Goal: Information Seeking & Learning: Check status

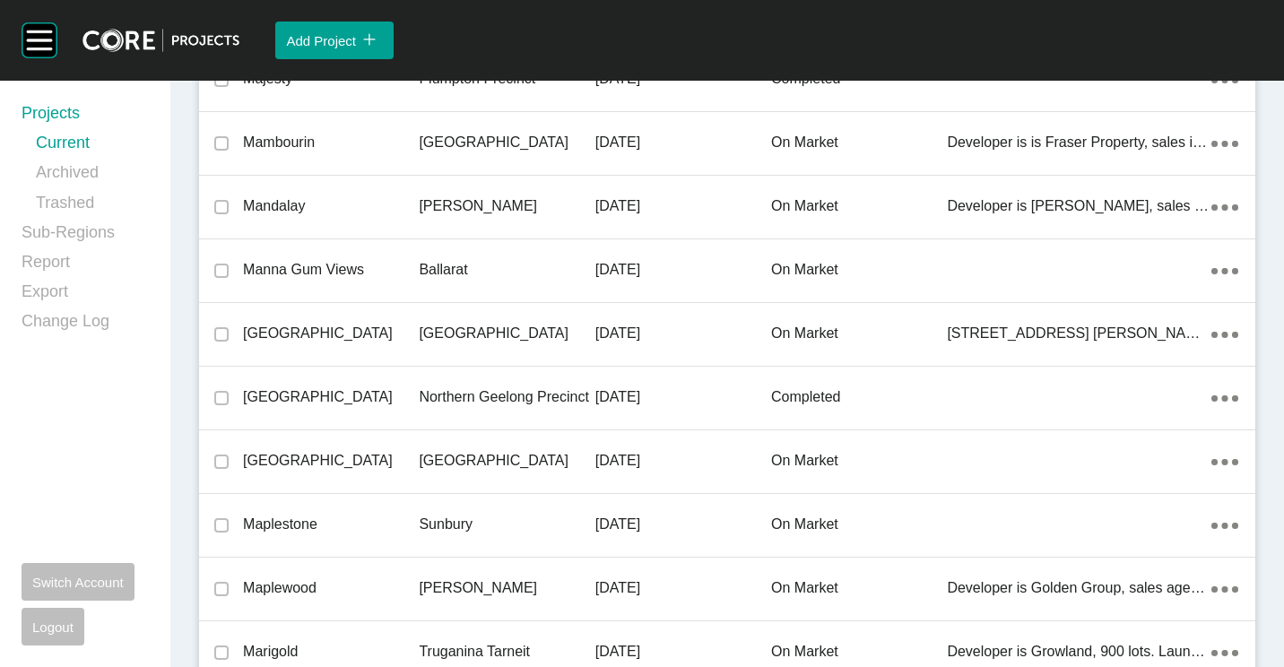
scroll to position [39072, 0]
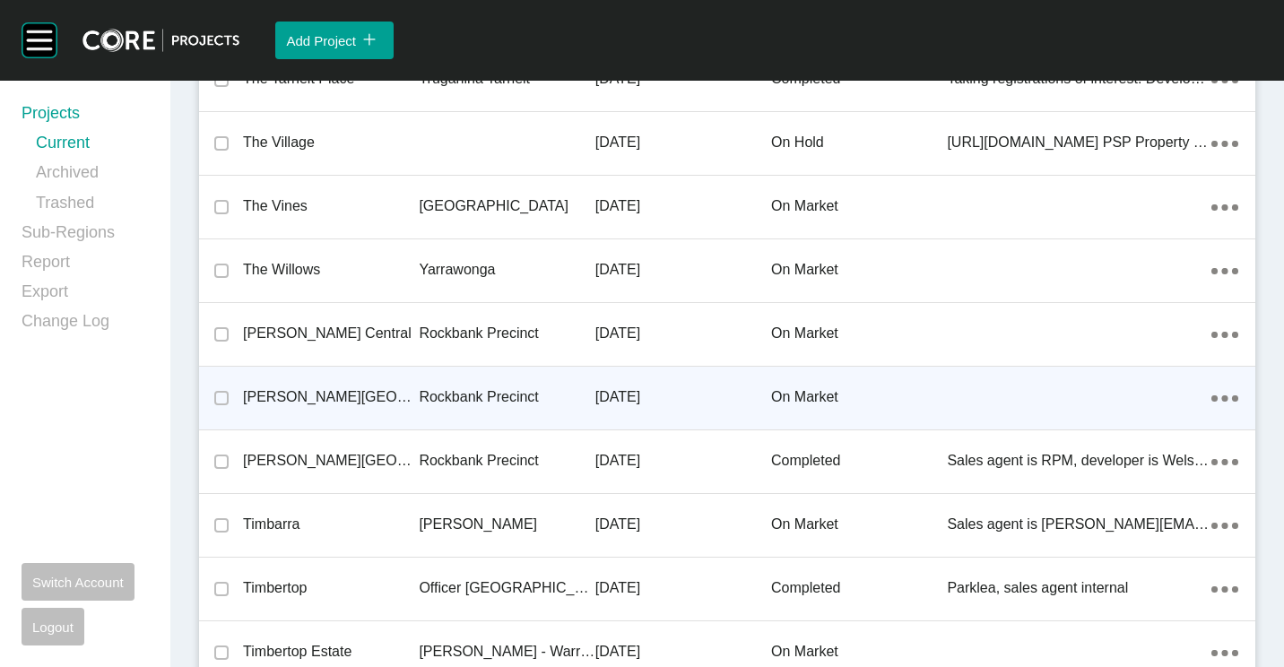
click at [281, 395] on p "[PERSON_NAME][GEOGRAPHIC_DATA]" at bounding box center [331, 398] width 176 height 20
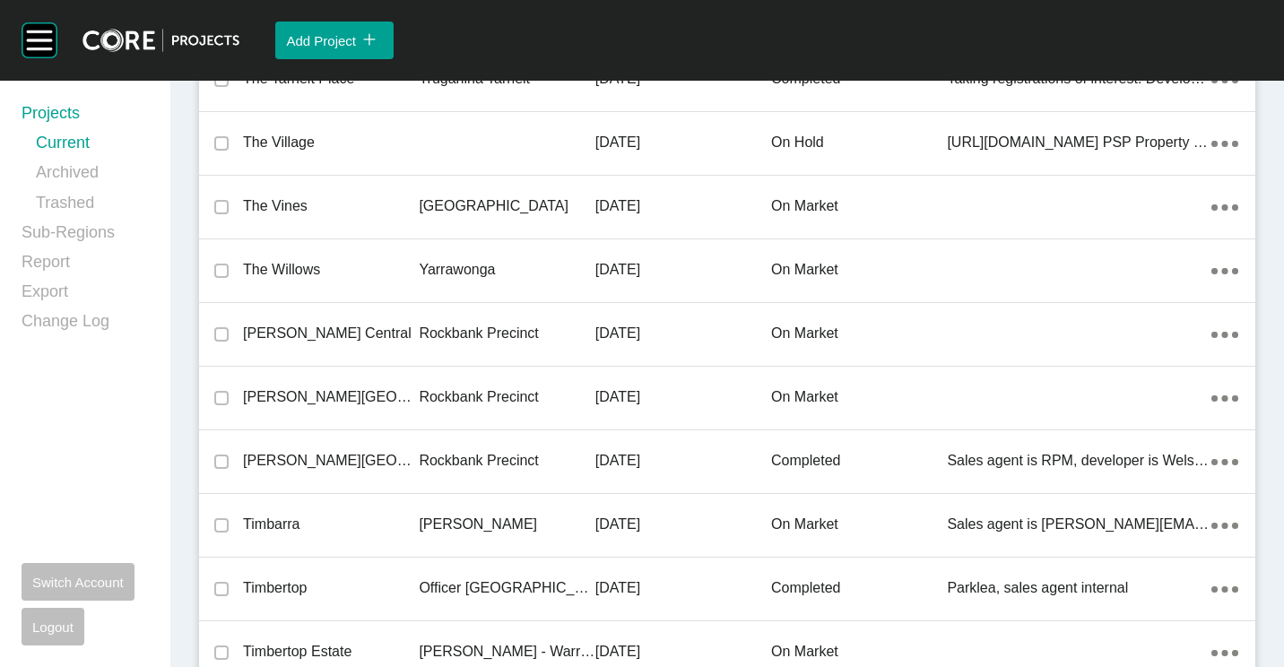
click at [345, 403] on div "Group 2 Created with Sketch. . Add Project icon/tick copy 11 Created with Sketc…" at bounding box center [642, 333] width 1284 height 667
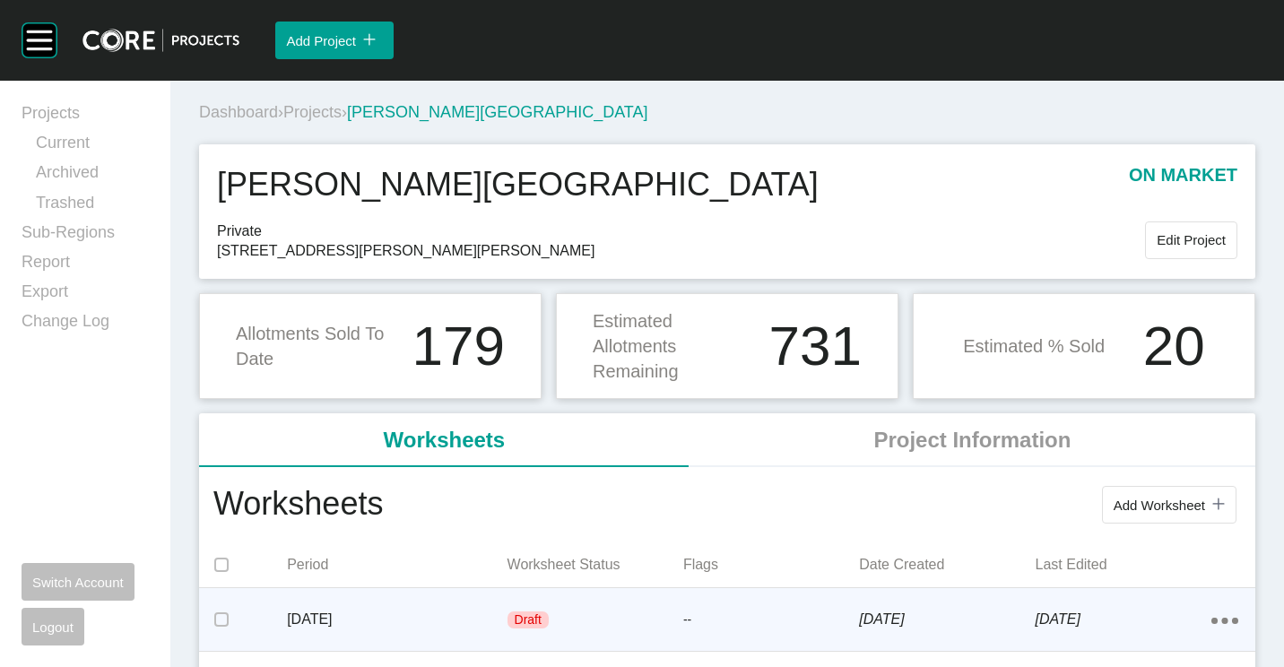
click at [492, 616] on p "[DATE]" at bounding box center [397, 620] width 220 height 20
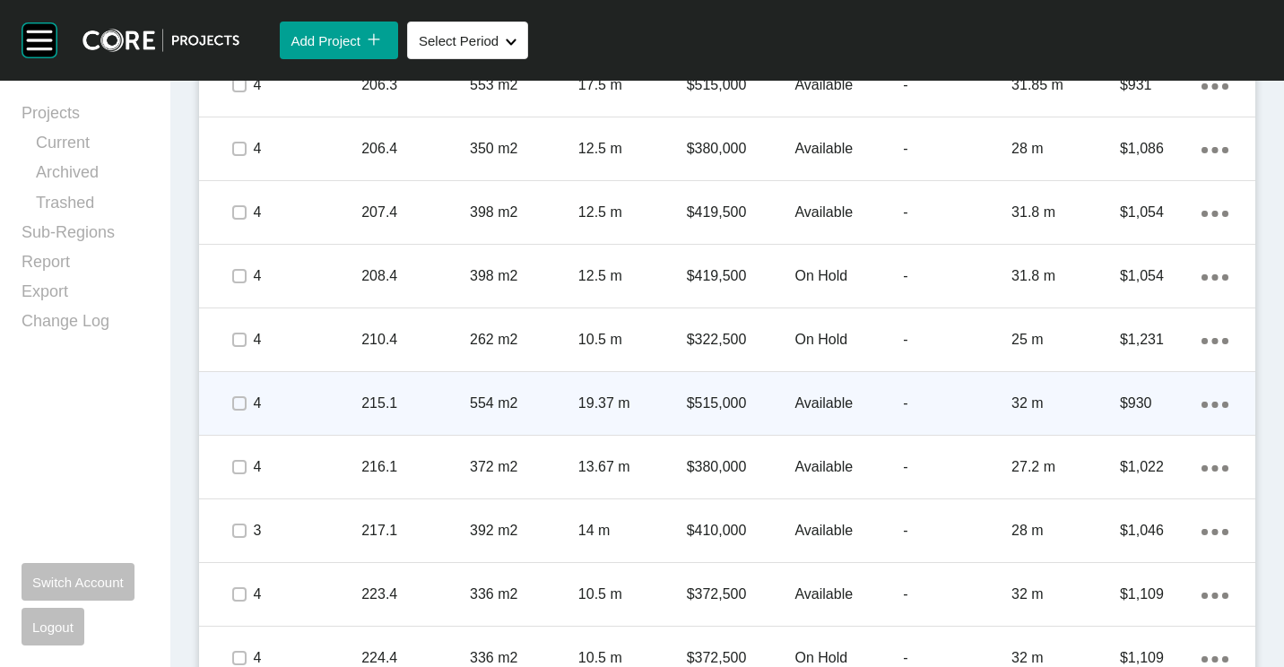
scroll to position [2390, 0]
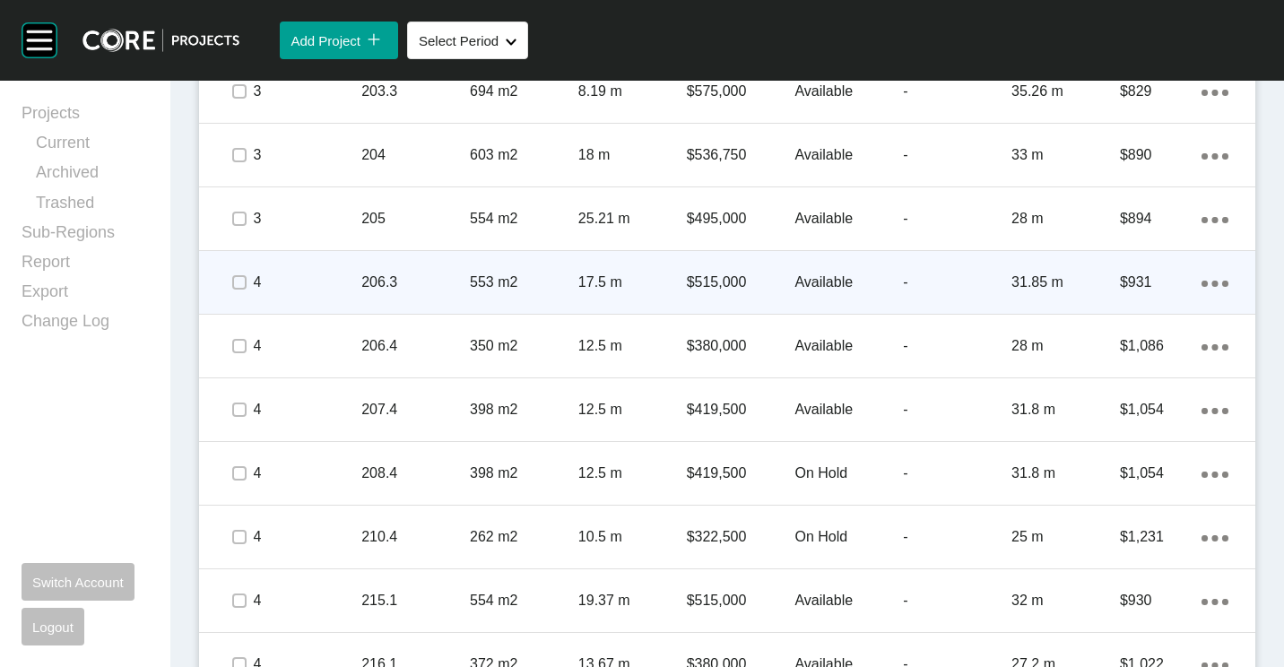
click at [388, 283] on p "206.3" at bounding box center [415, 283] width 109 height 20
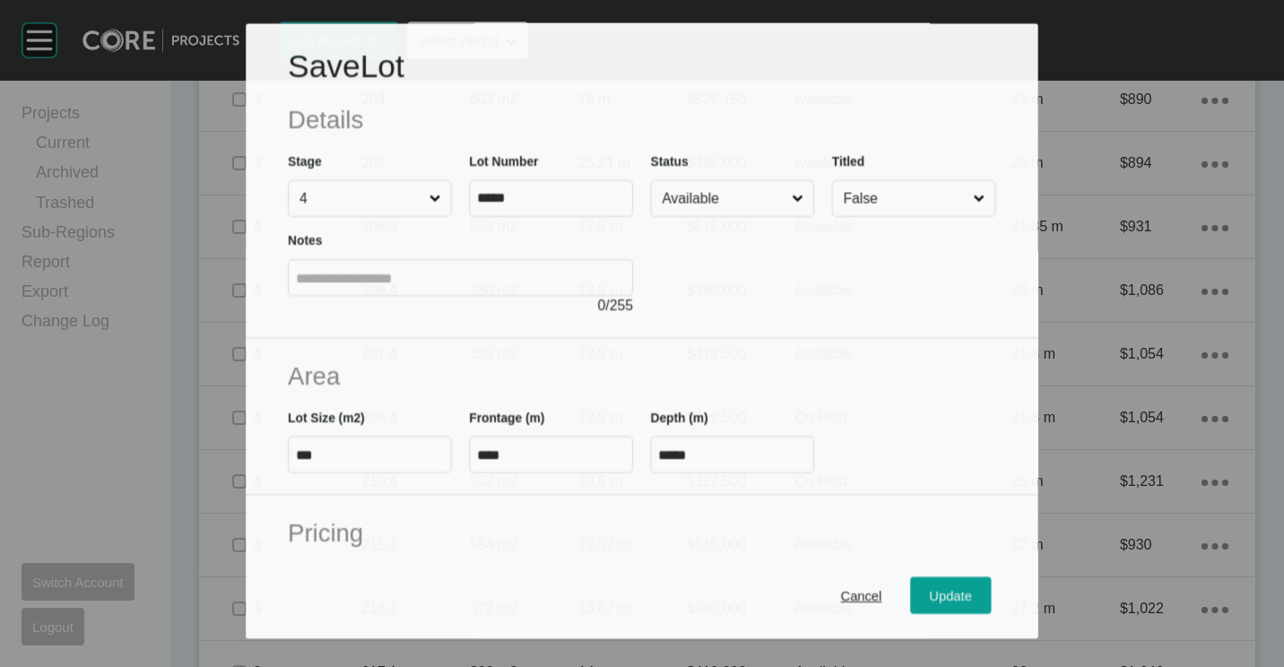
scroll to position [2334, 0]
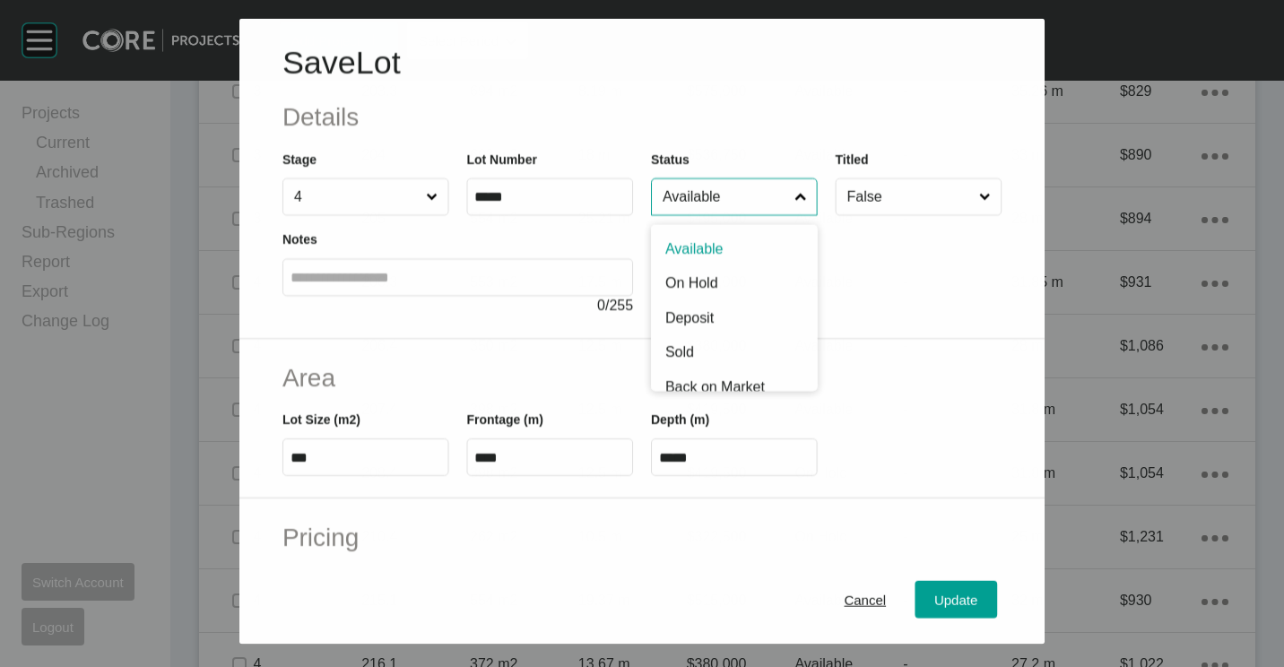
click at [689, 209] on input "Available" at bounding box center [725, 197] width 132 height 36
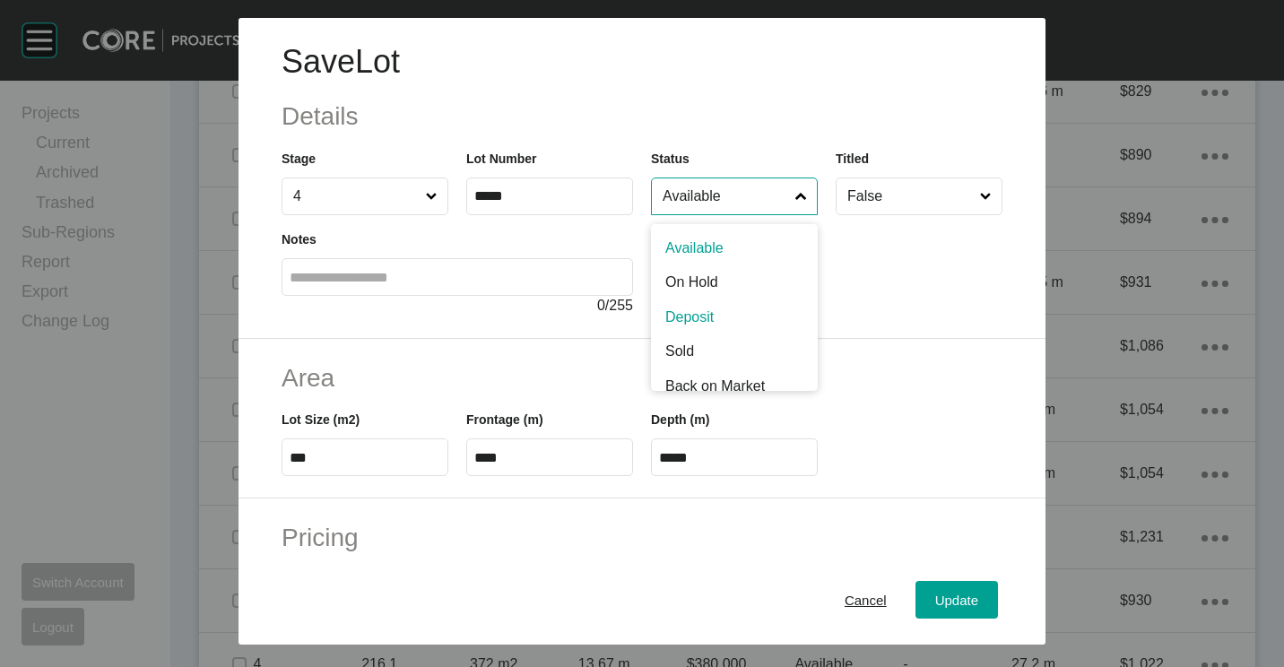
scroll to position [13, 0]
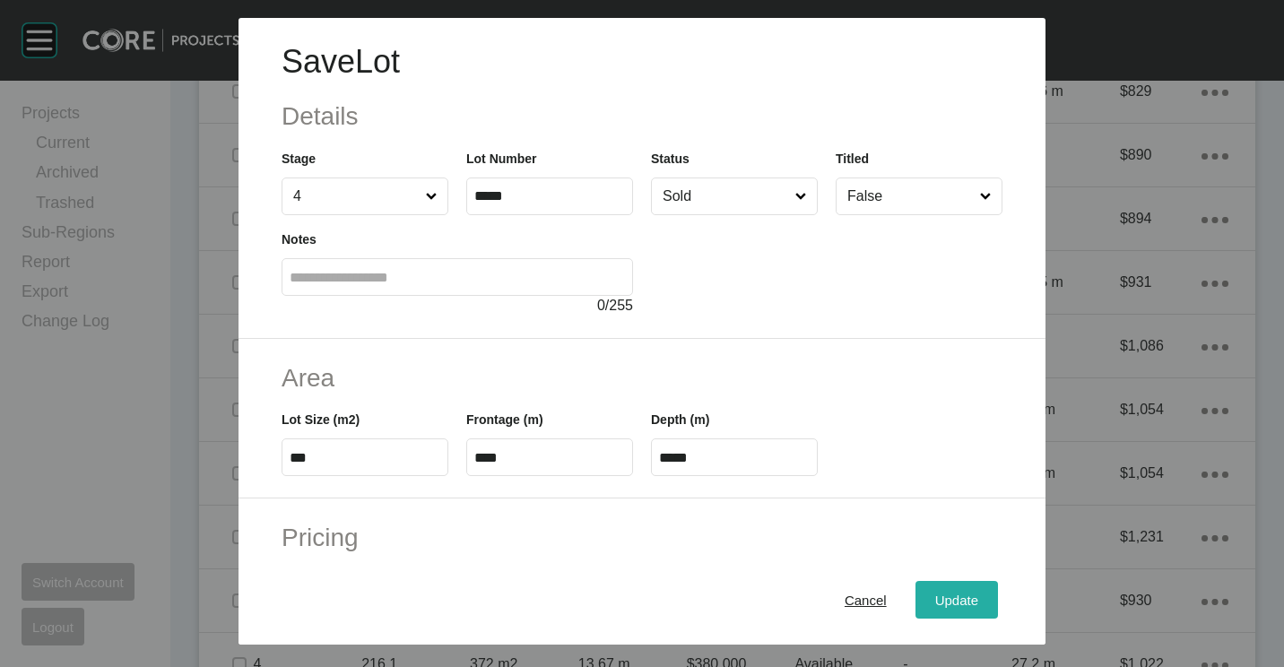
click at [945, 604] on span "Update" at bounding box center [957, 600] width 43 height 15
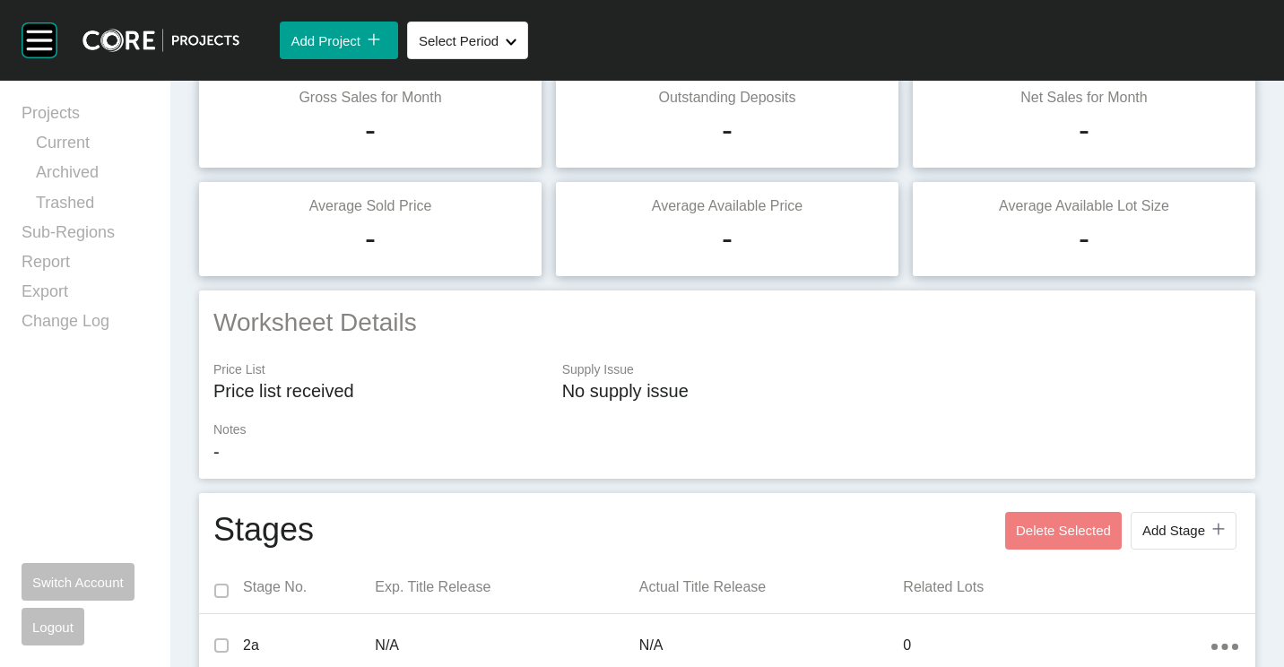
scroll to position [0, 0]
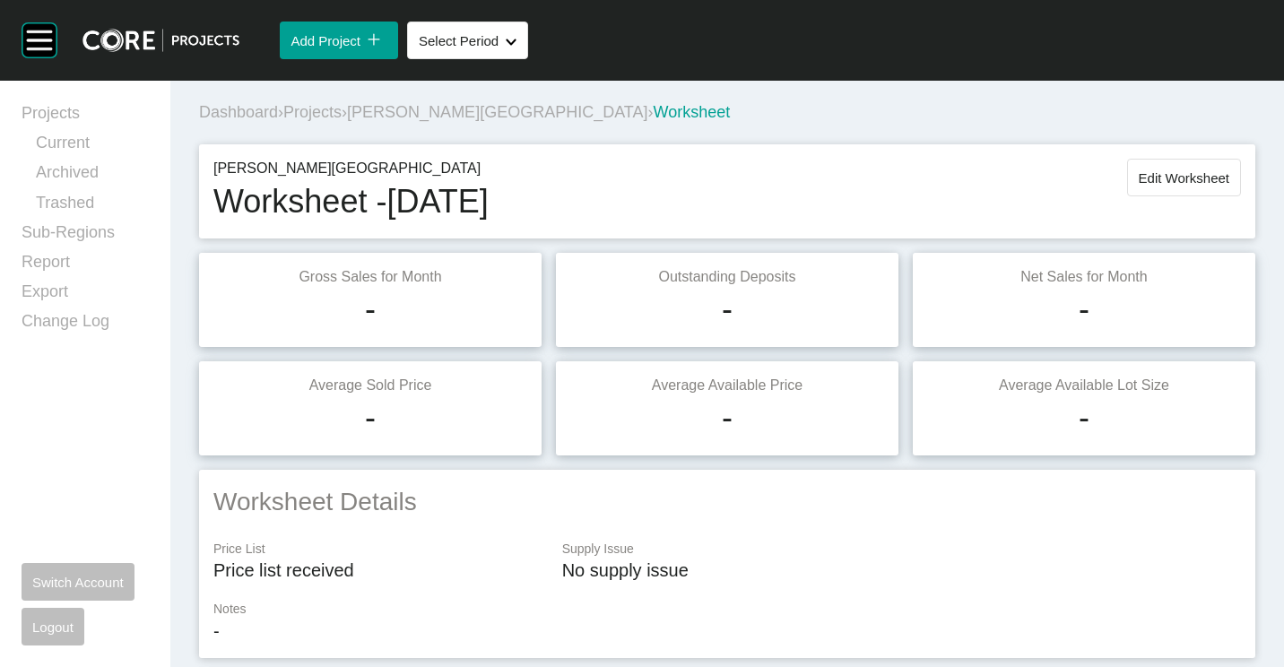
click at [1146, 176] on span "Edit Worksheet" at bounding box center [1184, 177] width 91 height 15
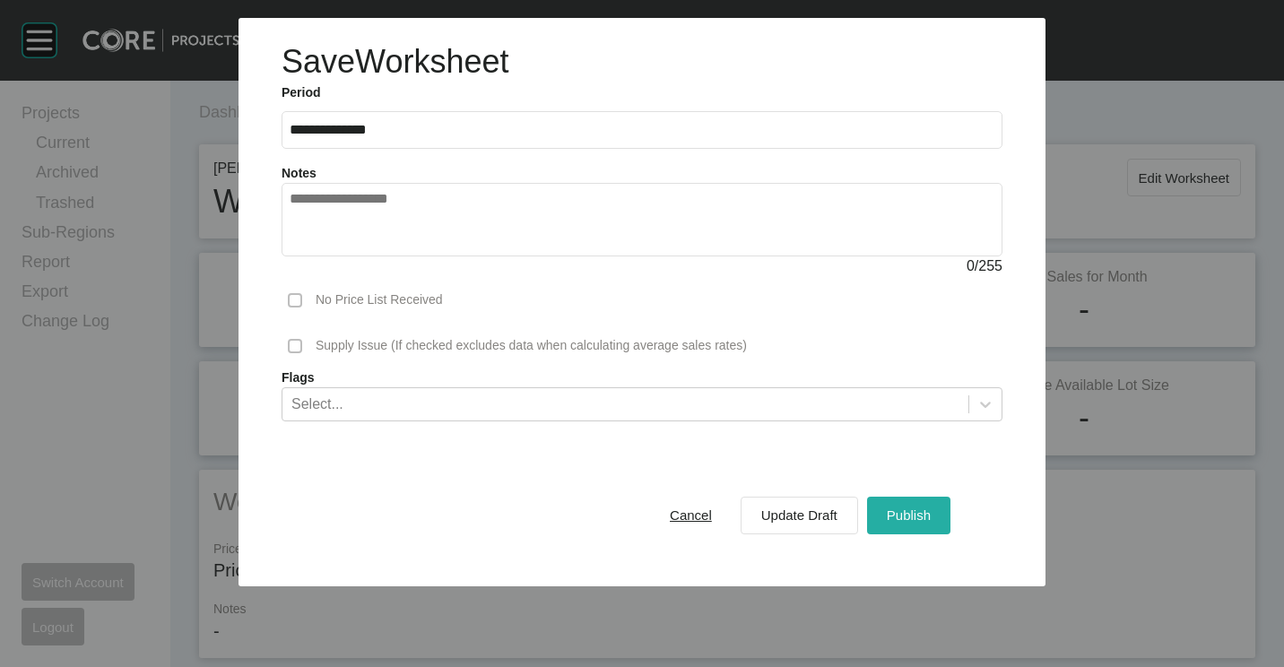
click at [906, 516] on span "Publish" at bounding box center [909, 515] width 44 height 15
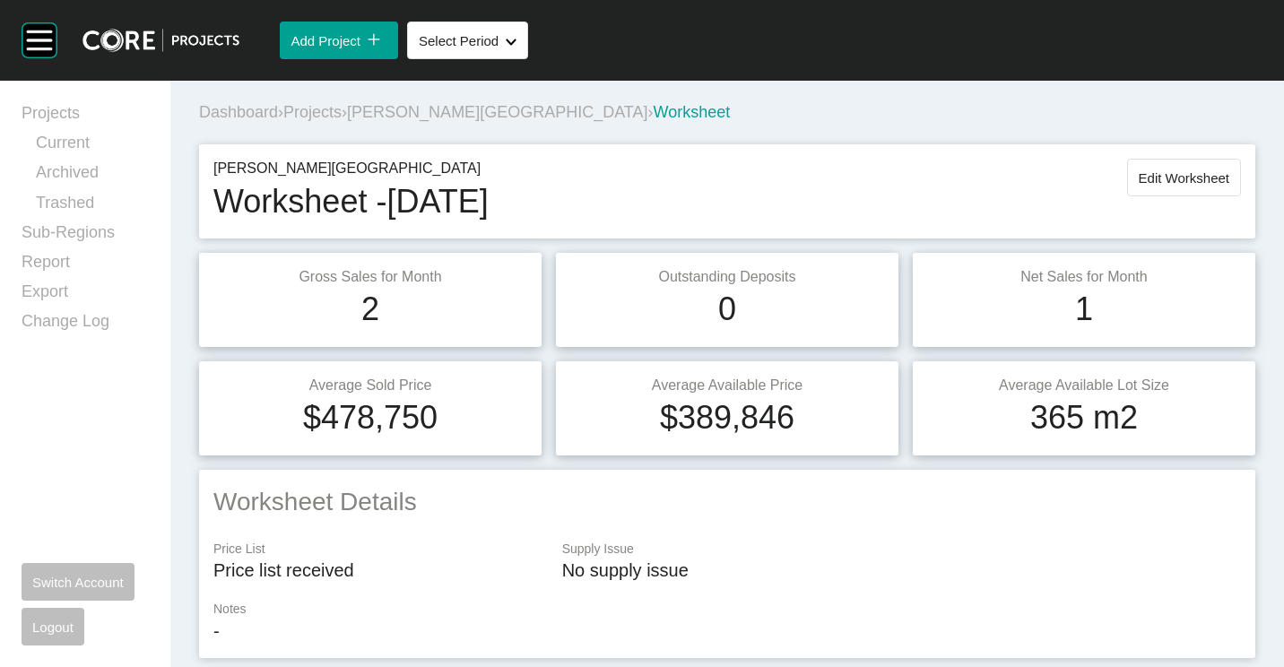
click at [316, 112] on span "Projects" at bounding box center [312, 112] width 58 height 18
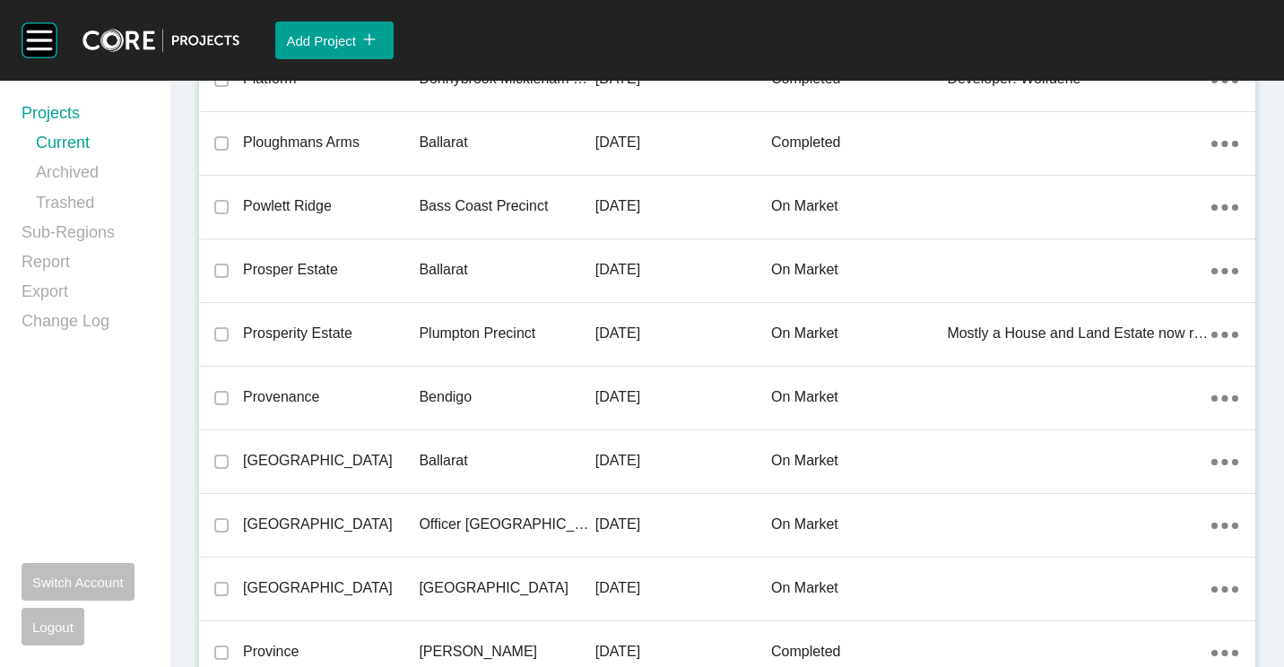
scroll to position [37926, 0]
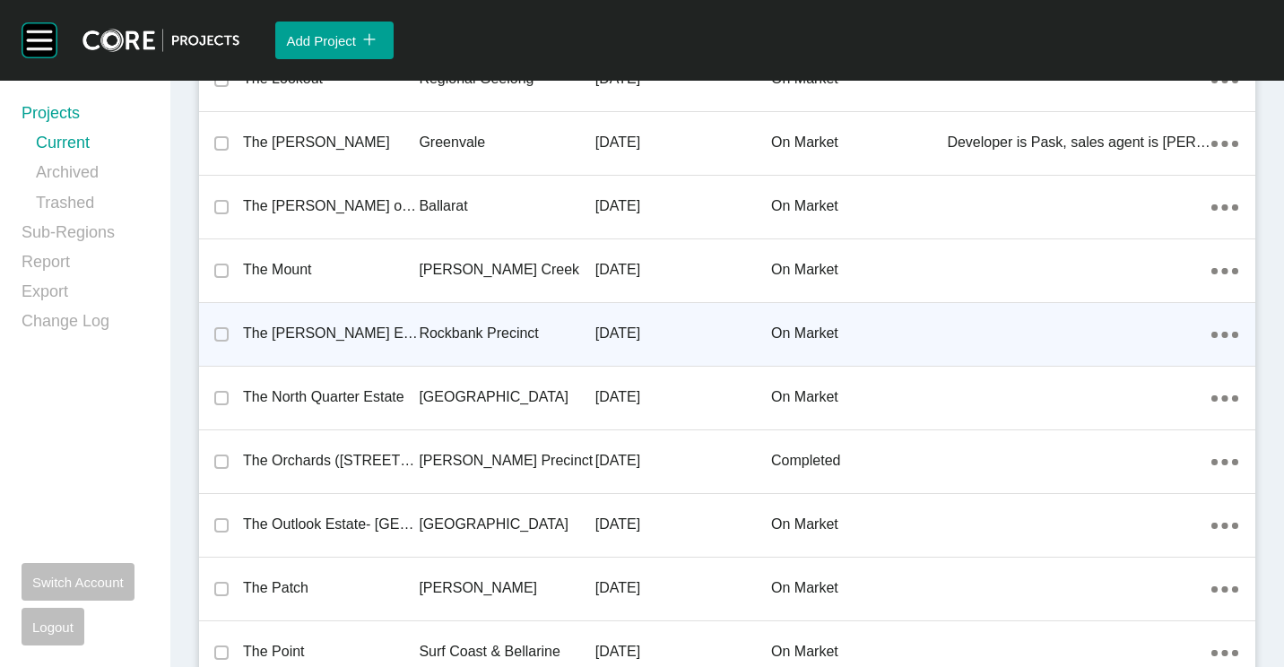
click at [379, 338] on p "The [PERSON_NAME] Estate" at bounding box center [331, 334] width 176 height 20
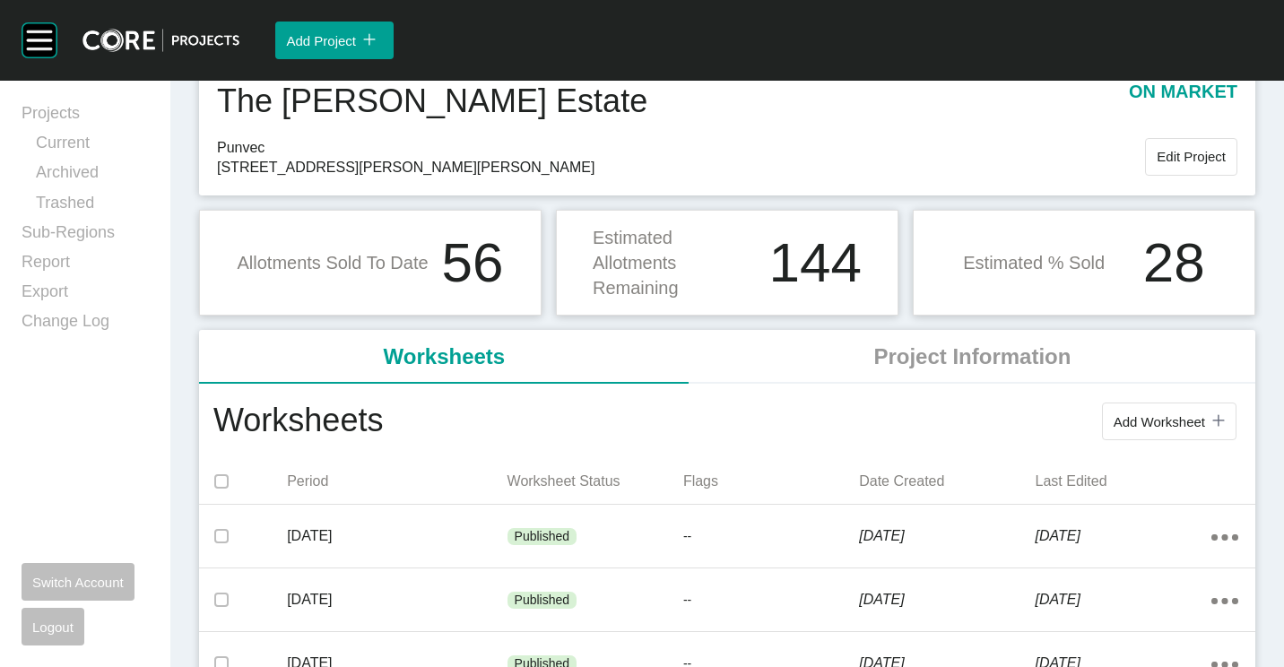
scroll to position [179, 0]
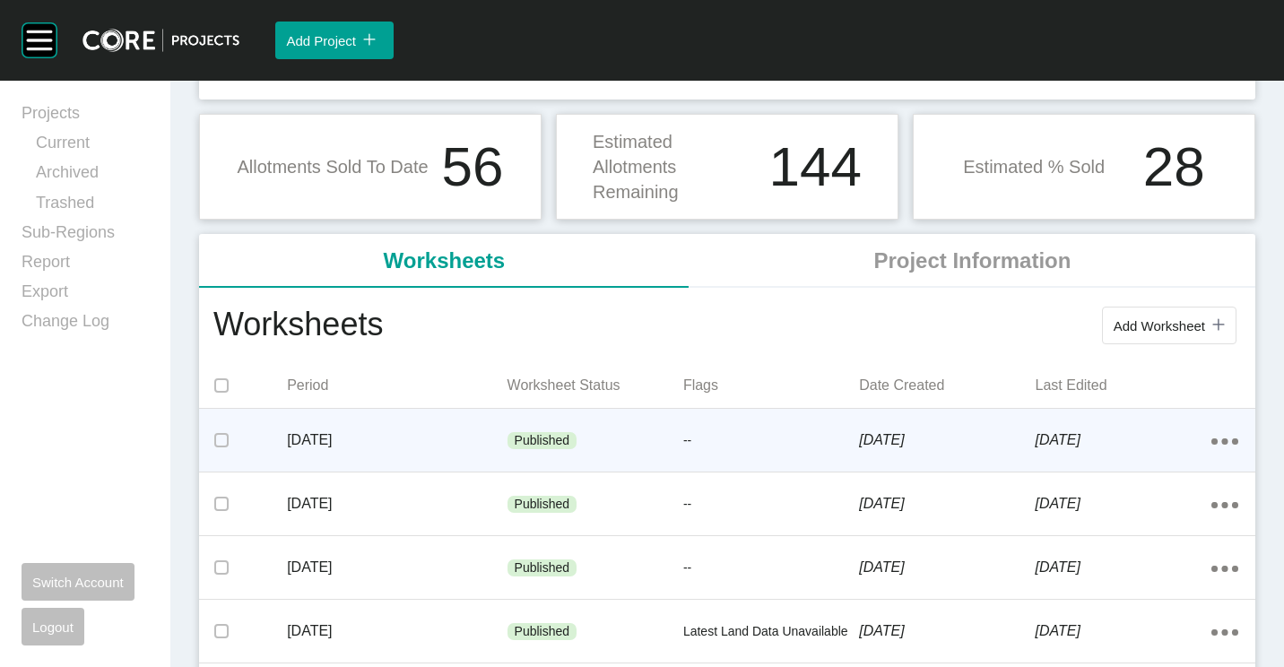
click at [791, 438] on p "--" at bounding box center [772, 441] width 176 height 18
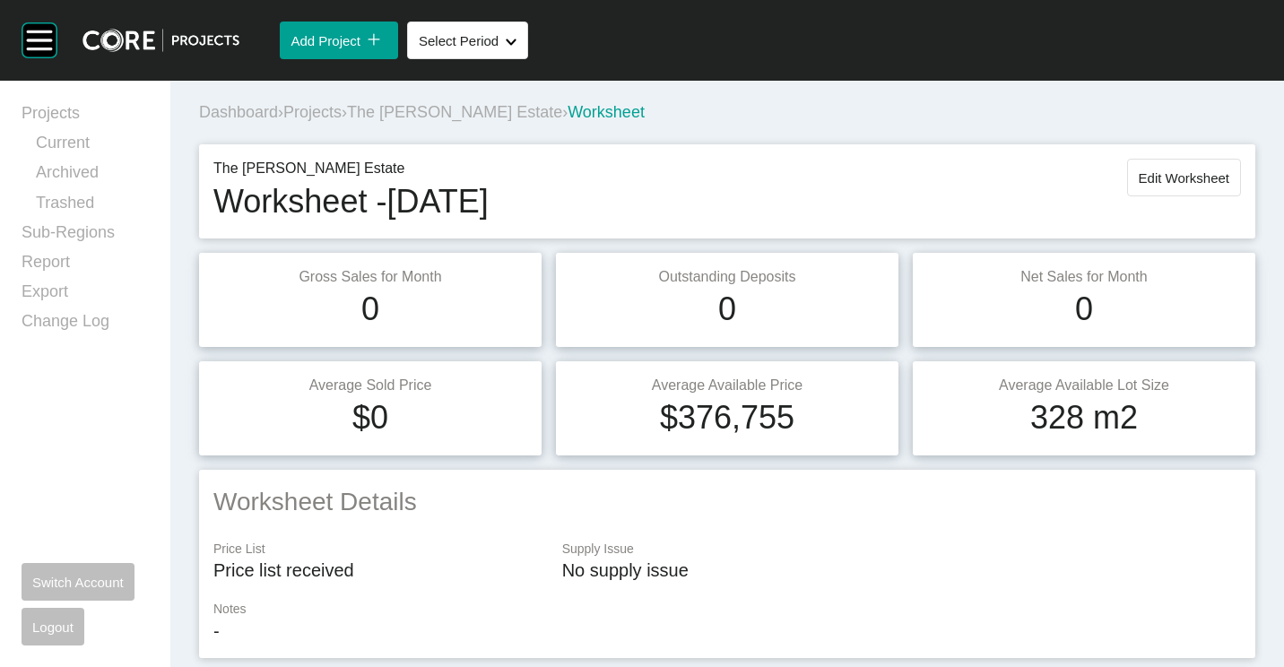
click at [1172, 182] on span "Edit Worksheet" at bounding box center [1184, 177] width 91 height 15
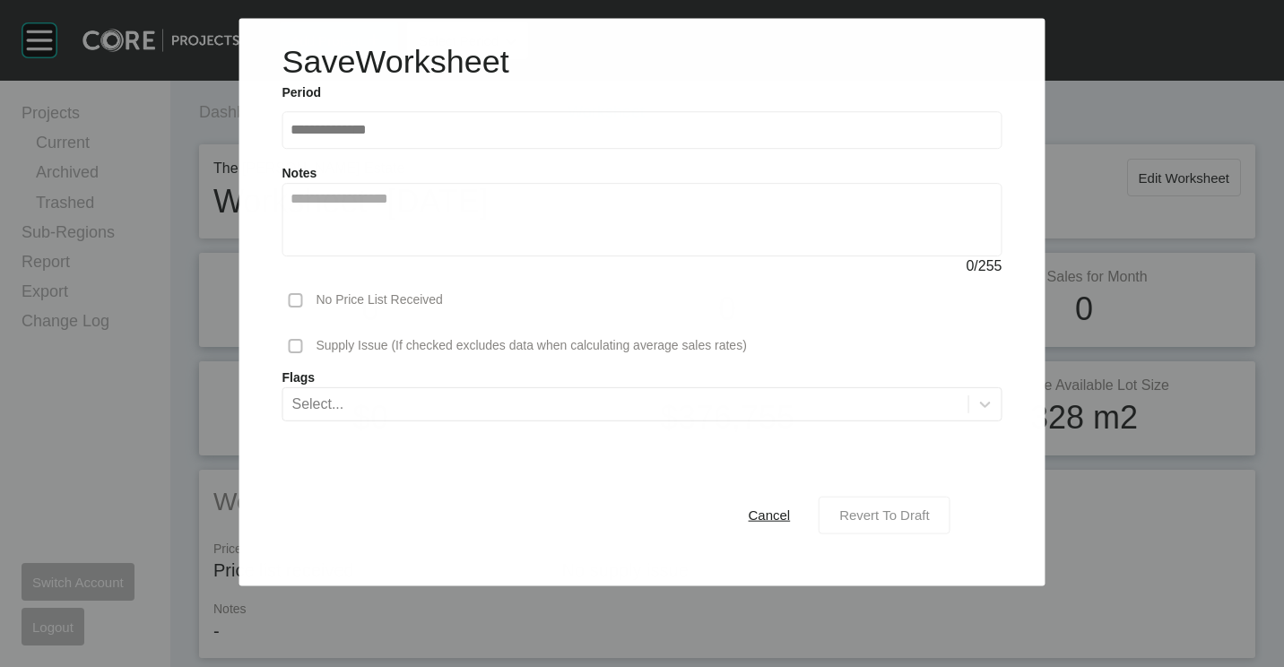
click at [884, 521] on span "Revert To Draft" at bounding box center [885, 515] width 90 height 15
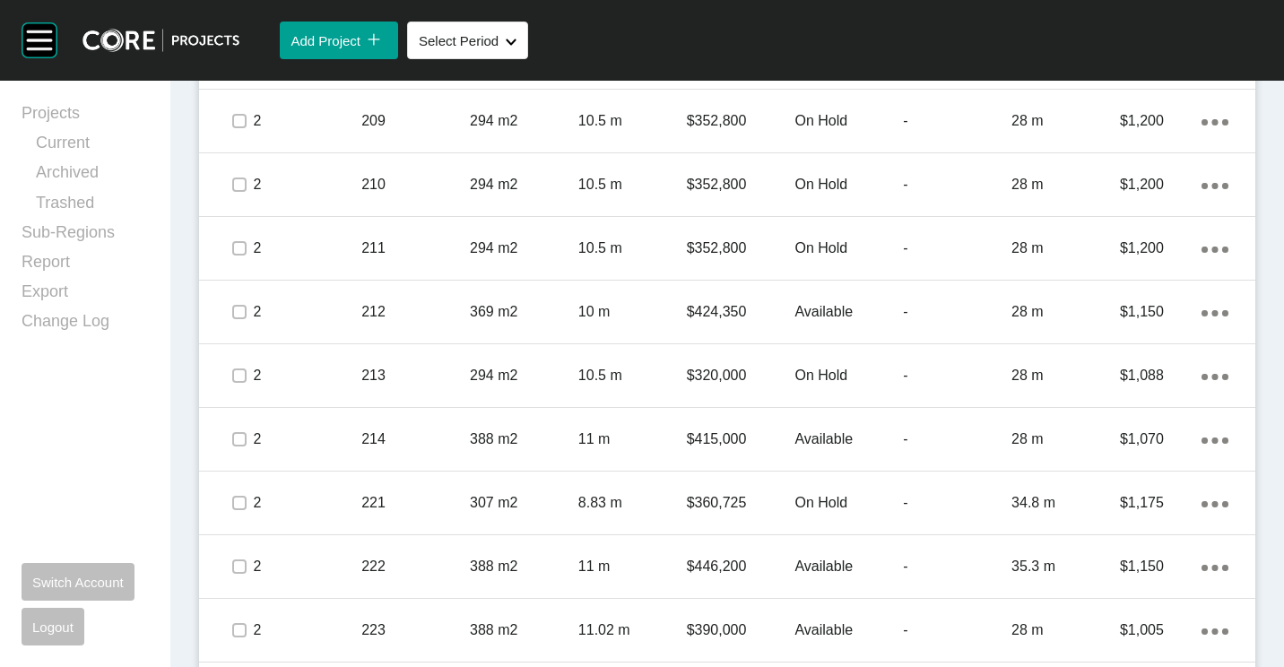
scroll to position [3498, 0]
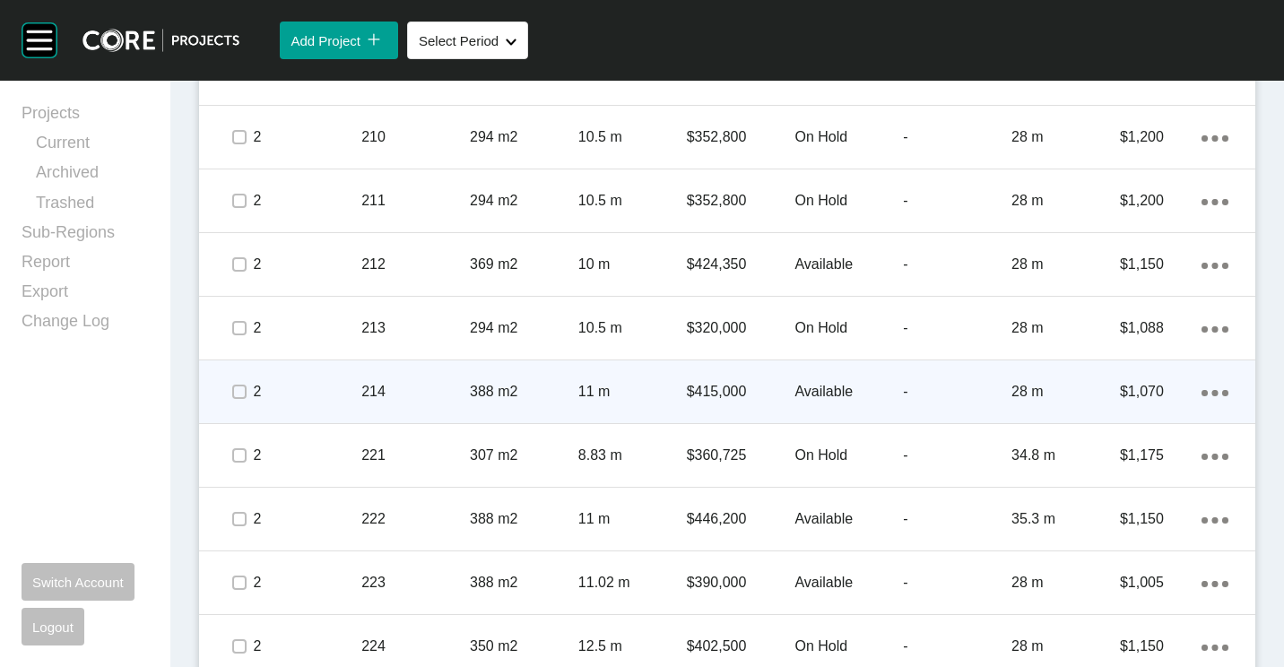
click at [480, 395] on p "388 m2" at bounding box center [524, 392] width 109 height 20
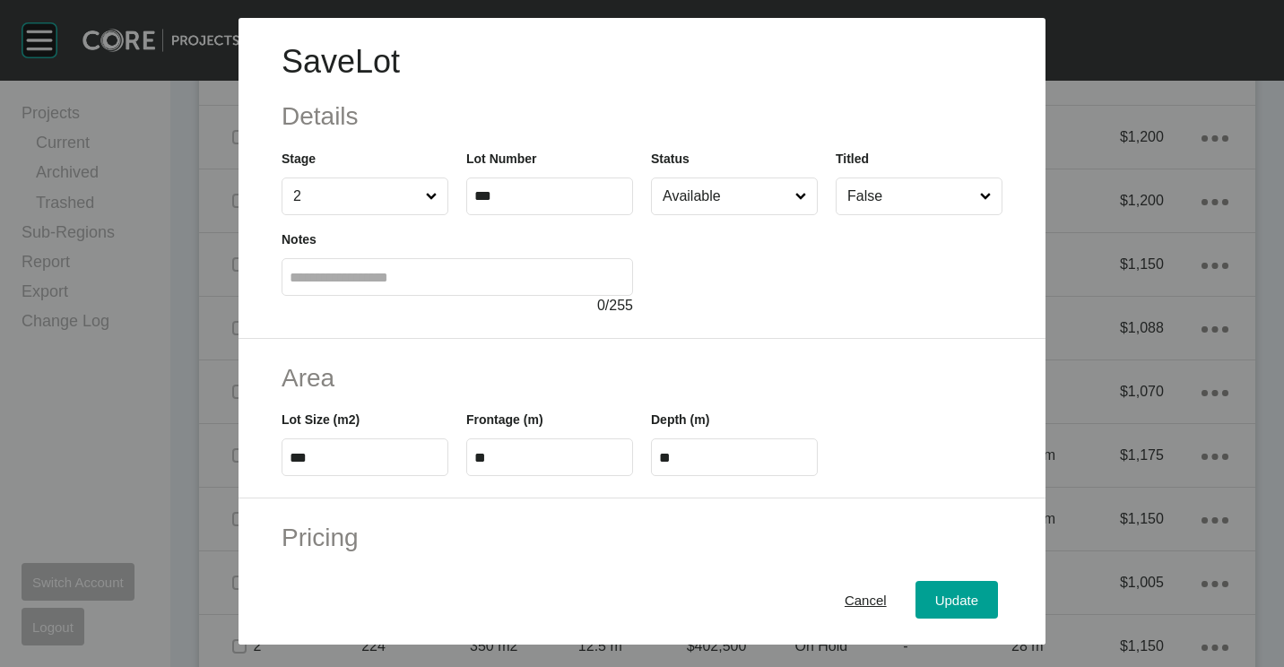
scroll to position [359, 0]
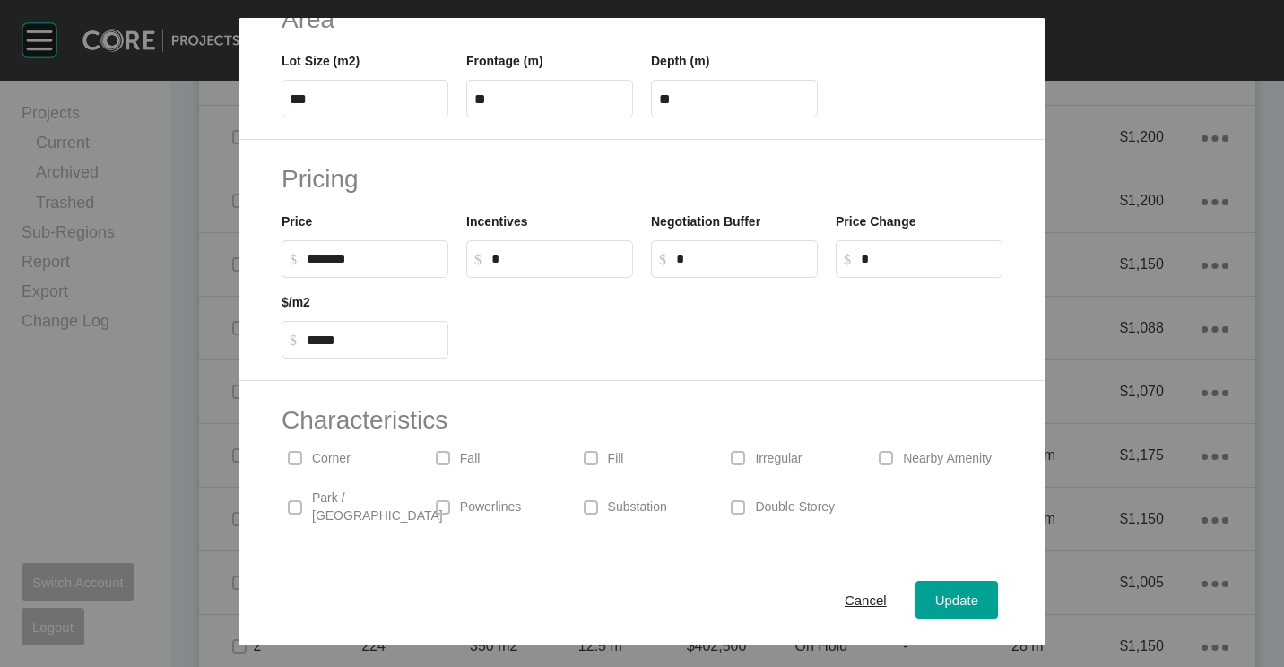
click at [399, 245] on label "$ Created with Sketch. $ *******" at bounding box center [365, 259] width 167 height 38
click at [399, 251] on input "*******" at bounding box center [374, 258] width 134 height 15
drag, startPoint x: 400, startPoint y: 254, endPoint x: 296, endPoint y: 250, distance: 104.1
click at [296, 250] on label "$ Created with Sketch. $ ******" at bounding box center [365, 259] width 167 height 38
type input "*******"
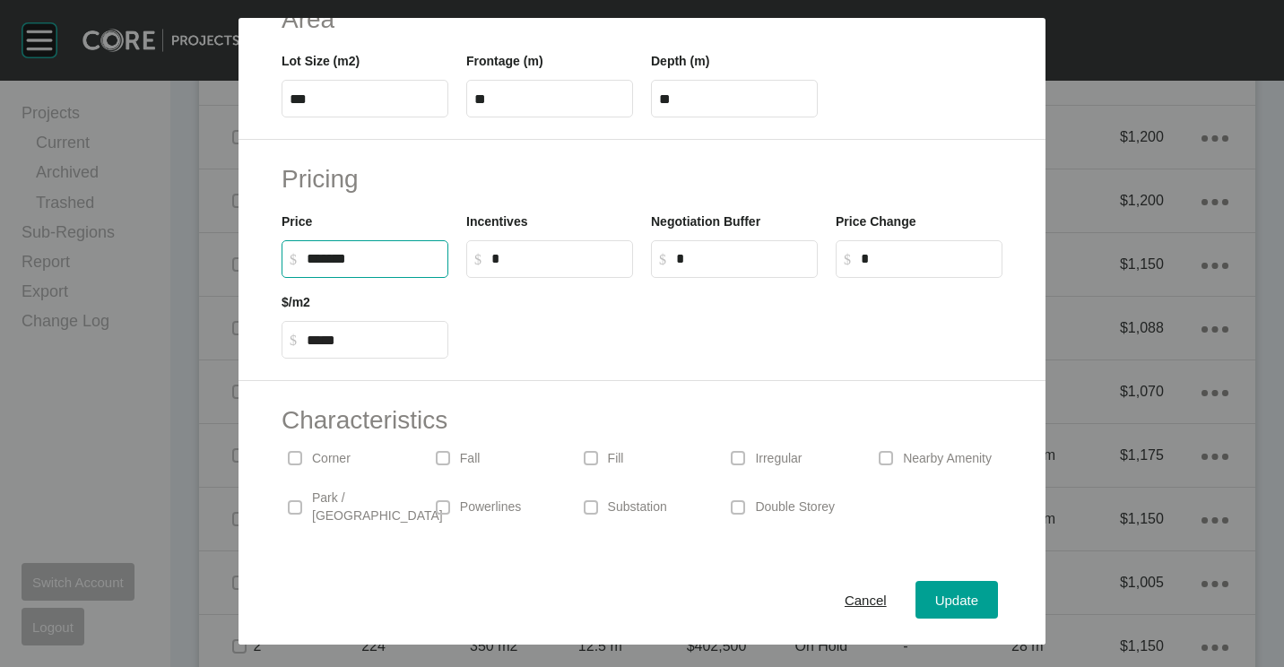
type input "******"
type input "*****"
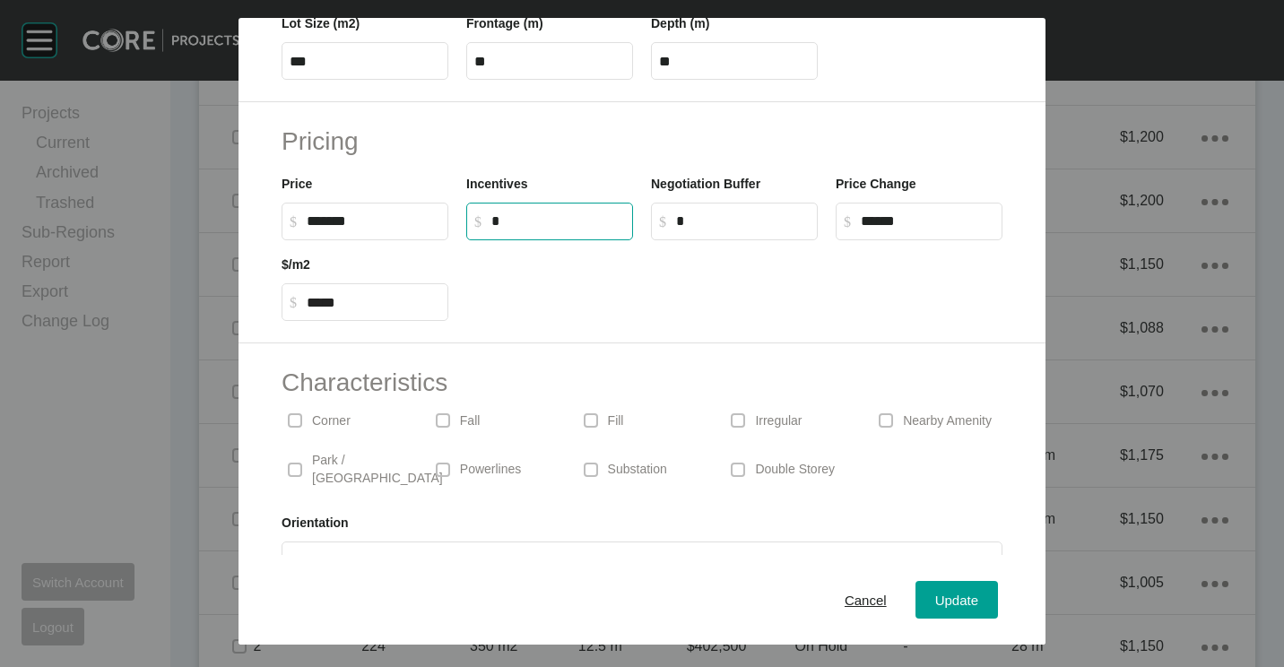
scroll to position [427, 0]
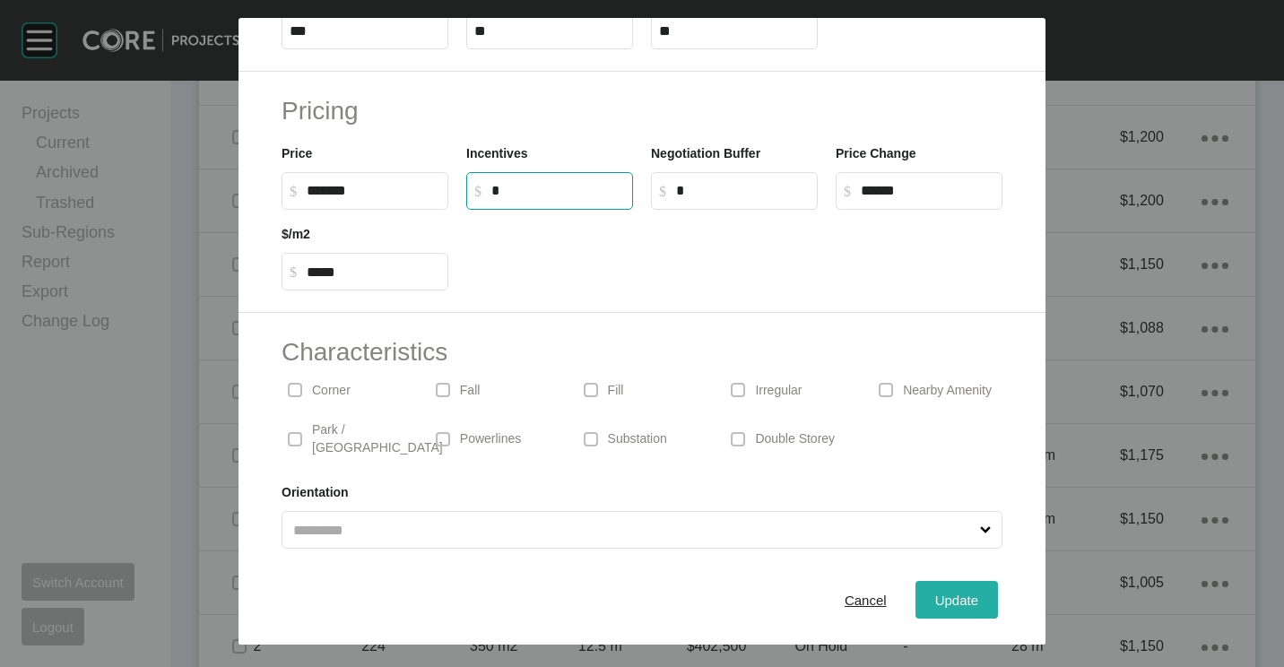
click at [936, 601] on span "Update" at bounding box center [957, 600] width 43 height 15
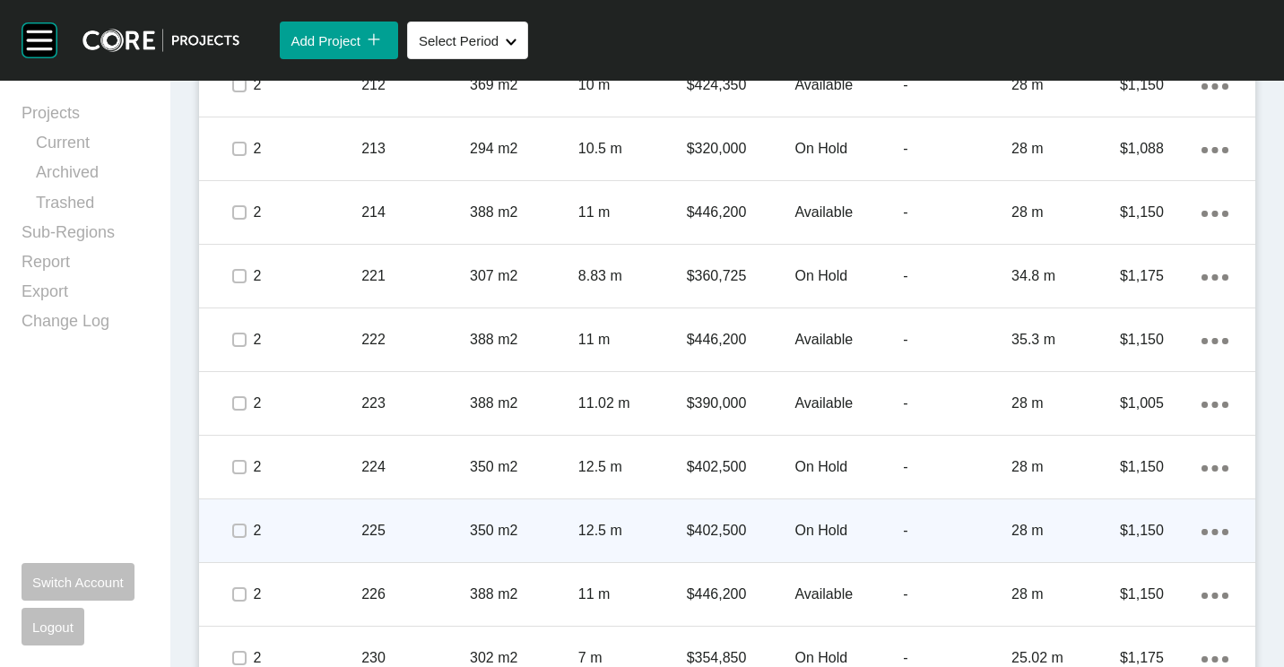
scroll to position [3767, 0]
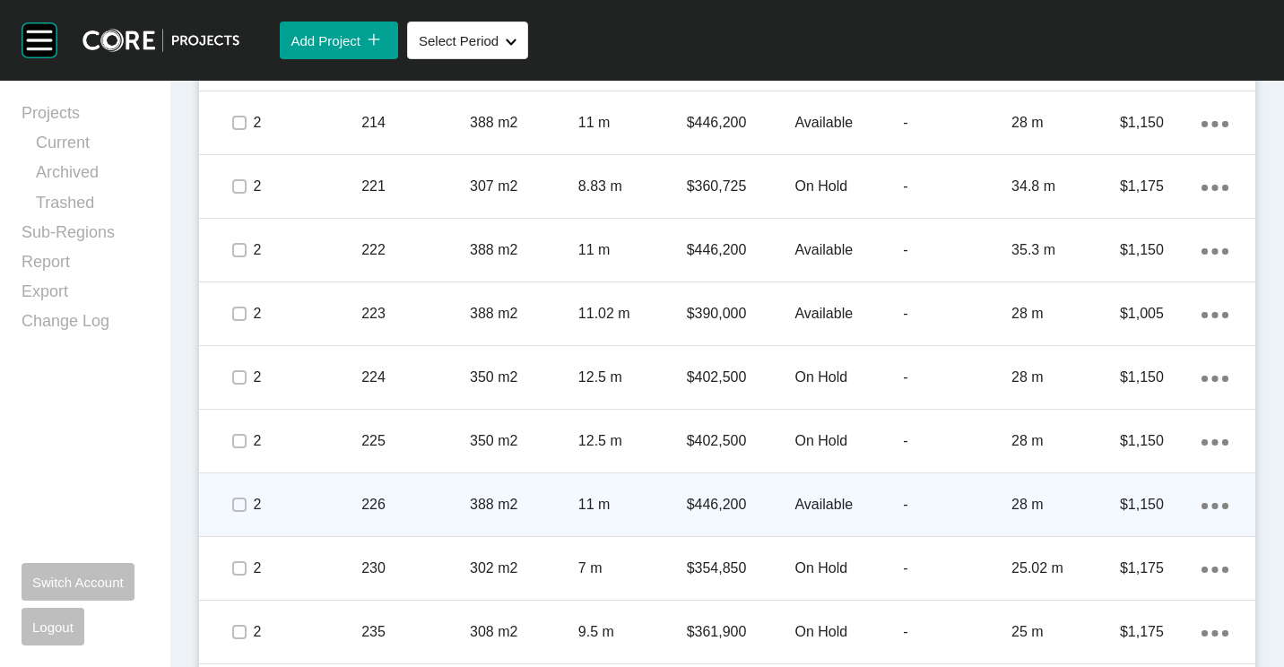
click at [464, 505] on p "226" at bounding box center [415, 505] width 109 height 20
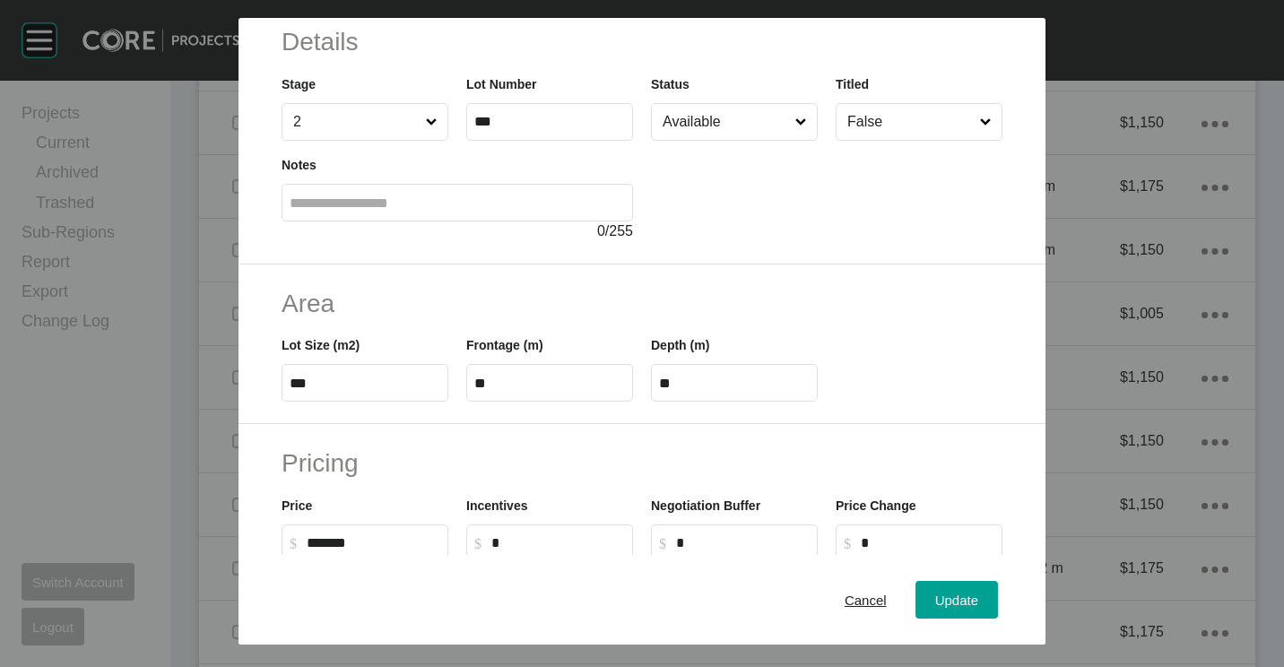
scroll to position [90, 0]
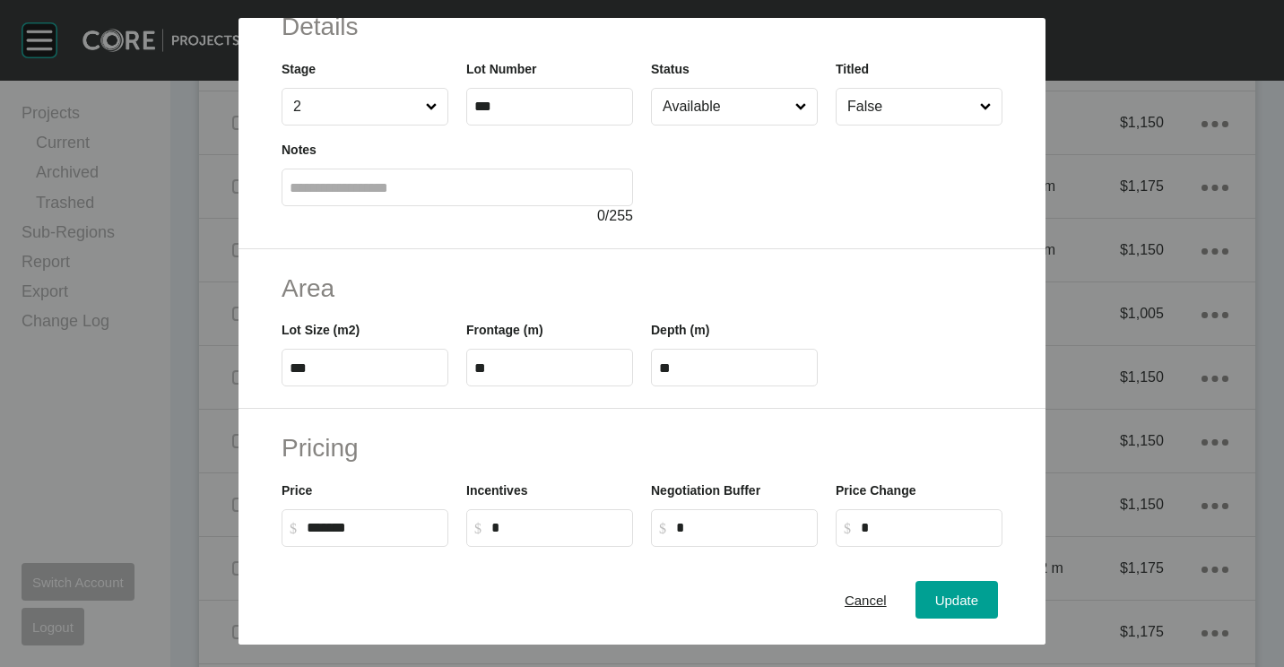
click at [339, 369] on input "***" at bounding box center [365, 368] width 151 height 15
type input "***"
type input "****"
type input "*****"
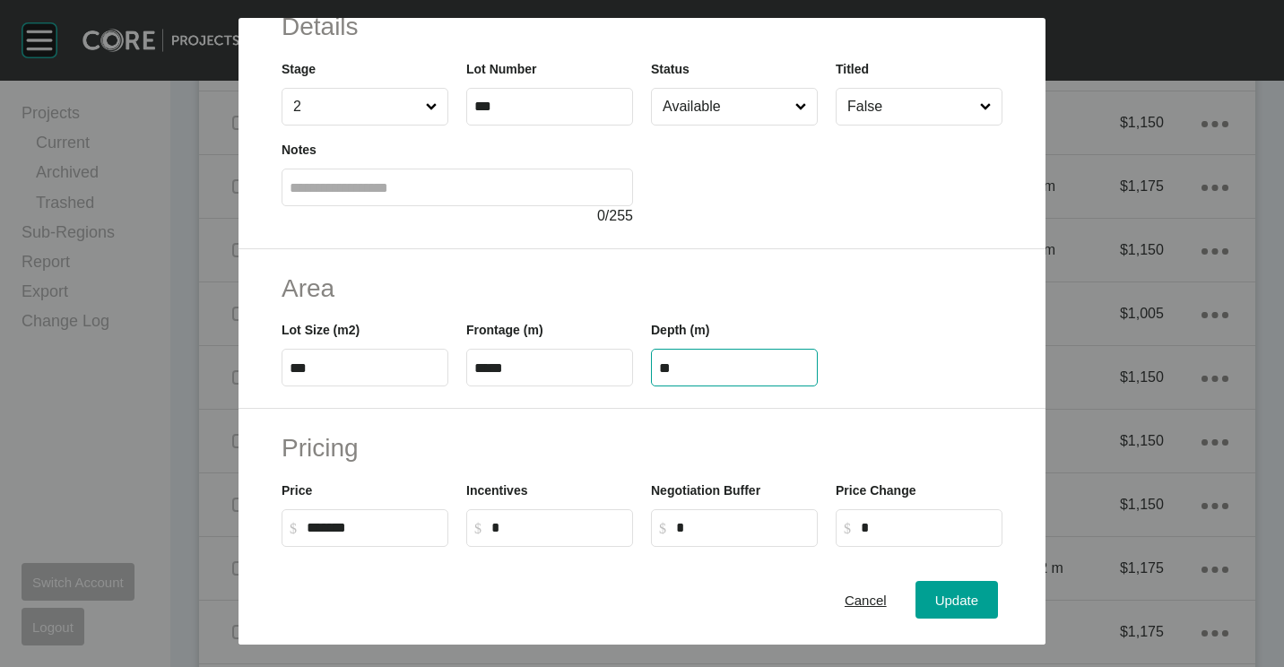
type input "**"
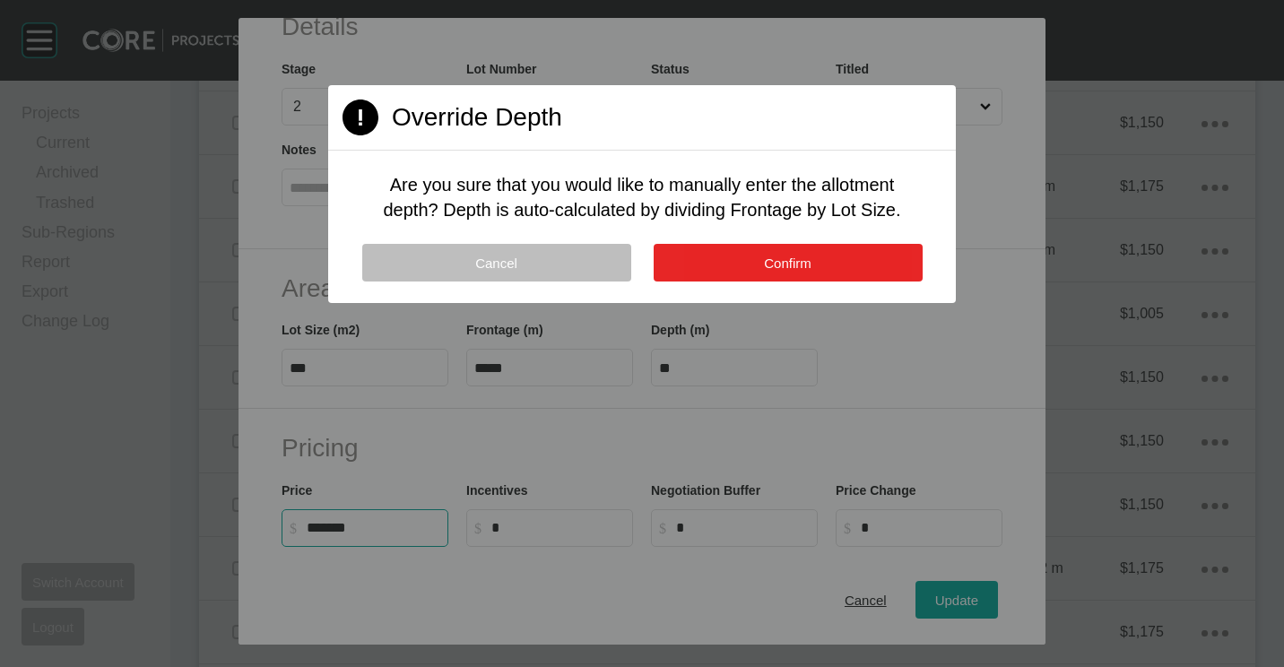
drag, startPoint x: 768, startPoint y: 278, endPoint x: 753, endPoint y: 276, distance: 14.5
click at [761, 276] on button "Confirm" at bounding box center [788, 263] width 269 height 38
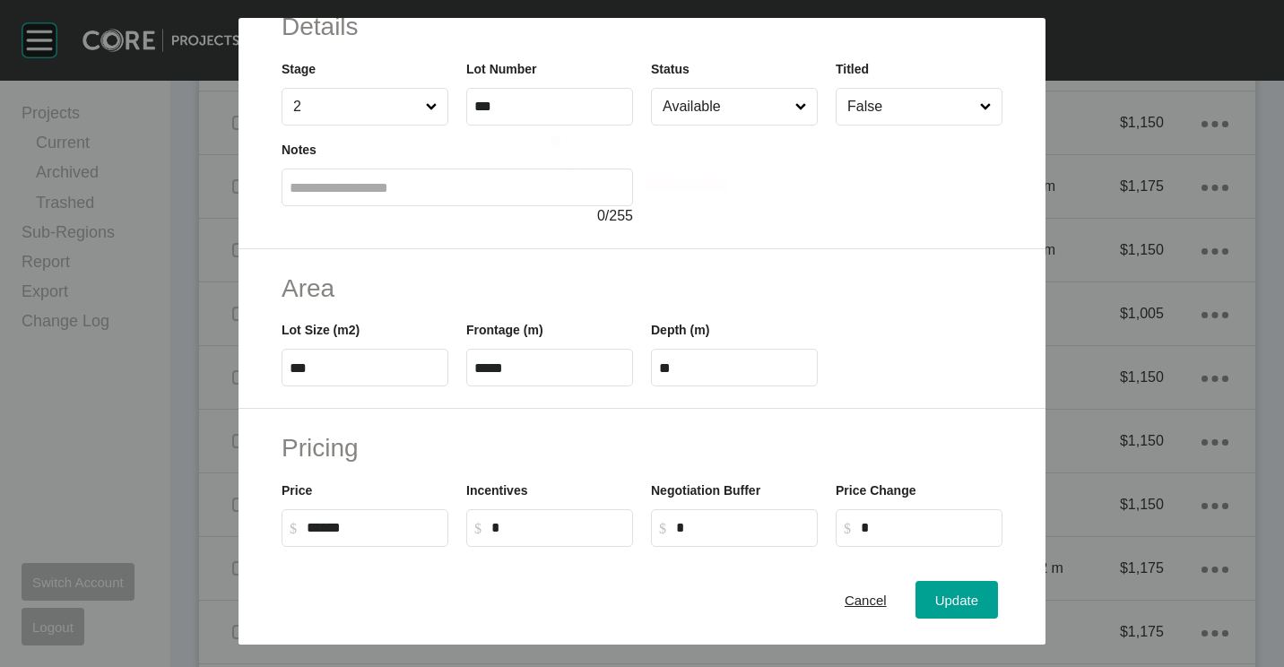
click at [386, 530] on input "******" at bounding box center [374, 527] width 134 height 15
type input "*"
type input "*******"
type input "***"
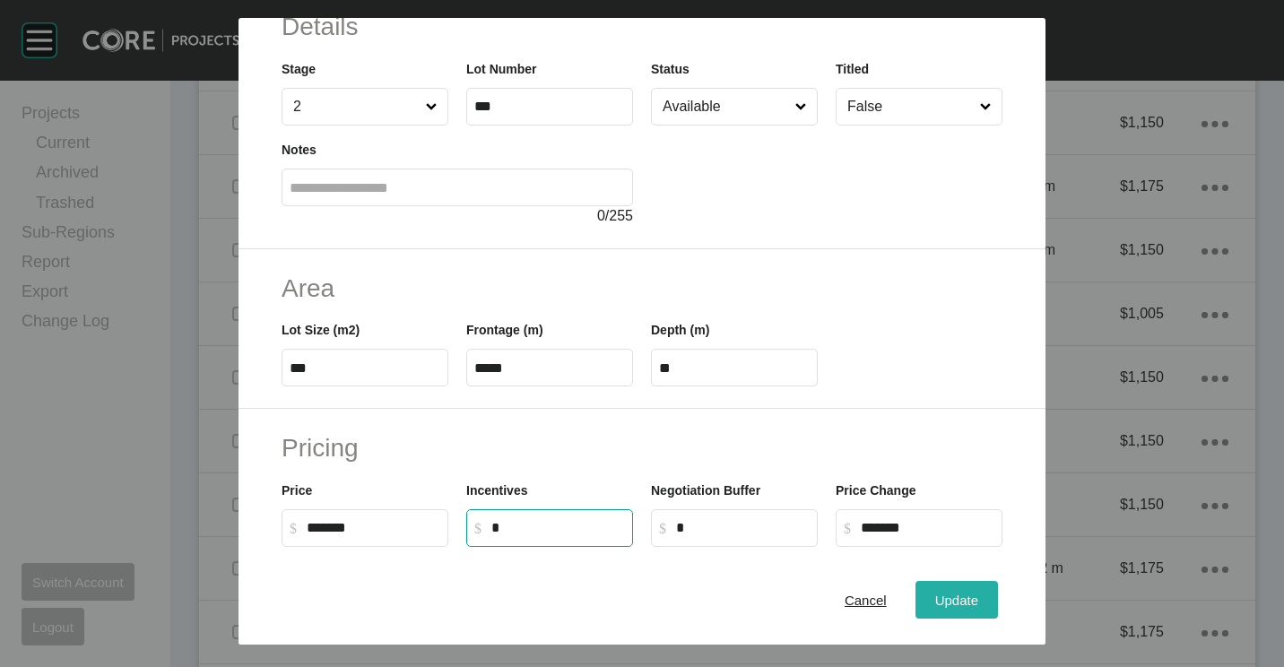
click at [952, 581] on button "Update" at bounding box center [957, 600] width 83 height 38
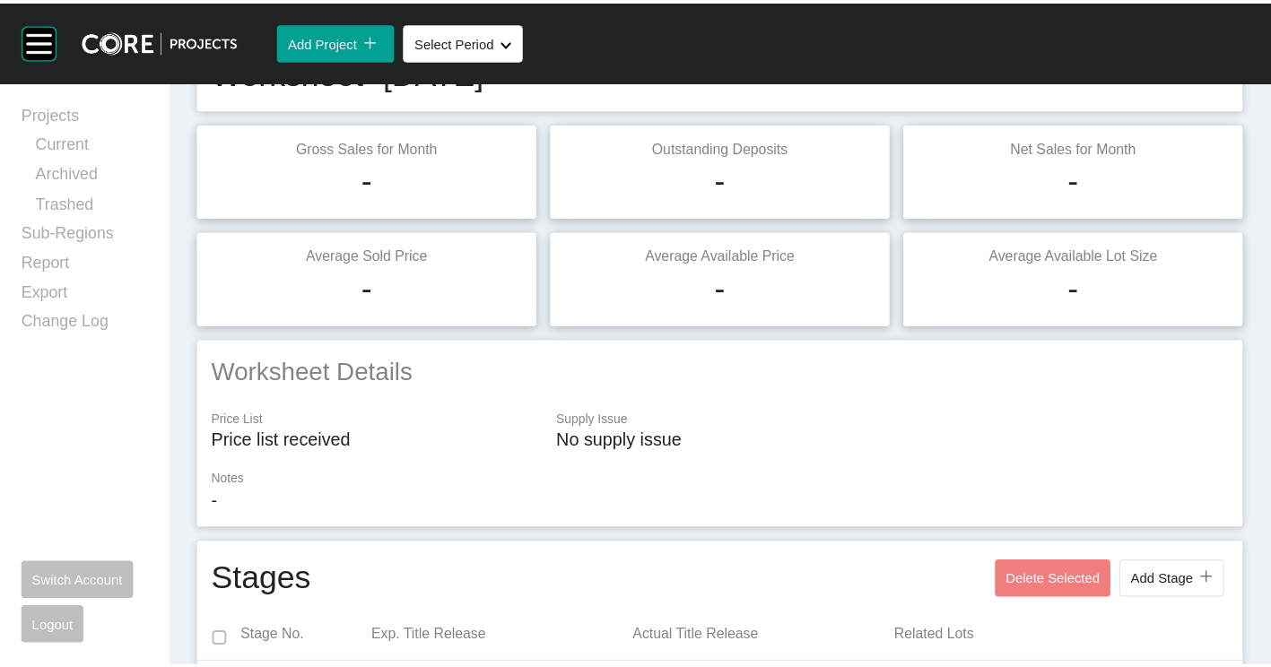
scroll to position [0, 0]
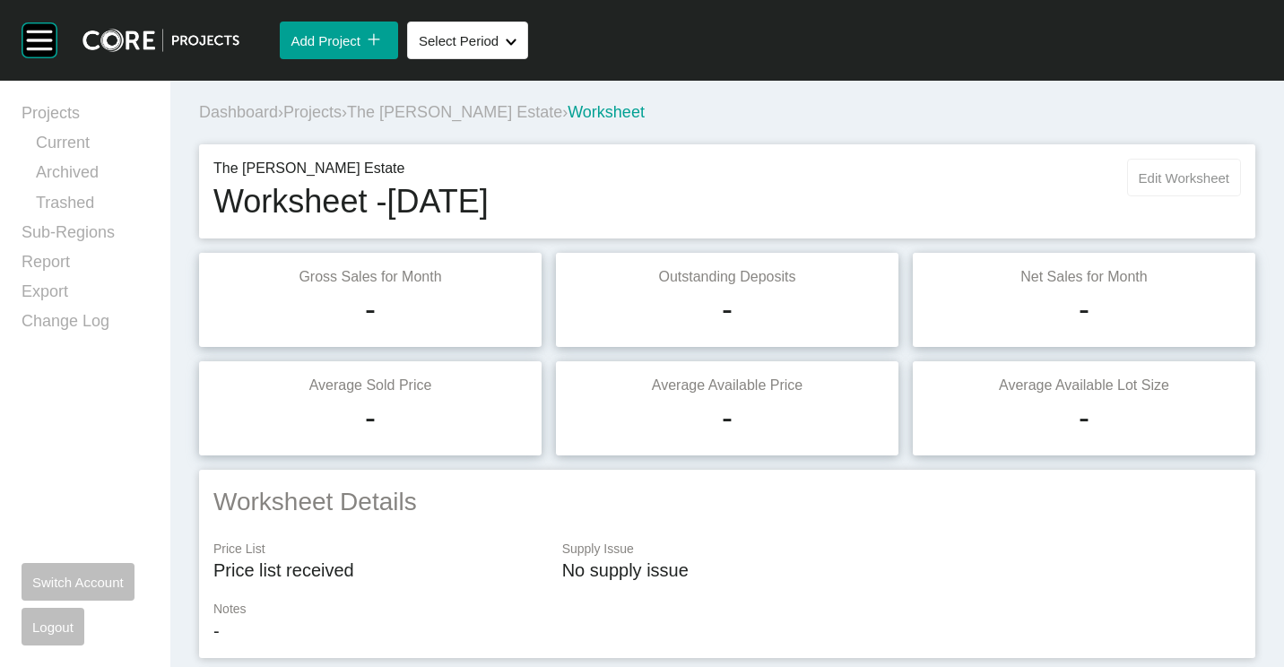
click at [1188, 168] on button "Edit Worksheet" at bounding box center [1185, 178] width 114 height 38
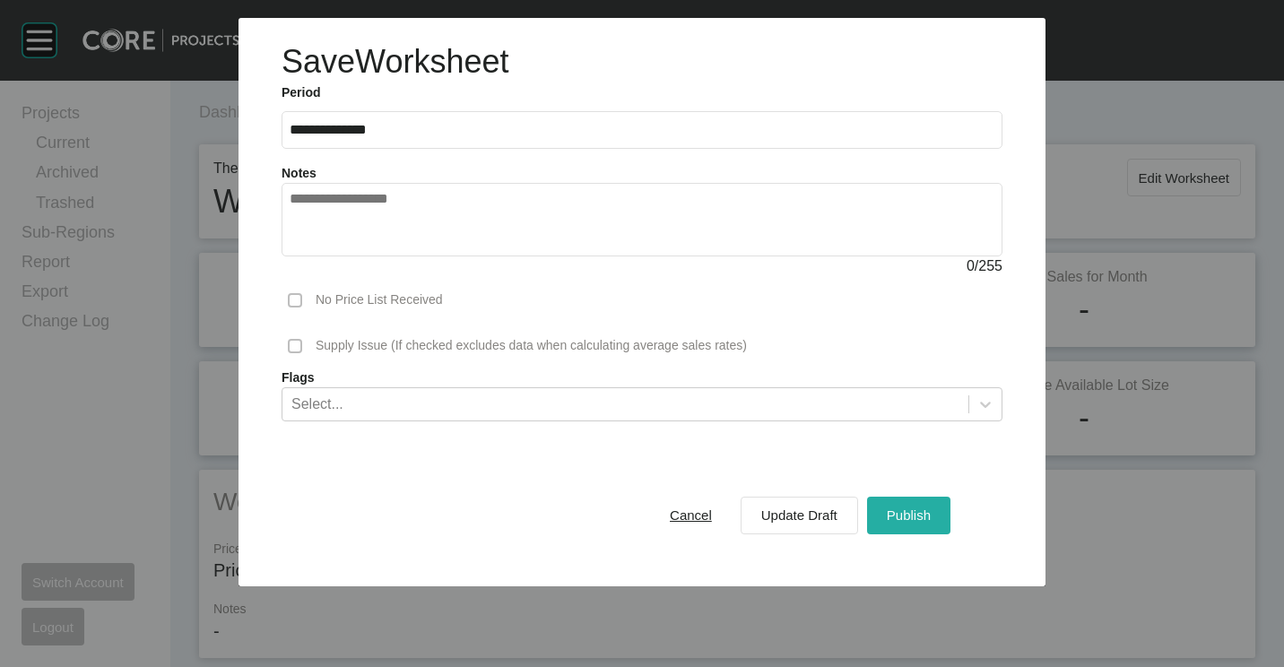
click at [899, 514] on span "Publish" at bounding box center [909, 515] width 44 height 15
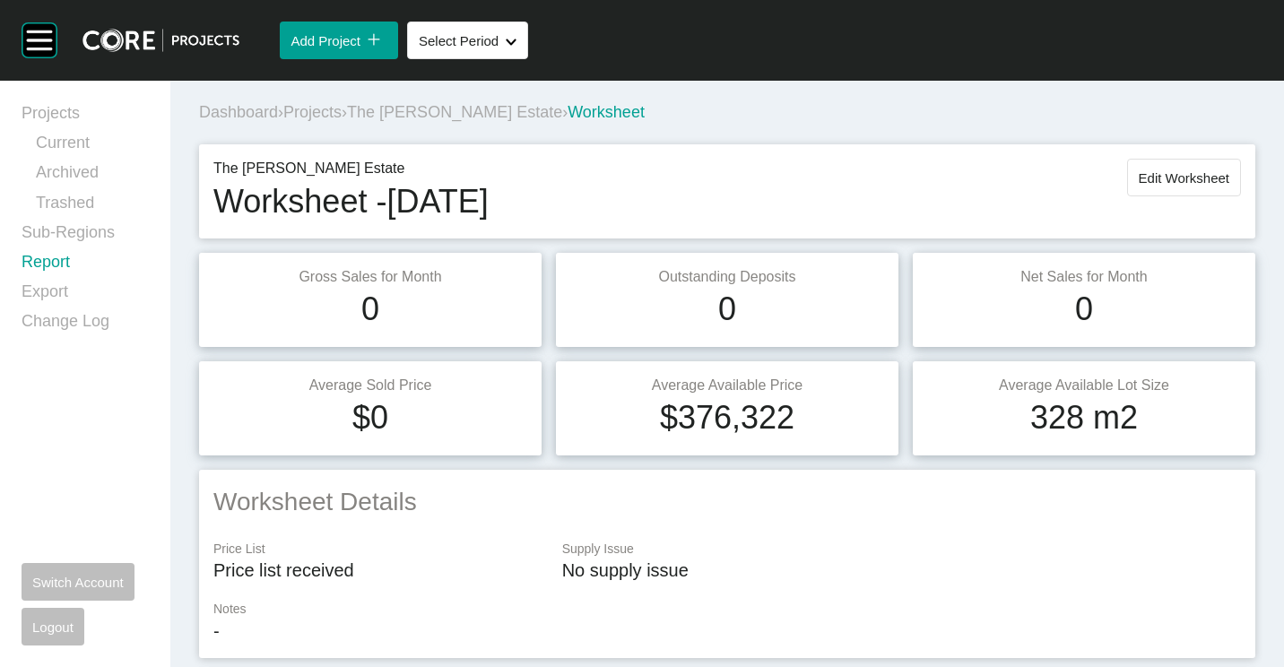
click at [54, 260] on link "Report" at bounding box center [85, 266] width 127 height 30
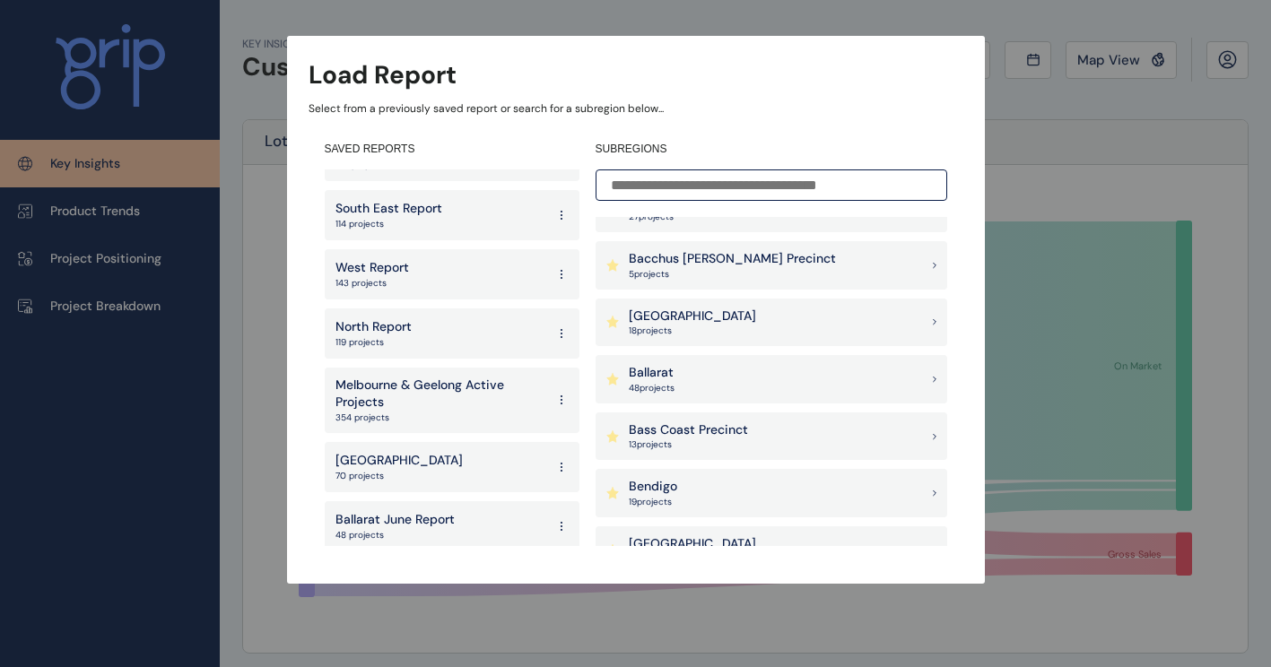
scroll to position [103, 0]
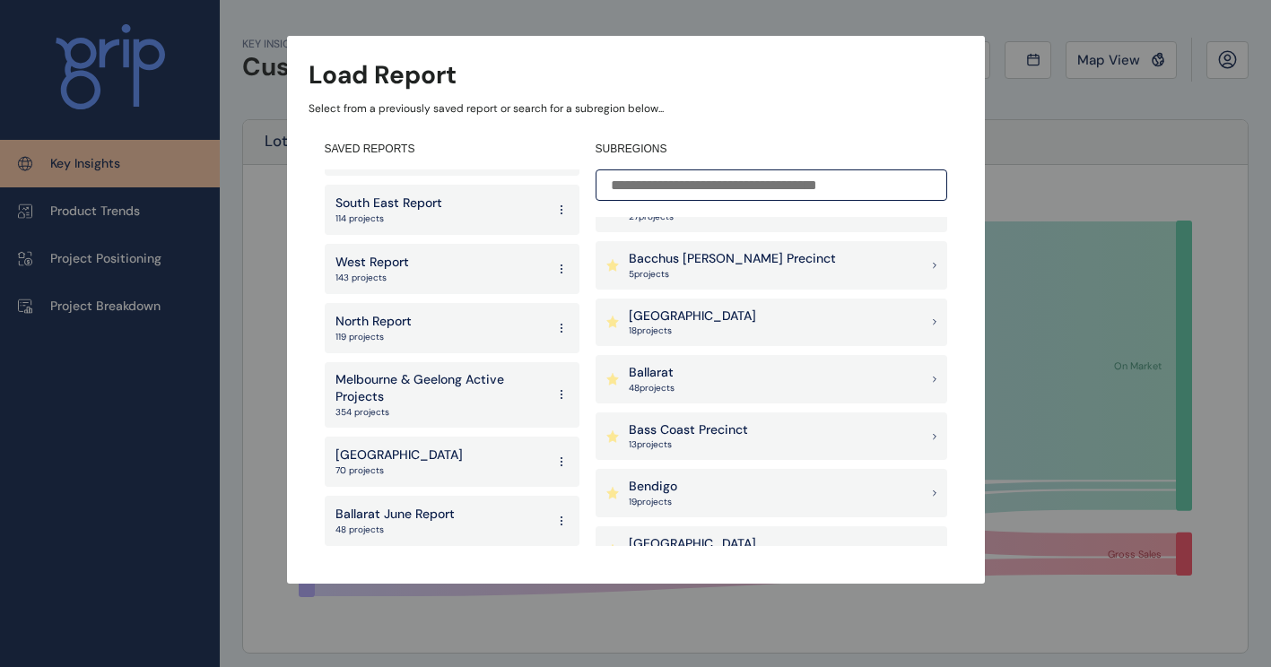
click at [405, 449] on p "[GEOGRAPHIC_DATA]" at bounding box center [398, 456] width 127 height 18
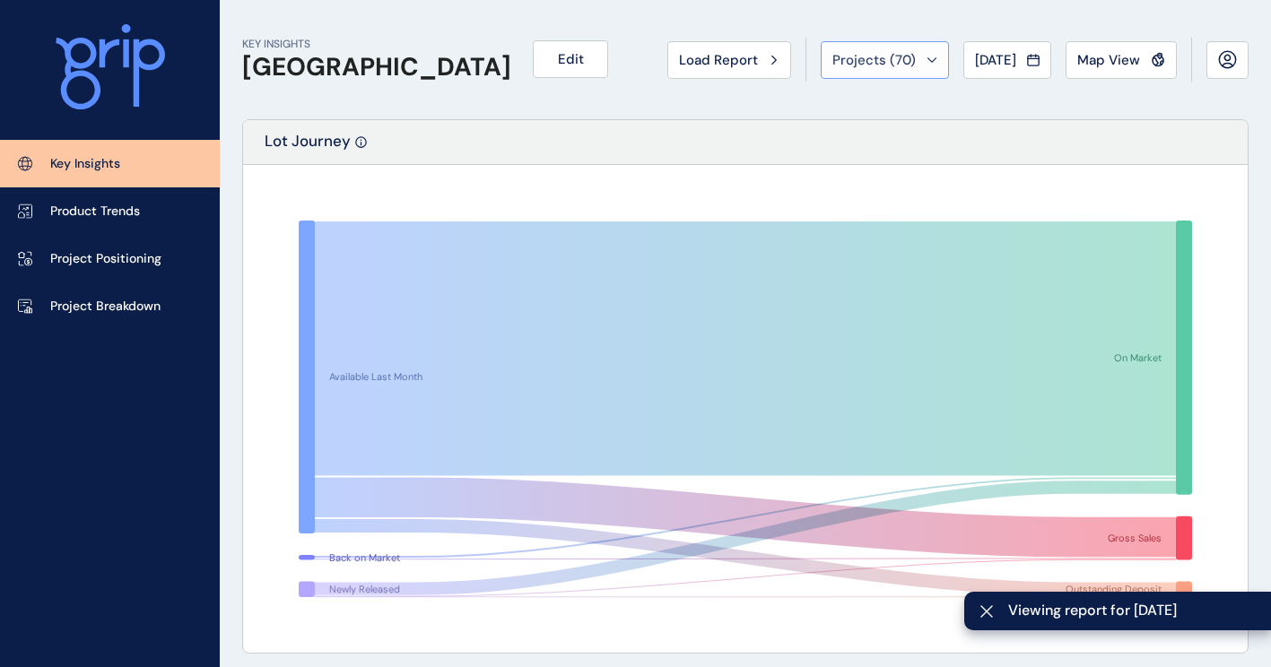
click at [902, 65] on div "Projects ( 70 )" at bounding box center [884, 60] width 105 height 18
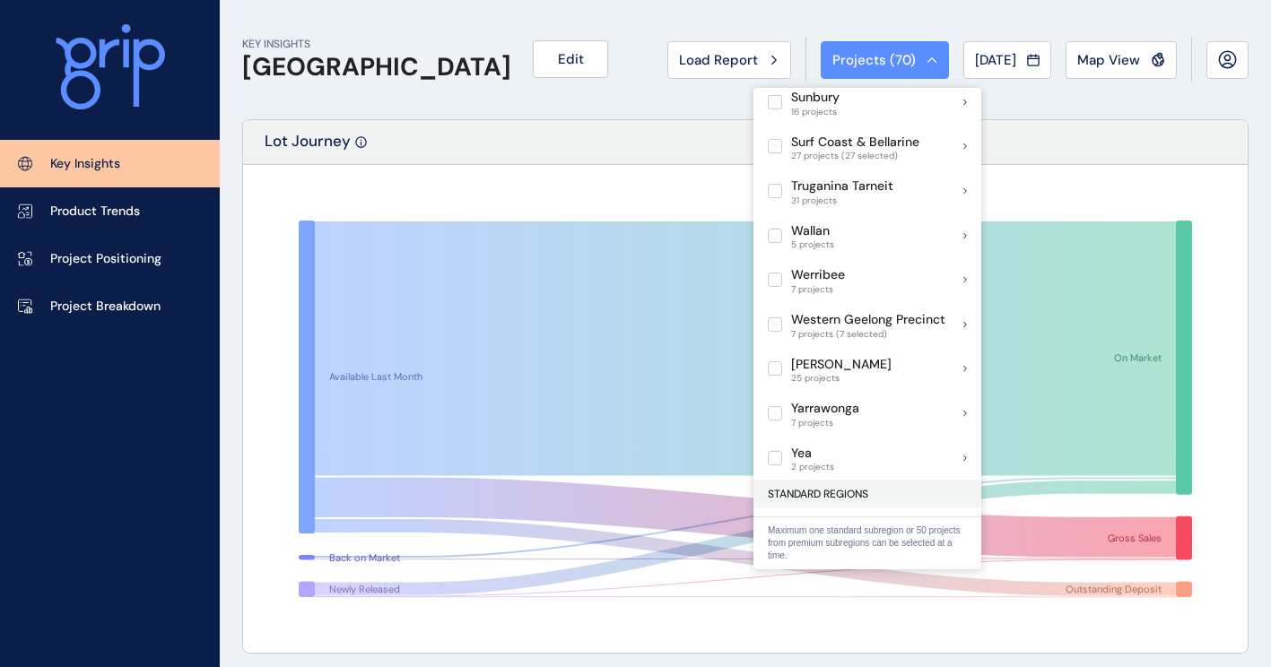
scroll to position [1395, 0]
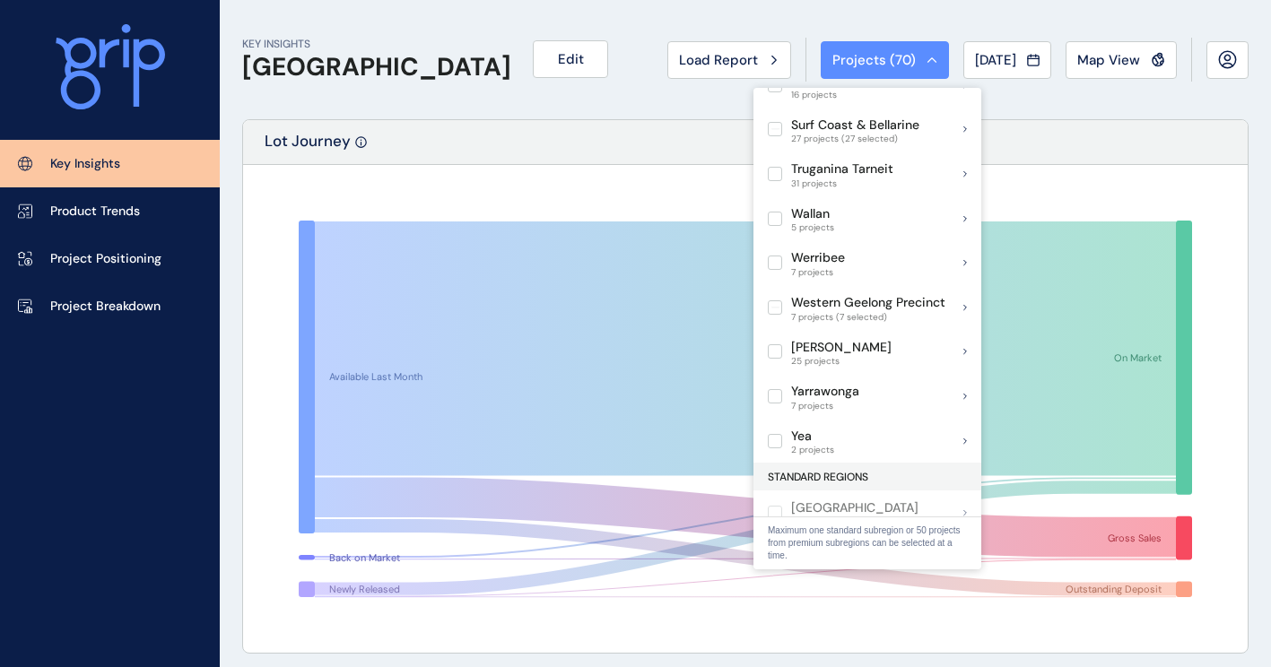
click at [1084, 152] on div "Lot Journey" at bounding box center [745, 142] width 1005 height 45
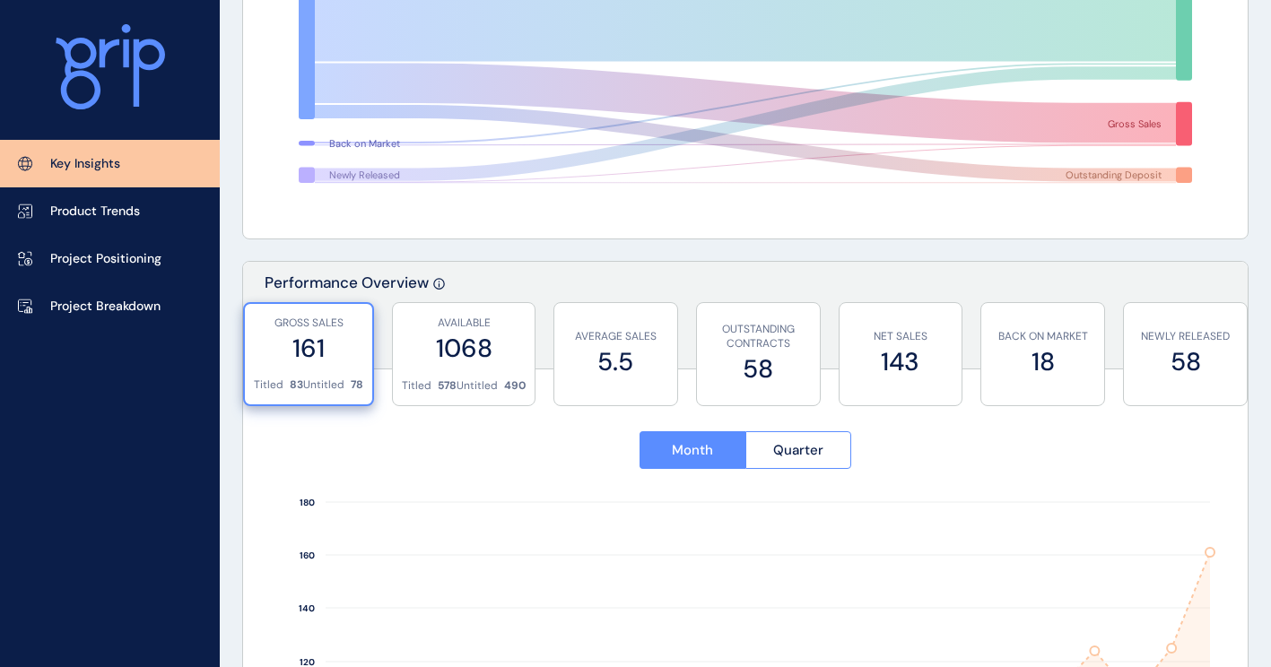
scroll to position [538, 0]
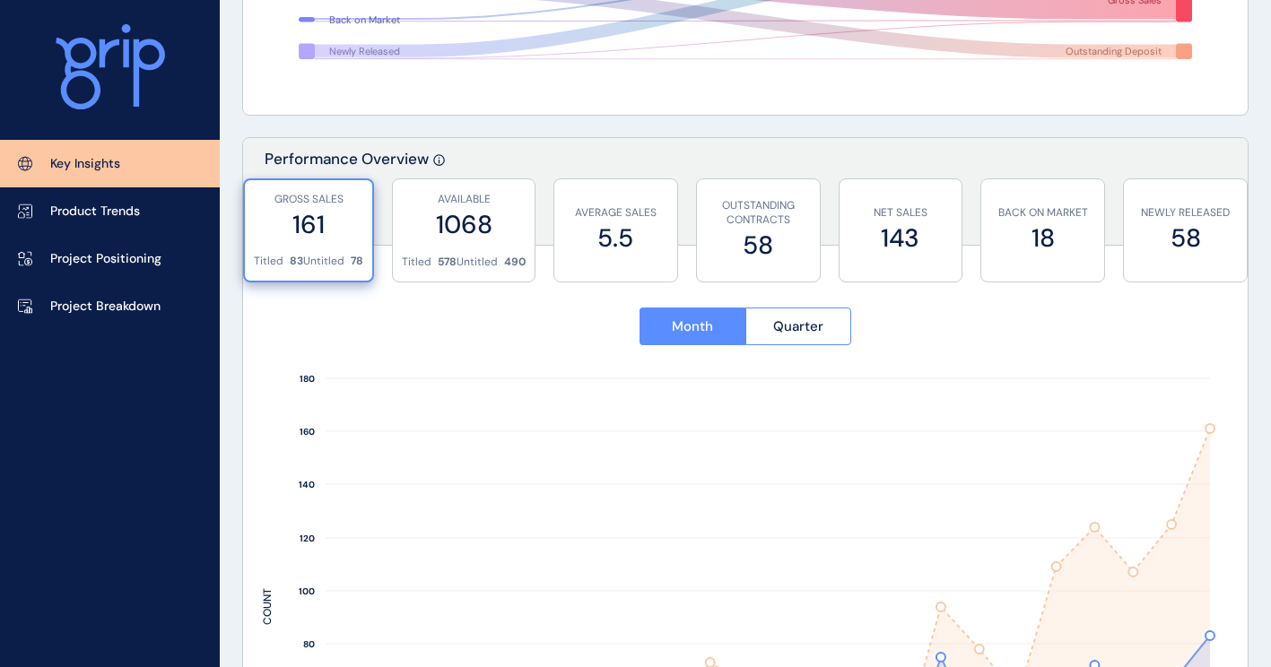
click at [331, 228] on label "161" at bounding box center [308, 224] width 109 height 35
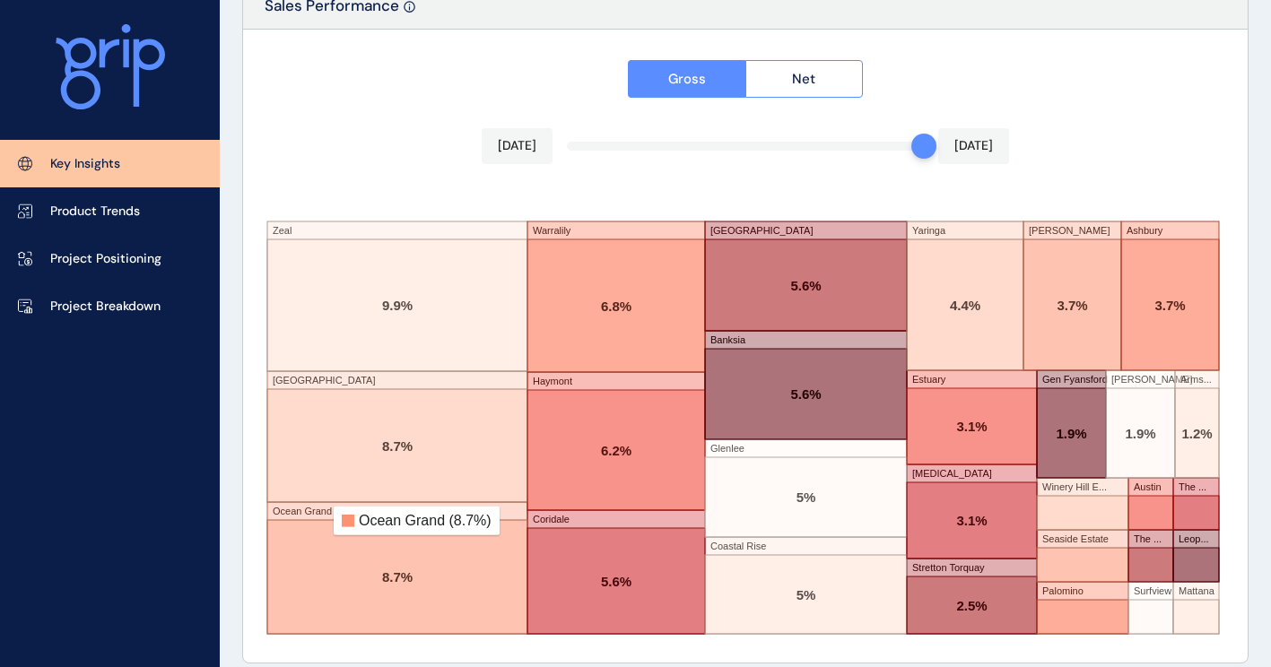
scroll to position [3109, 0]
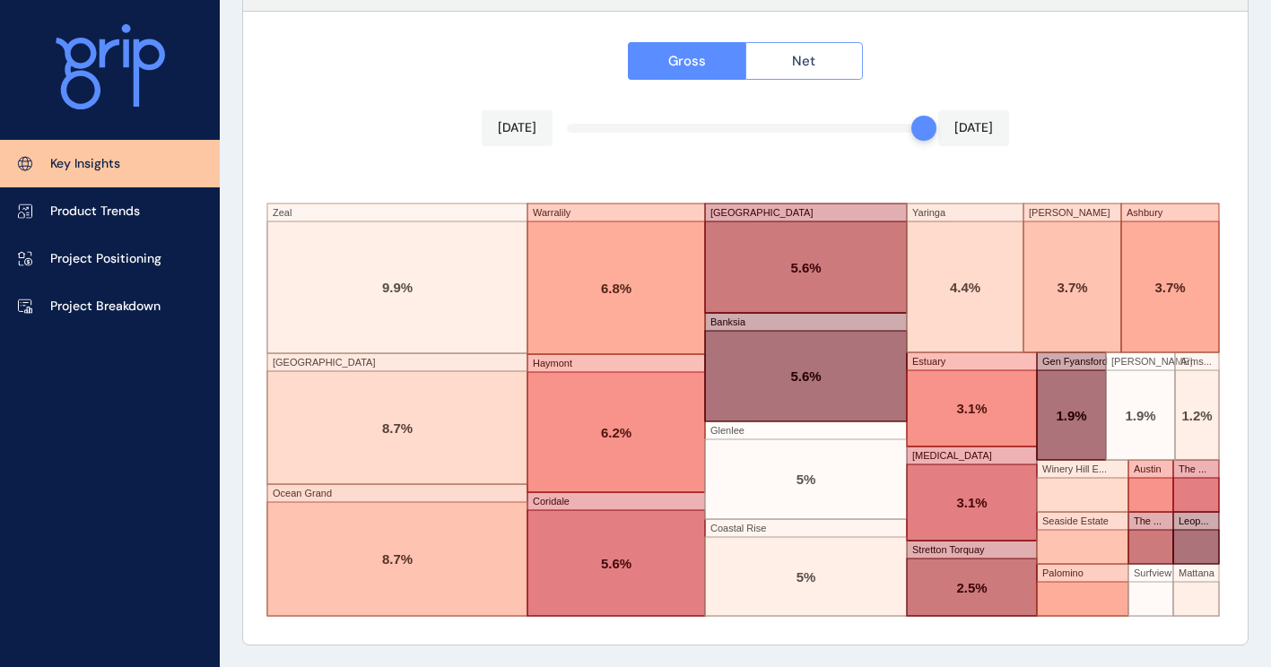
click at [802, 61] on span "Net" at bounding box center [803, 61] width 23 height 18
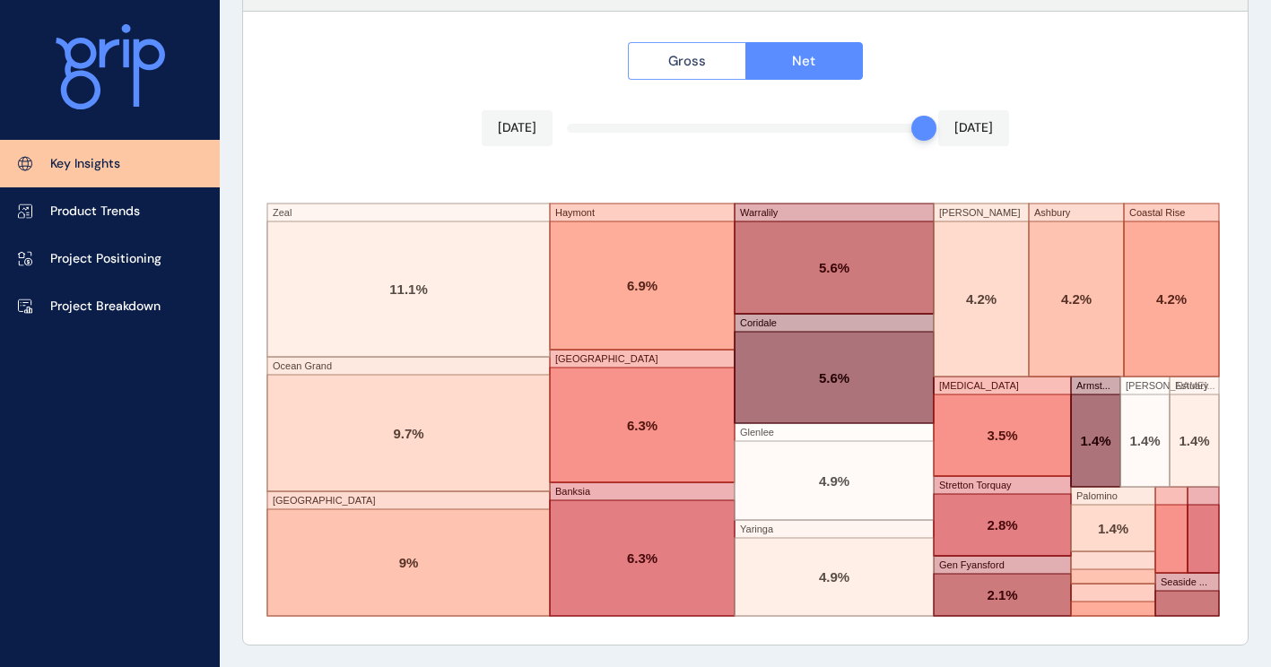
click at [713, 49] on button "Gross" at bounding box center [687, 61] width 118 height 38
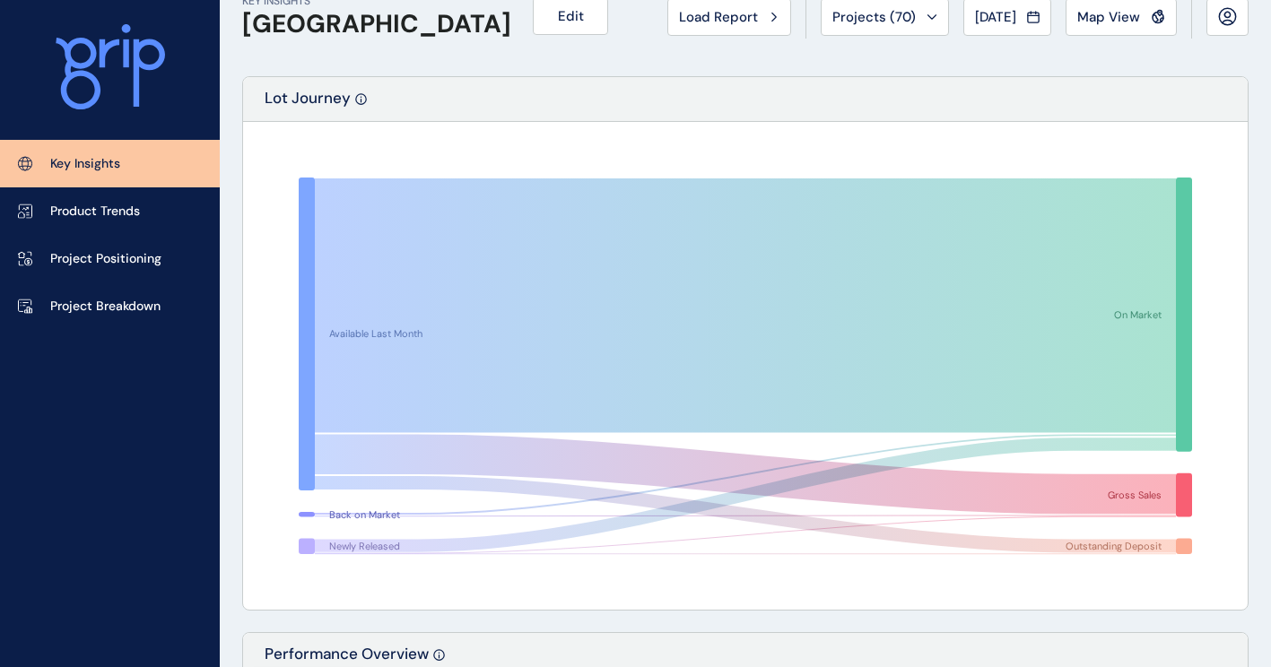
scroll to position [0, 0]
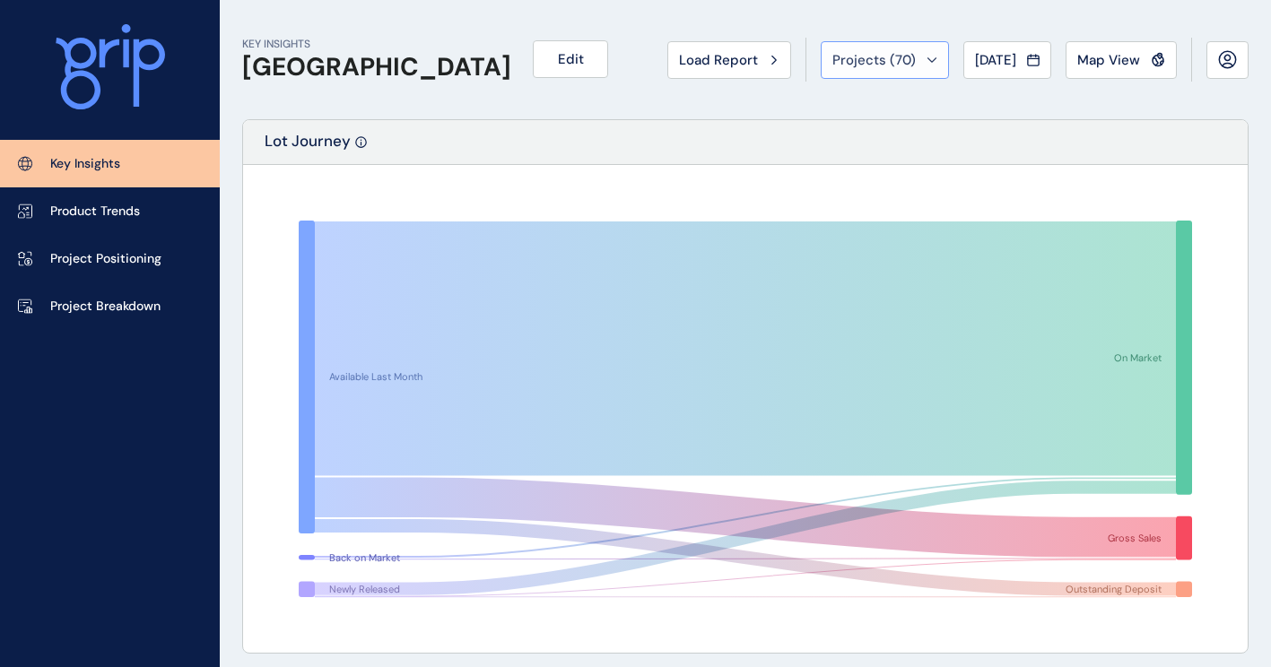
click at [911, 57] on div "Projects ( 70 )" at bounding box center [884, 60] width 105 height 18
click at [1231, 213] on div "Available Last Month Back on Market Newly Released On Market Gross Sales Outsta…" at bounding box center [745, 409] width 1005 height 488
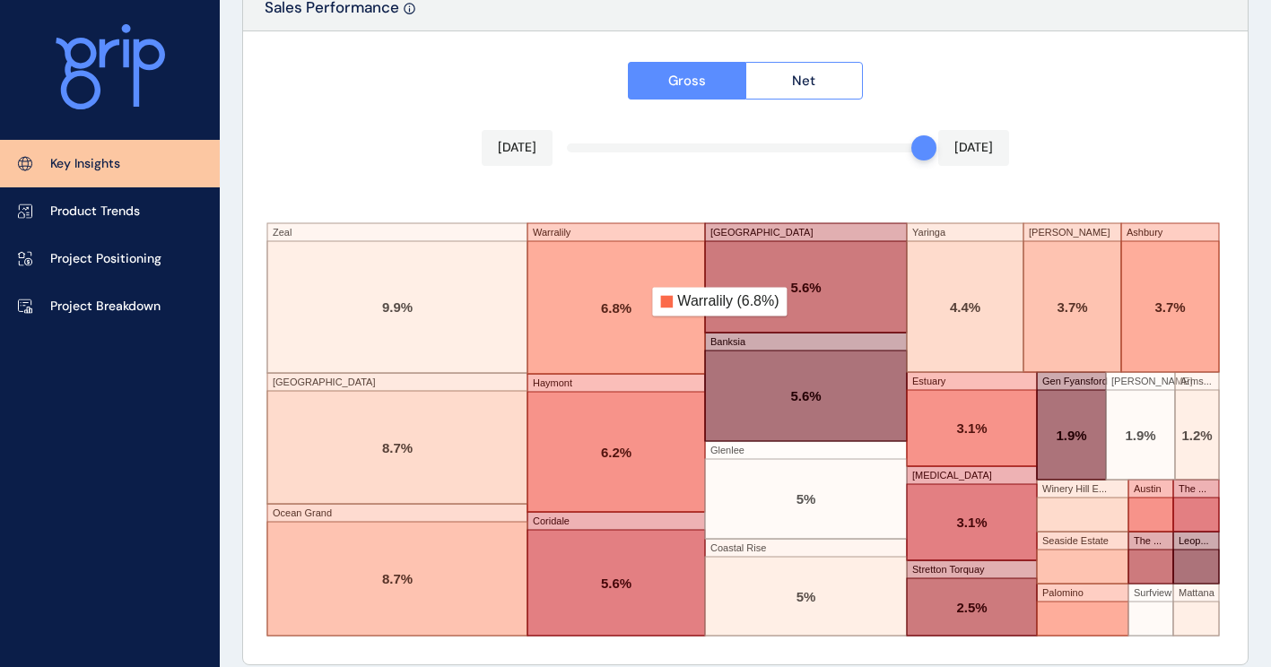
scroll to position [3109, 0]
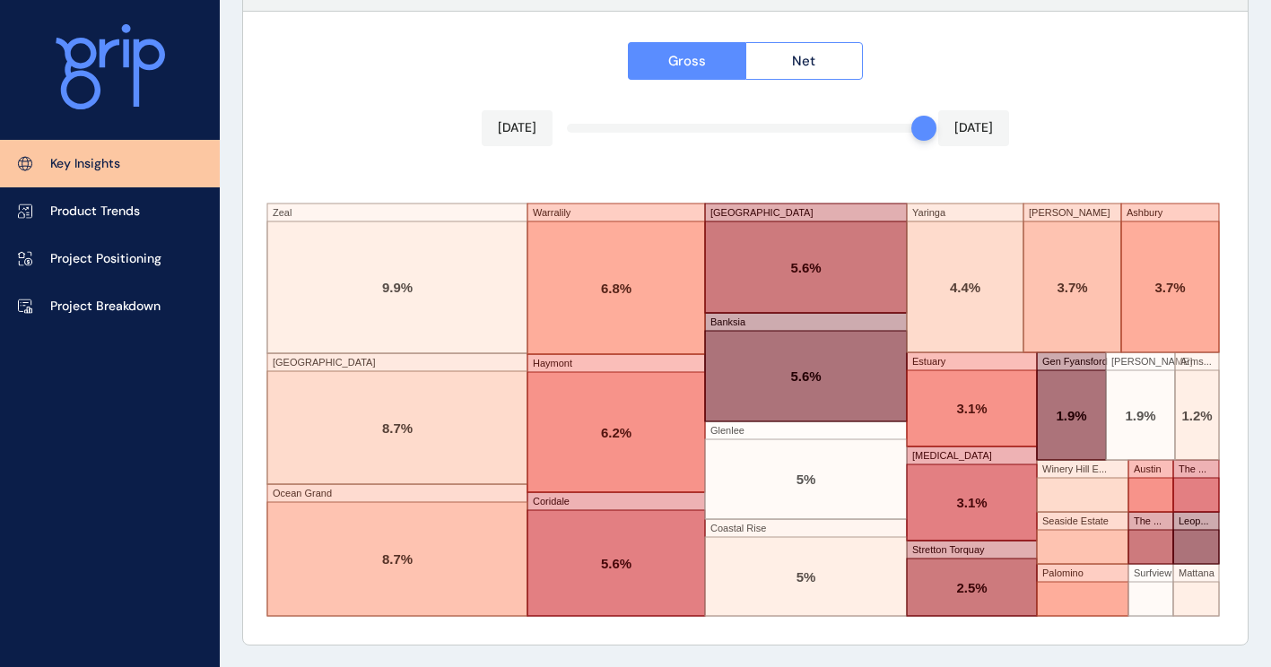
drag, startPoint x: 909, startPoint y: 129, endPoint x: 899, endPoint y: 129, distance: 9.9
click at [899, 129] on div at bounding box center [745, 128] width 357 height 9
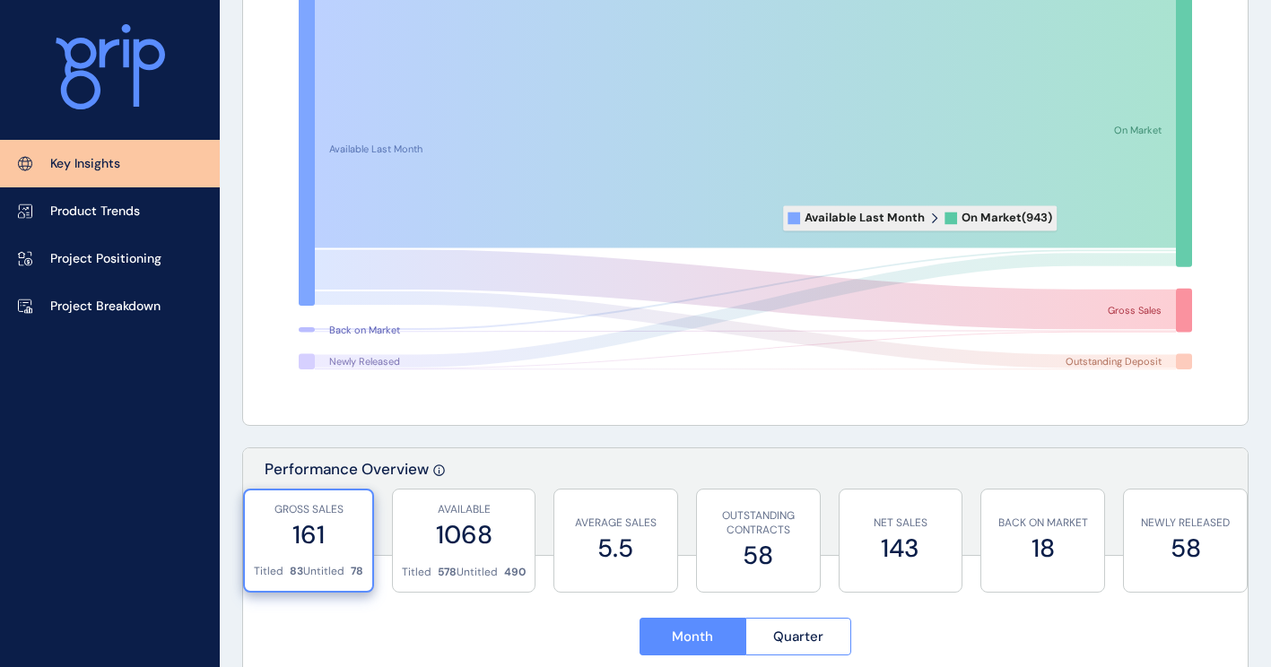
scroll to position [0, 0]
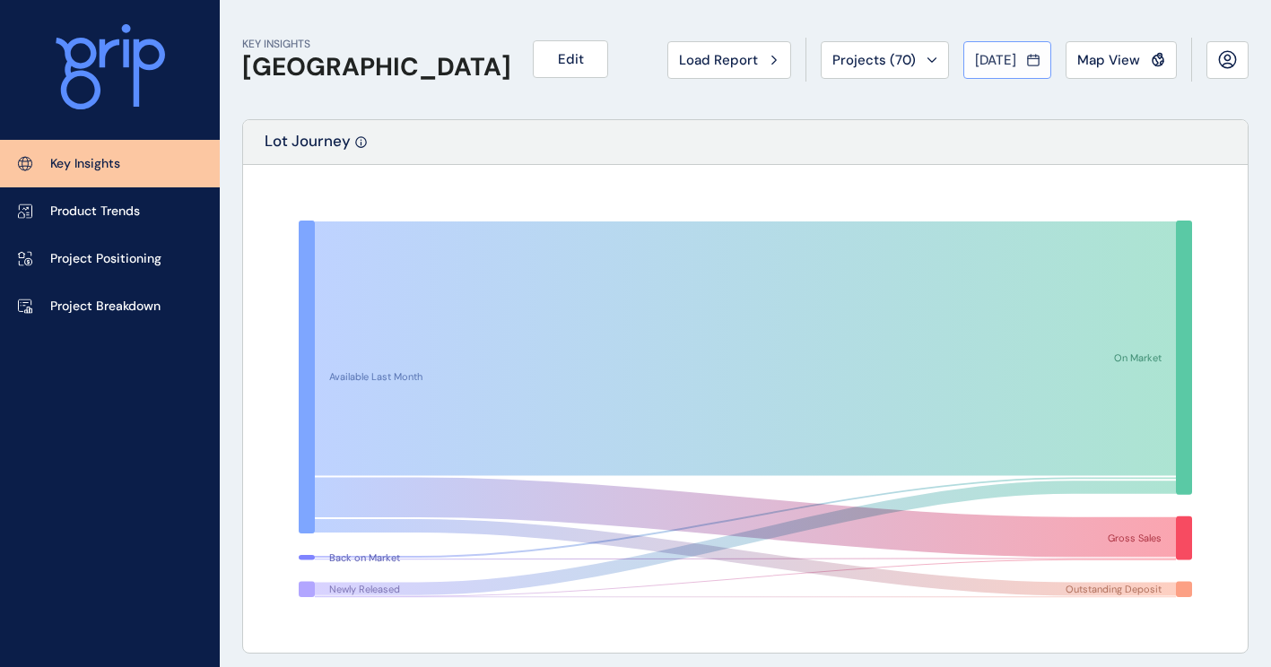
click at [980, 48] on button "[DATE]" at bounding box center [1007, 60] width 88 height 38
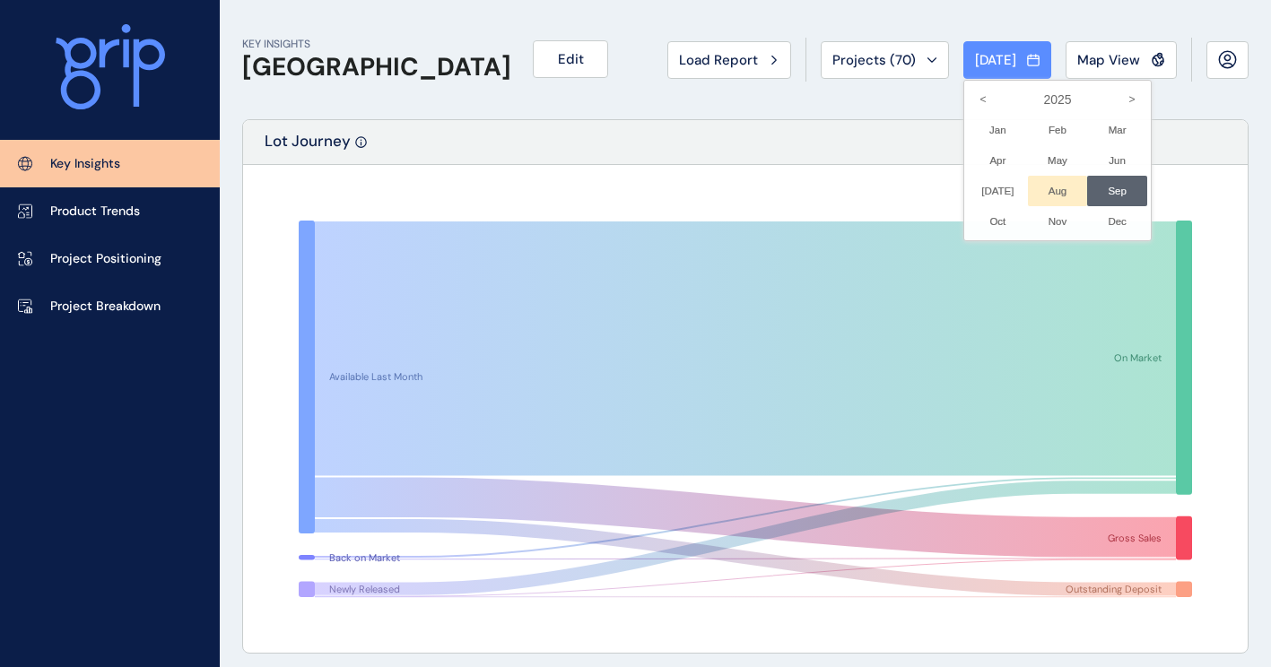
click at [1041, 195] on li "Aug No report is available for this period. New months are usually published 5 …" at bounding box center [1058, 191] width 60 height 30
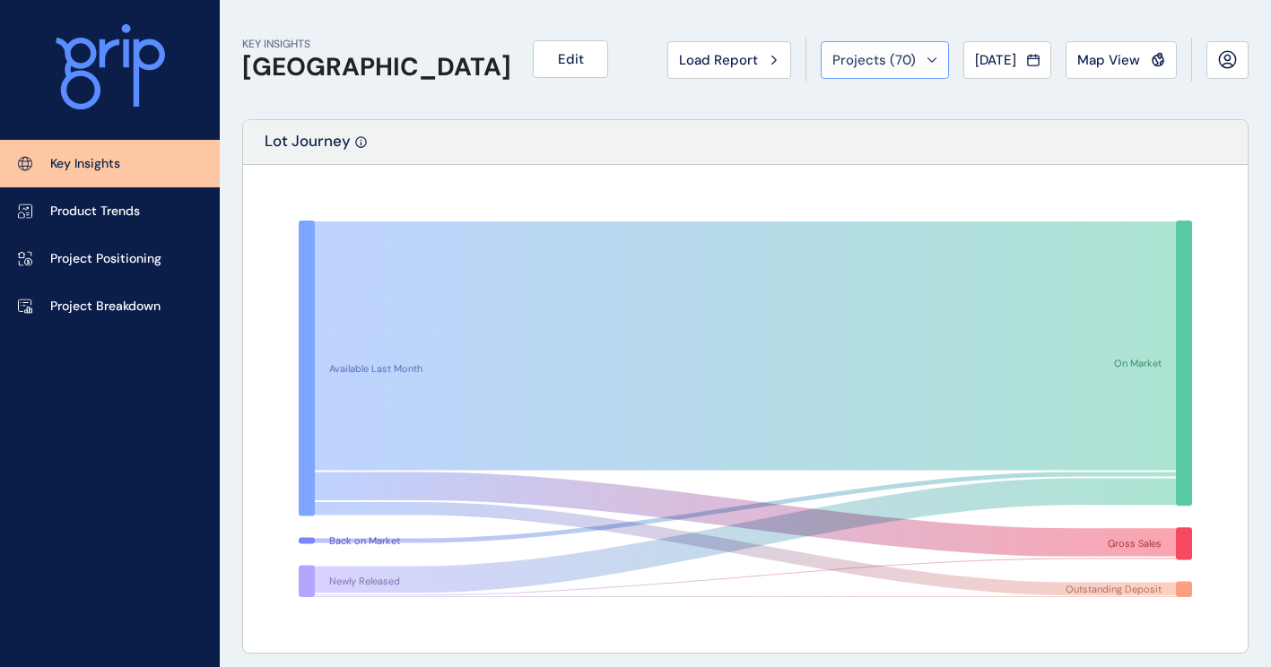
click at [923, 60] on button "Projects ( 70 )" at bounding box center [885, 60] width 128 height 38
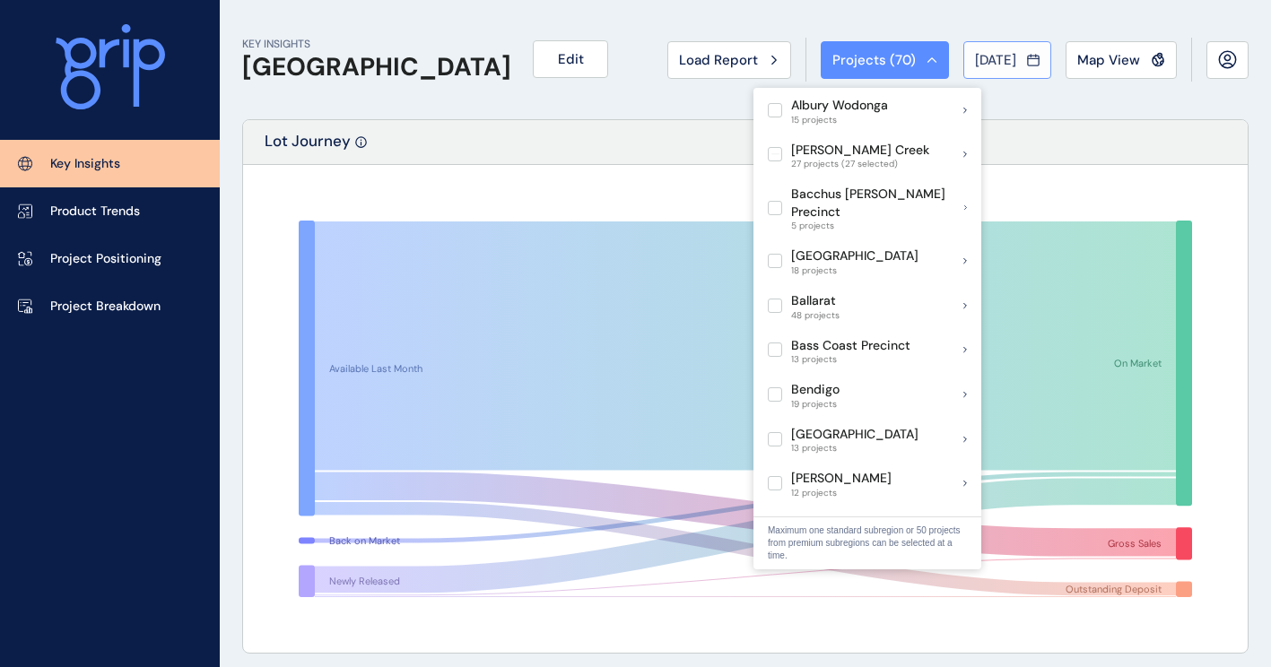
click at [1024, 57] on div "[DATE]" at bounding box center [1007, 60] width 65 height 18
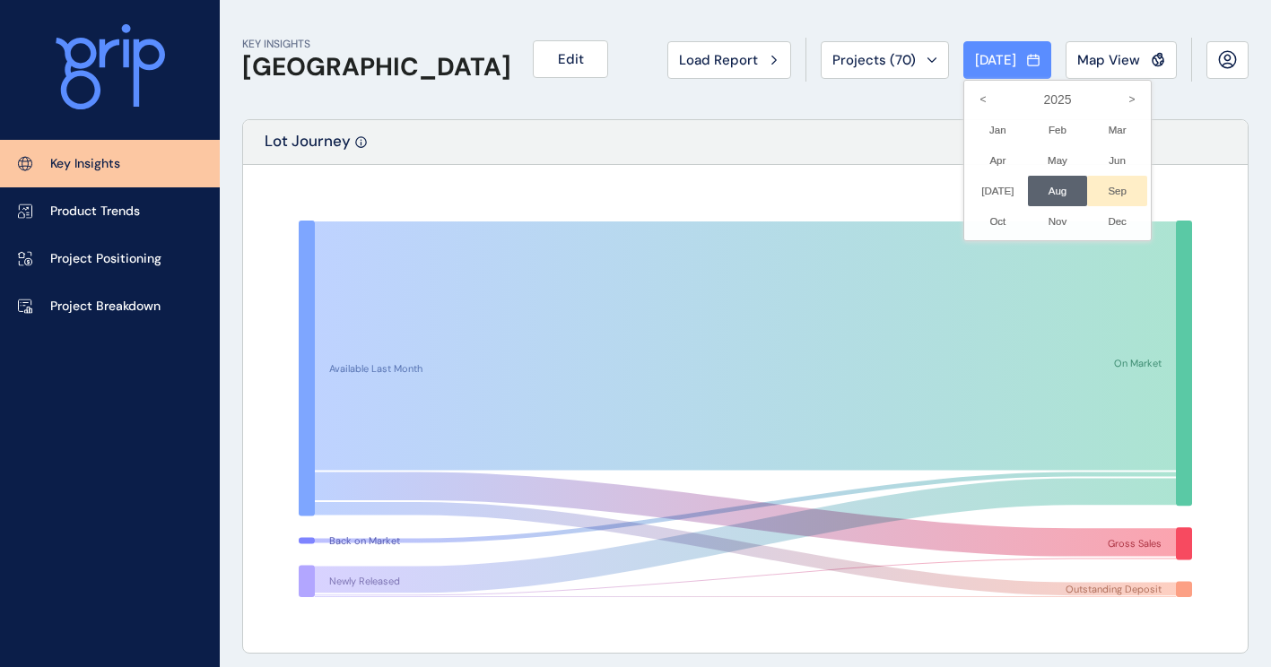
click at [1087, 187] on li "Sep No report is available for this period. New months are usually published 5 …" at bounding box center [1117, 191] width 60 height 30
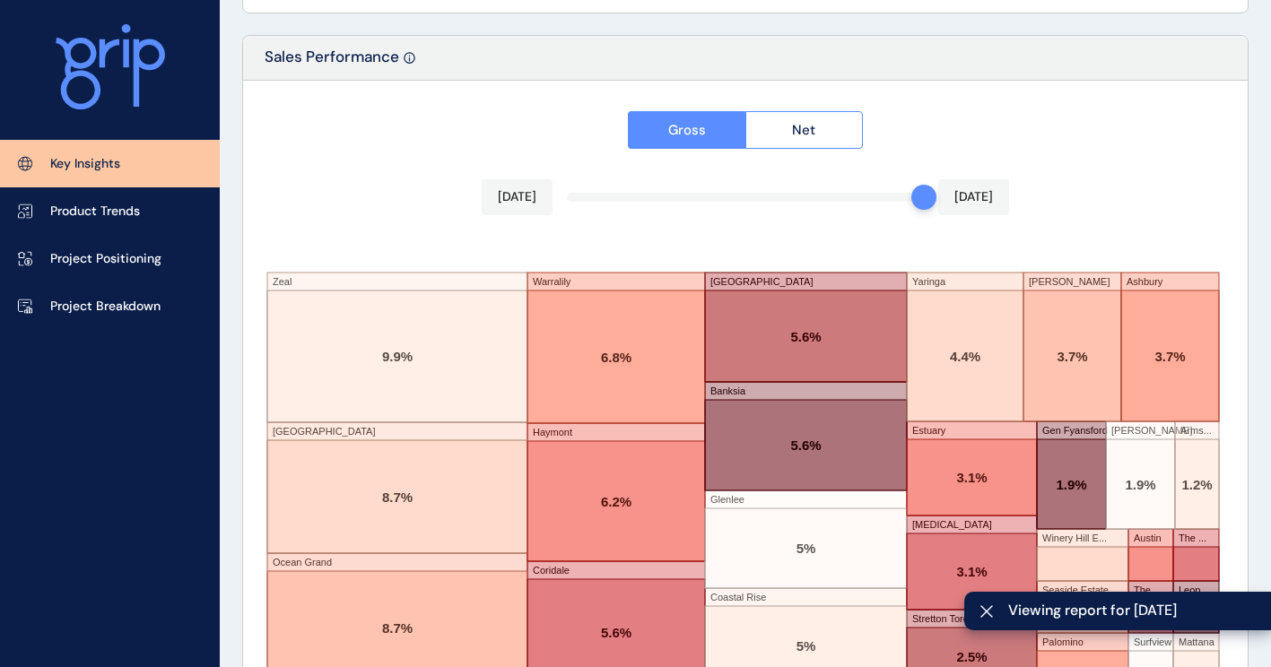
scroll to position [3109, 0]
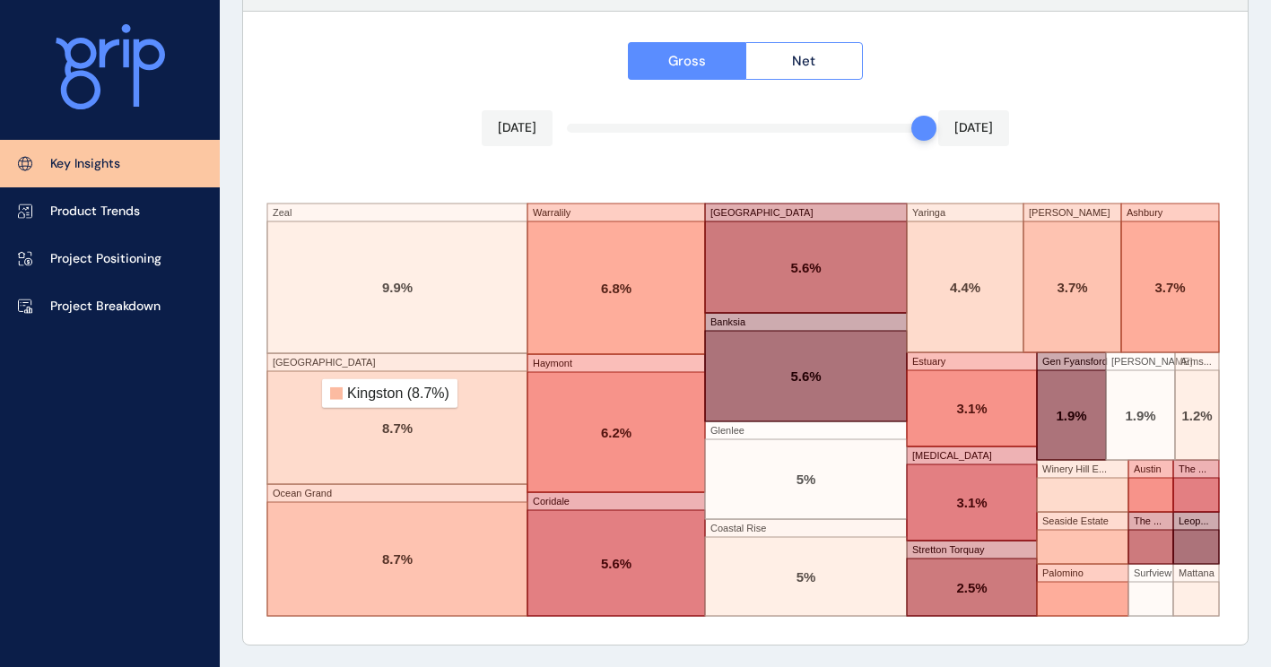
click at [309, 394] on rect at bounding box center [397, 427] width 260 height 113
click at [363, 436] on rect at bounding box center [397, 427] width 260 height 113
click at [797, 47] on button "Net" at bounding box center [804, 61] width 118 height 38
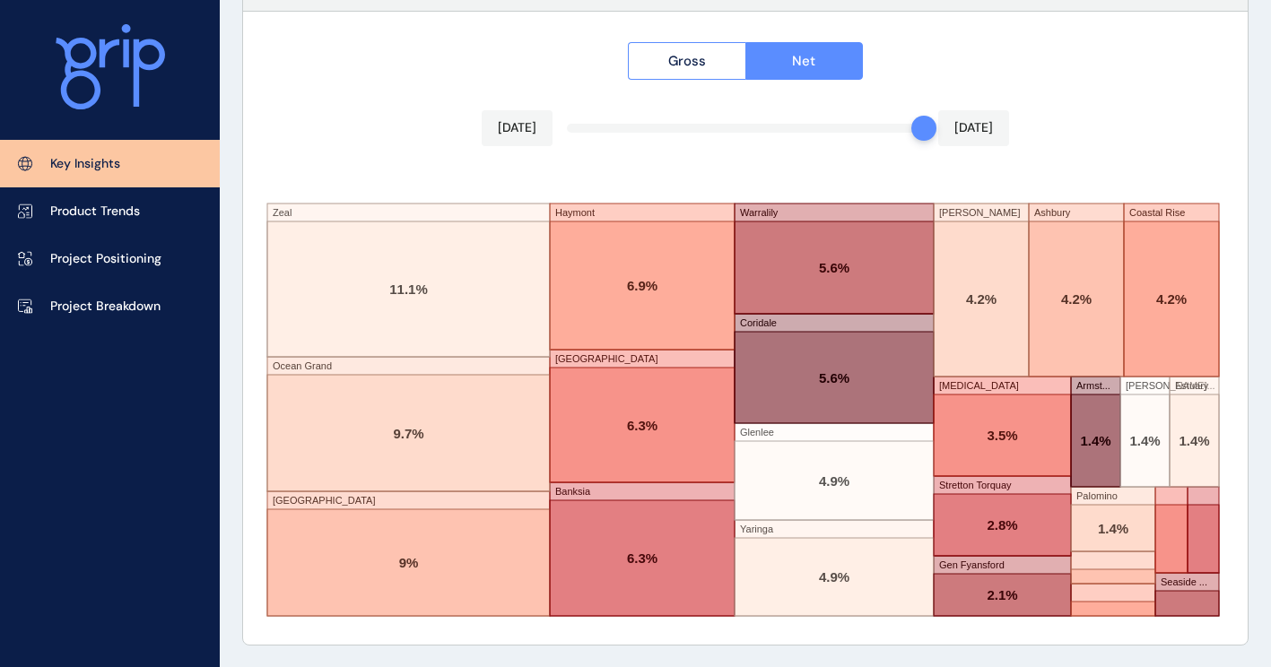
click at [691, 83] on div "Gross Net Sep 2025 Sep 2025 Zeal Ocean Grand Kingston Haymont Lara Lakes Banksi…" at bounding box center [745, 328] width 1005 height 633
click at [694, 57] on span "Gross" at bounding box center [687, 61] width 38 height 18
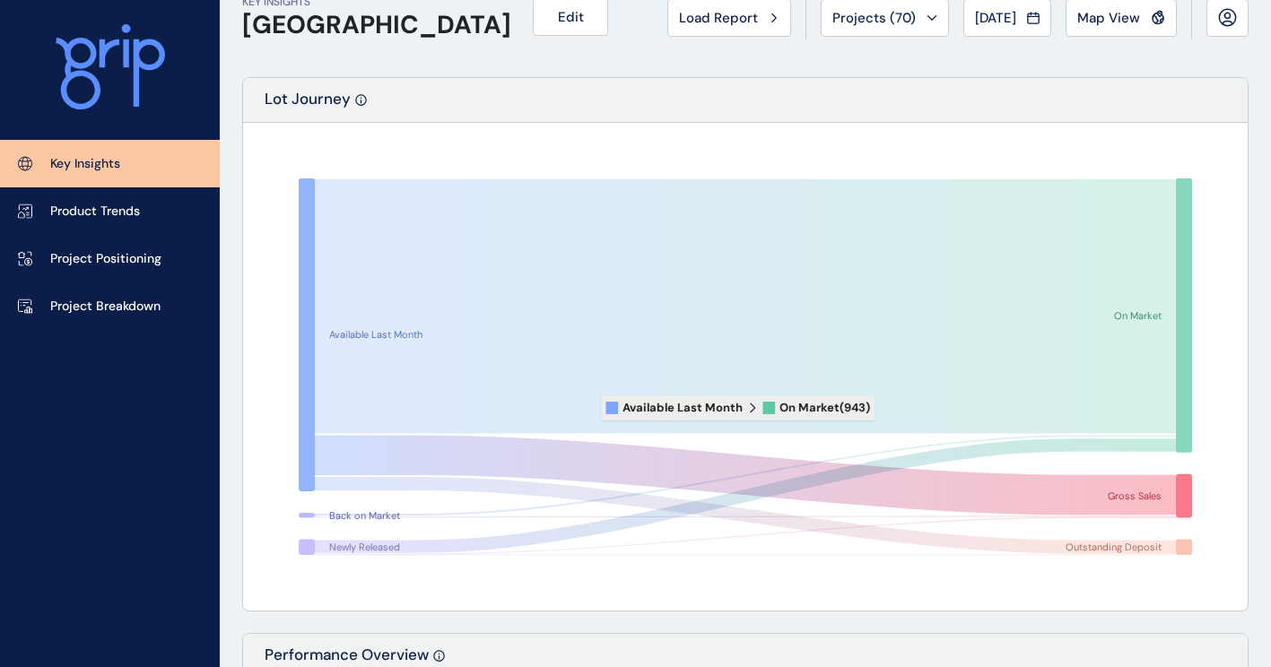
scroll to position [0, 0]
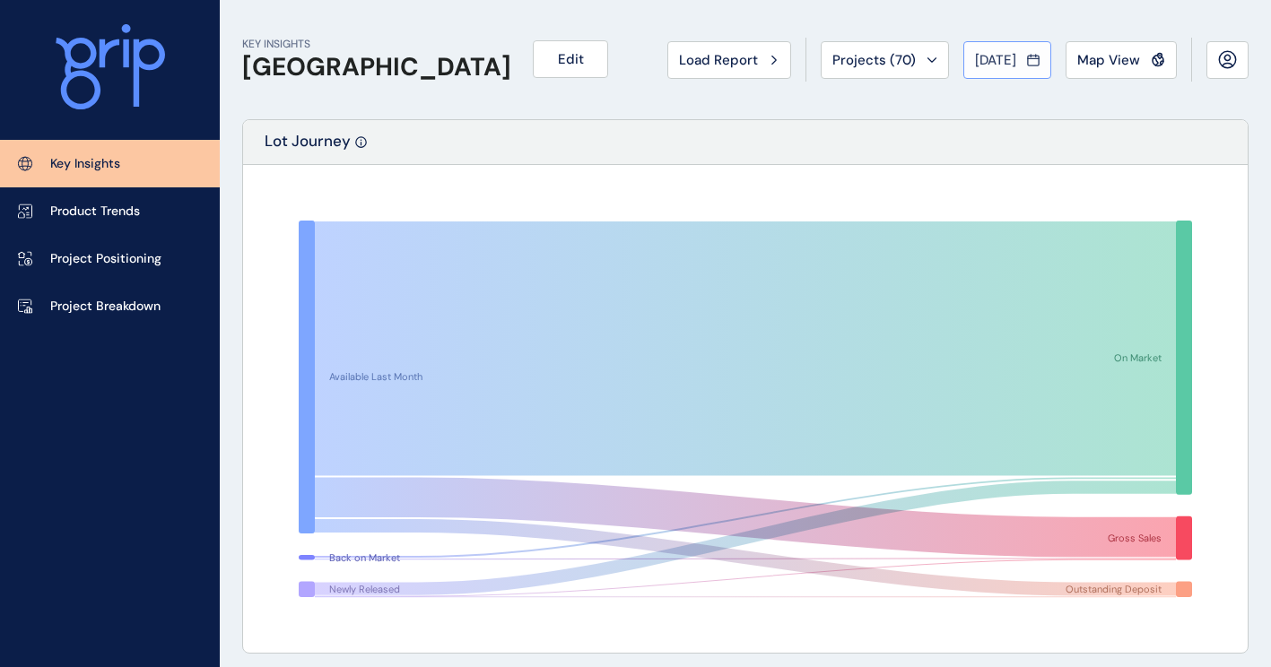
click at [984, 59] on span "[DATE]" at bounding box center [995, 60] width 41 height 18
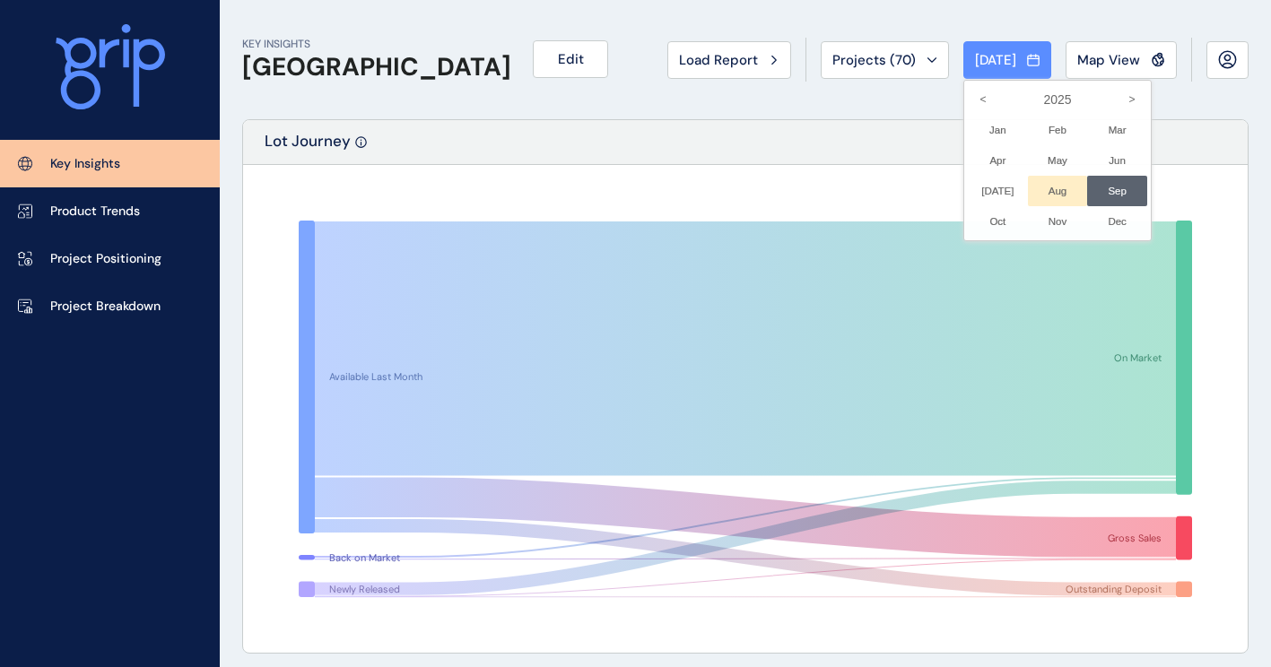
click at [1045, 201] on li "Aug No report is available for this period. New months are usually published 5 …" at bounding box center [1058, 191] width 60 height 30
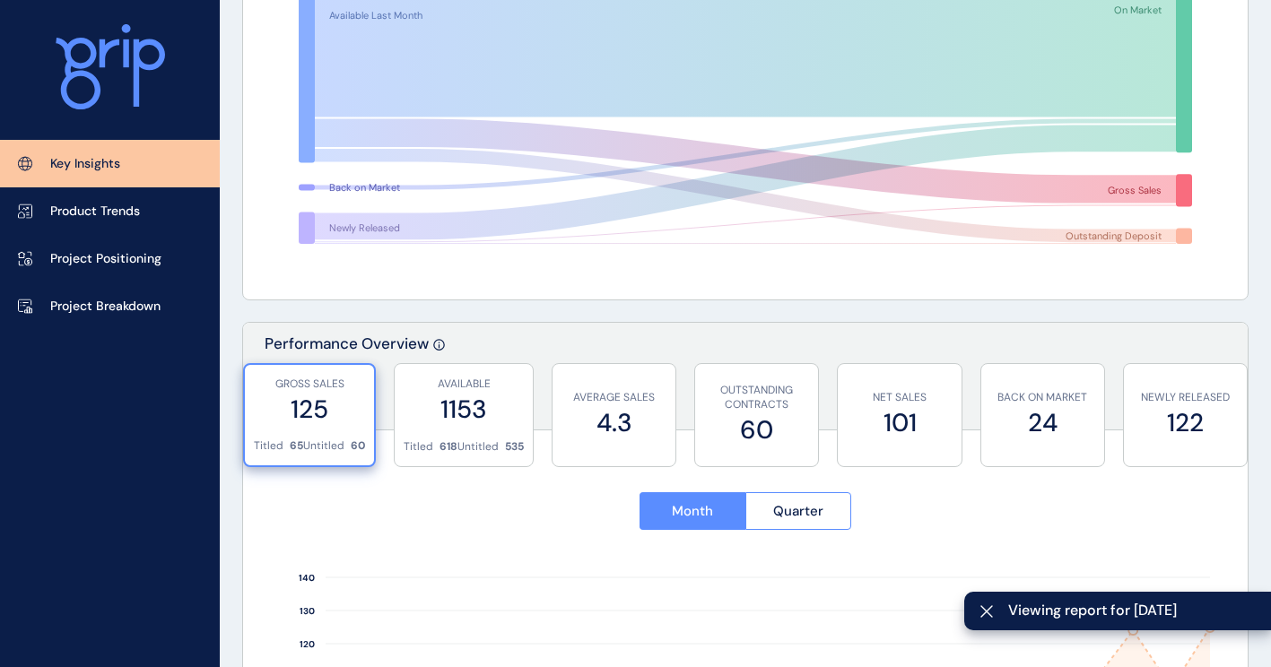
scroll to position [359, 0]
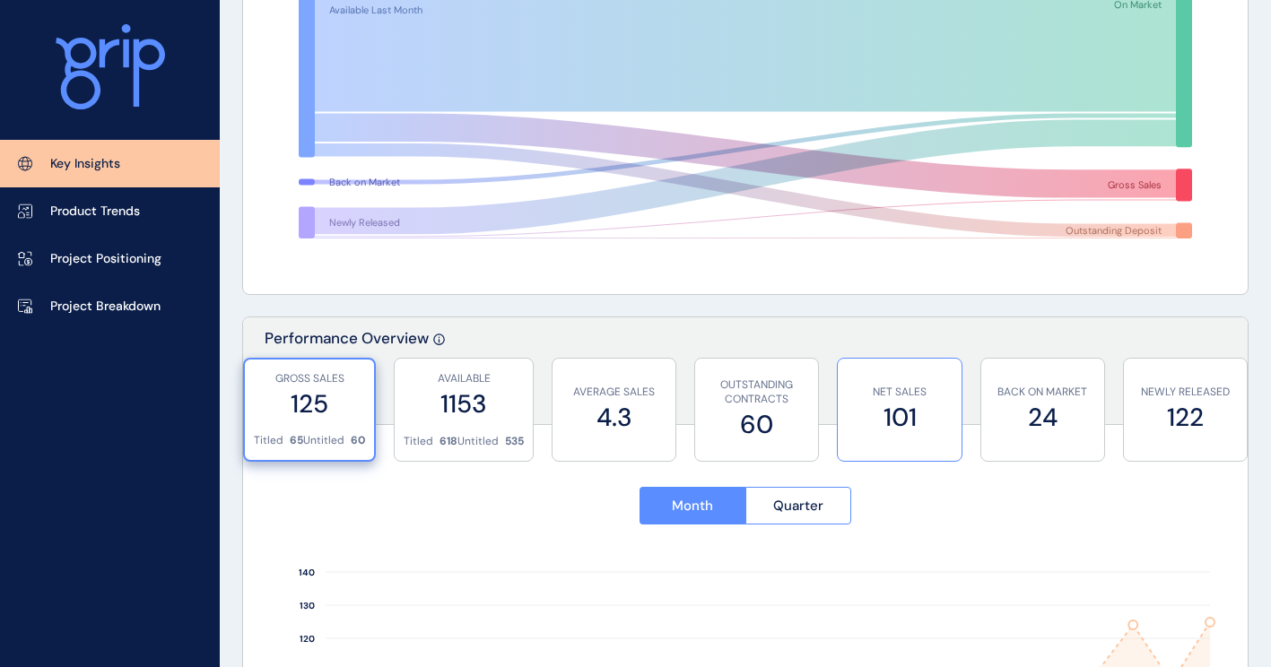
click at [906, 405] on label "101" at bounding box center [899, 417] width 105 height 35
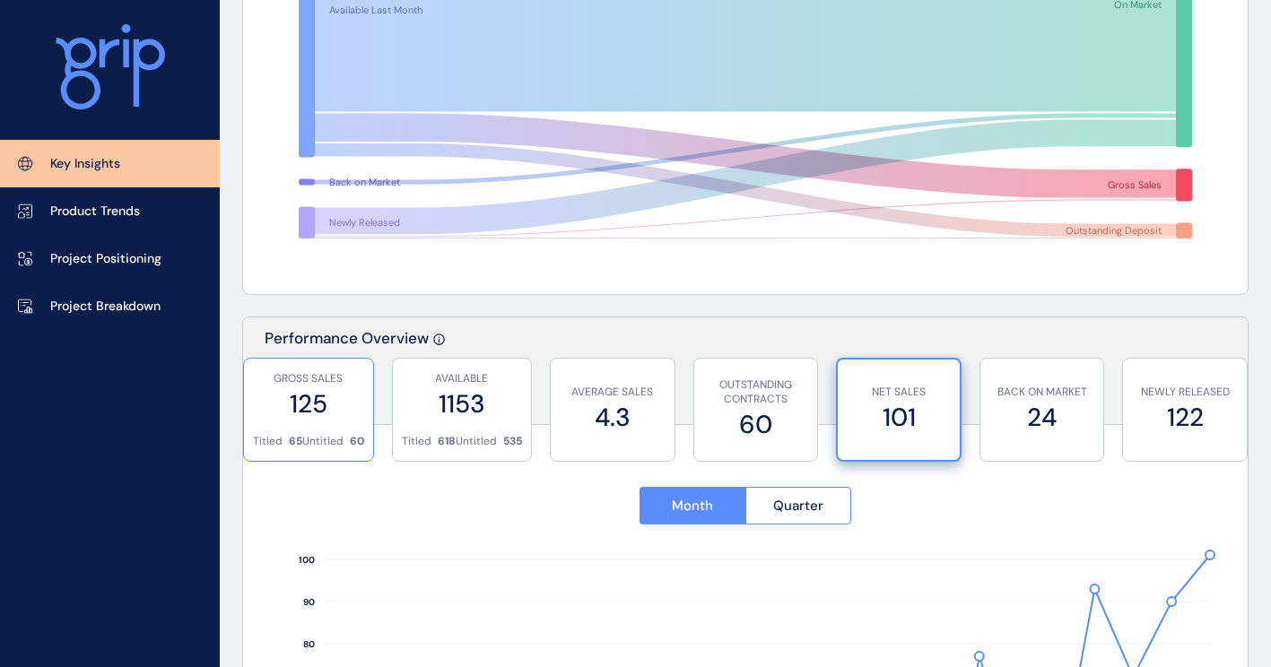
click at [320, 401] on label "125" at bounding box center [308, 404] width 111 height 35
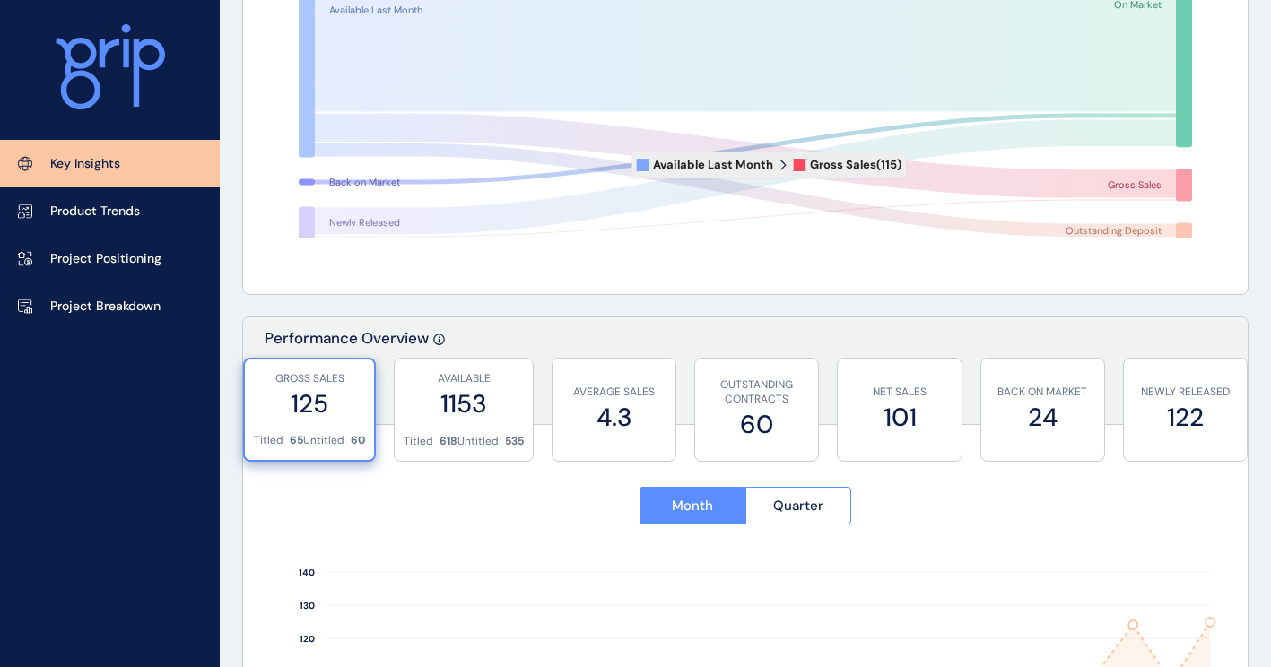
scroll to position [0, 0]
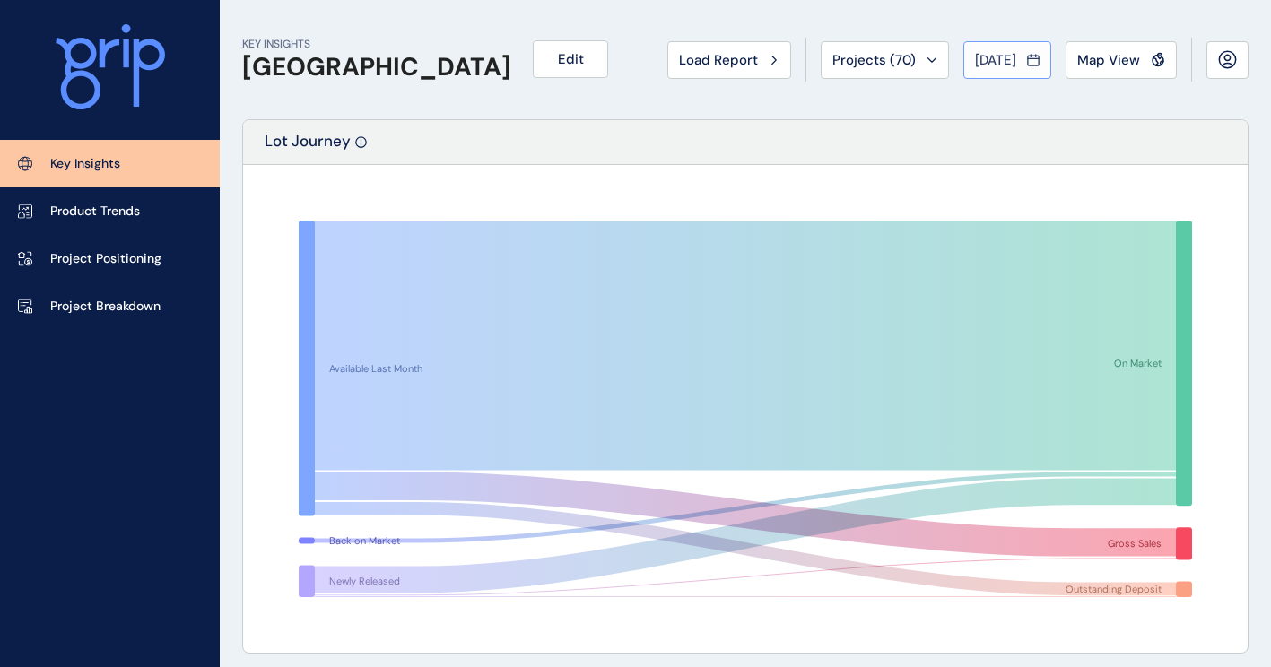
click at [1003, 55] on span "[DATE]" at bounding box center [995, 60] width 41 height 18
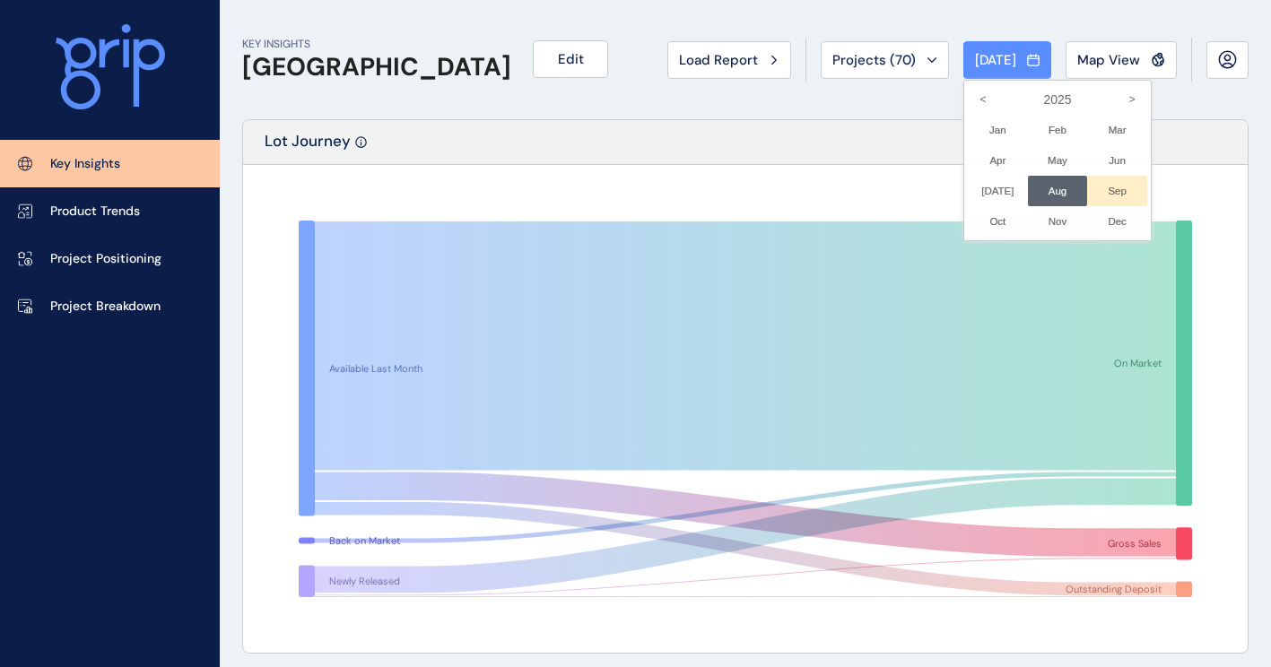
click at [1093, 181] on li "Sep No report is available for this period. New months are usually published 5 …" at bounding box center [1117, 191] width 60 height 30
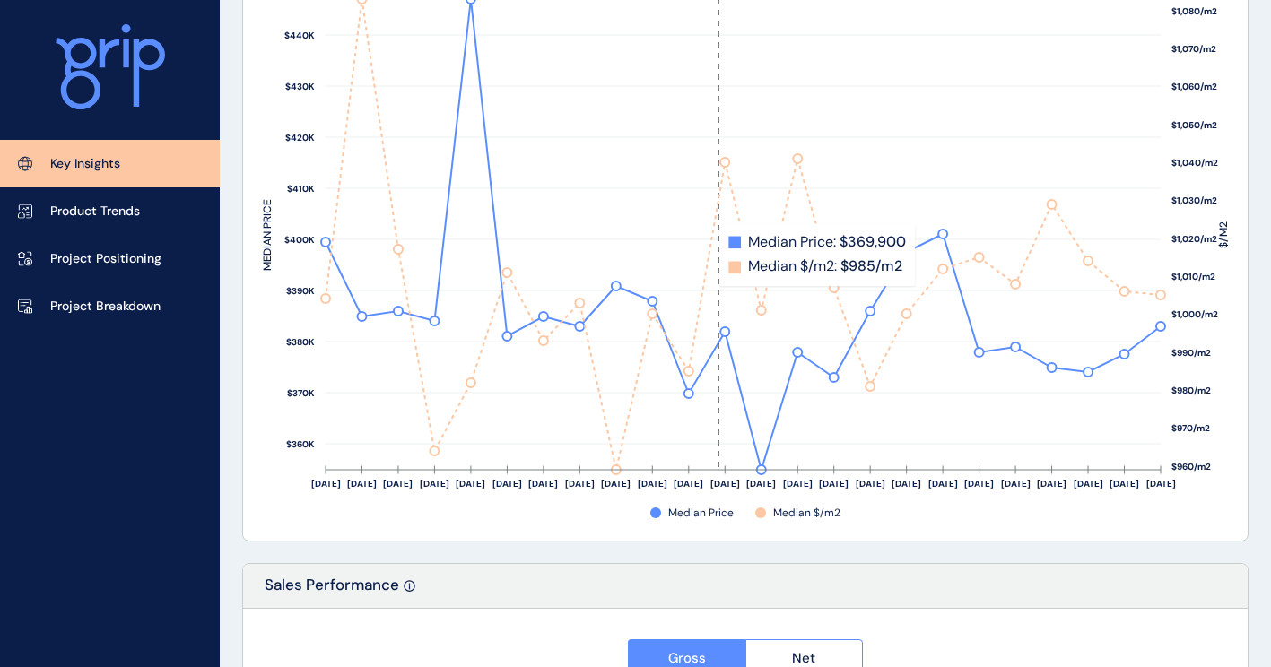
scroll to position [3109, 0]
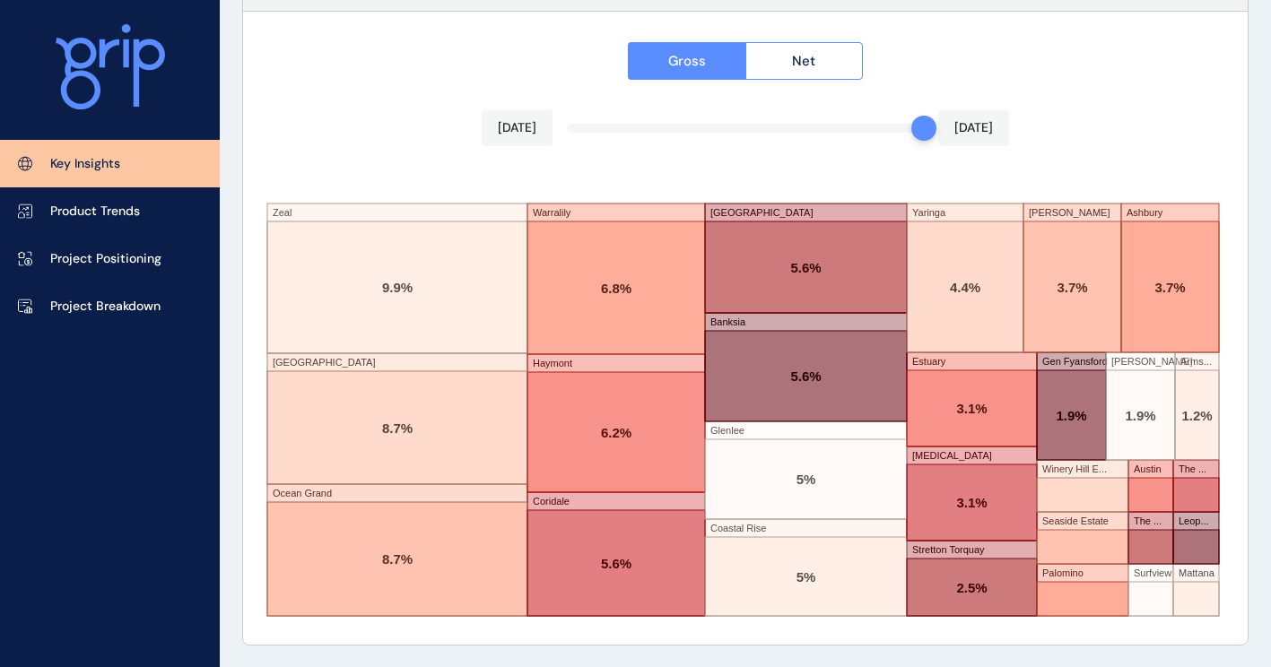
click at [883, 130] on div "Gross Net Sep 2025 Sep 2025 Zeal Kingston Ocean Grand Warralily Haymont Coridal…" at bounding box center [745, 328] width 1005 height 633
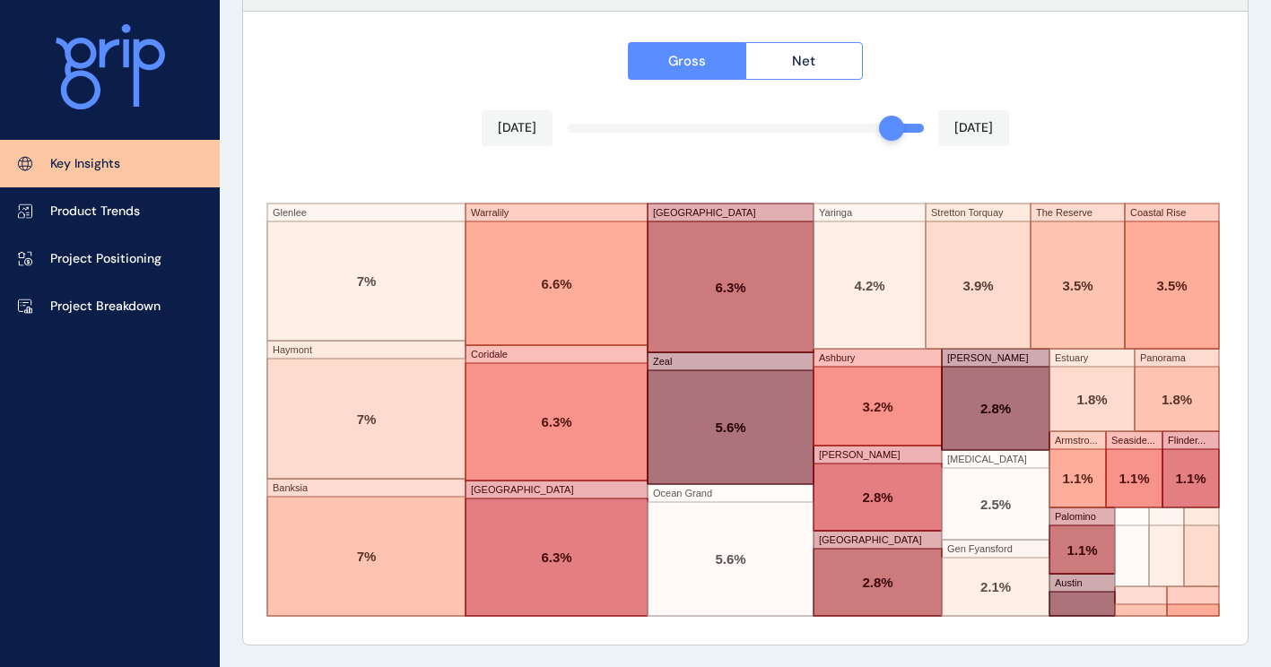
click at [850, 128] on div "Gross Net Aug 2025 Sep 2025 Glenlee Haymont Banksia Warralily Coridale Lara Lak…" at bounding box center [745, 328] width 1005 height 633
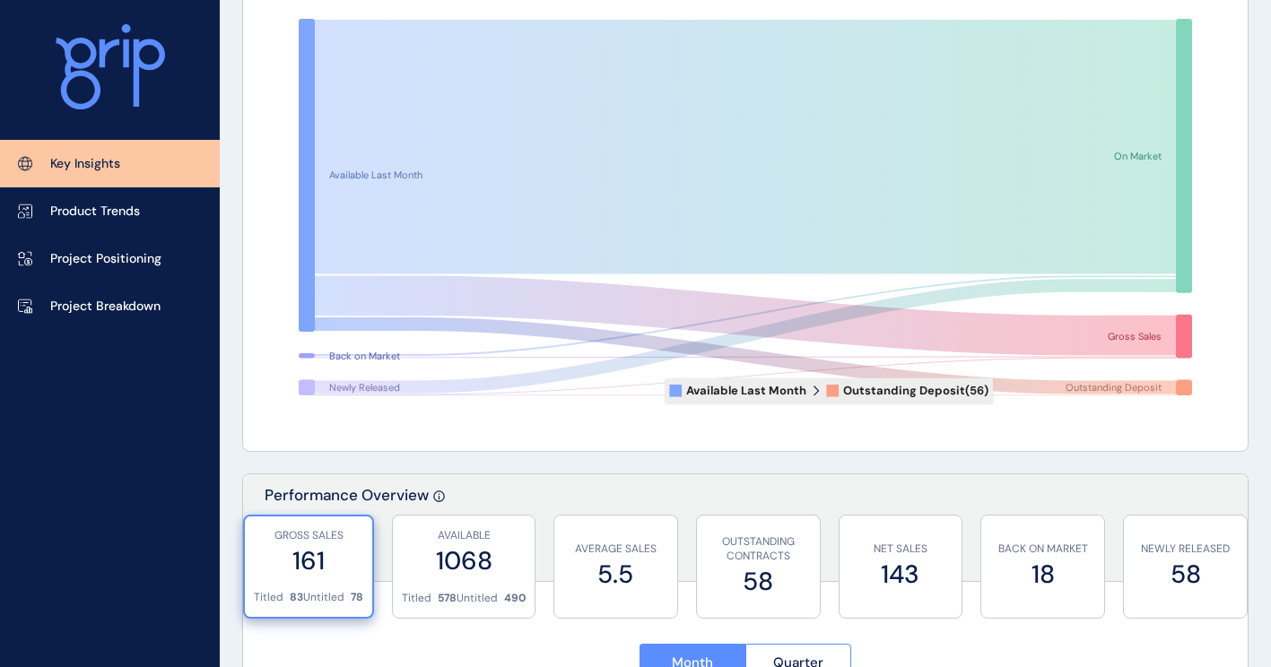
scroll to position [0, 0]
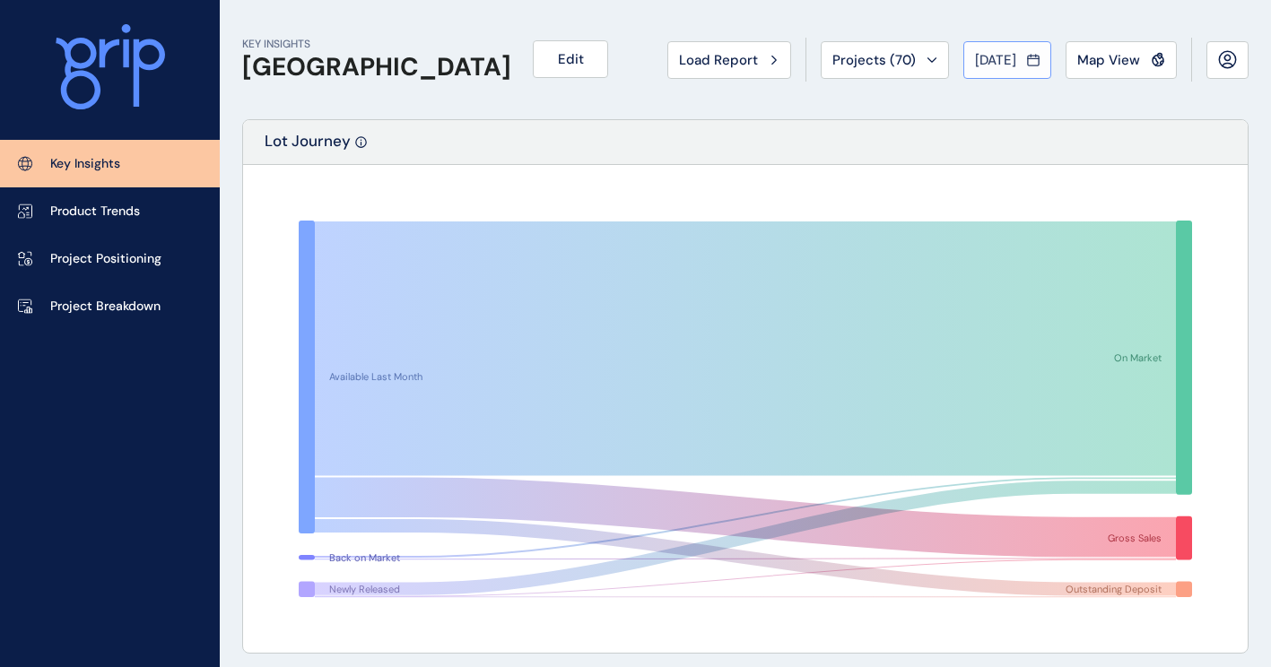
click at [975, 68] on span "[DATE]" at bounding box center [995, 60] width 41 height 18
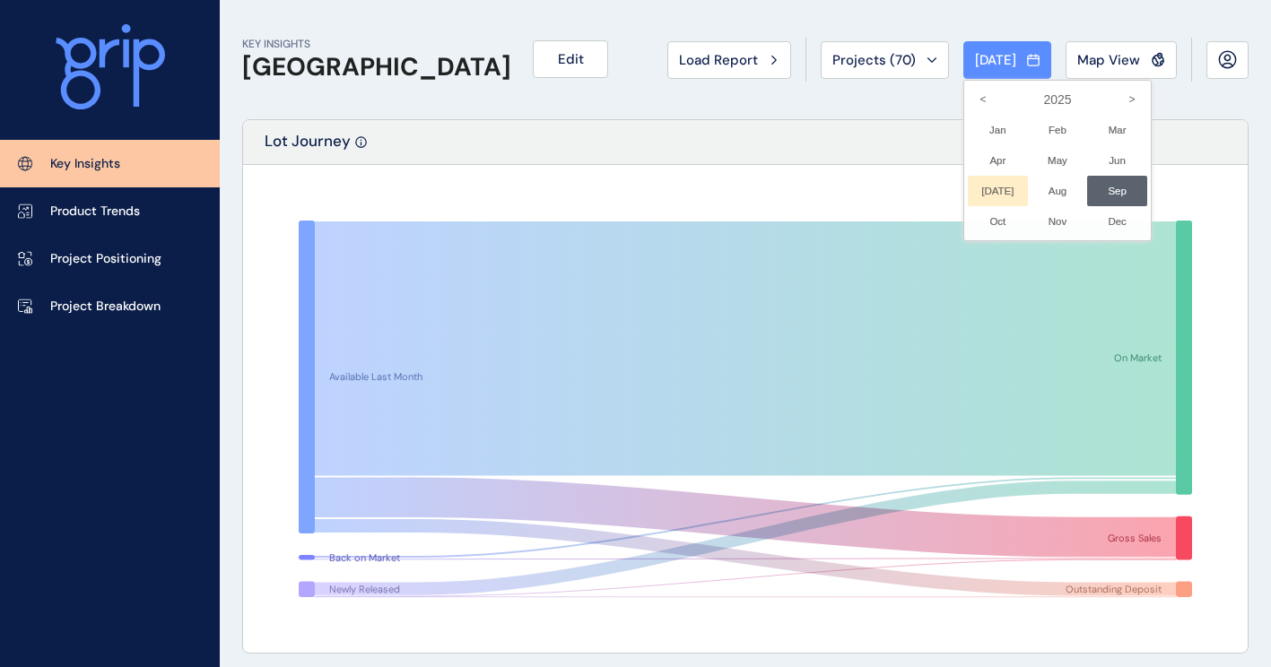
click at [970, 187] on li "Jul No report is available for this period. New months are usually published 5 …" at bounding box center [998, 191] width 60 height 30
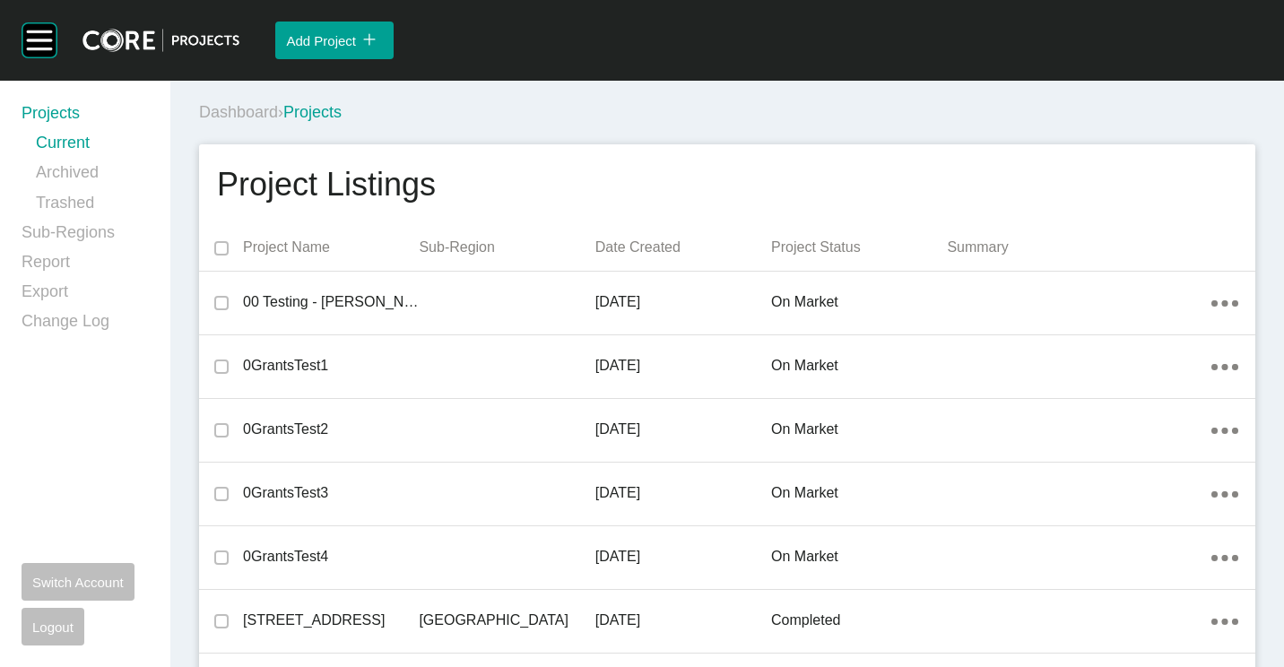
click at [874, 118] on div "Dashboard › Projects" at bounding box center [731, 112] width 1064 height 22
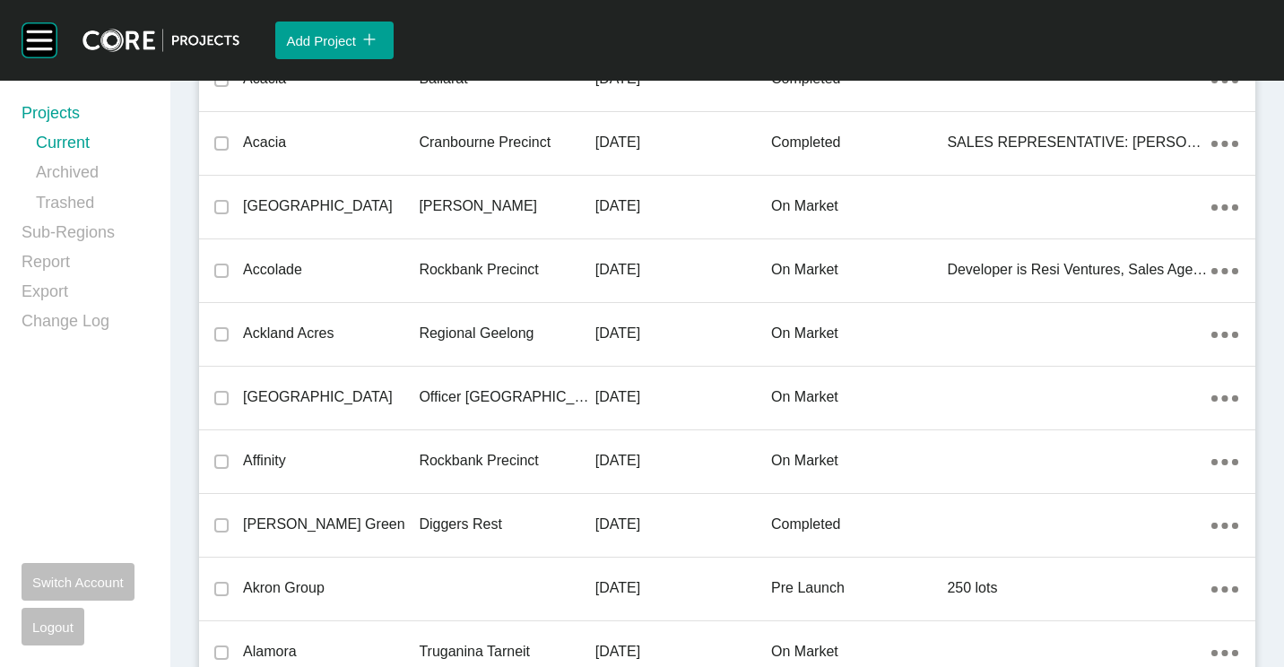
scroll to position [43745, 0]
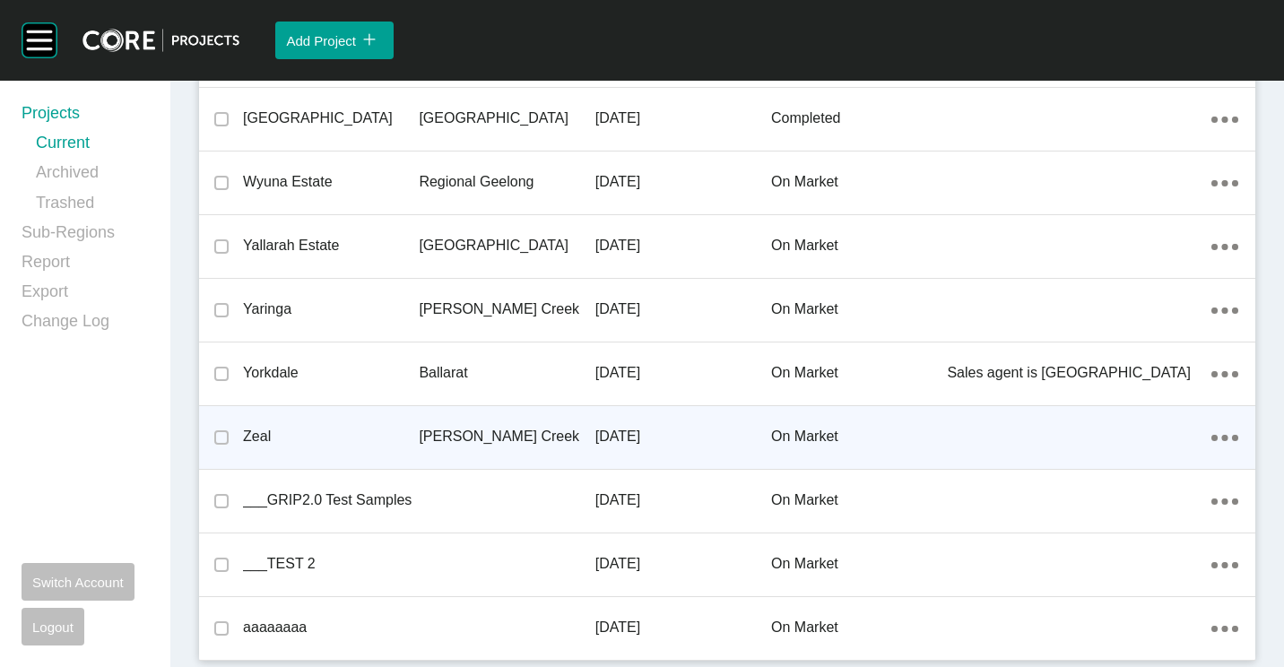
click at [351, 425] on div "Zeal" at bounding box center [331, 437] width 176 height 56
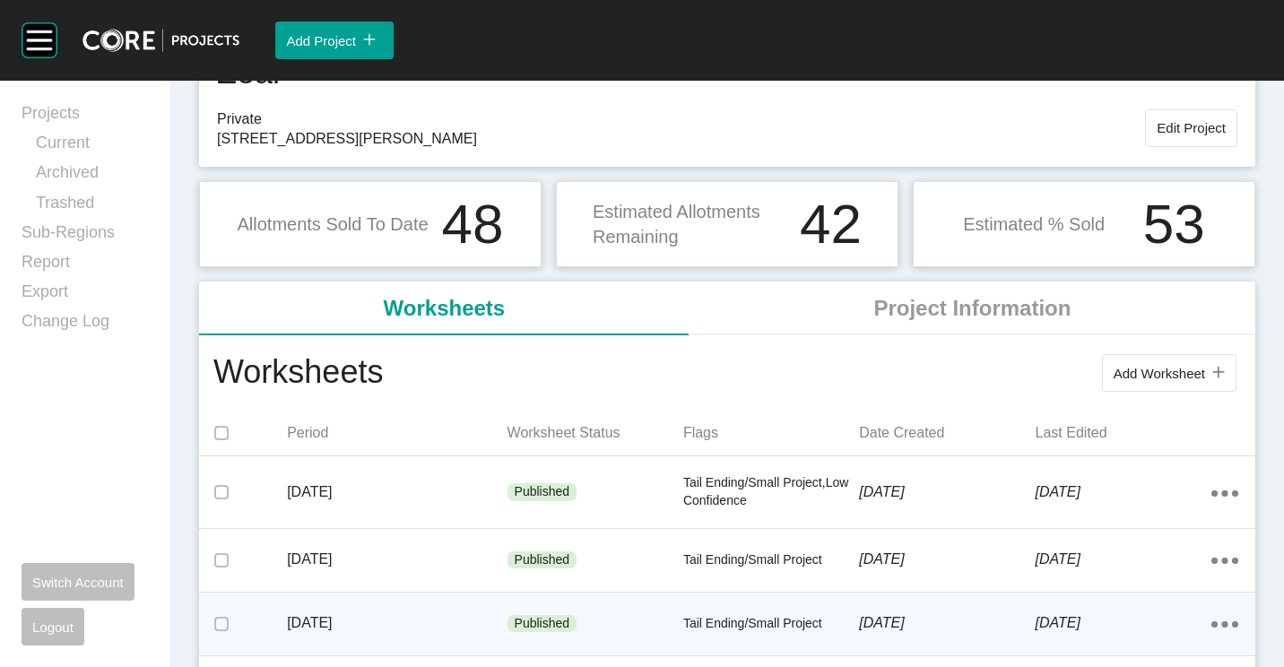
scroll to position [179, 0]
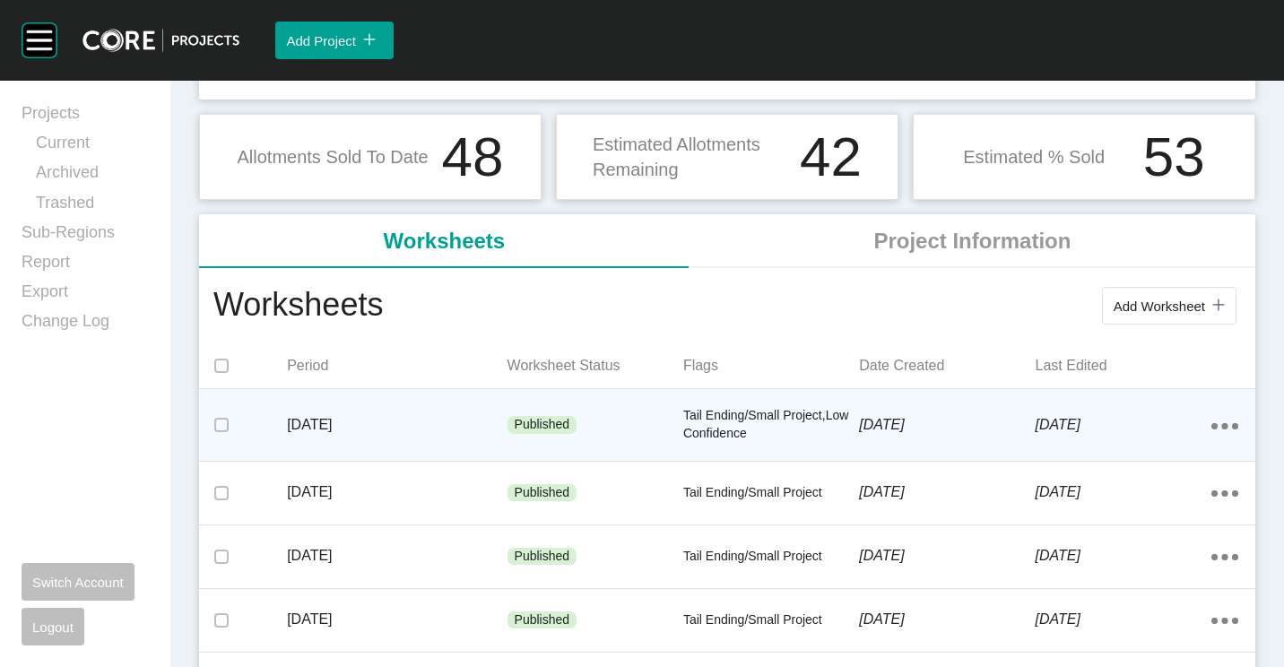
click at [388, 416] on p "[DATE]" at bounding box center [397, 425] width 220 height 20
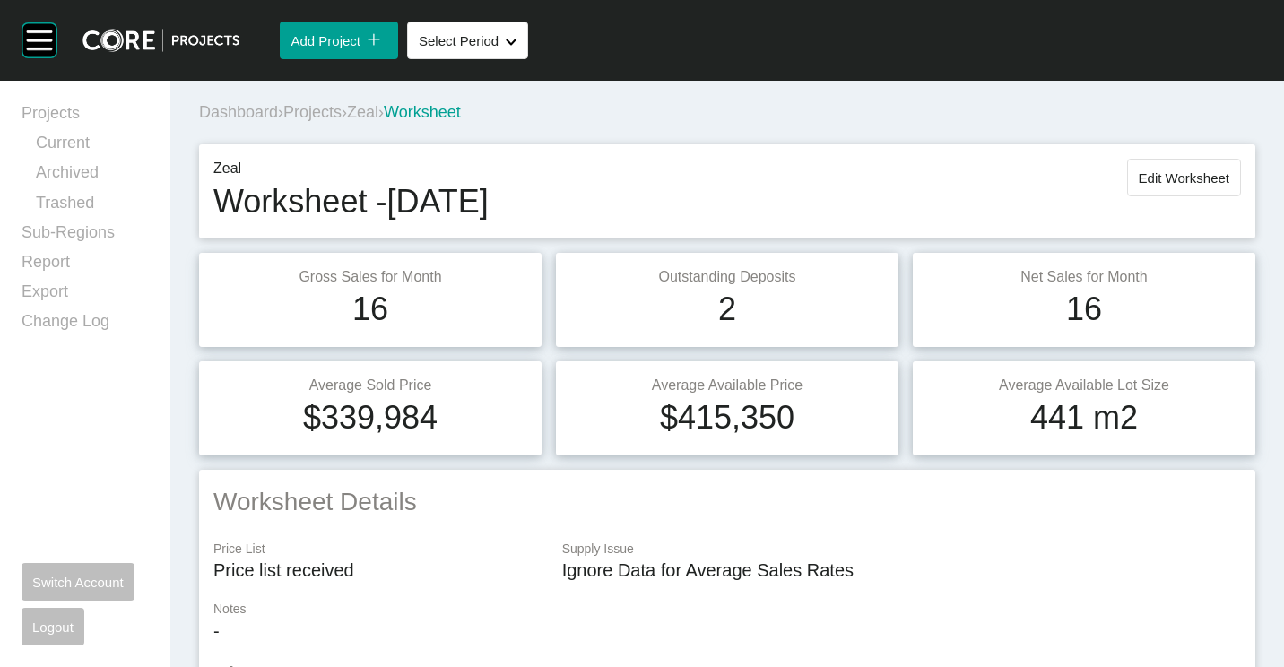
click at [370, 111] on span "Zeal" at bounding box center [362, 112] width 31 height 18
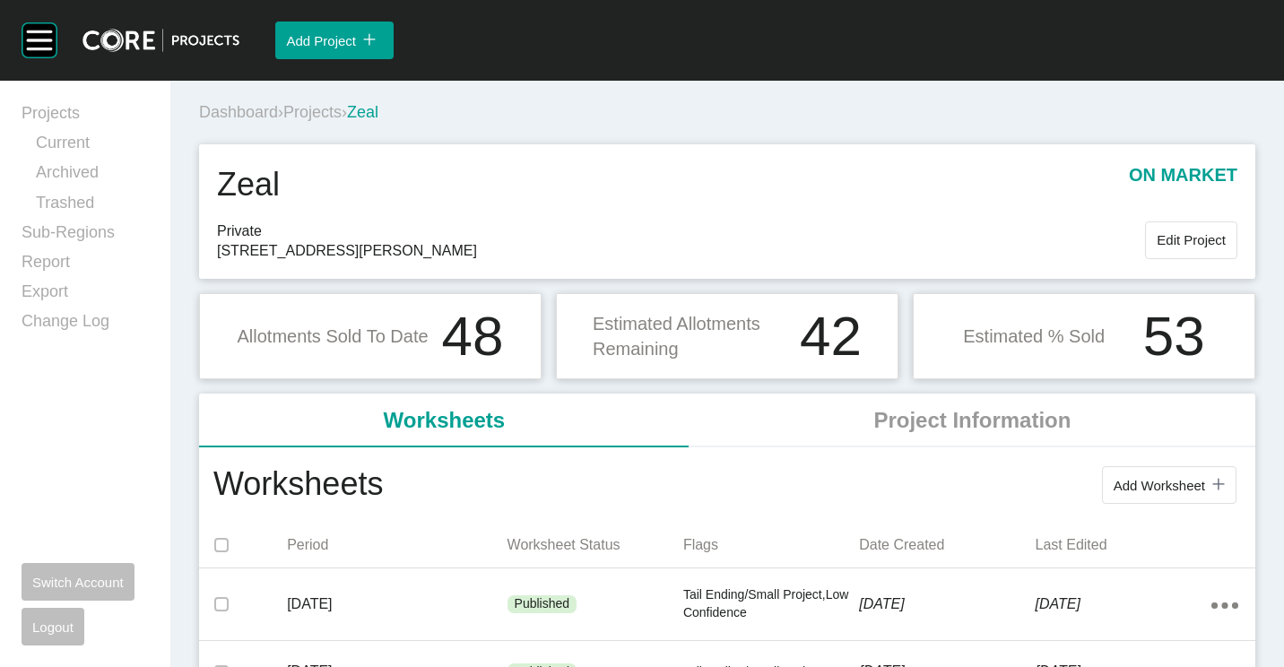
click at [318, 107] on span "Projects" at bounding box center [312, 112] width 58 height 18
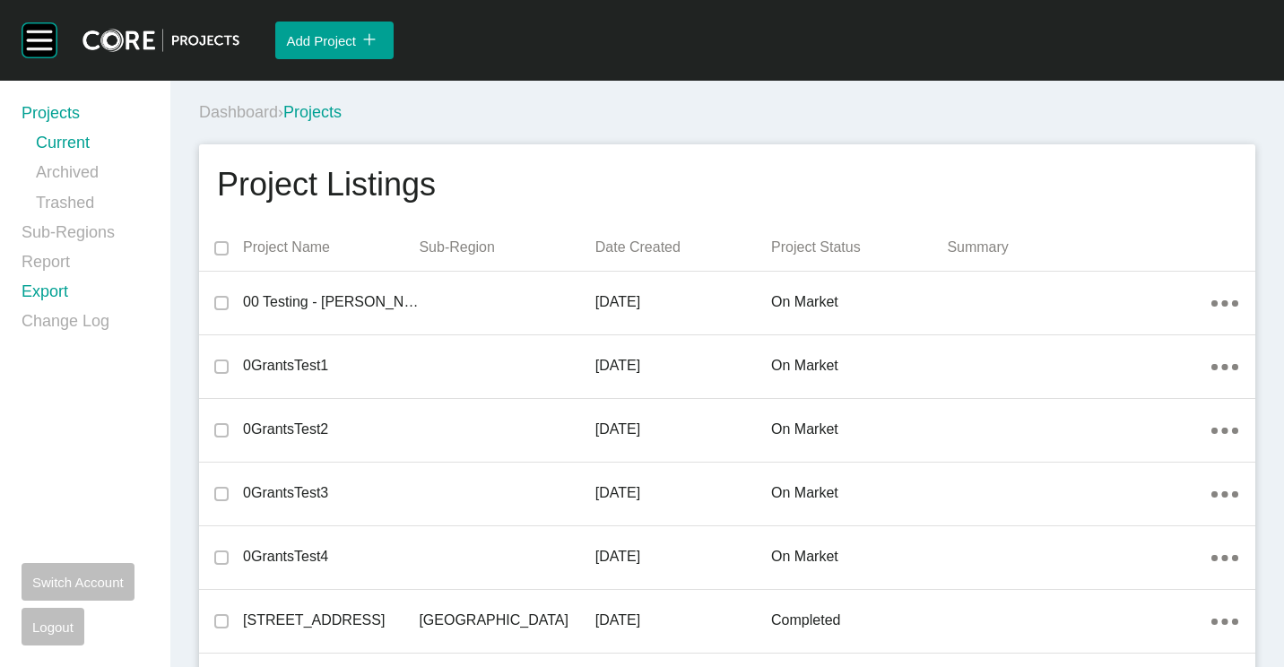
click at [61, 292] on link "Export" at bounding box center [85, 296] width 127 height 30
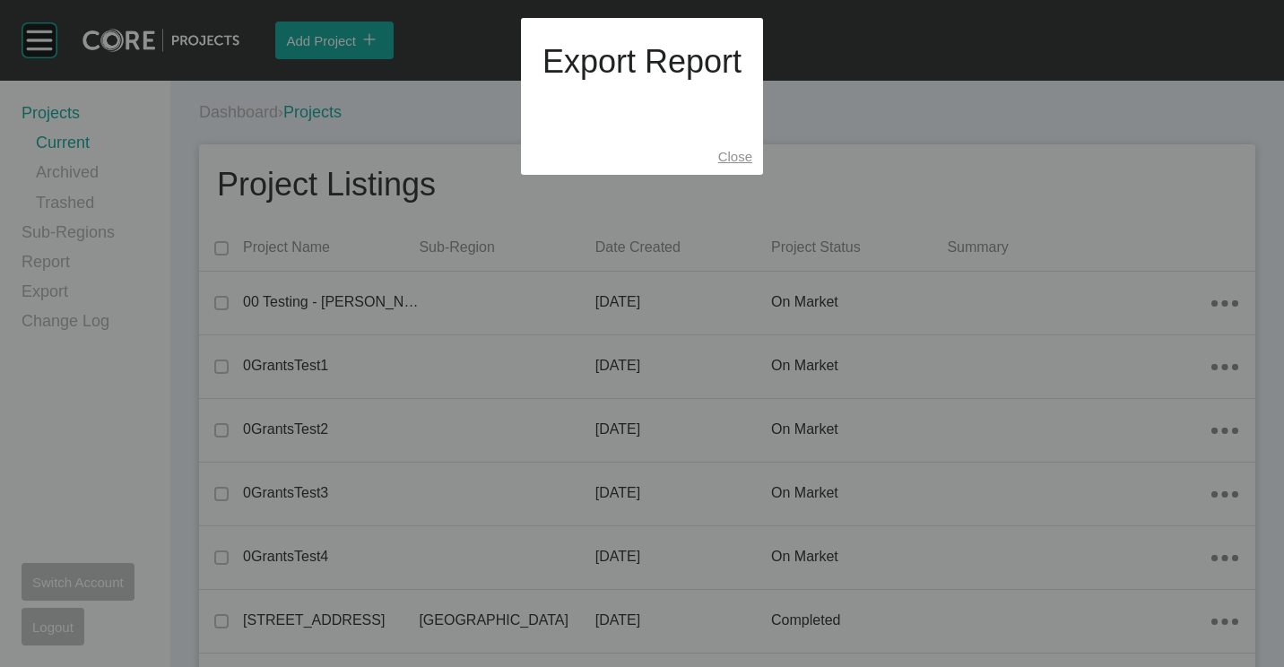
click at [727, 160] on span "Close" at bounding box center [735, 156] width 34 height 15
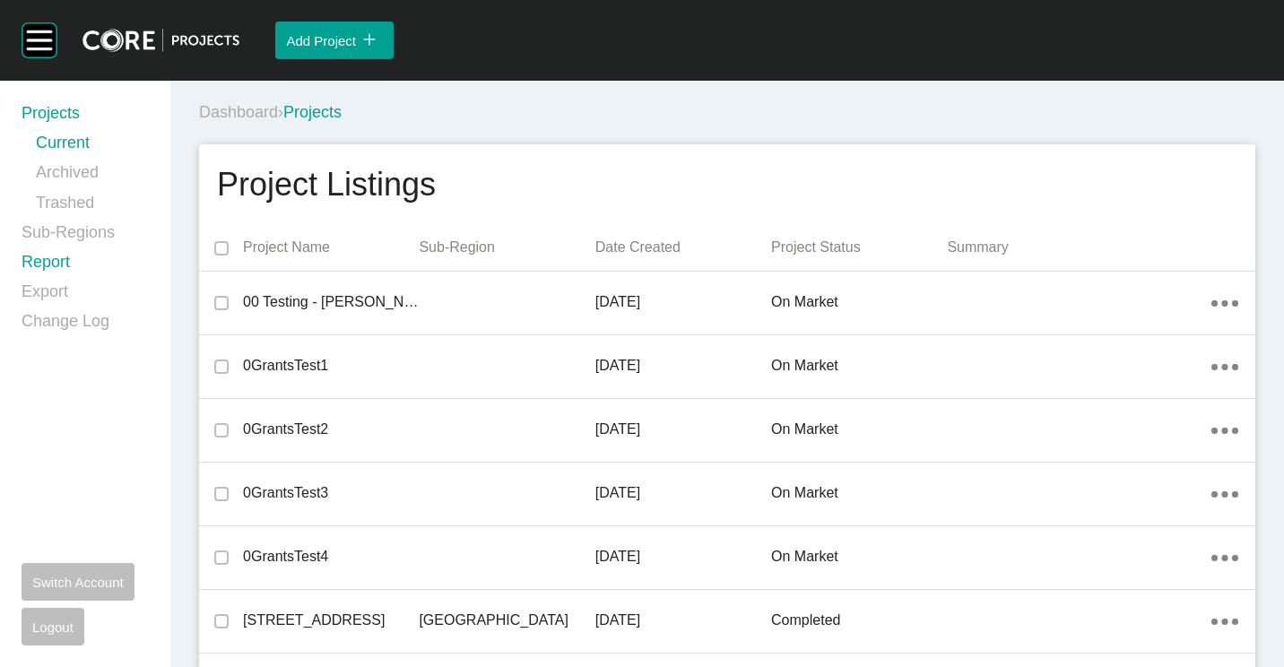
click at [52, 253] on link "Report" at bounding box center [85, 266] width 127 height 30
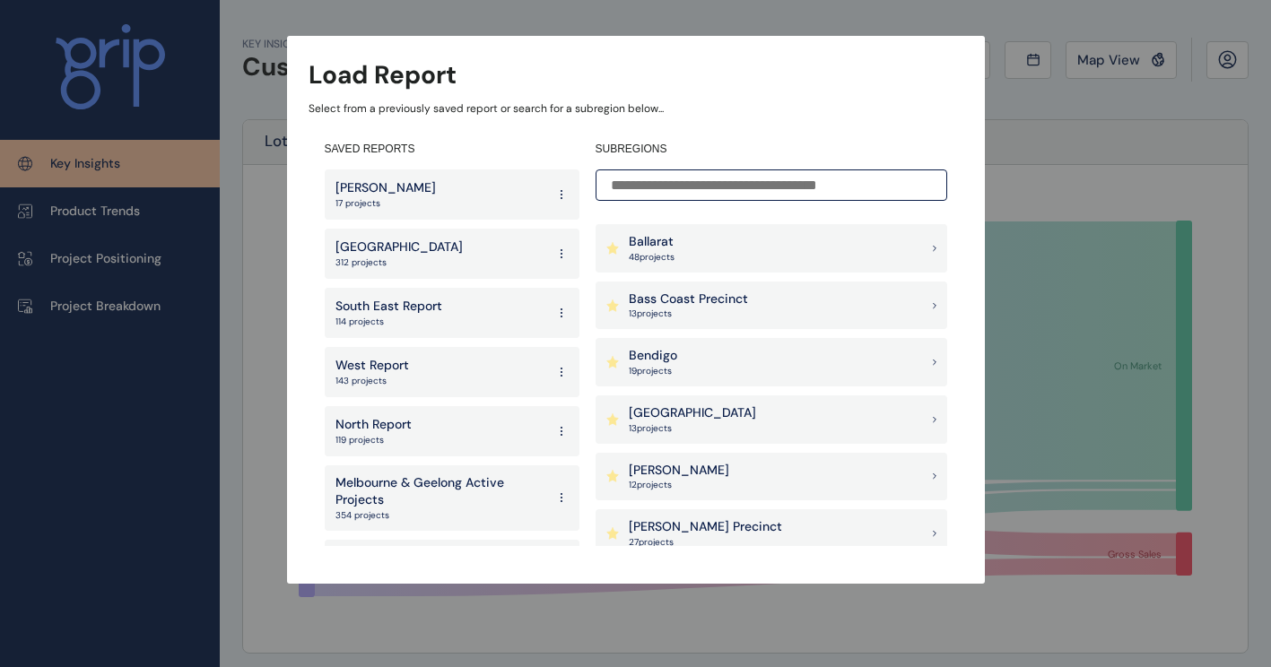
scroll to position [269, 0]
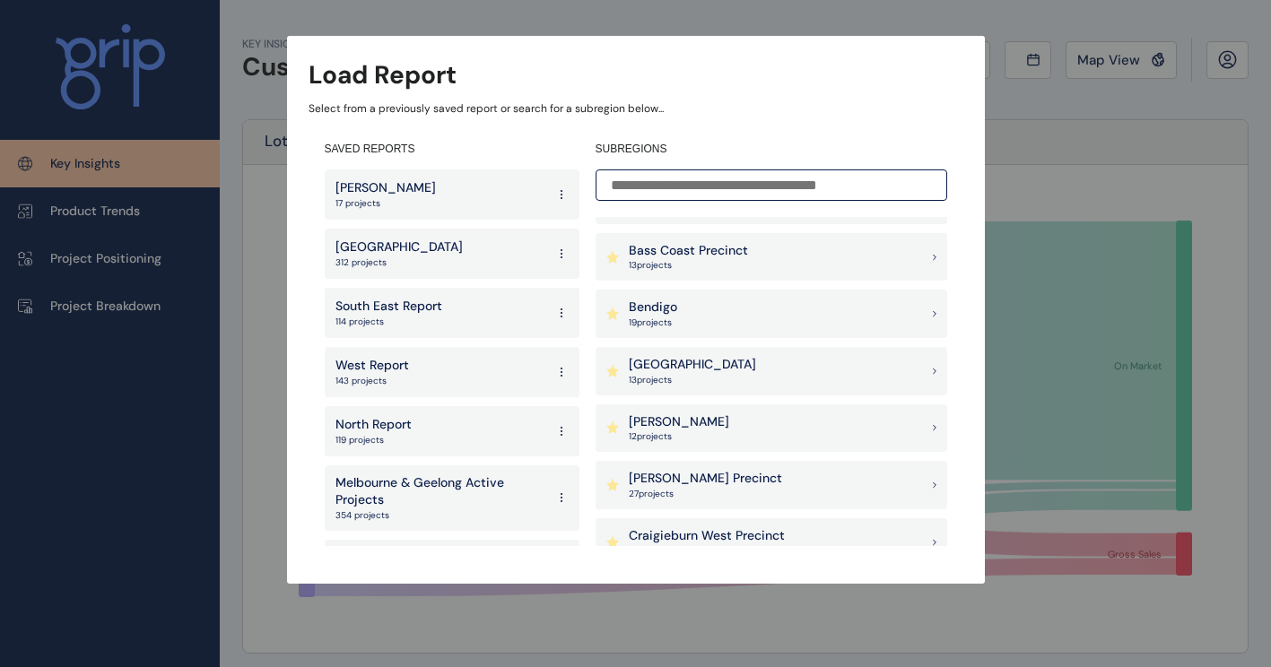
click at [1127, 109] on div "Load Report Select from a previously saved report or search for a subregion bel…" at bounding box center [635, 274] width 1271 height 548
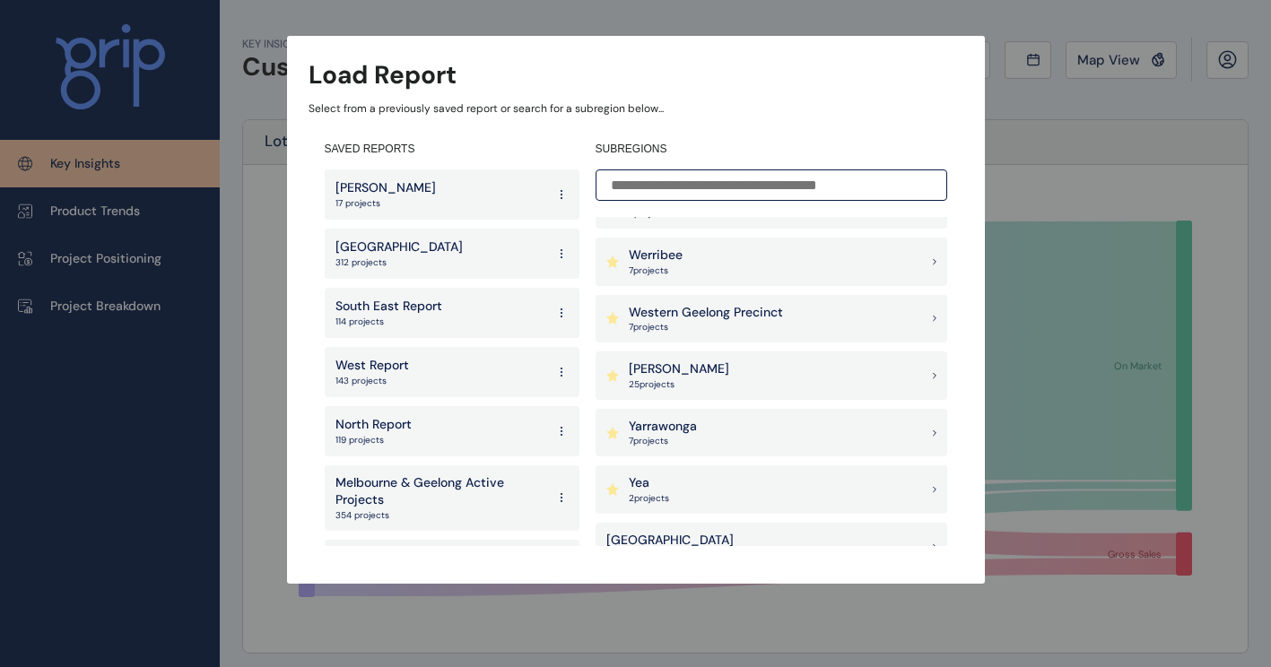
scroll to position [1943, 0]
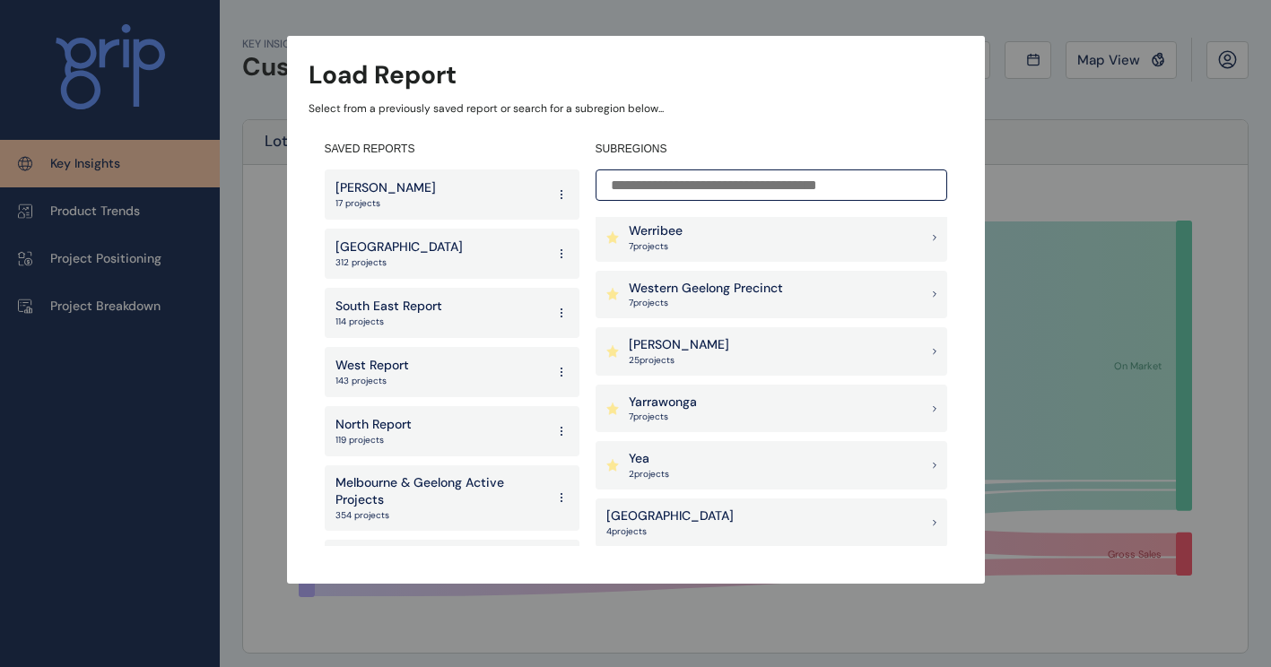
click at [1053, 182] on div "Load Report Select from a previously saved report or search for a subregion bel…" at bounding box center [635, 274] width 1271 height 548
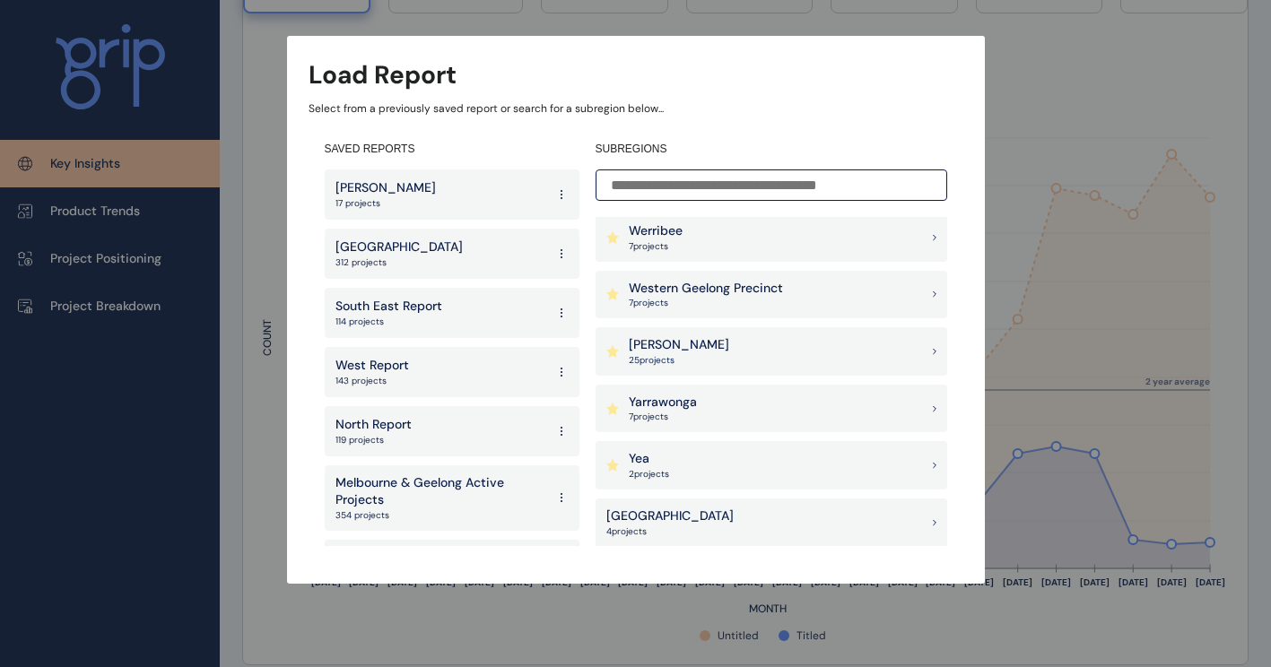
click at [751, 297] on p "7 project s" at bounding box center [706, 303] width 154 height 13
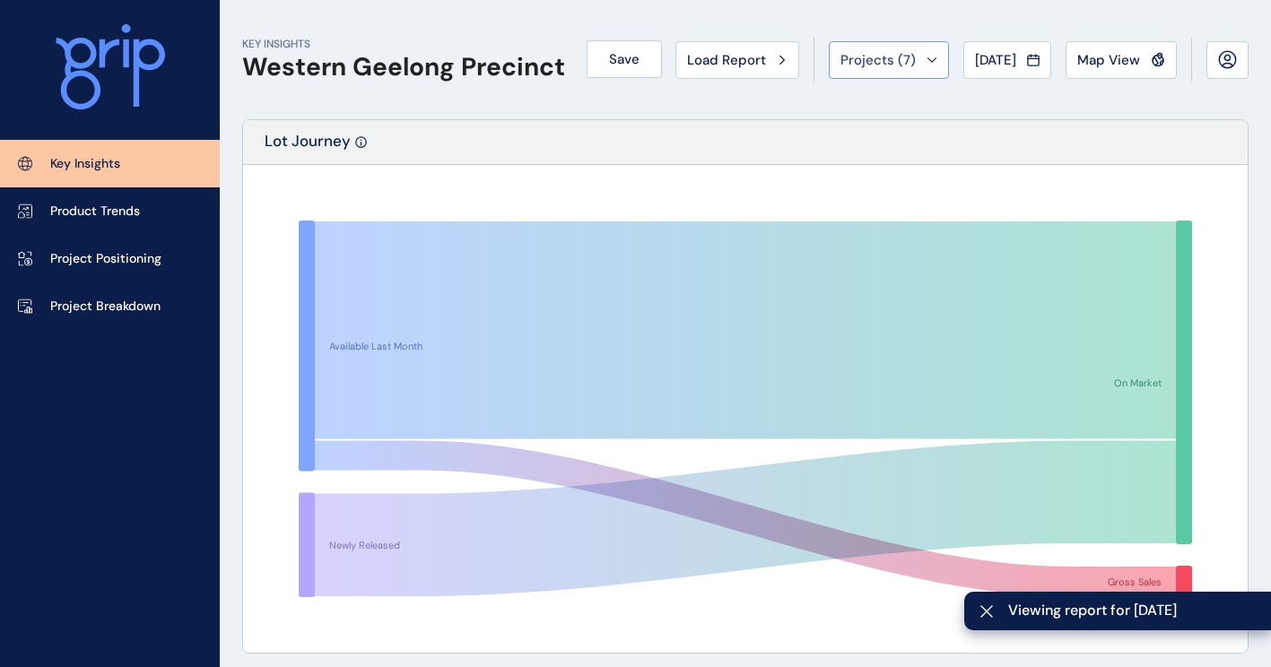
click at [915, 47] on button "Projects ( 7 )" at bounding box center [889, 60] width 120 height 38
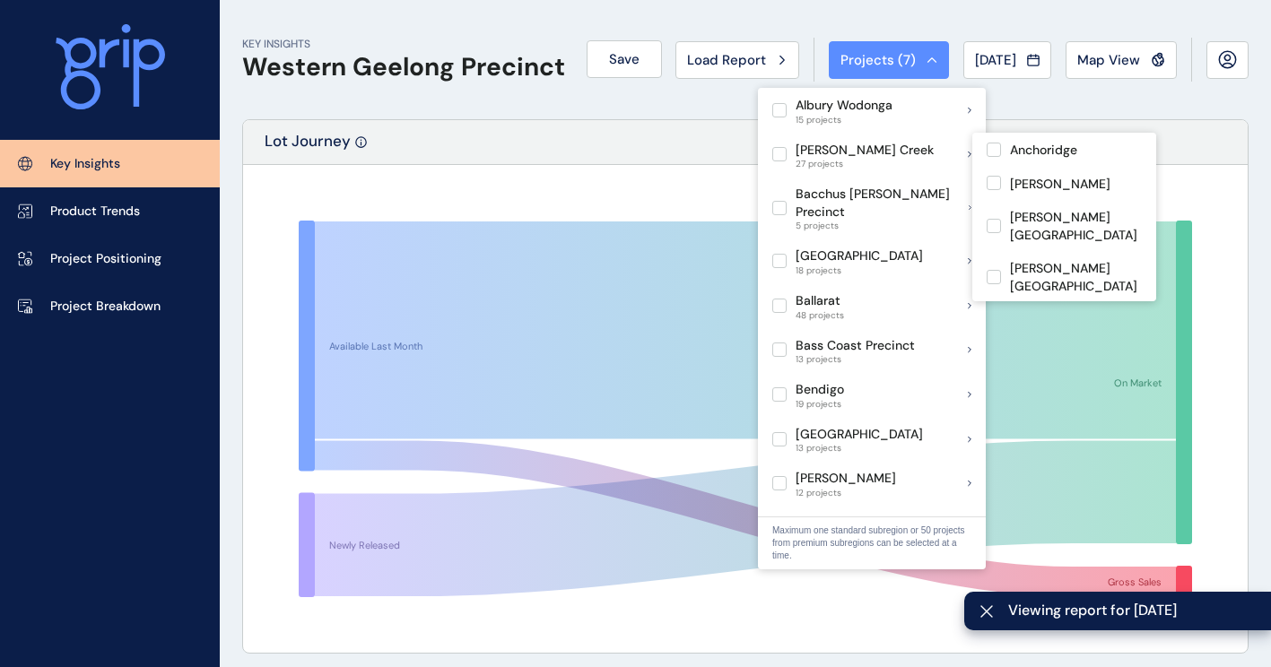
click at [772, 158] on label at bounding box center [779, 154] width 14 height 14
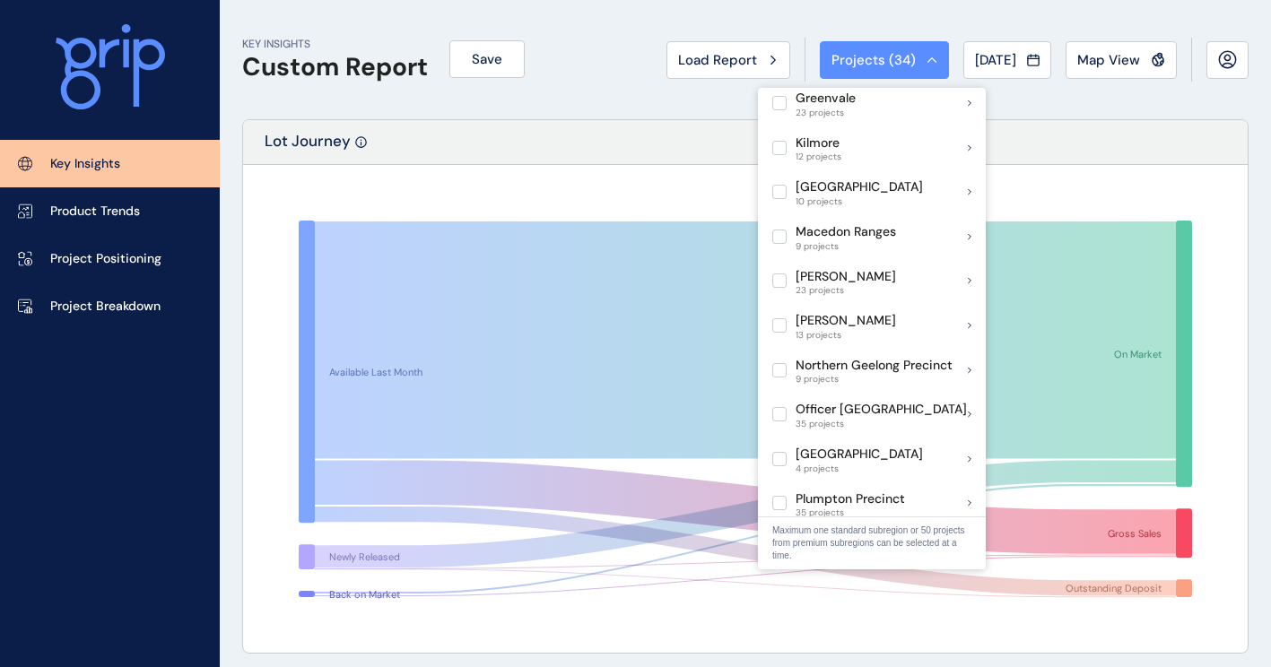
scroll to position [807, 0]
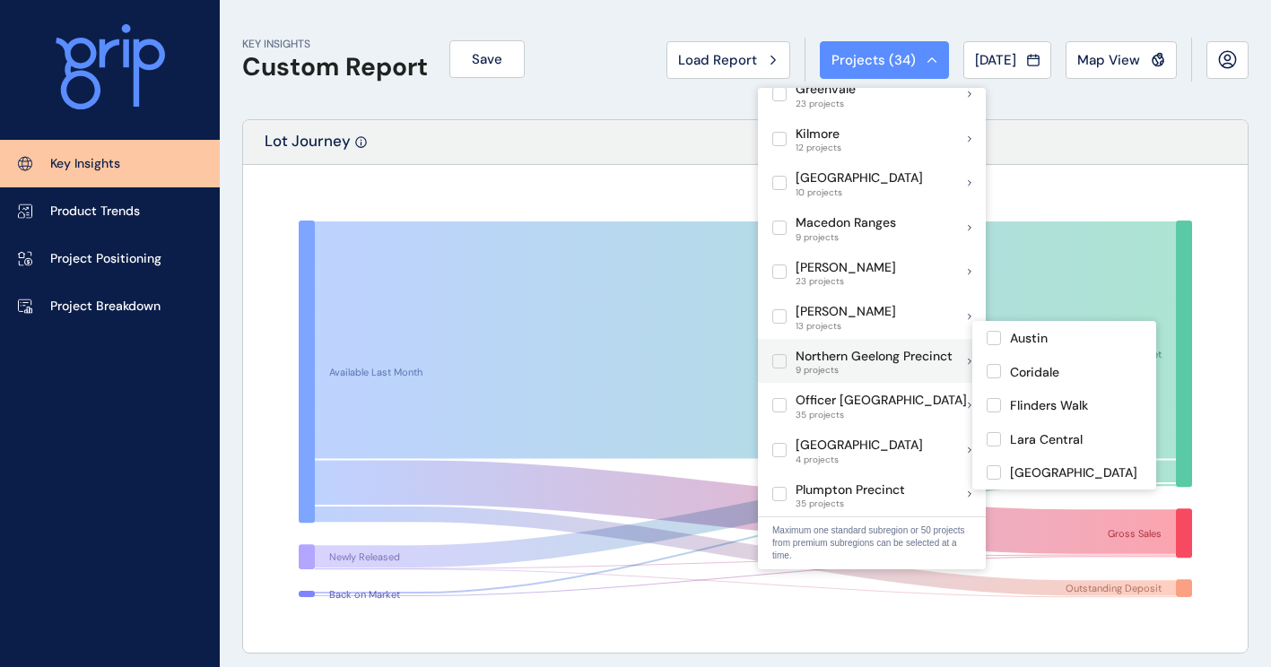
click at [776, 354] on label at bounding box center [779, 361] width 14 height 14
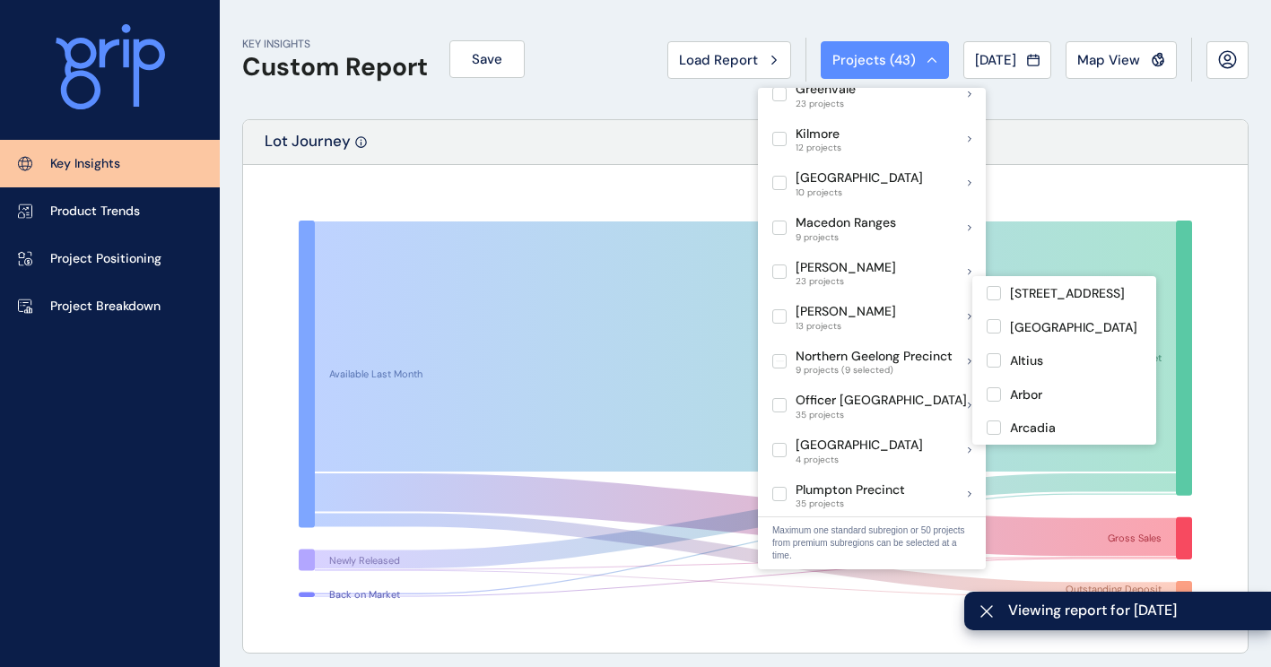
scroll to position [987, 0]
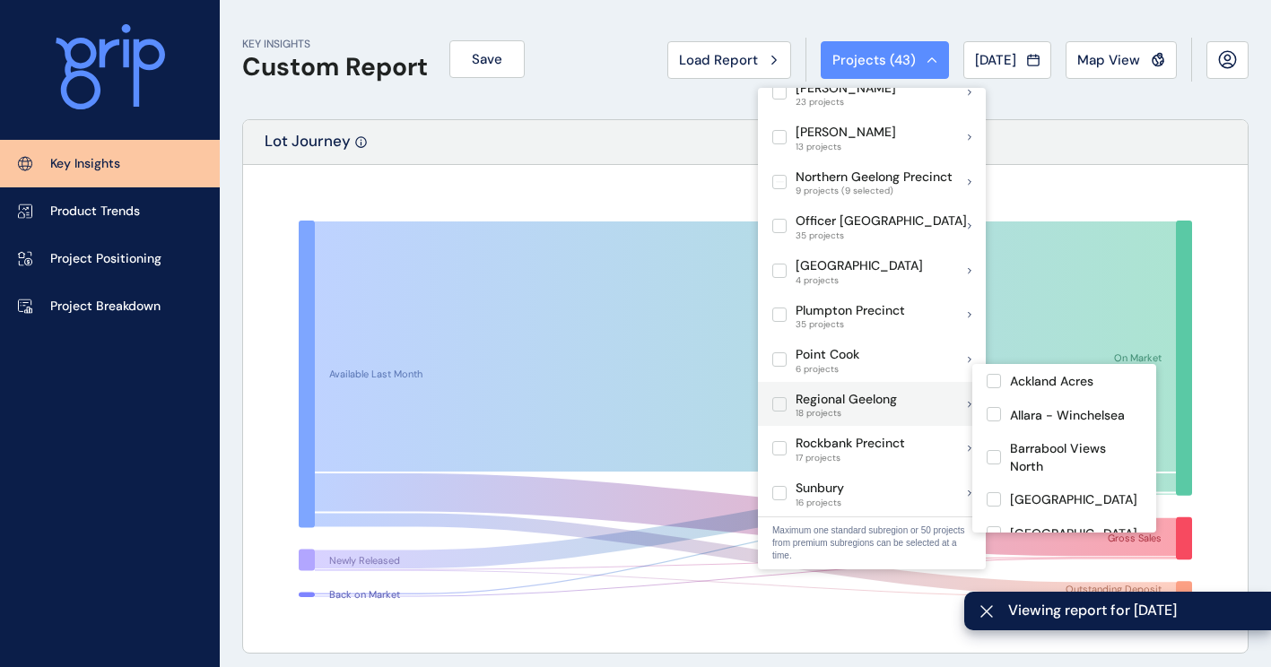
click at [778, 397] on label at bounding box center [779, 404] width 14 height 14
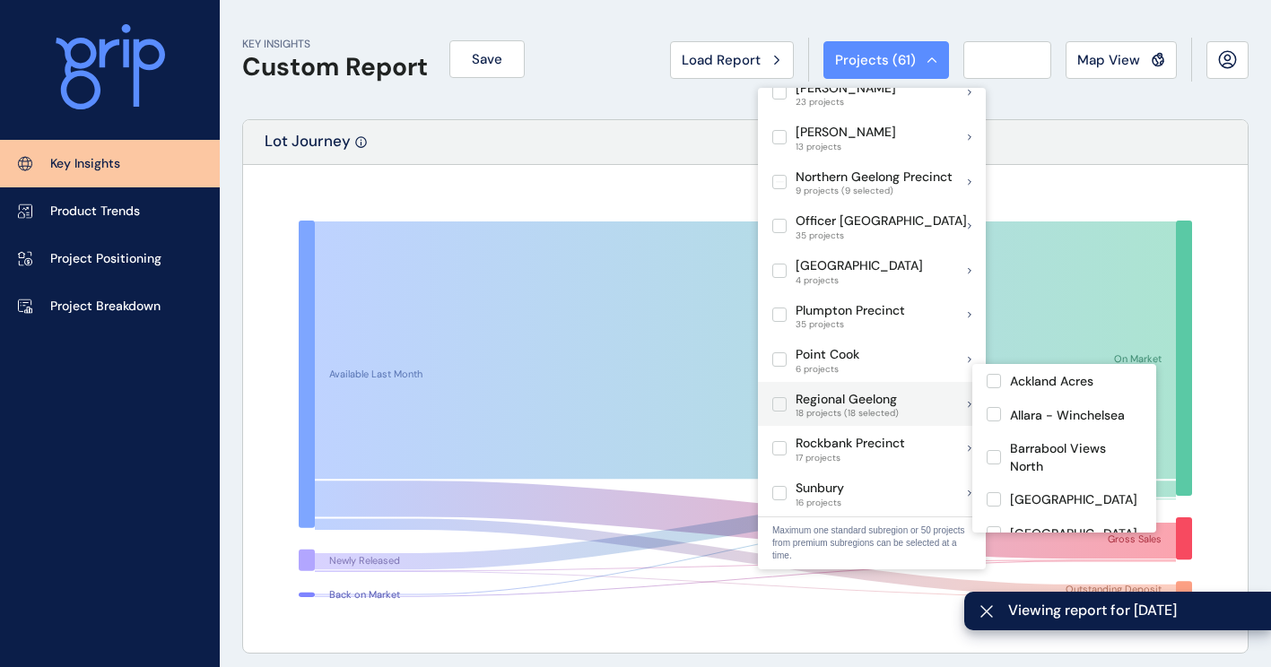
click at [773, 397] on label at bounding box center [779, 404] width 14 height 14
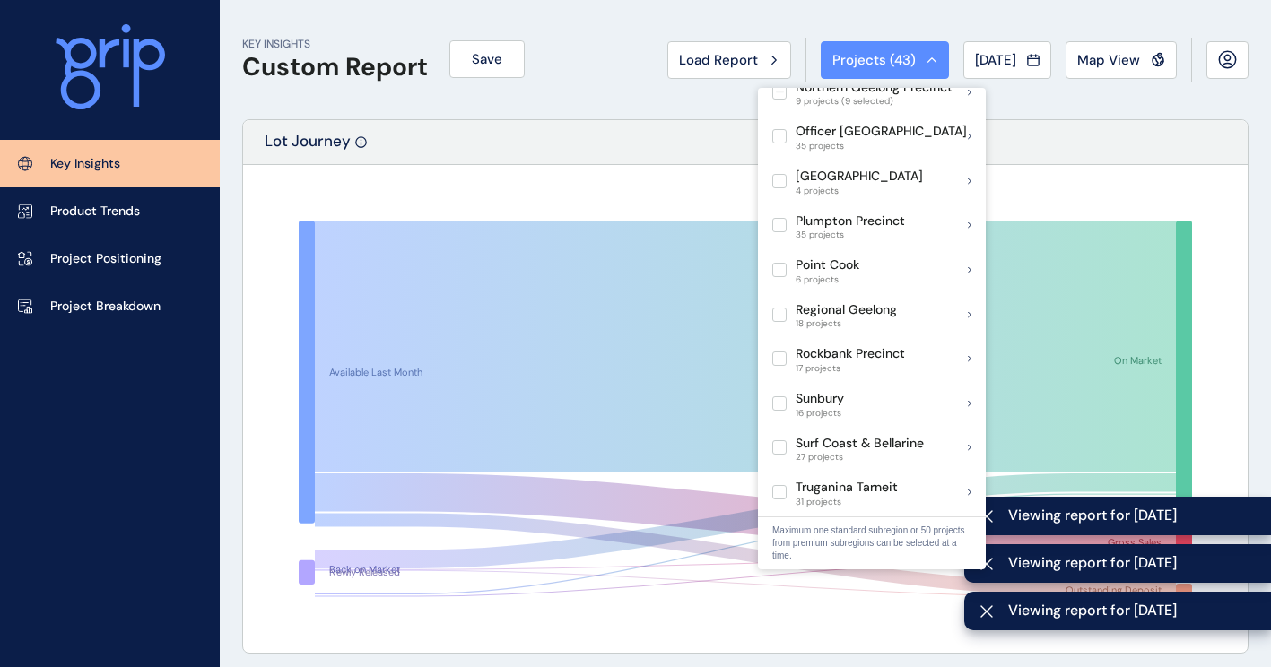
scroll to position [1166, 0]
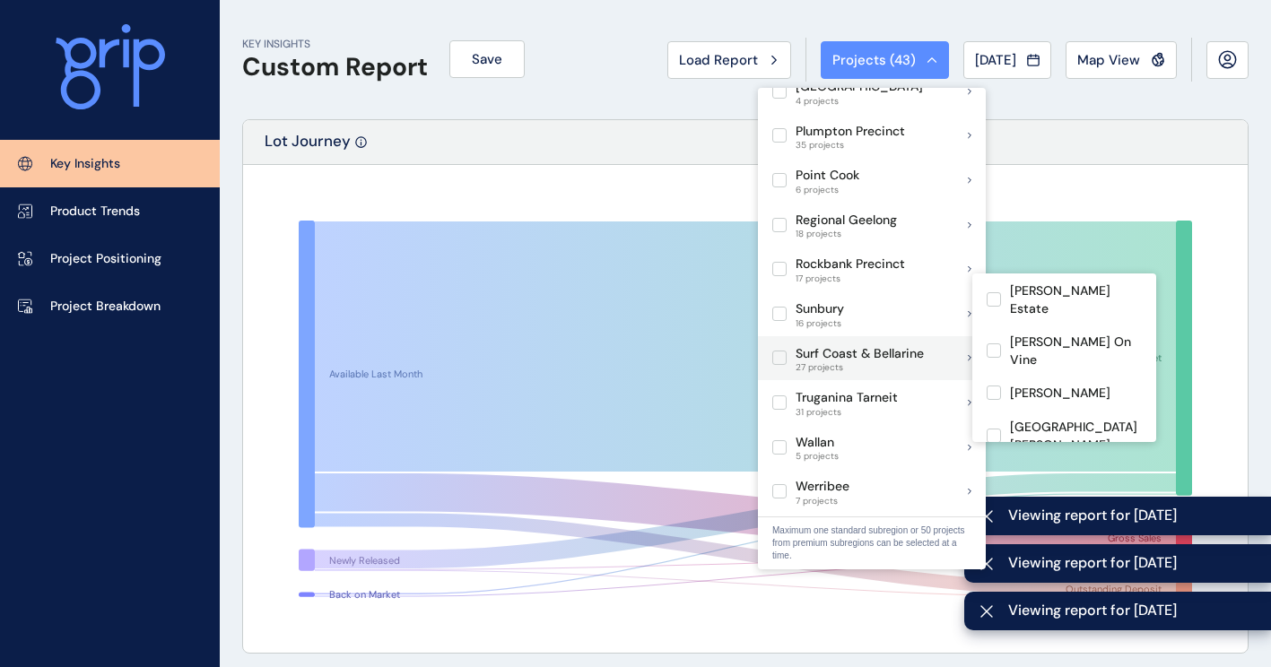
click at [785, 351] on label at bounding box center [779, 358] width 14 height 14
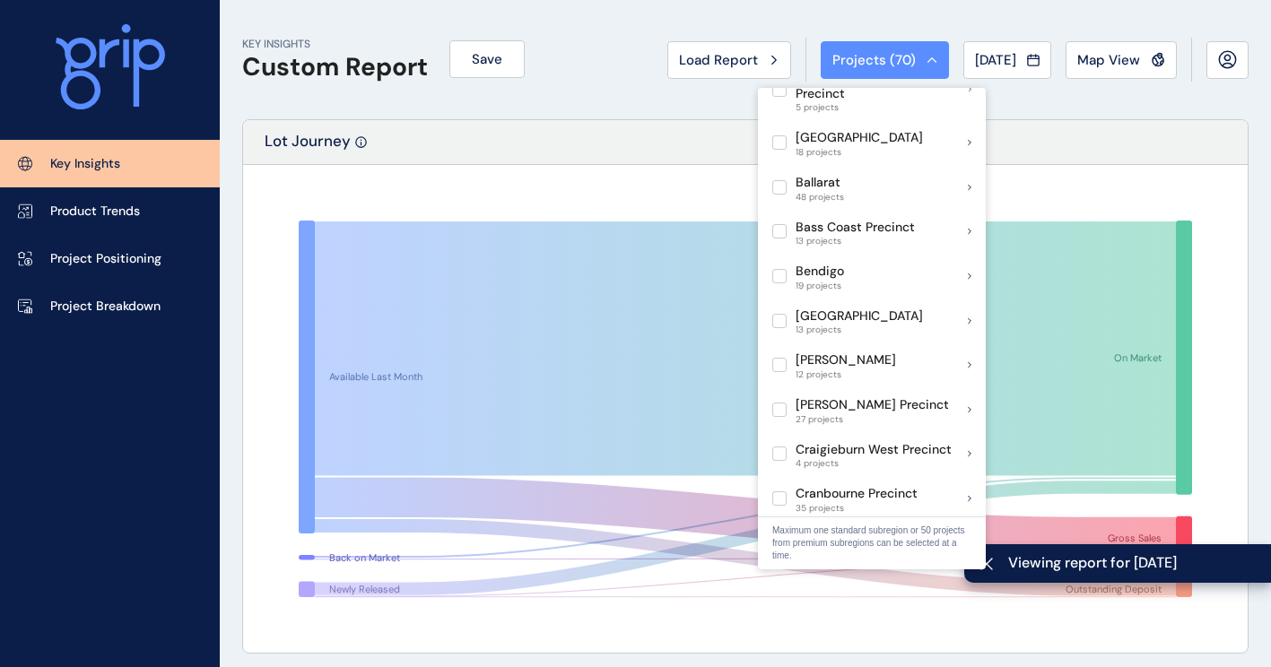
scroll to position [49, 0]
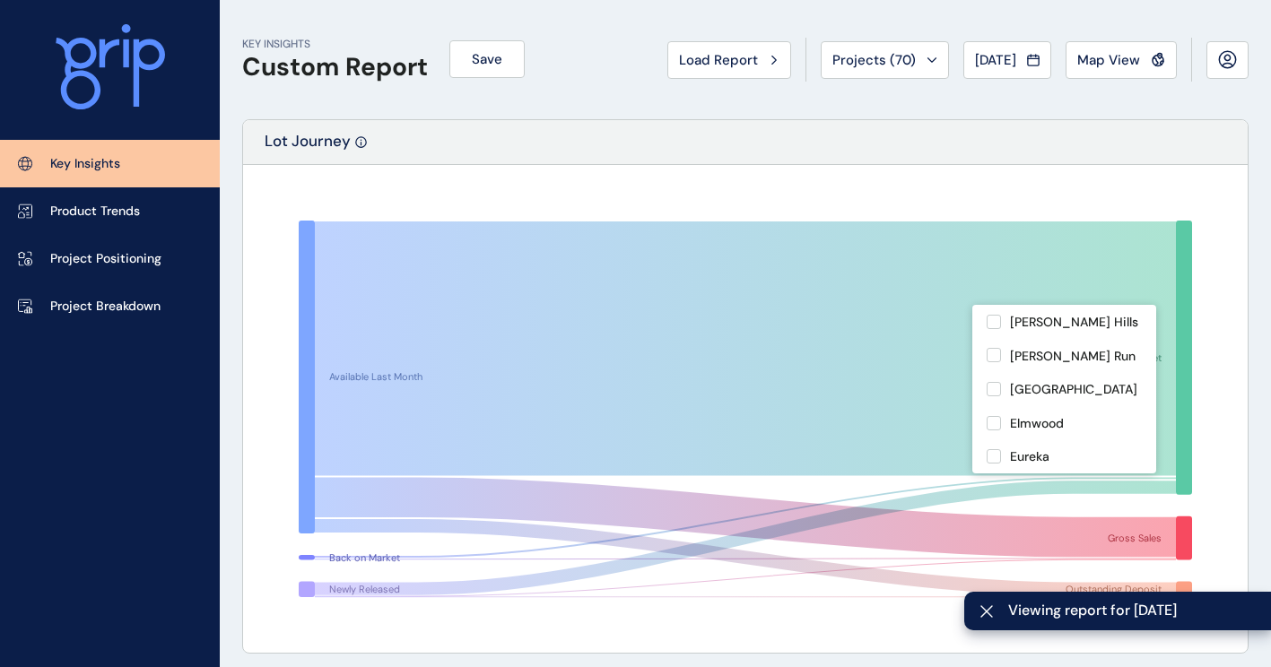
click at [1116, 178] on div "Available Last Month Back on Market Newly Released On Market Gross Sales Outsta…" at bounding box center [745, 409] width 1005 height 488
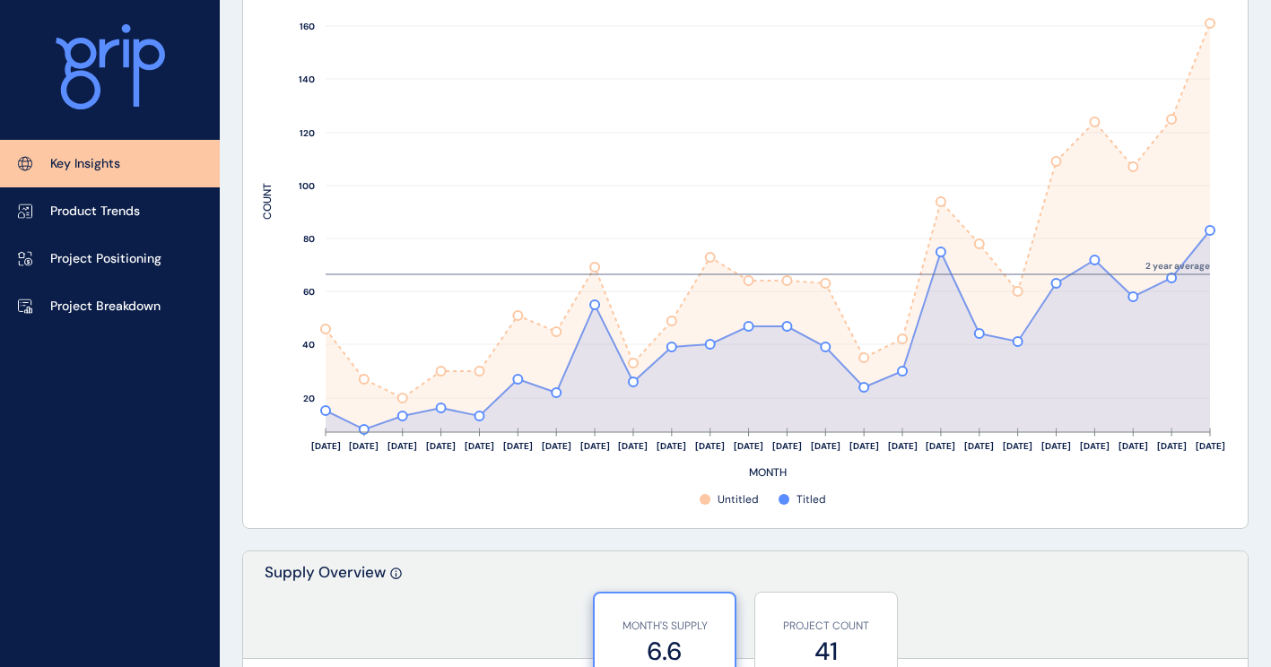
scroll to position [777, 0]
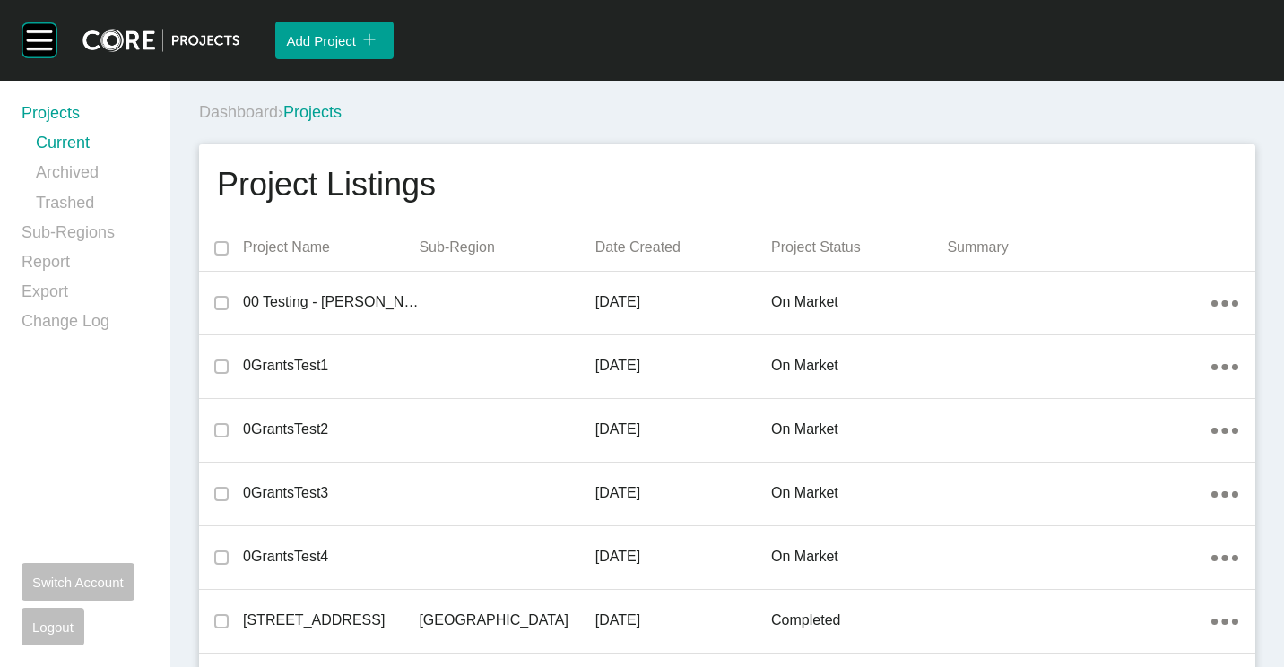
click at [648, 110] on div "Dashboard › Projects" at bounding box center [731, 112] width 1064 height 22
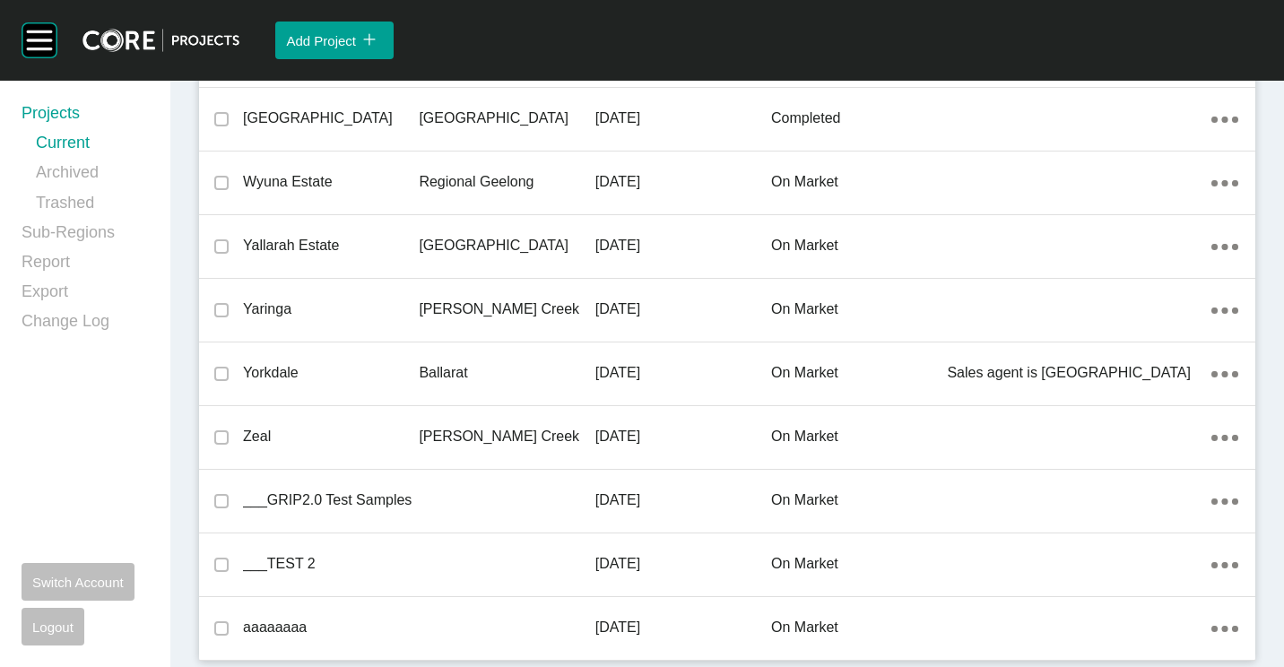
drag, startPoint x: 446, startPoint y: 450, endPoint x: 544, endPoint y: 447, distance: 97.8
click at [446, 450] on div "[PERSON_NAME] Creek" at bounding box center [507, 437] width 176 height 56
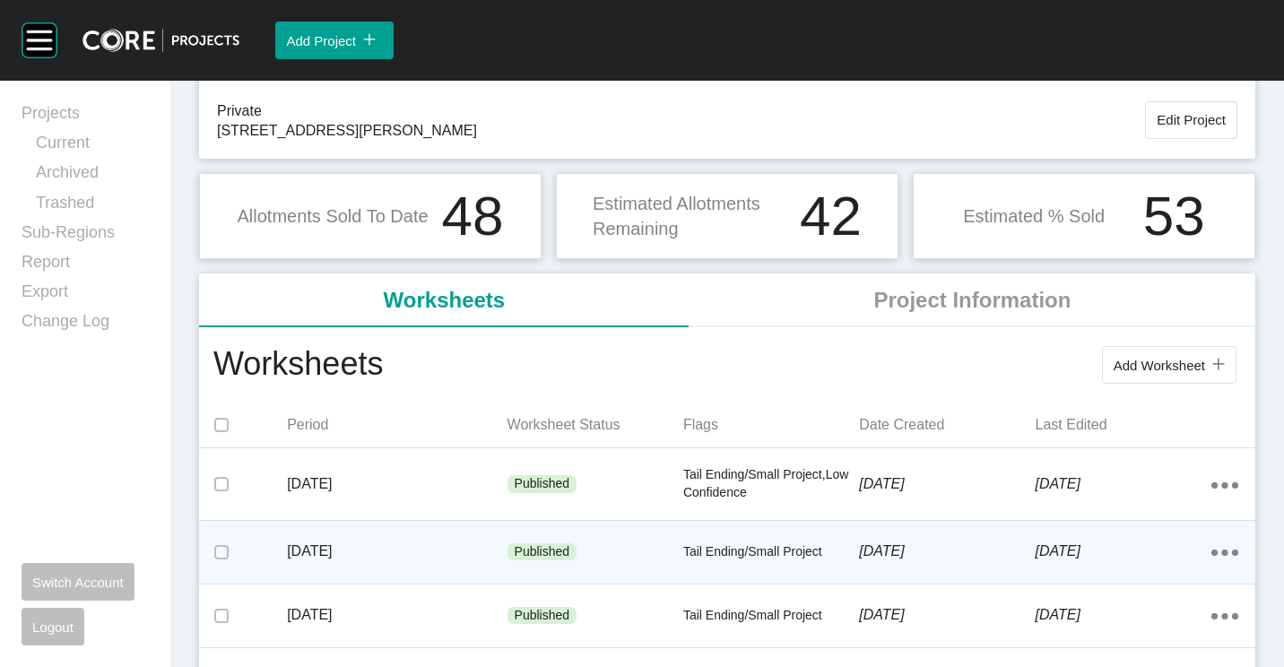
scroll to position [179, 0]
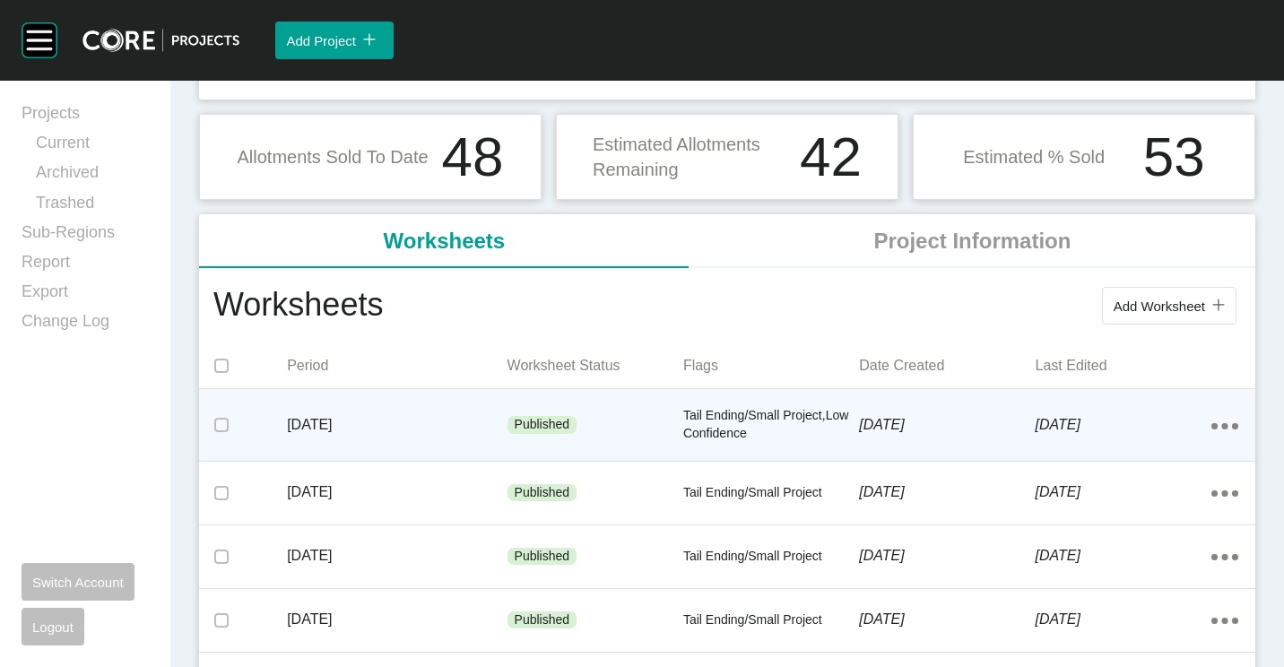
click at [714, 435] on p "Tail Ending/Small Project,Low Confidence" at bounding box center [772, 424] width 176 height 35
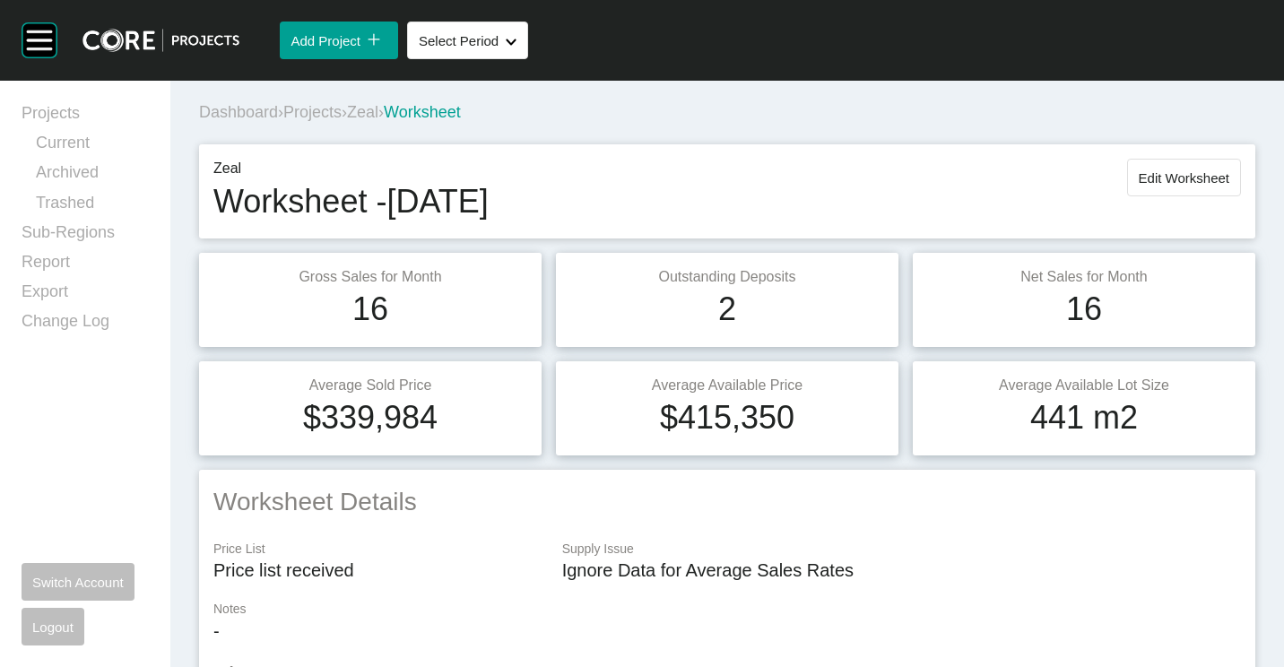
click at [379, 116] on span "Zeal" at bounding box center [362, 112] width 31 height 18
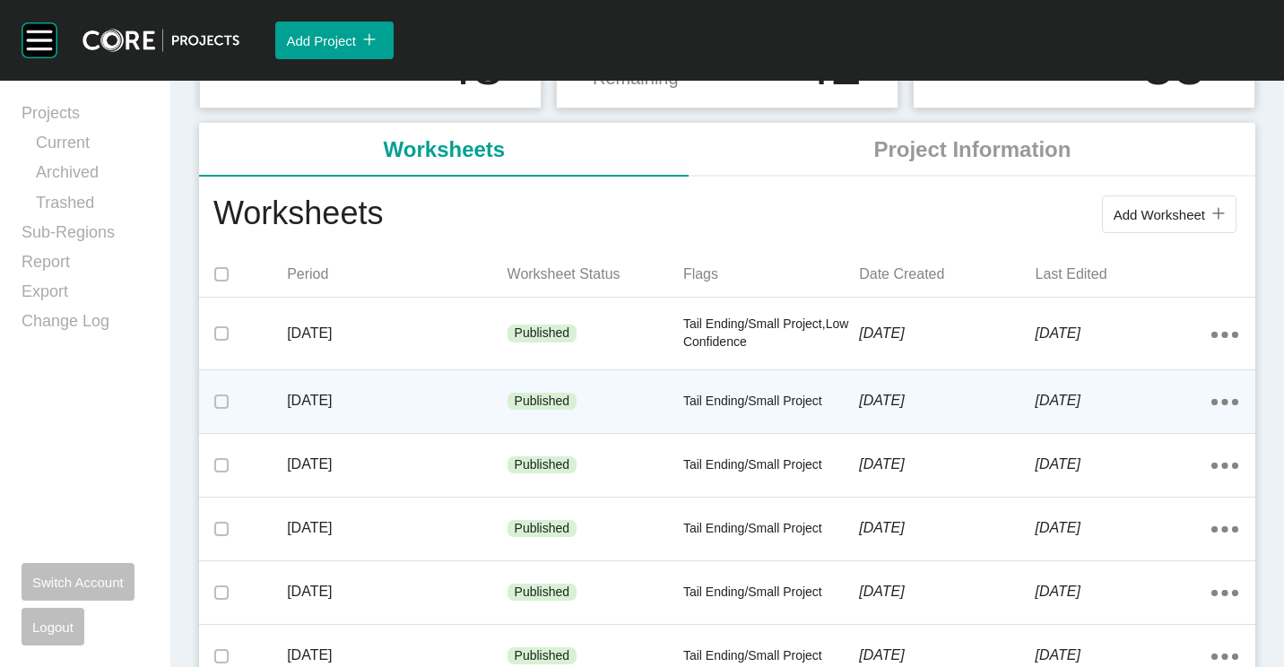
scroll to position [269, 0]
click at [718, 400] on p "Tail Ending/Small Project" at bounding box center [772, 404] width 176 height 18
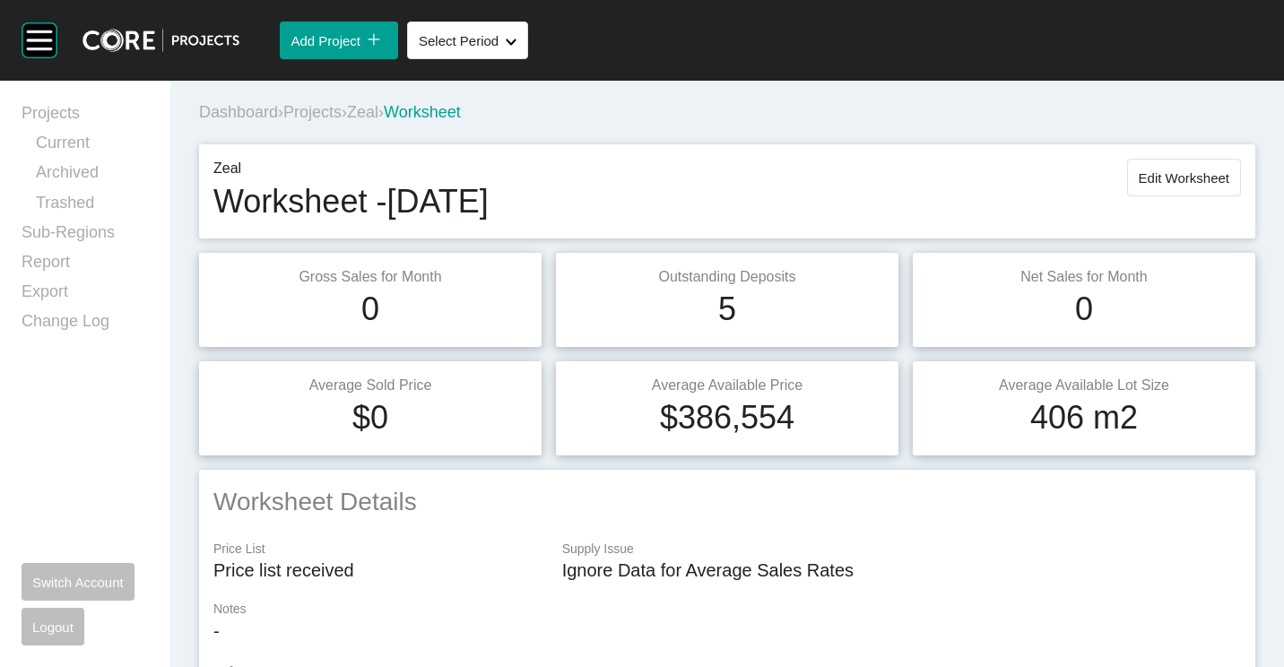
click at [379, 114] on span "Zeal" at bounding box center [362, 112] width 31 height 18
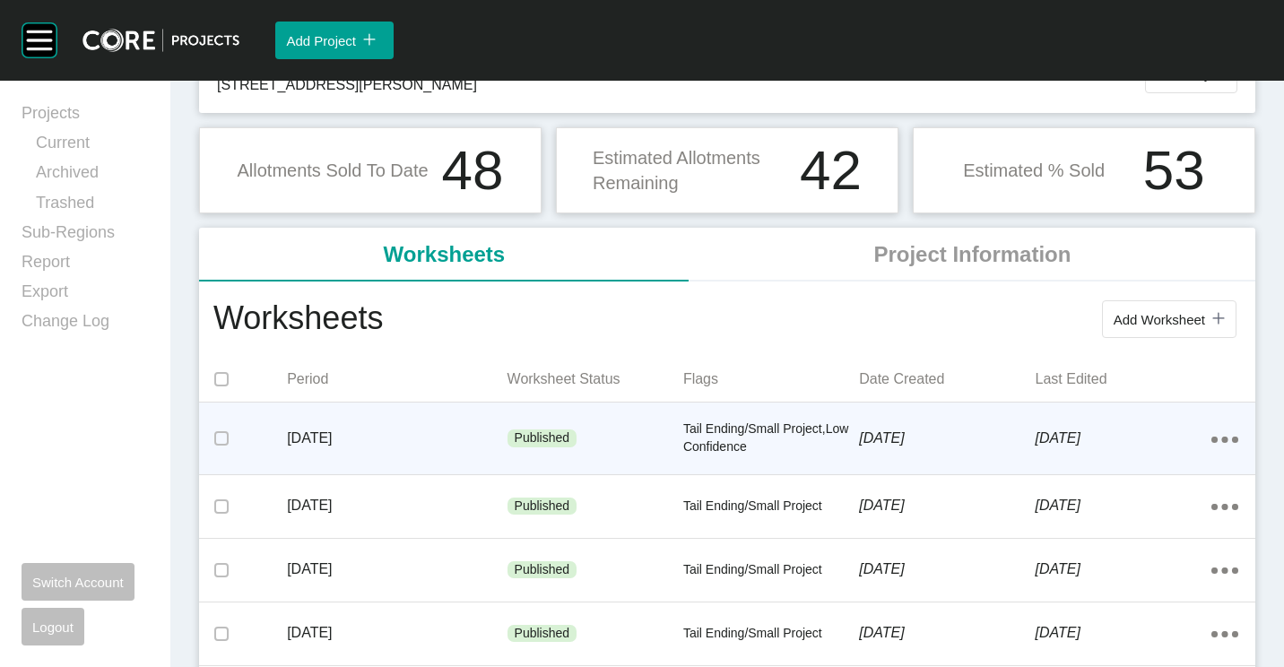
scroll to position [359, 0]
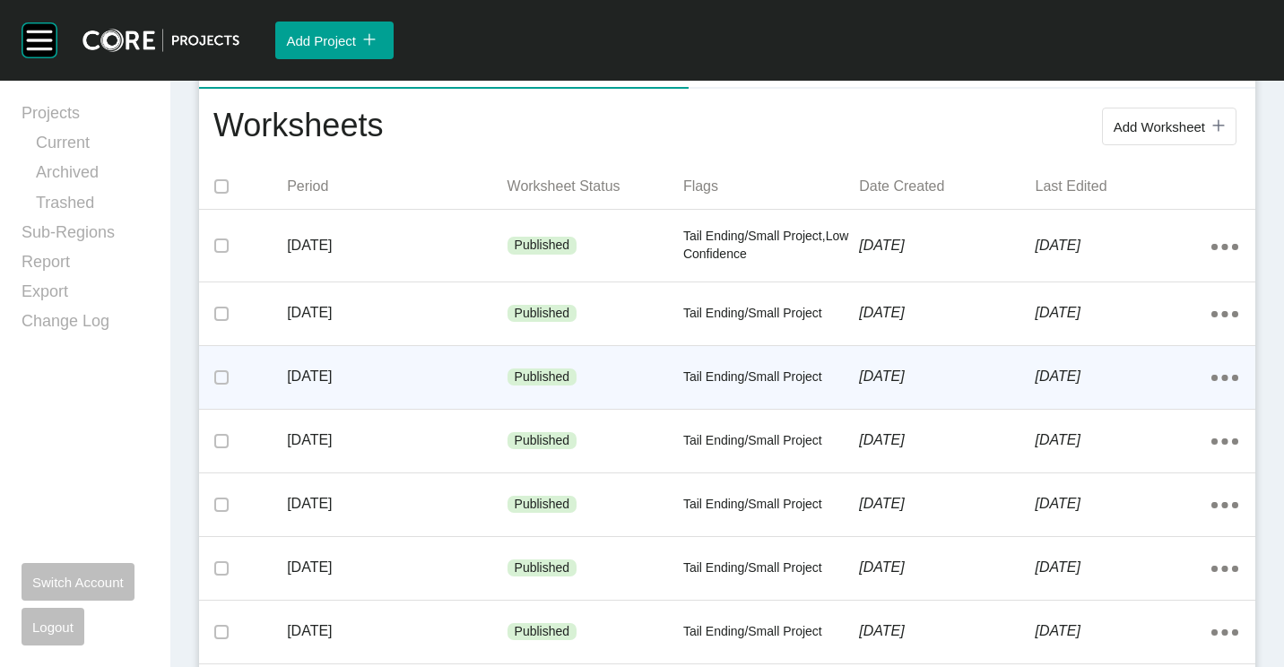
click at [437, 376] on p "[DATE]" at bounding box center [397, 377] width 220 height 20
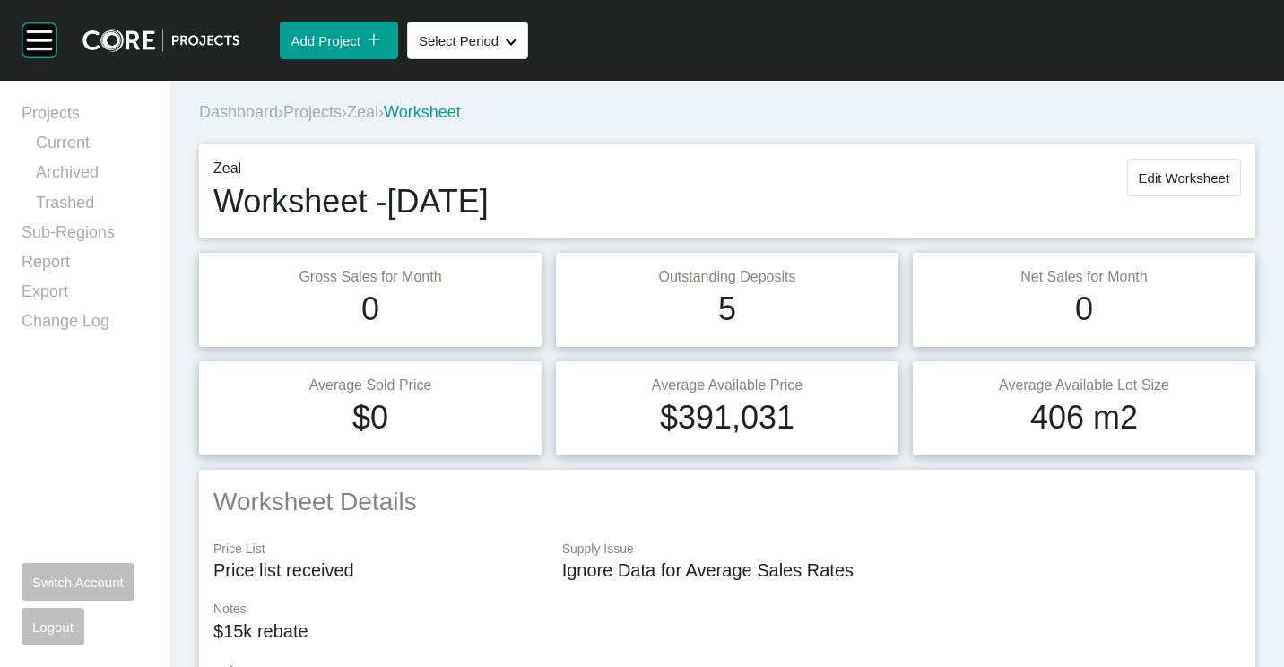
click at [372, 107] on span "Zeal" at bounding box center [362, 112] width 31 height 18
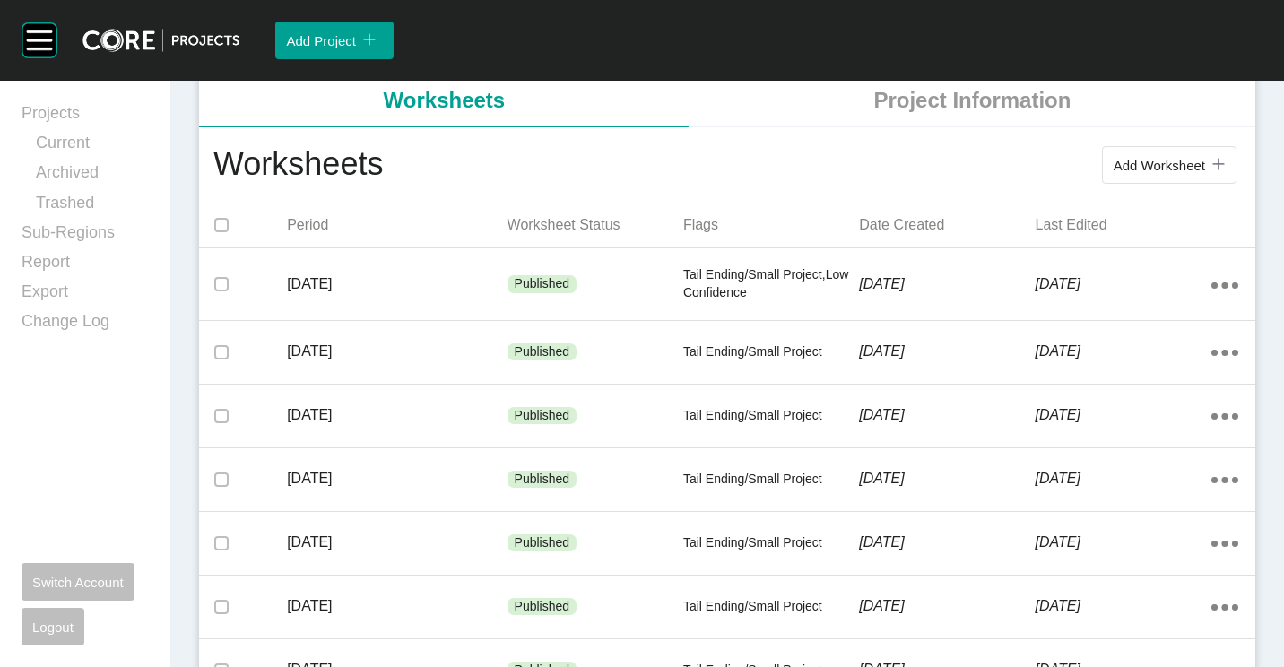
scroll to position [448, 0]
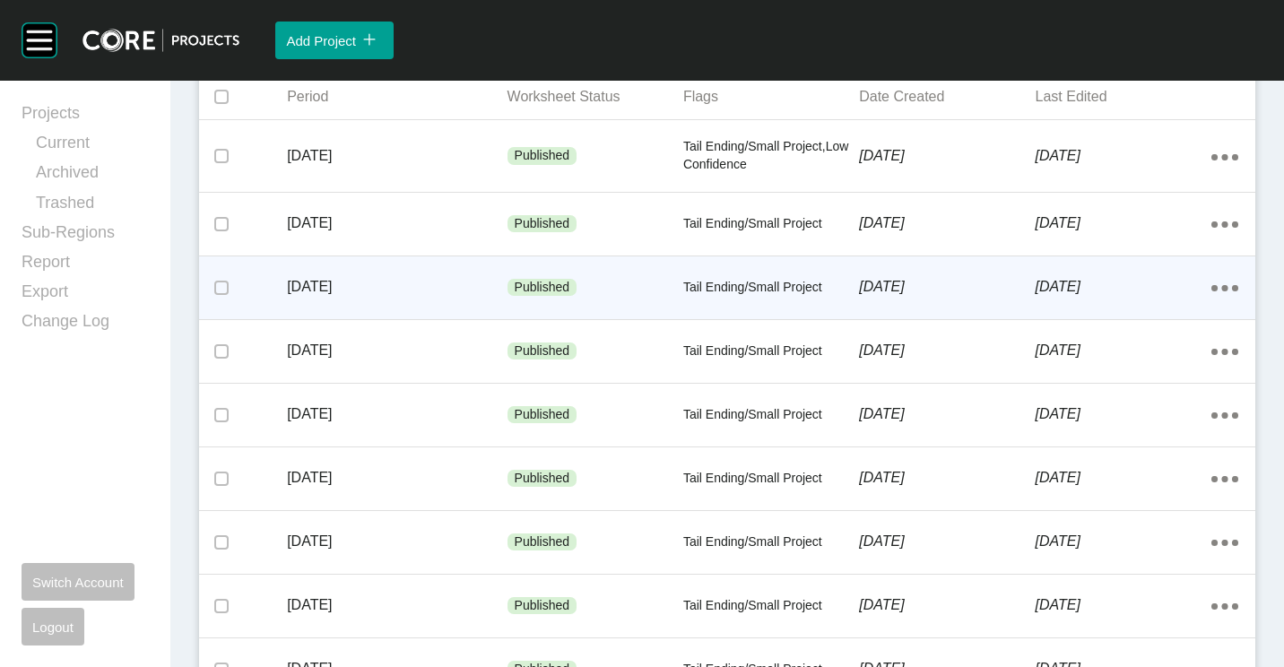
click at [445, 289] on p "[DATE]" at bounding box center [397, 287] width 220 height 20
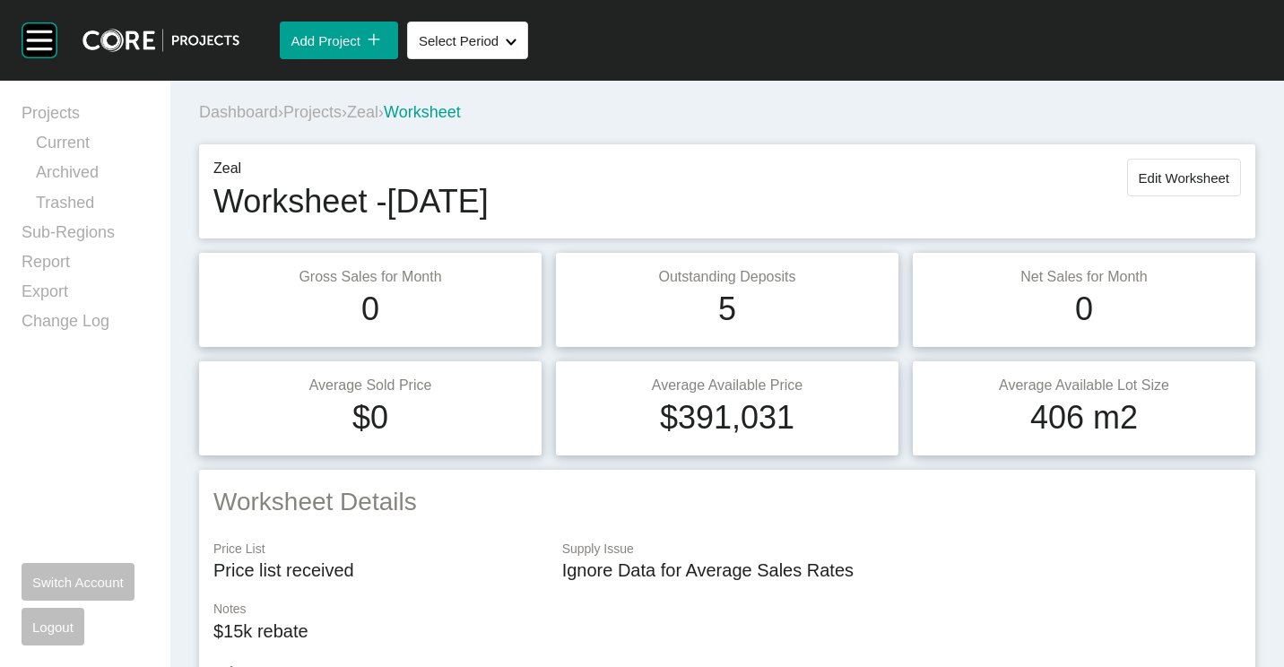
click at [335, 108] on span "Projects" at bounding box center [312, 112] width 58 height 18
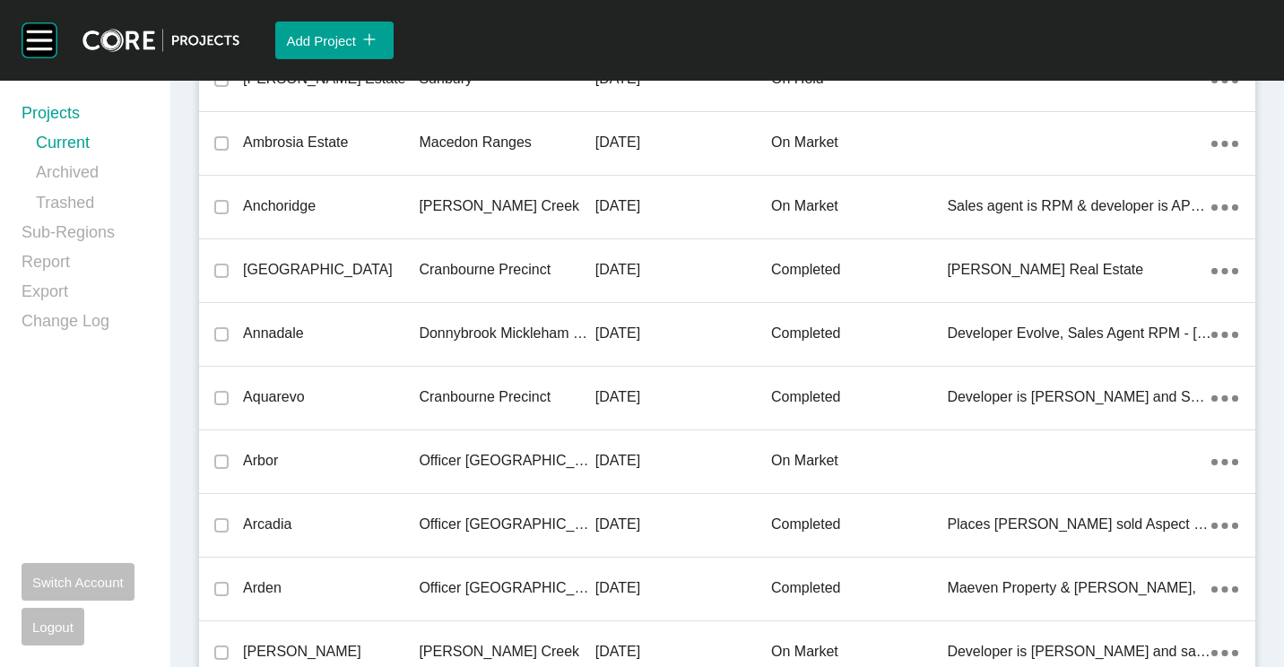
scroll to position [20221, 0]
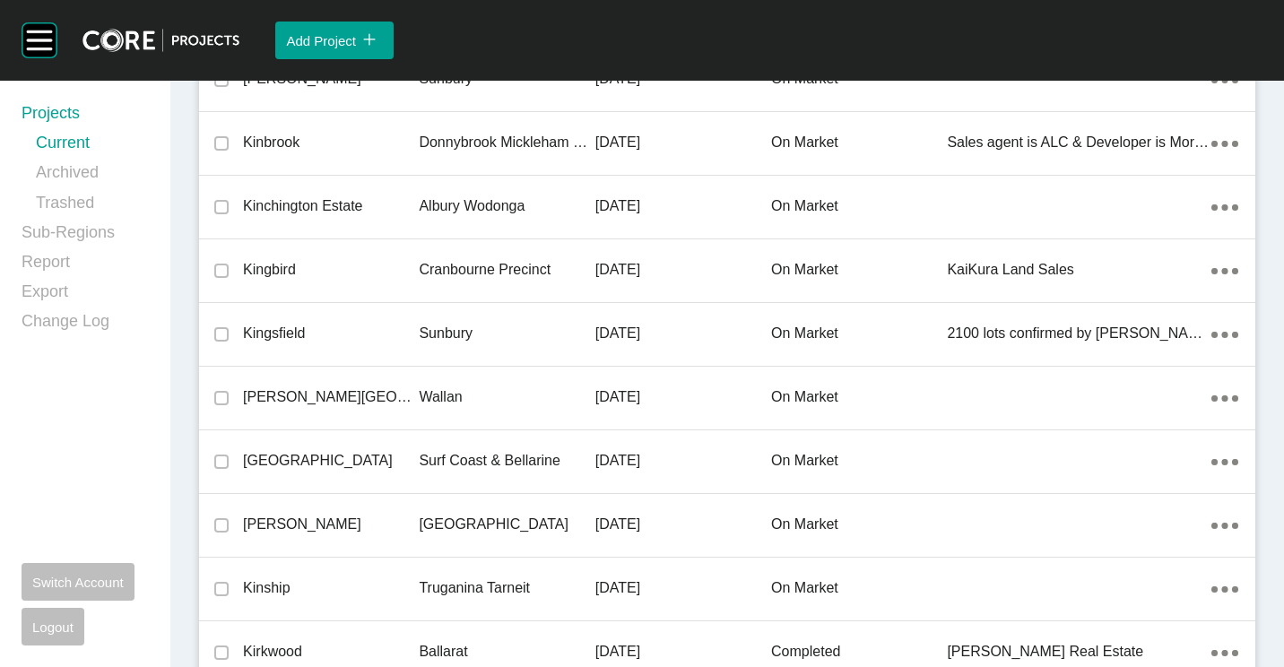
drag, startPoint x: 309, startPoint y: 456, endPoint x: 524, endPoint y: 401, distance: 222.1
click at [309, 456] on p "[GEOGRAPHIC_DATA]" at bounding box center [331, 461] width 176 height 20
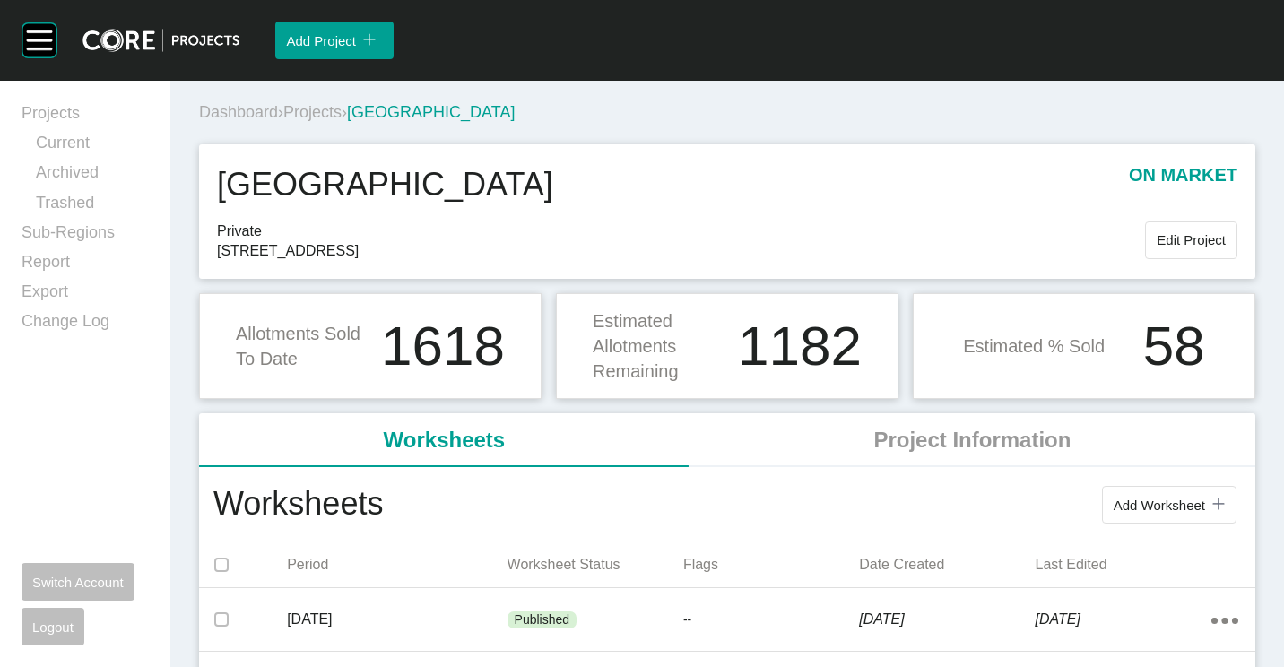
scroll to position [179, 0]
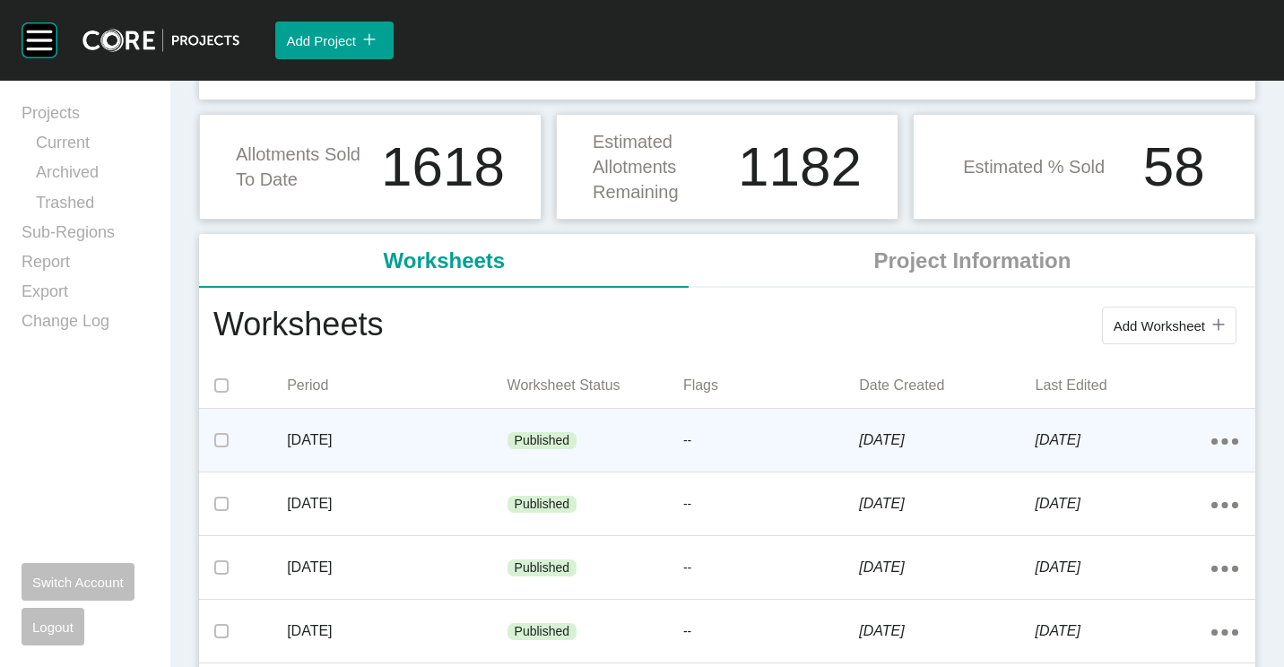
click at [410, 431] on p "[DATE]" at bounding box center [397, 441] width 220 height 20
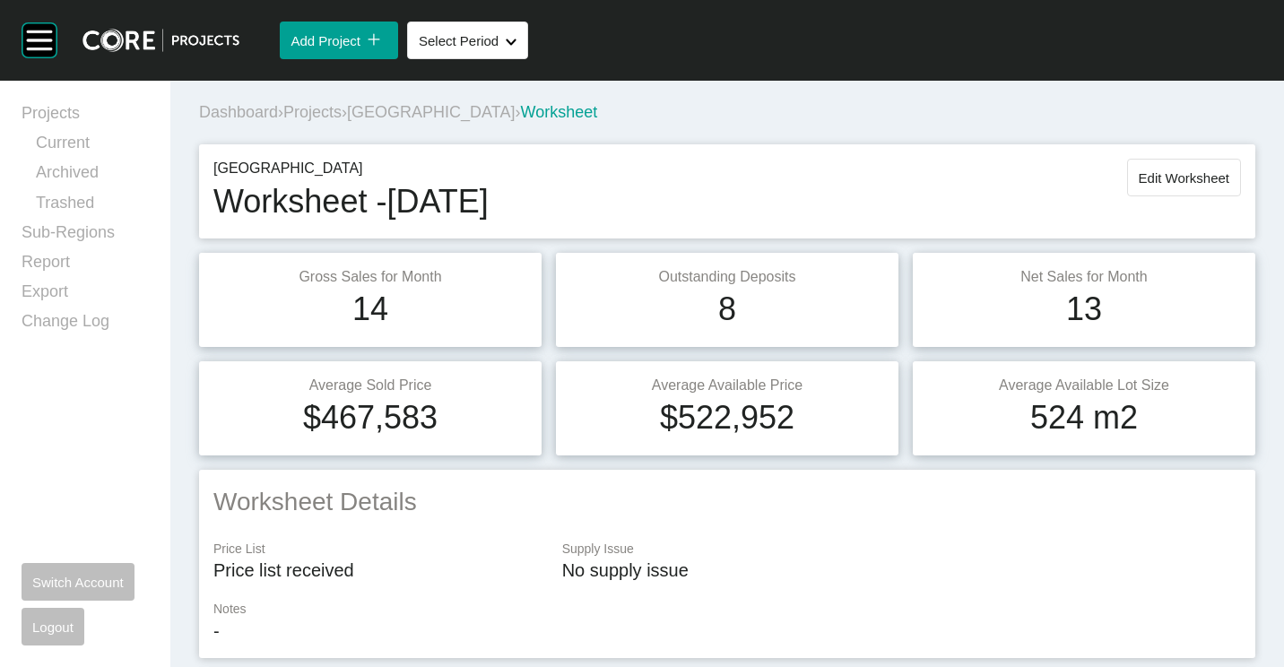
click at [329, 109] on span "Projects" at bounding box center [312, 112] width 58 height 18
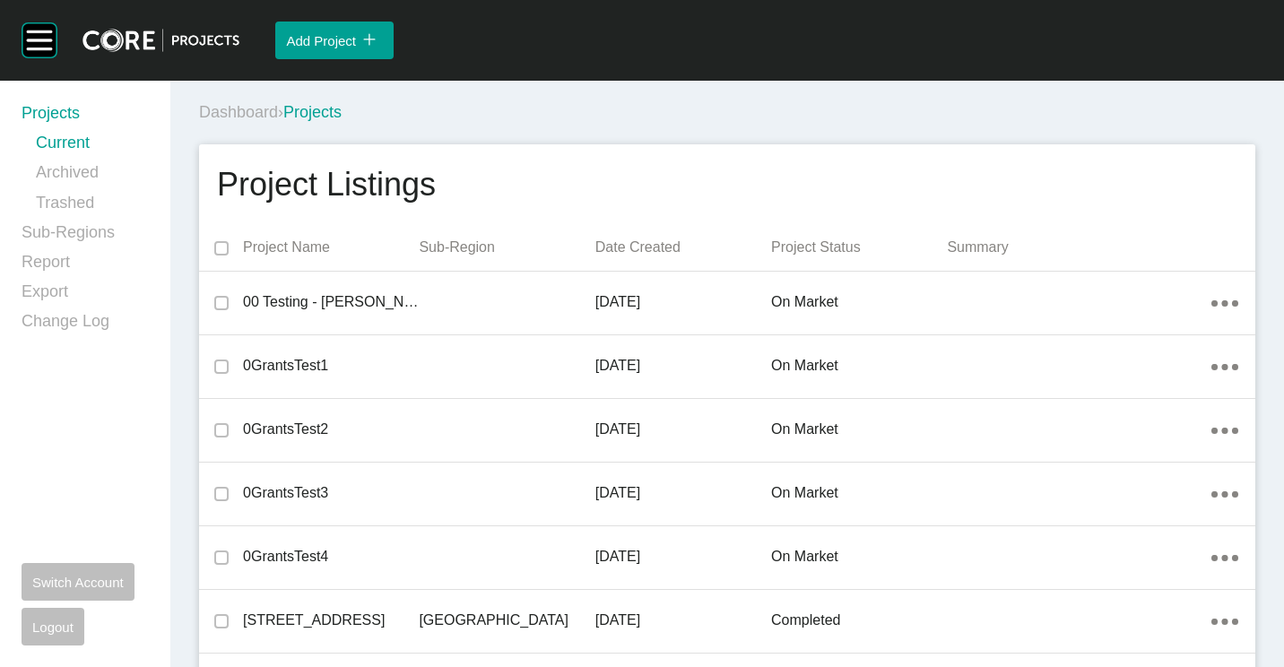
scroll to position [26717, 0]
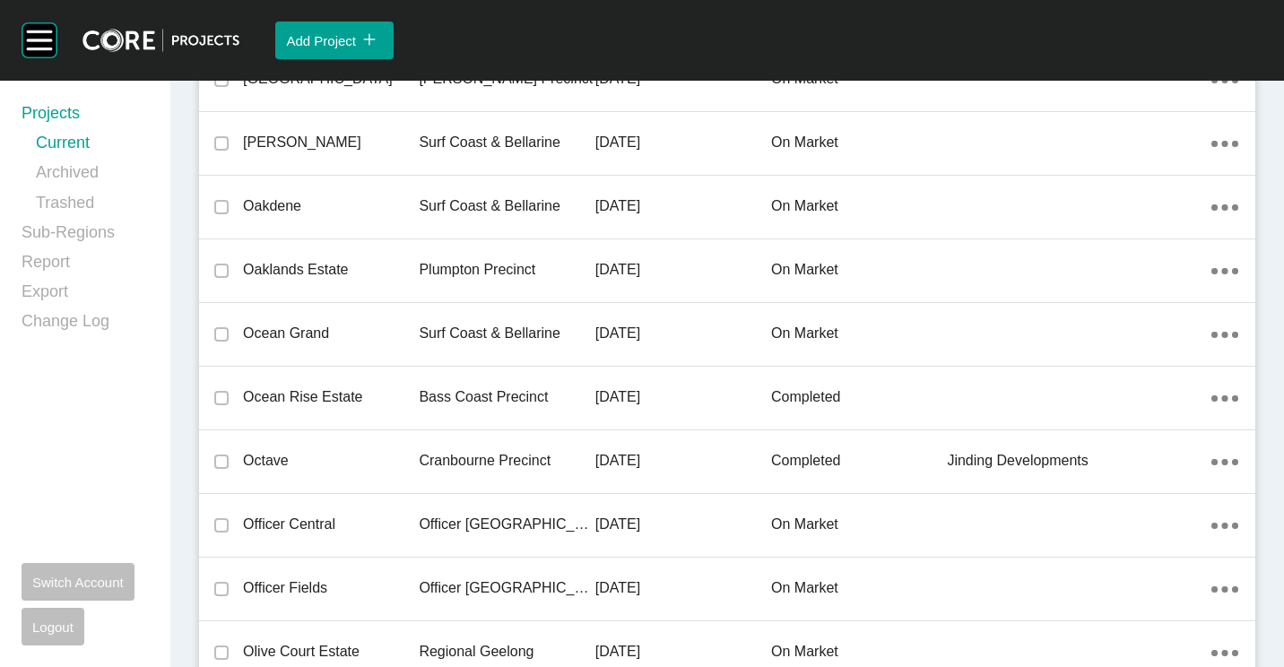
drag, startPoint x: 491, startPoint y: 329, endPoint x: 738, endPoint y: 318, distance: 247.8
click at [491, 329] on p "Surf Coast & Bellarine" at bounding box center [507, 334] width 176 height 20
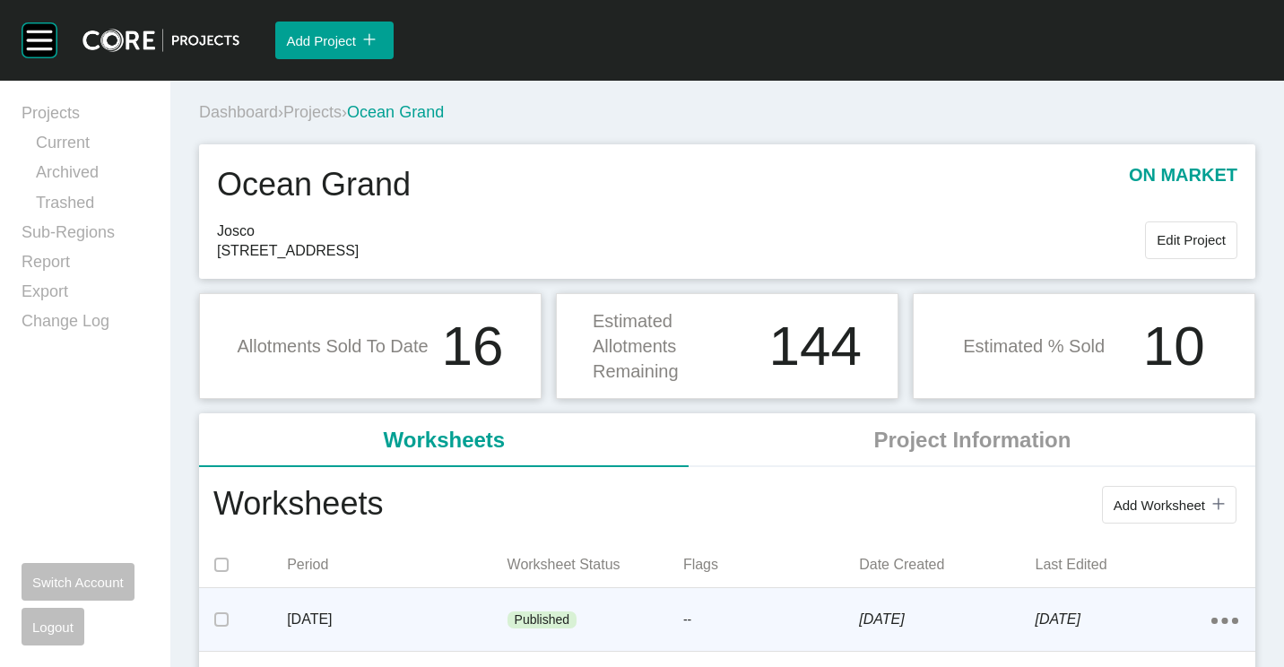
click at [687, 613] on p "--" at bounding box center [772, 621] width 176 height 18
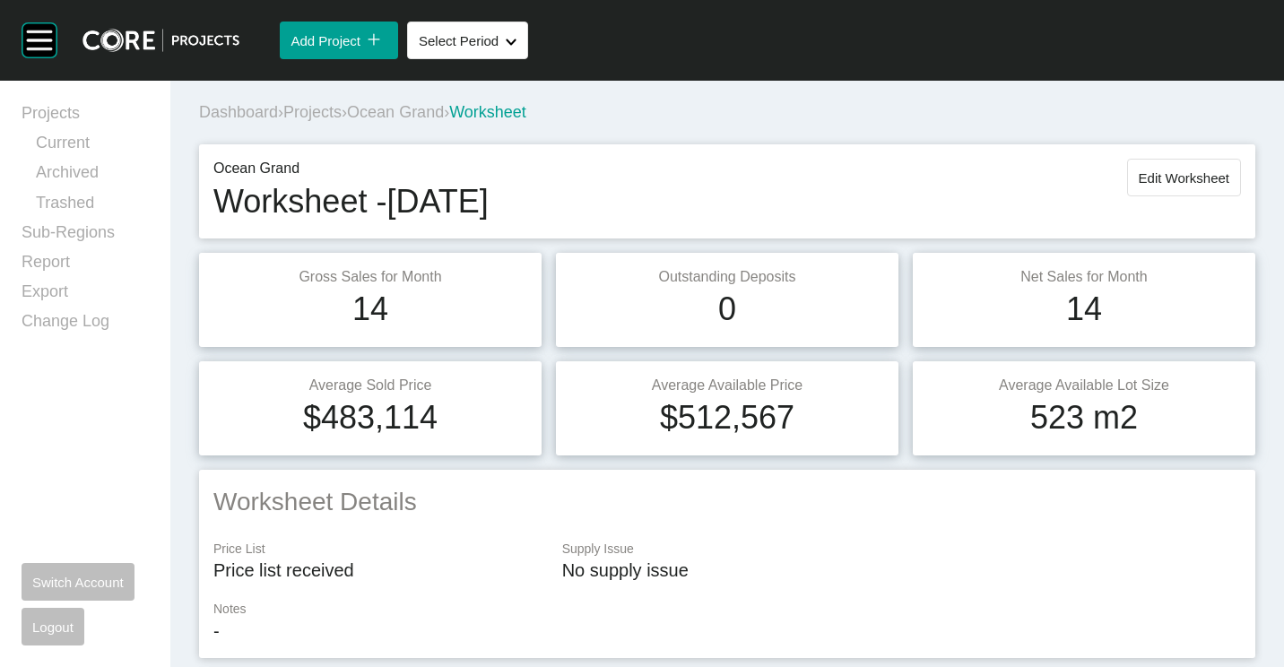
drag, startPoint x: 315, startPoint y: 107, endPoint x: 675, endPoint y: 30, distance: 368.8
click at [315, 107] on span "Projects" at bounding box center [312, 112] width 58 height 18
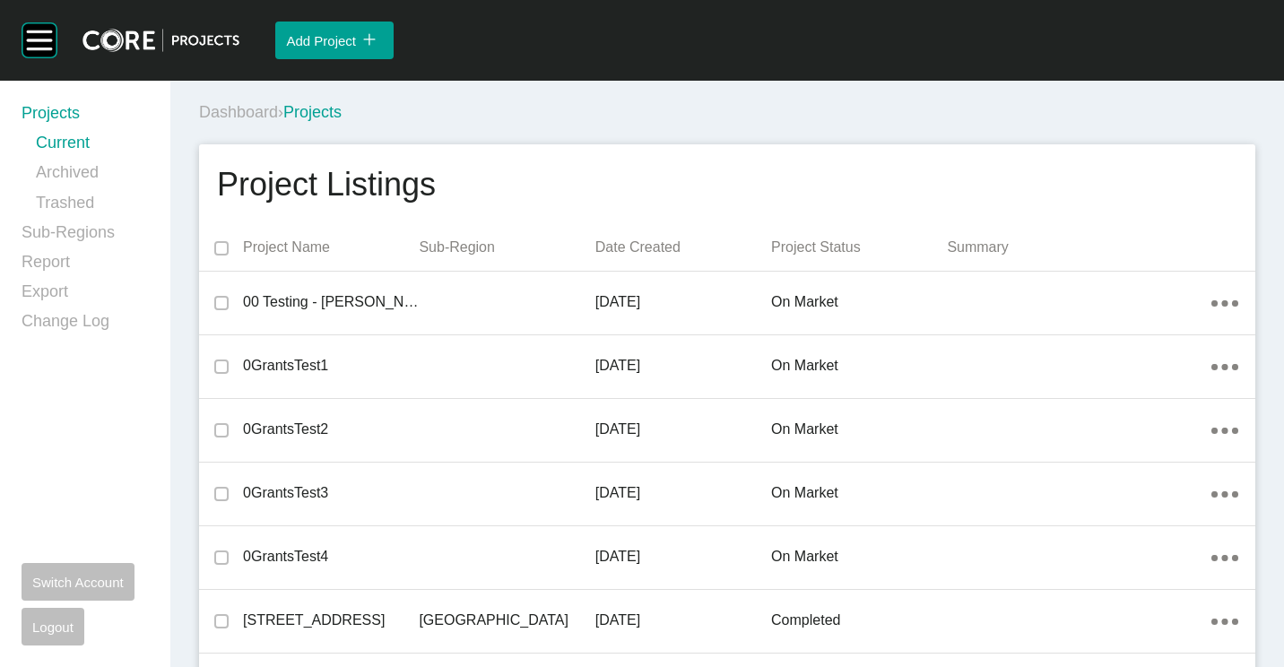
scroll to position [41046, 0]
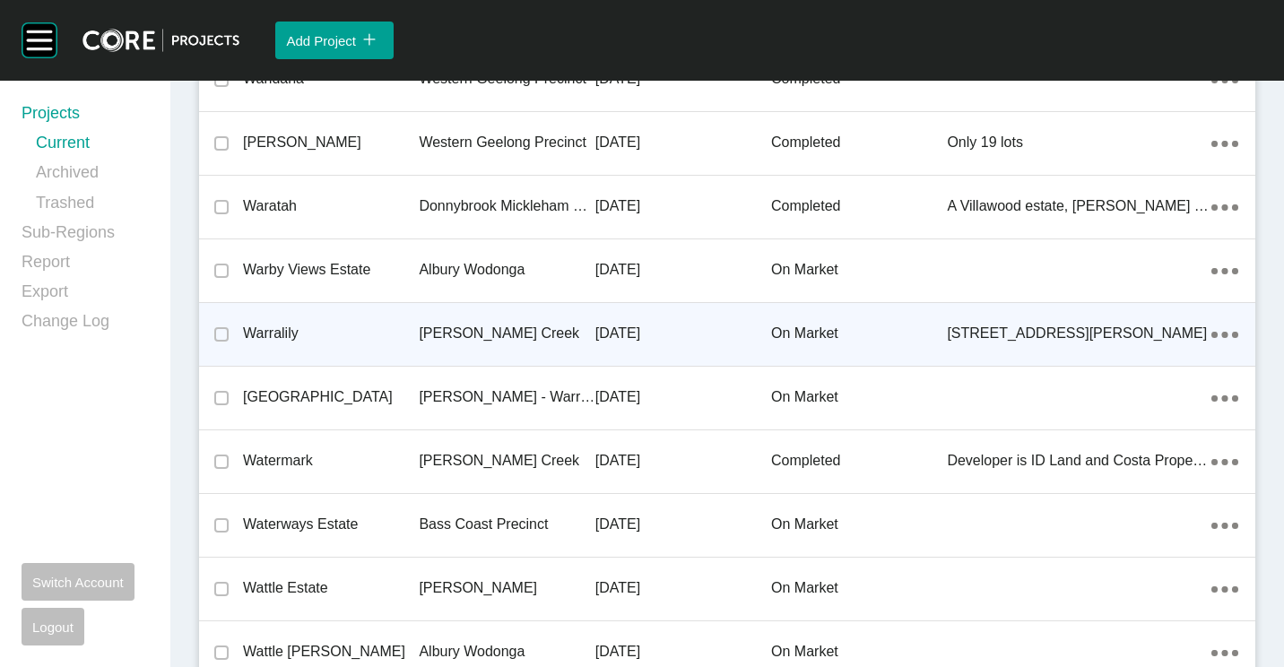
click at [494, 332] on p "[PERSON_NAME] Creek" at bounding box center [507, 334] width 176 height 20
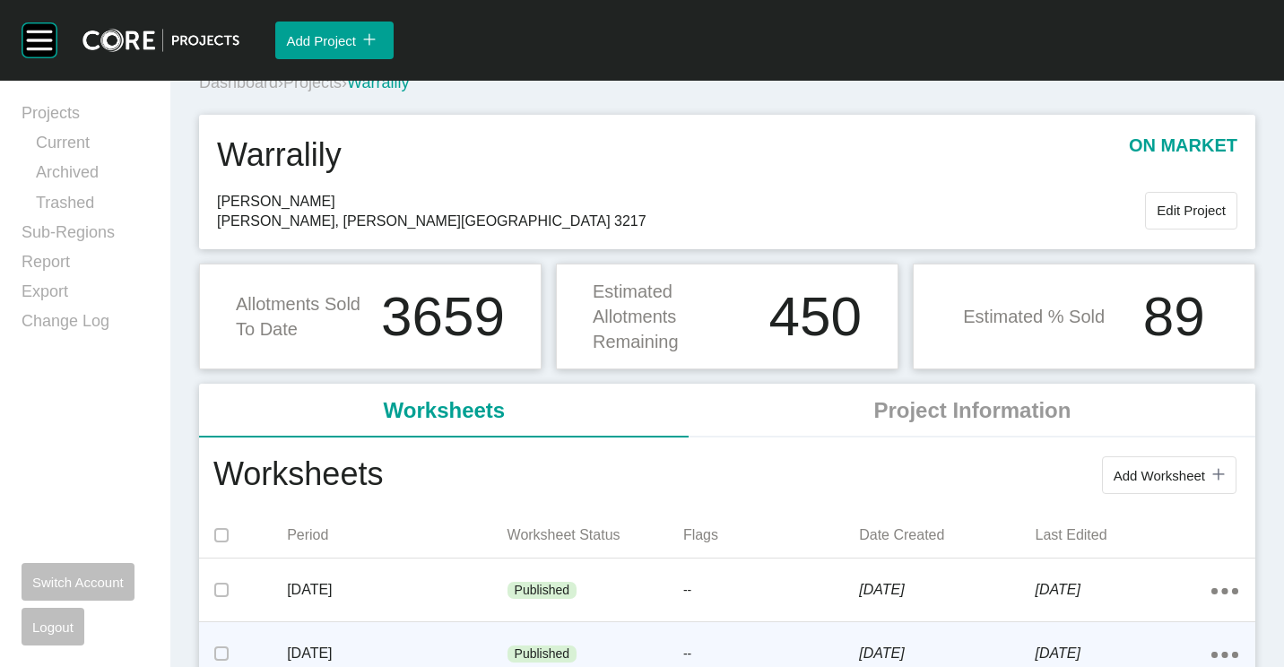
scroll to position [90, 0]
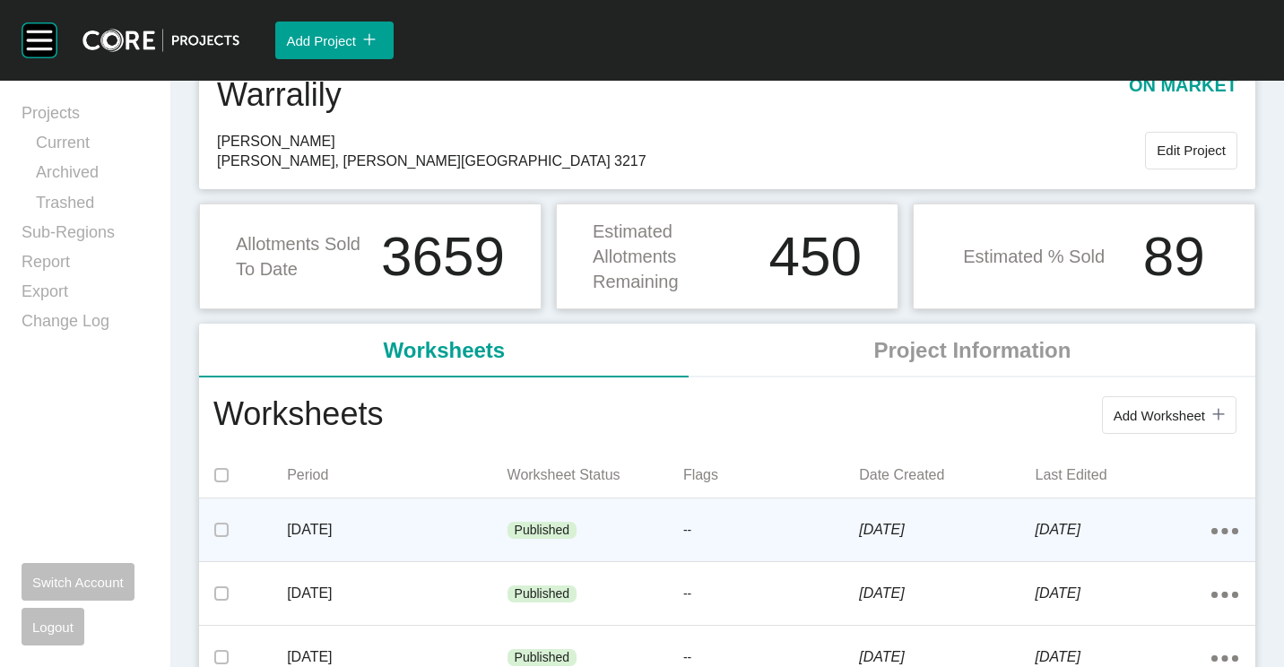
click at [436, 525] on p "[DATE]" at bounding box center [397, 530] width 220 height 20
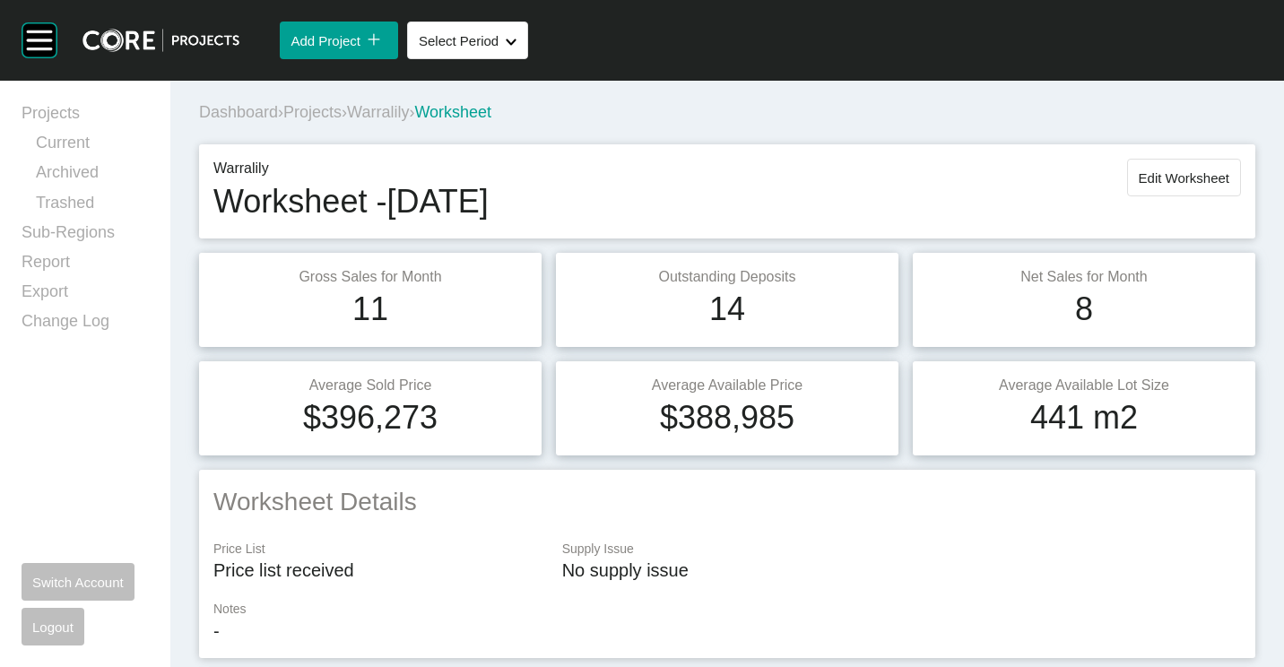
click at [339, 110] on span "Projects" at bounding box center [312, 112] width 58 height 18
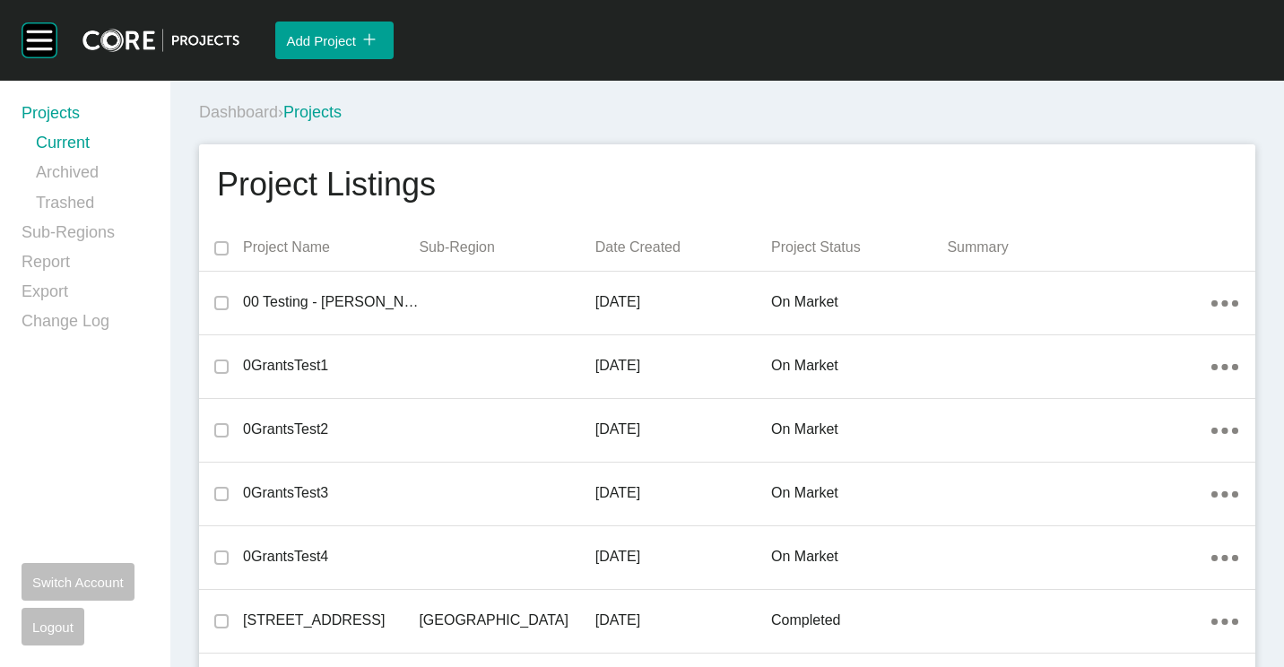
scroll to position [16909, 0]
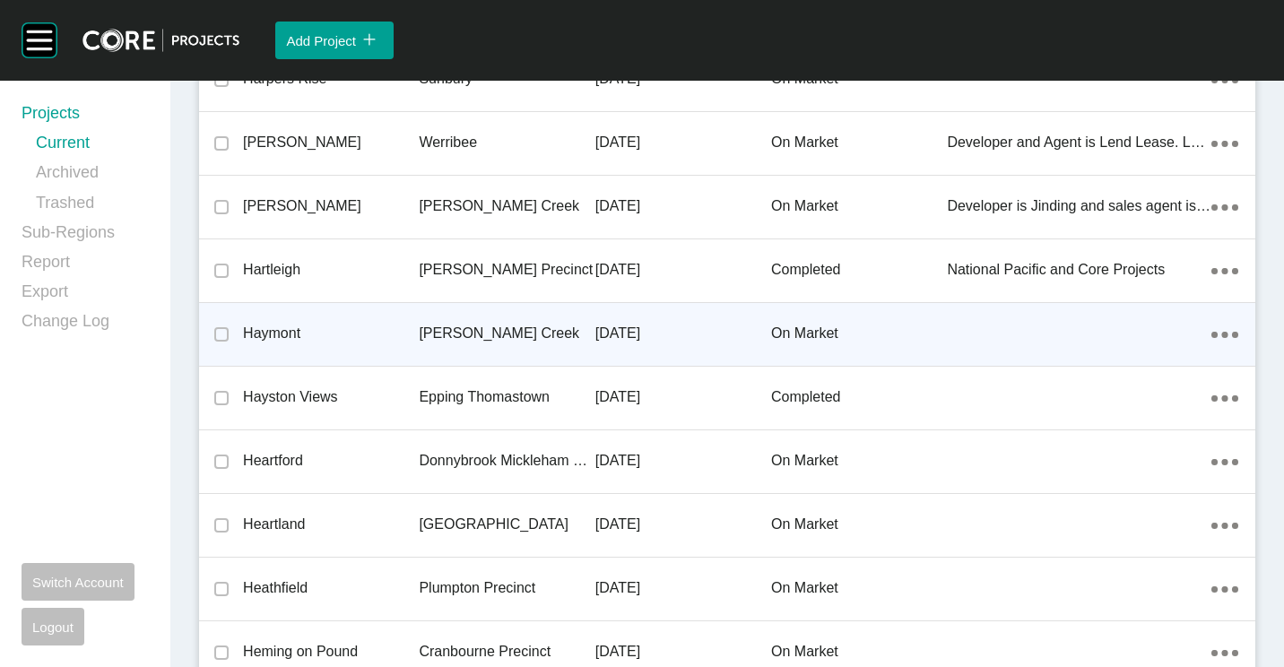
click at [368, 336] on p "Haymont" at bounding box center [331, 334] width 176 height 20
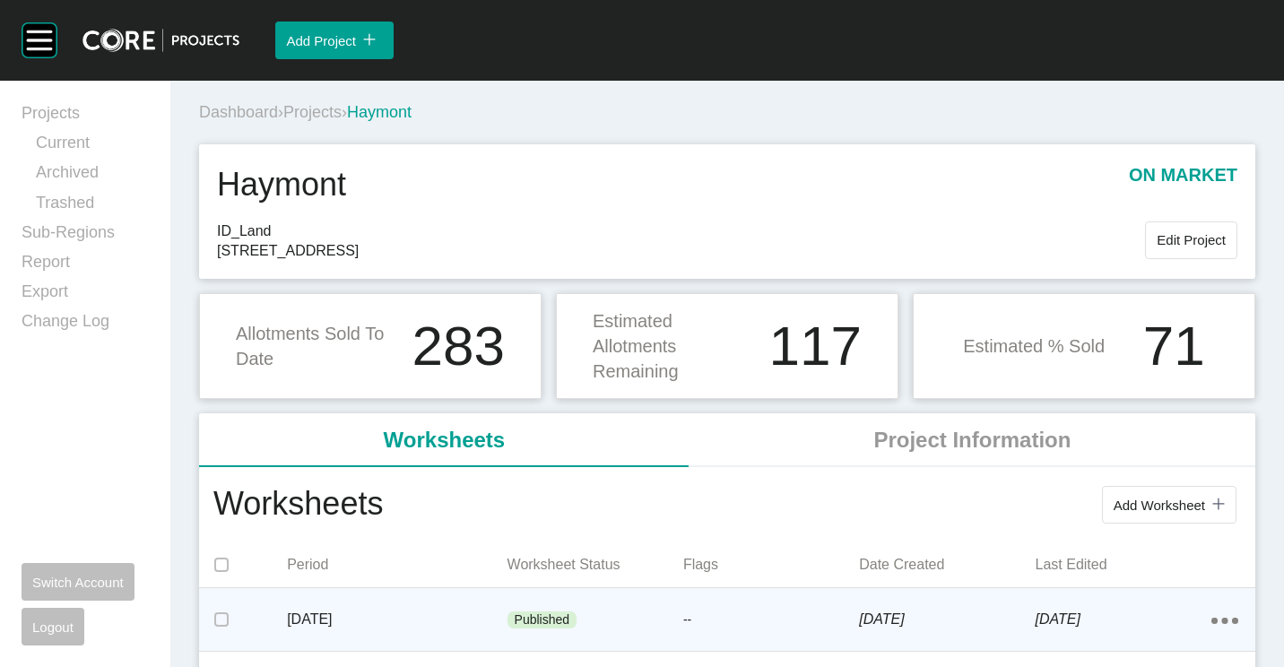
click at [541, 612] on p "Published" at bounding box center [543, 621] width 56 height 18
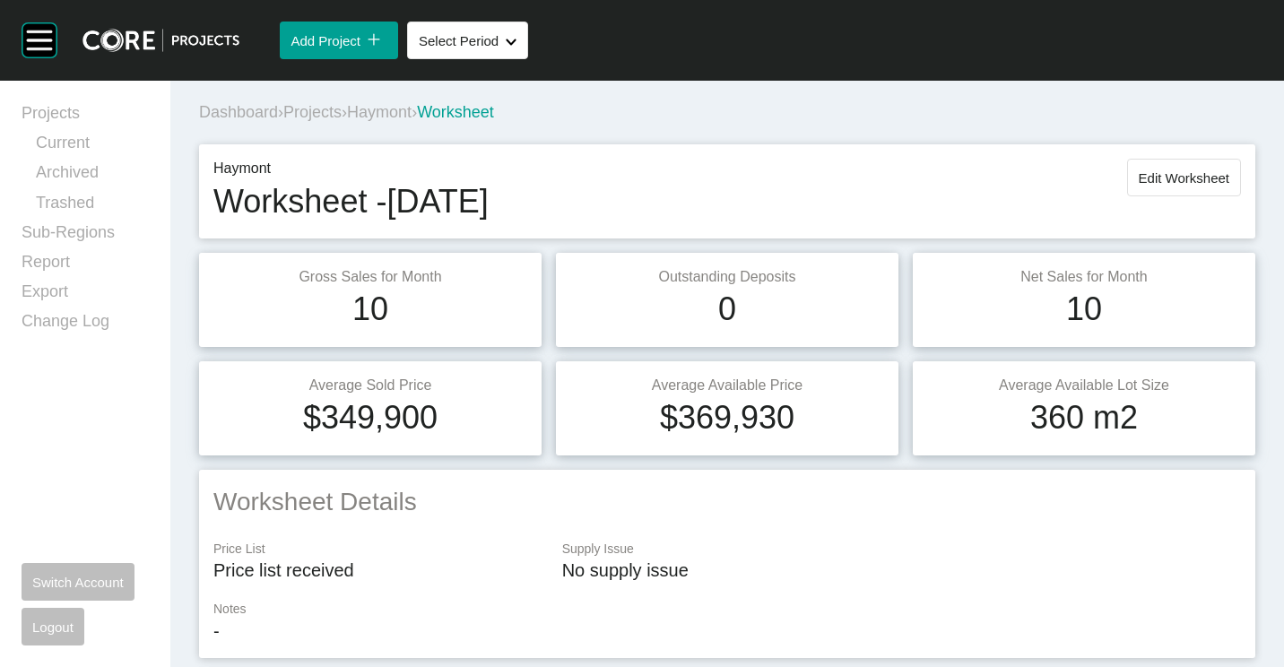
click at [391, 112] on span "Haymont" at bounding box center [379, 112] width 65 height 18
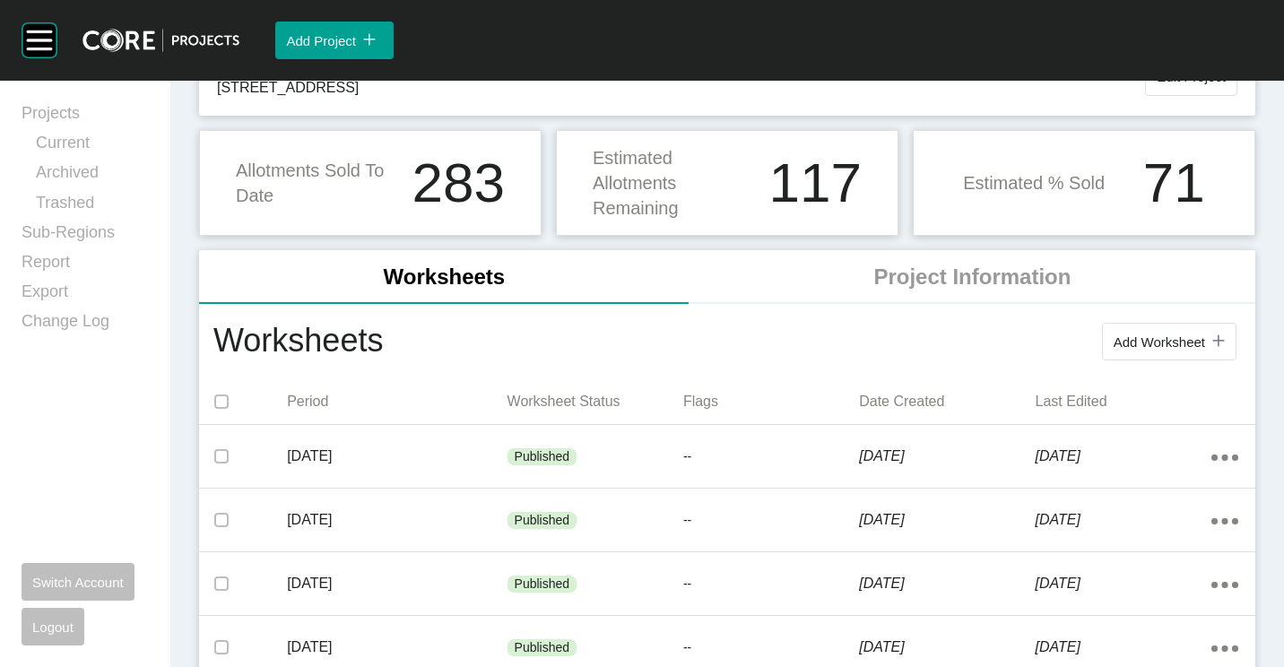
scroll to position [269, 0]
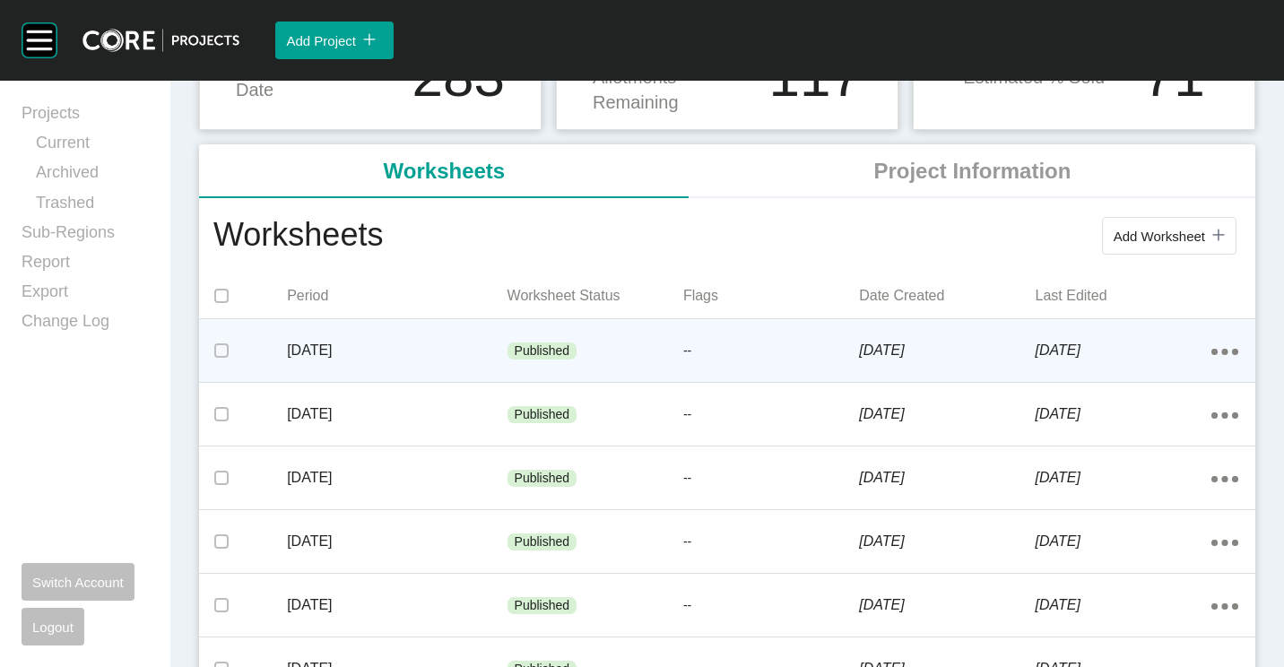
click at [376, 357] on p "[DATE]" at bounding box center [397, 351] width 220 height 20
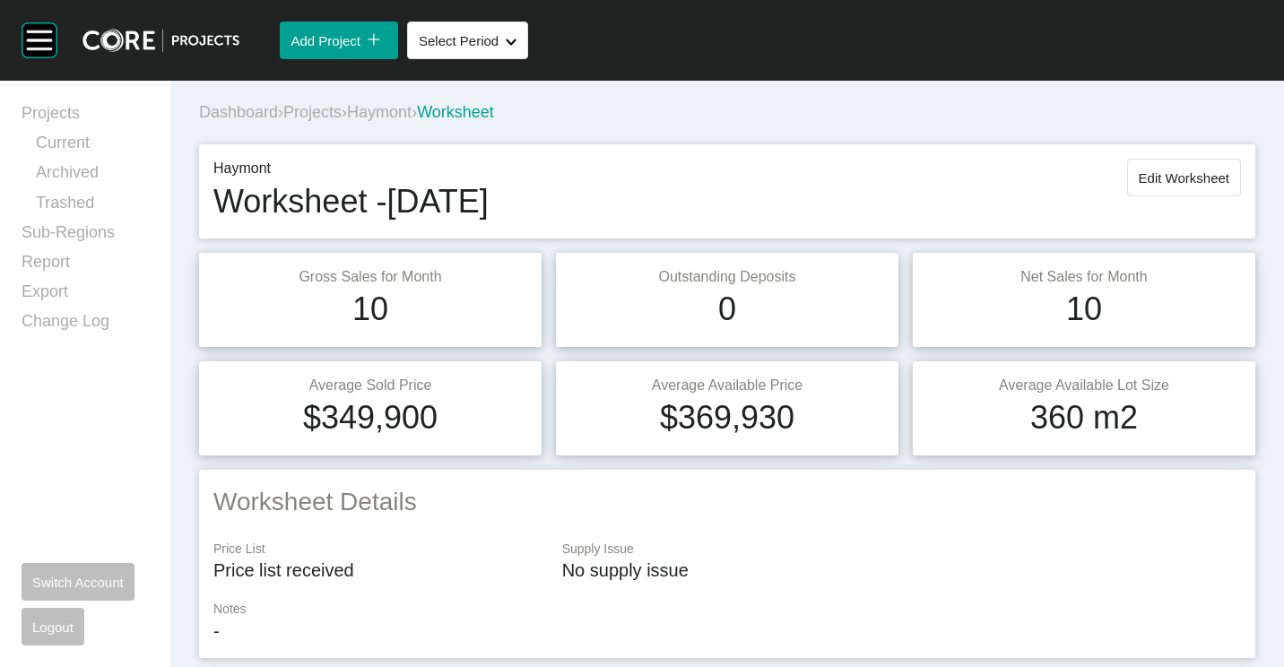
click at [394, 111] on span "Haymont" at bounding box center [379, 112] width 65 height 18
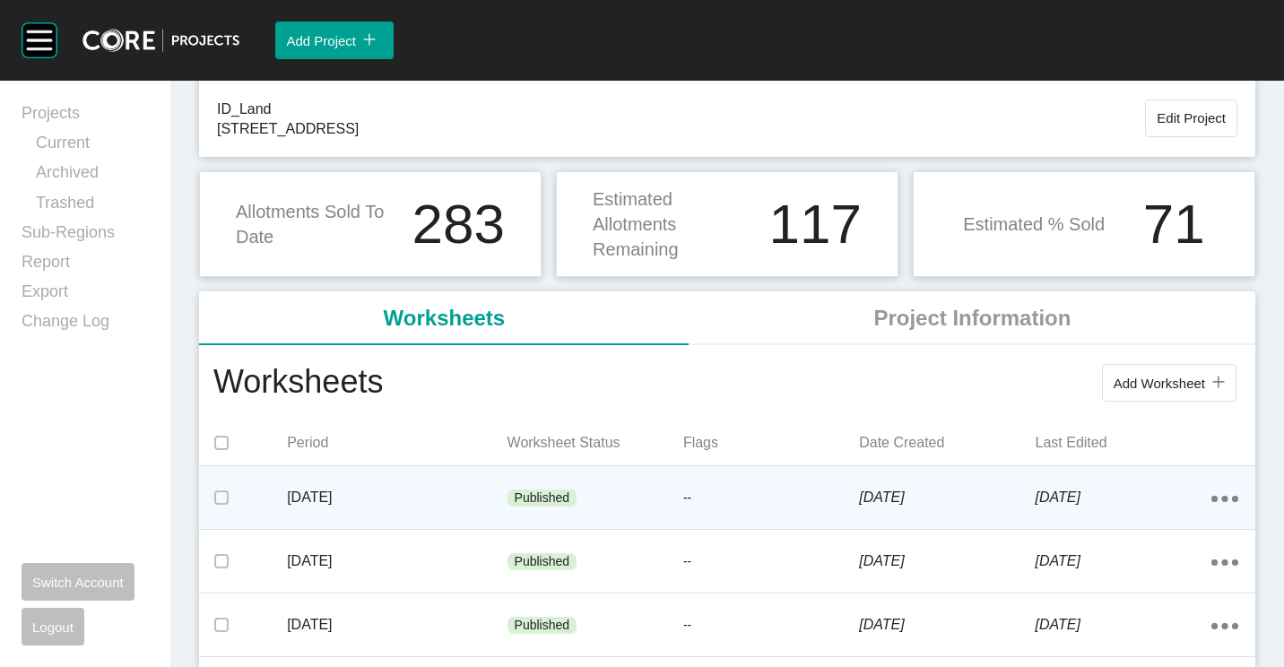
scroll to position [179, 0]
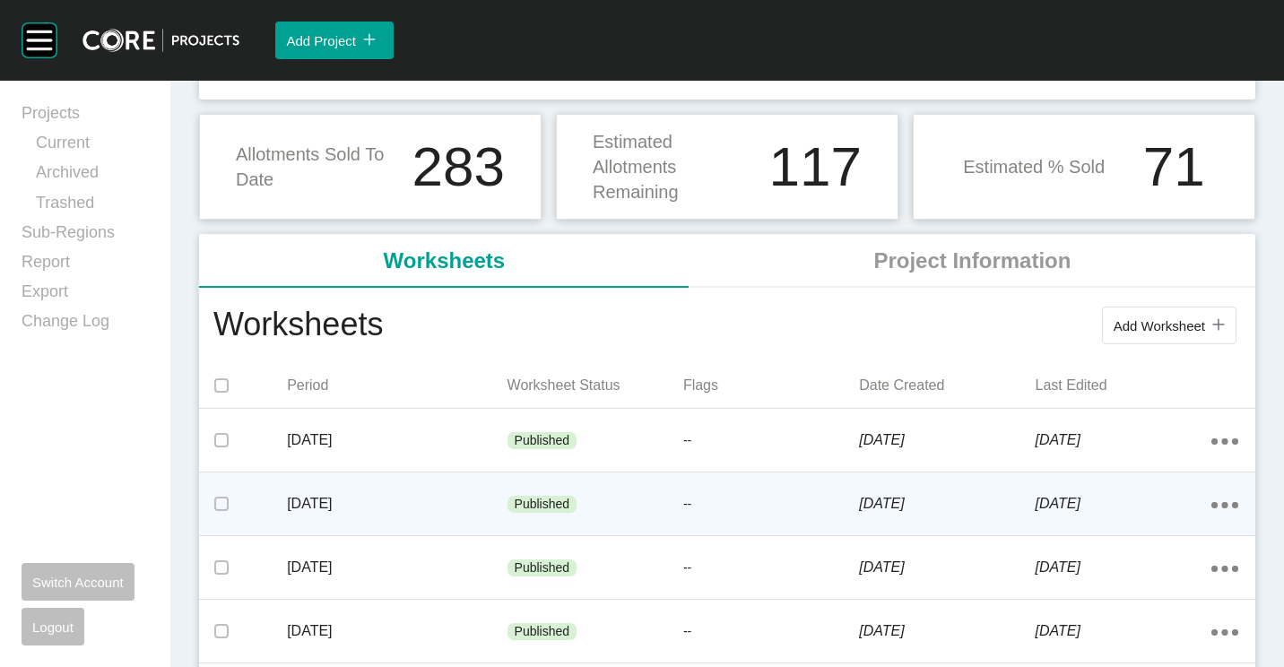
click at [361, 506] on p "[DATE]" at bounding box center [397, 504] width 220 height 20
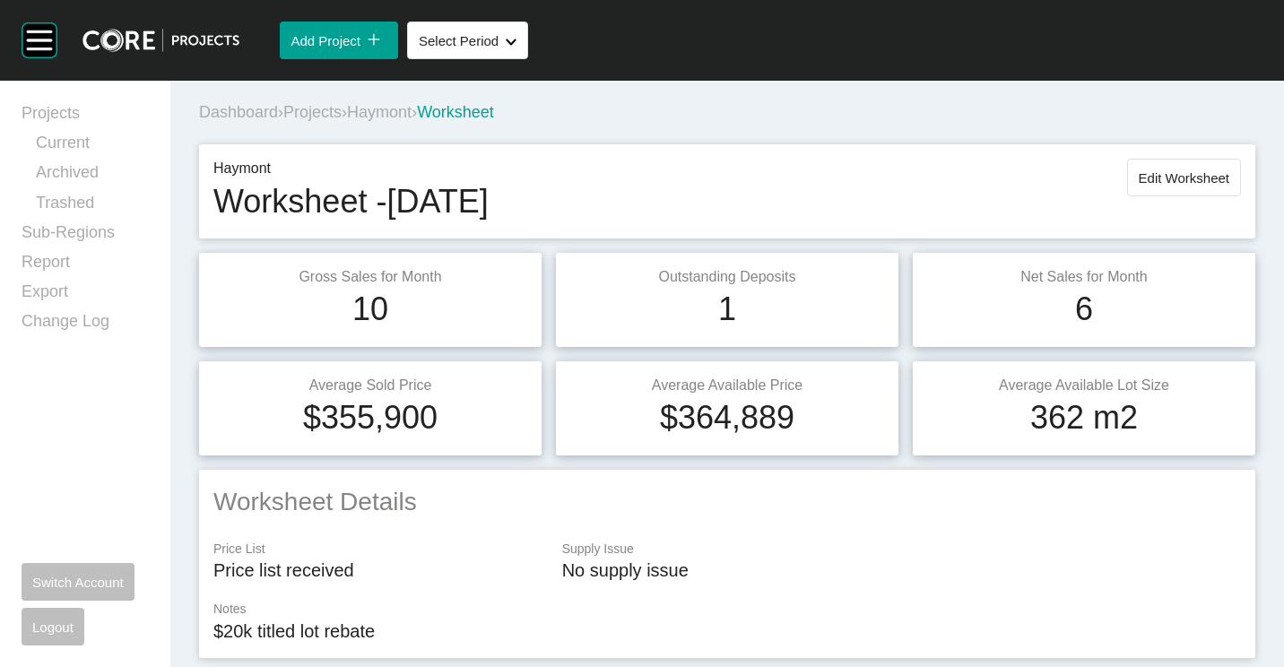
click at [398, 111] on span "Haymont" at bounding box center [379, 112] width 65 height 18
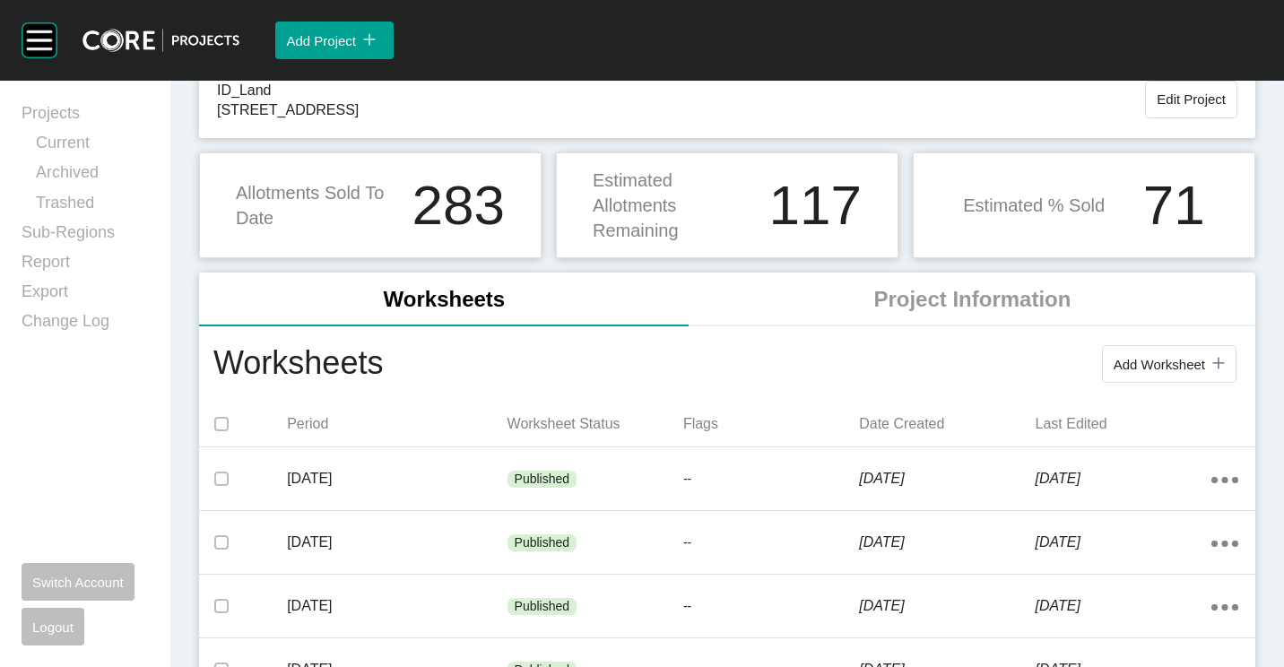
scroll to position [448, 0]
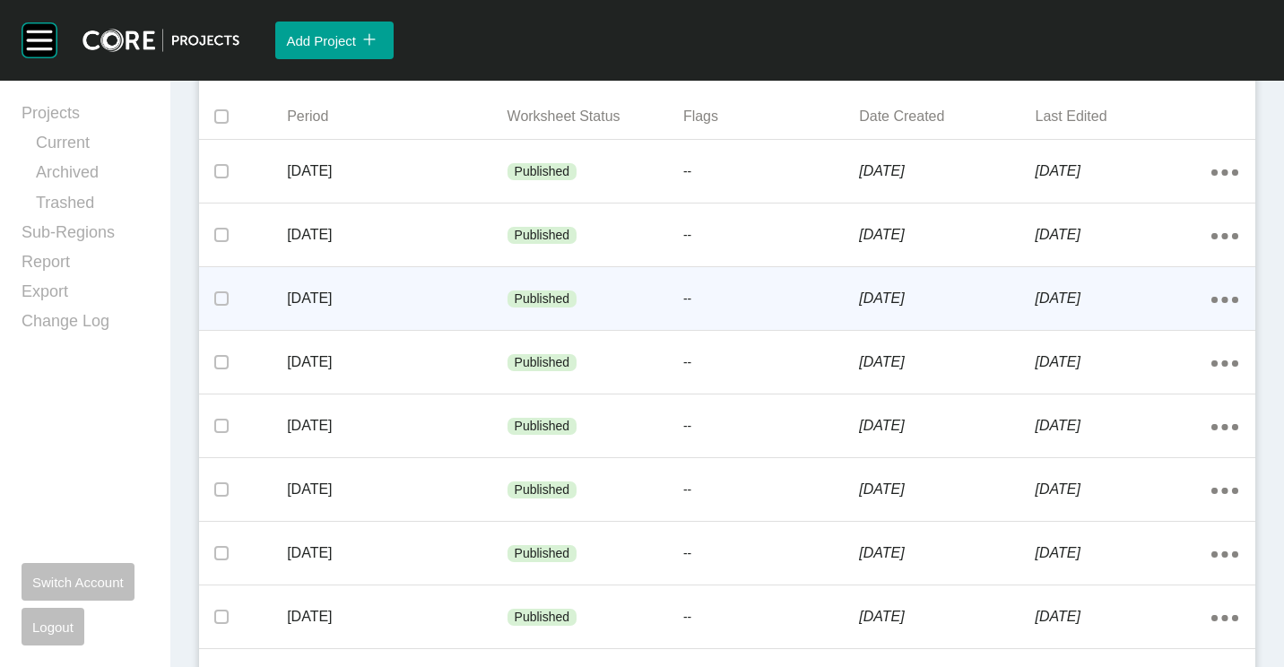
click at [327, 292] on p "[DATE]" at bounding box center [397, 299] width 220 height 20
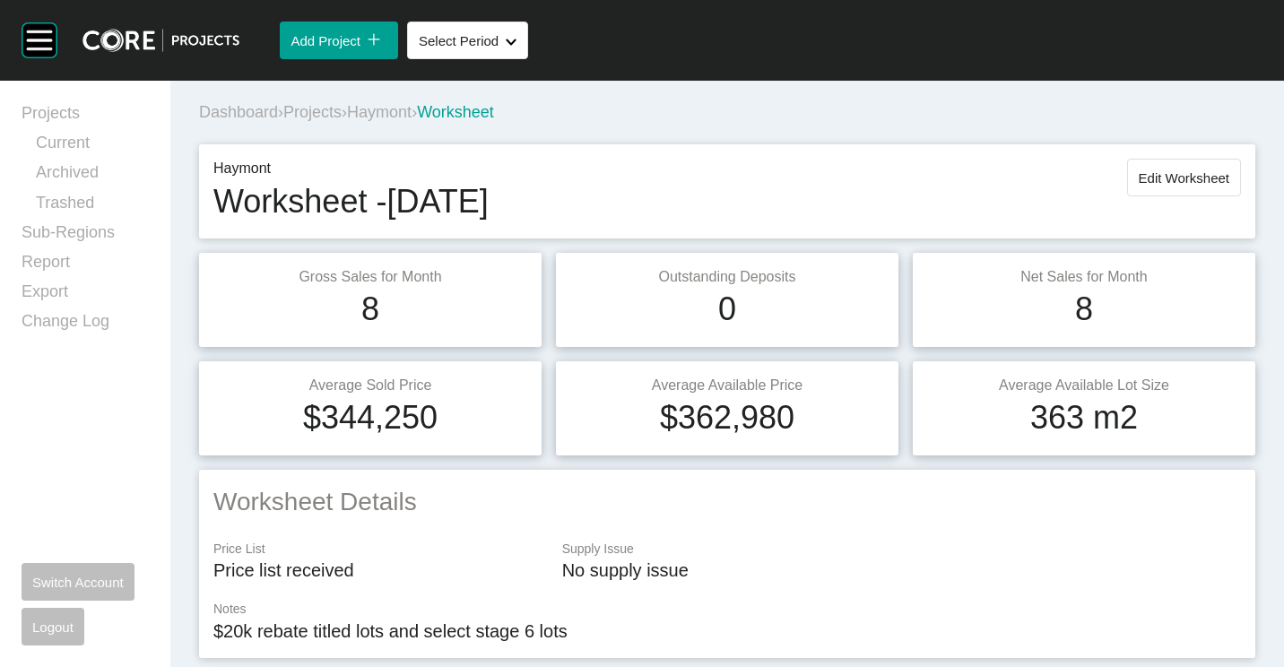
click at [317, 117] on span "Projects" at bounding box center [312, 112] width 58 height 18
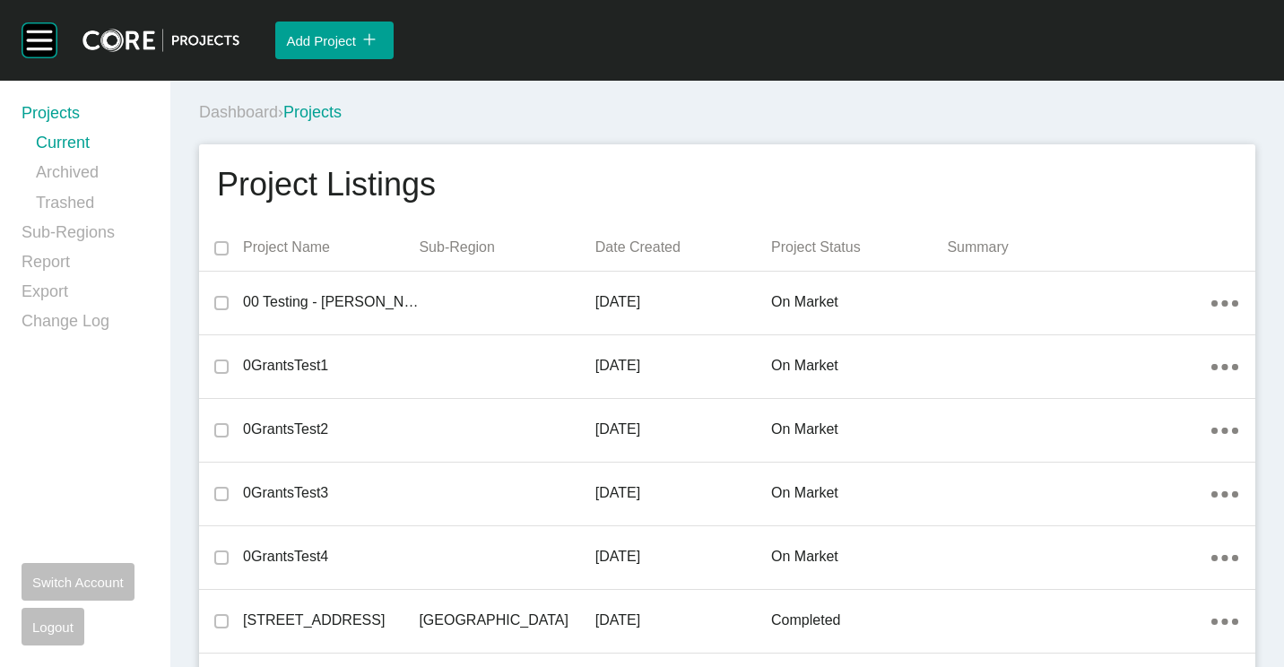
scroll to position [5191, 0]
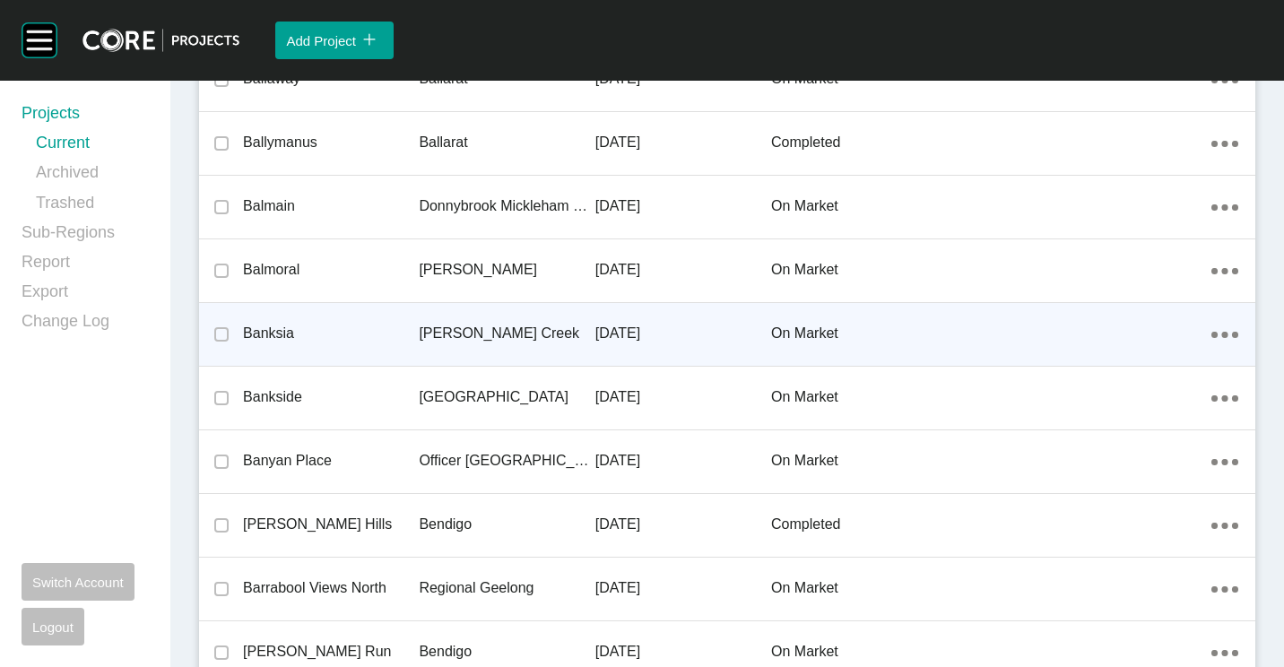
click at [478, 336] on p "[PERSON_NAME] Creek" at bounding box center [507, 334] width 176 height 20
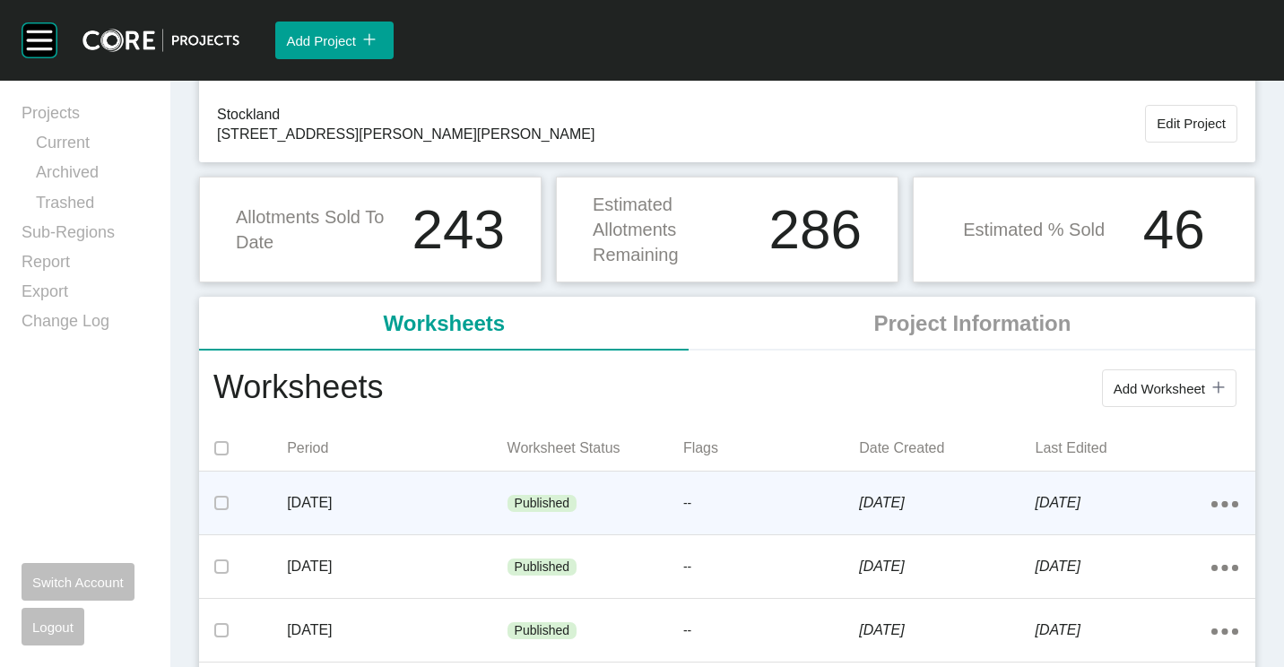
scroll to position [179, 0]
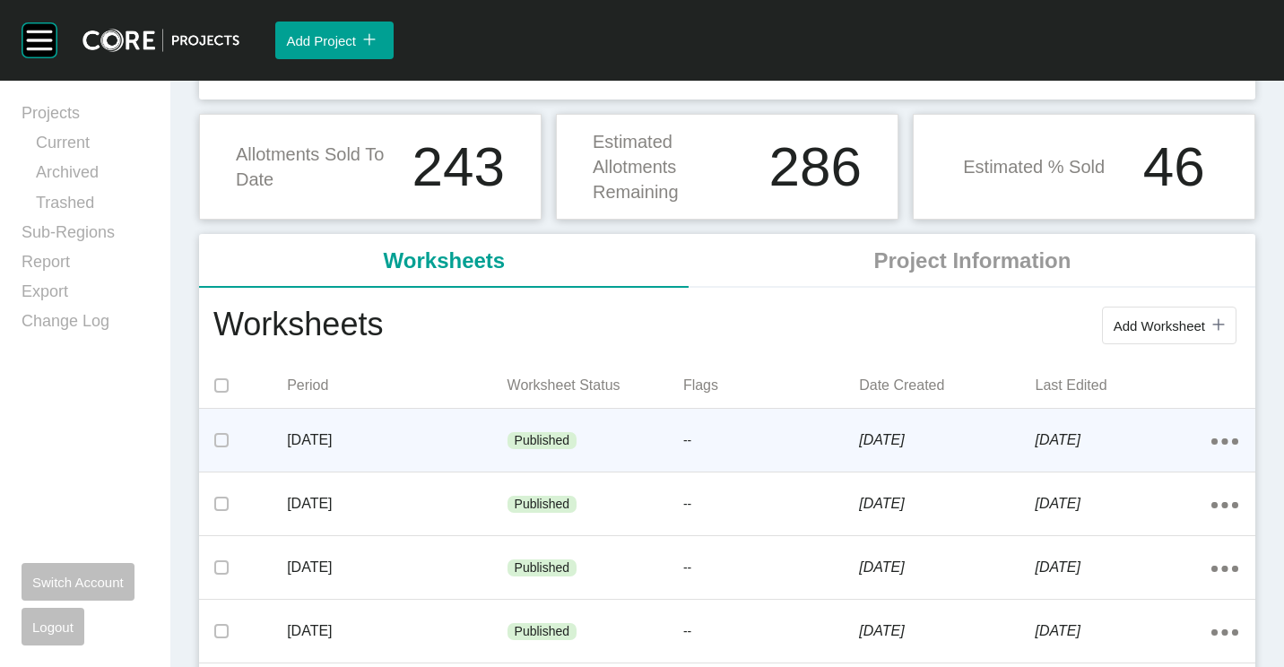
click at [432, 411] on div "[DATE] Published -- [DATE] [DATE] Action Menu Dots Copy 6 Created with Sketch." at bounding box center [727, 440] width 1057 height 63
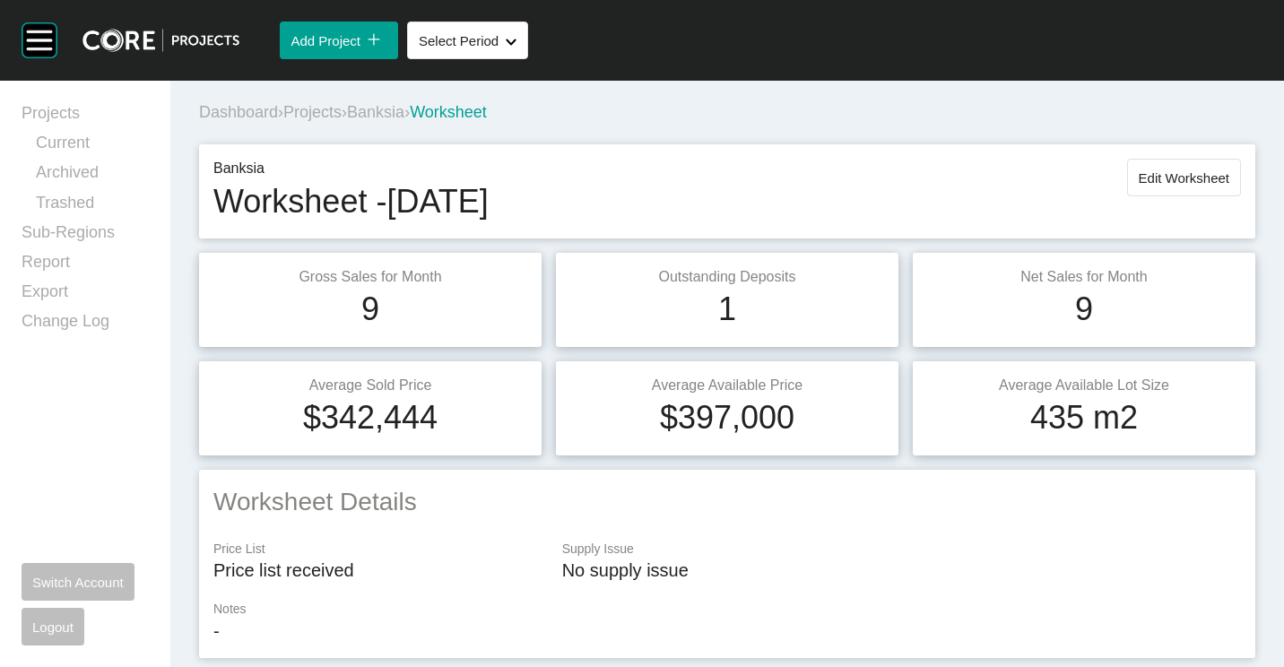
click at [387, 111] on span "Banksia" at bounding box center [375, 112] width 57 height 18
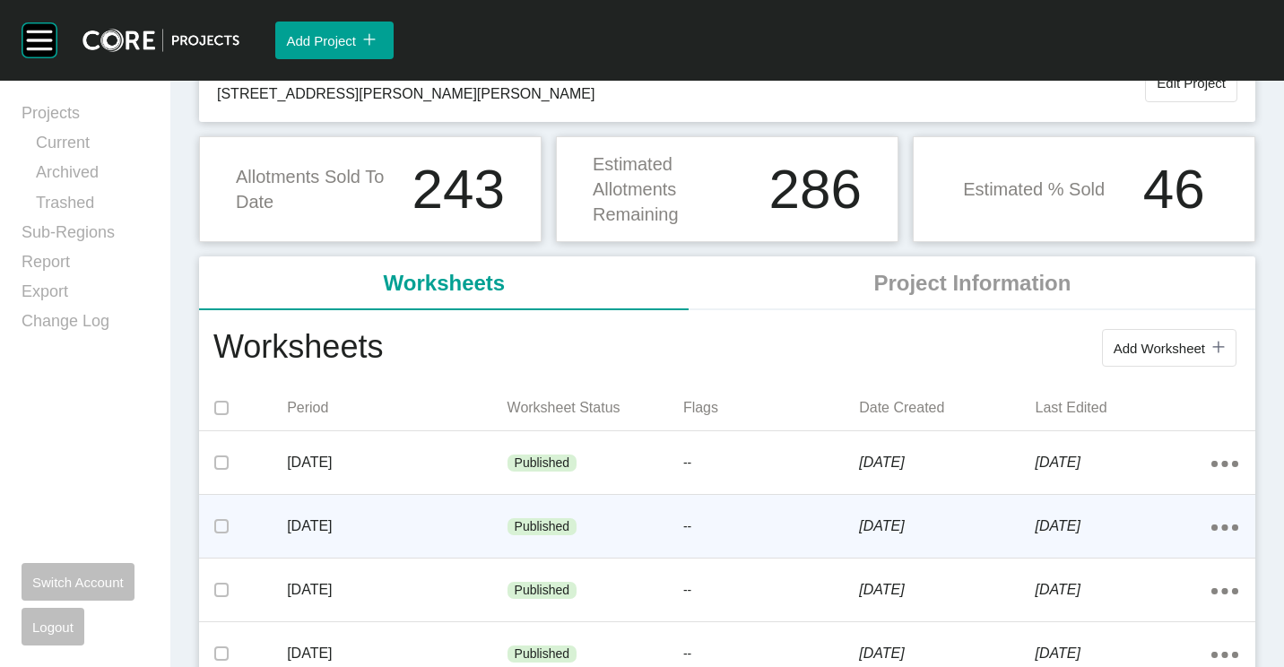
scroll to position [179, 0]
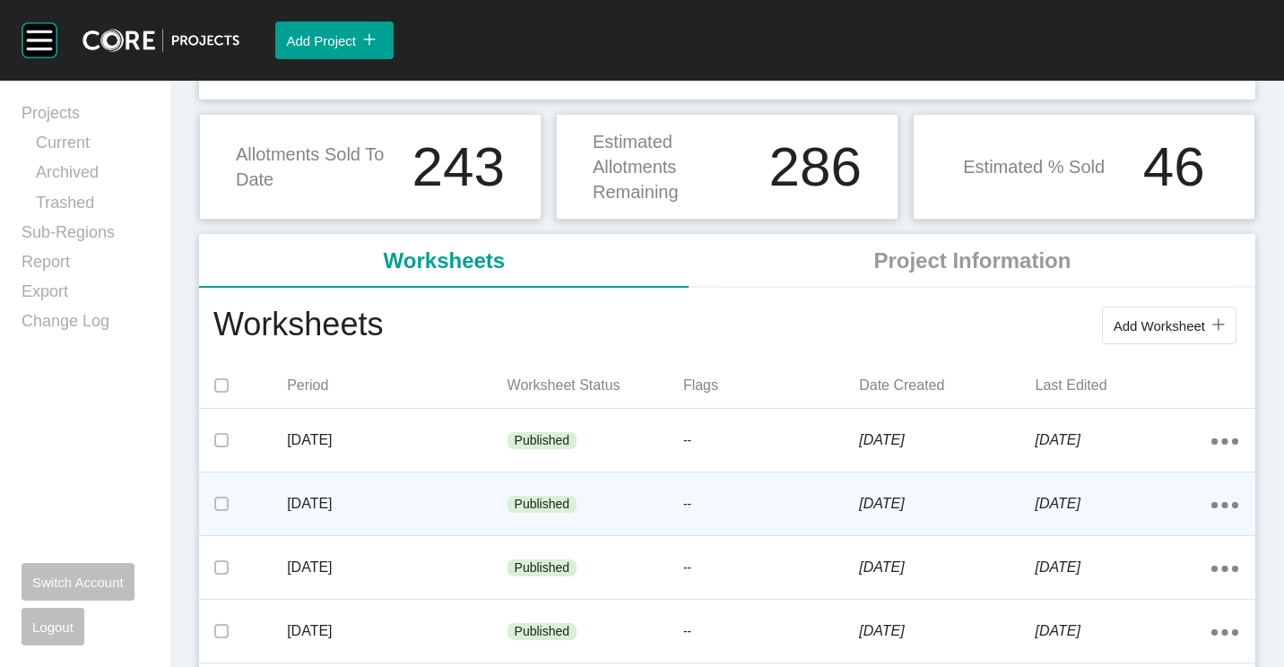
click at [326, 512] on p "[DATE]" at bounding box center [397, 504] width 220 height 20
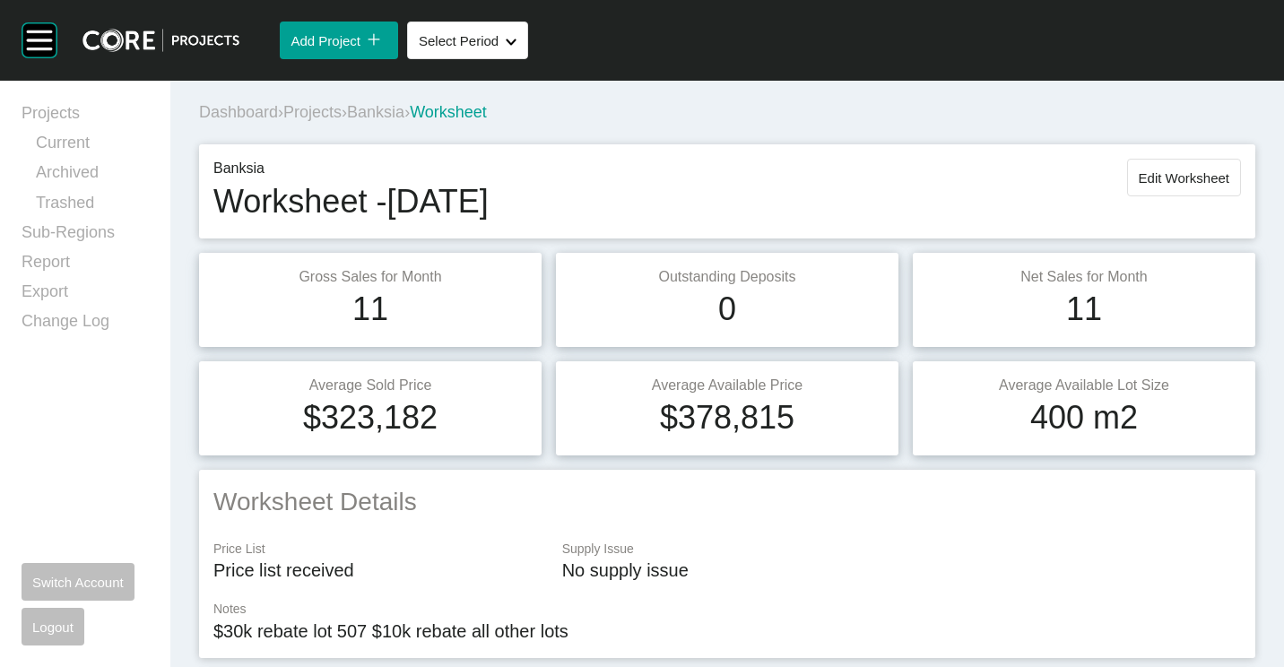
click at [405, 118] on span "Banksia" at bounding box center [375, 112] width 57 height 18
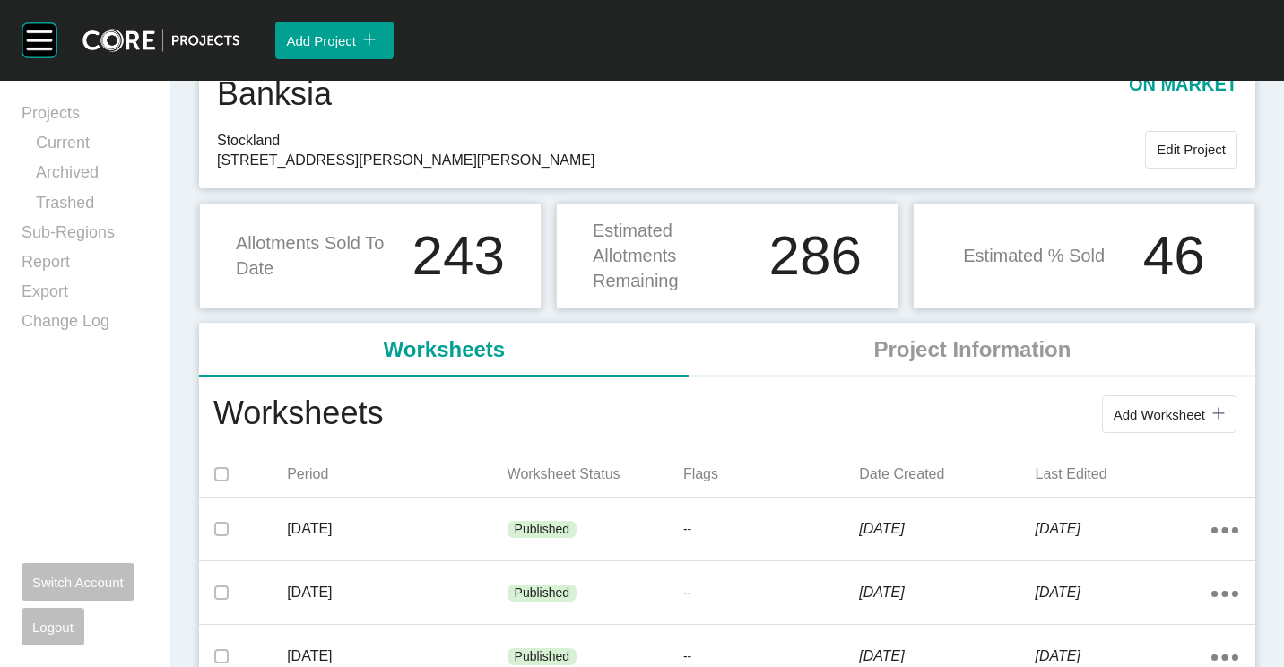
scroll to position [179, 0]
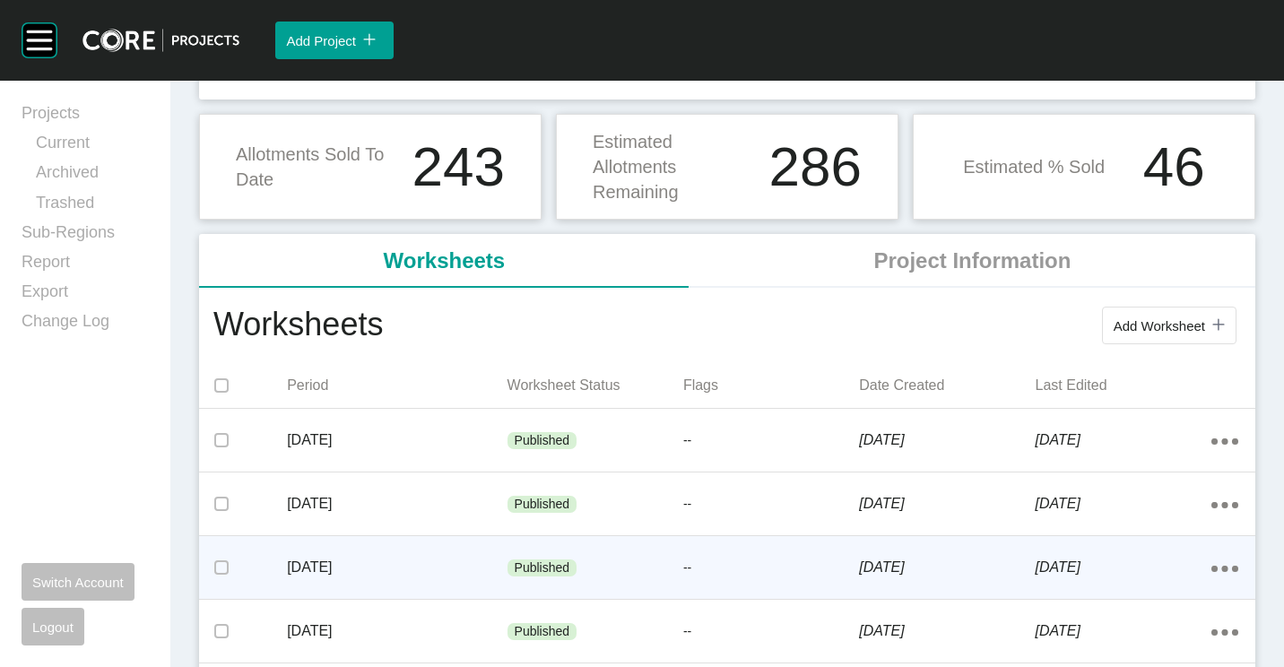
click at [353, 561] on p "[DATE]" at bounding box center [397, 568] width 220 height 20
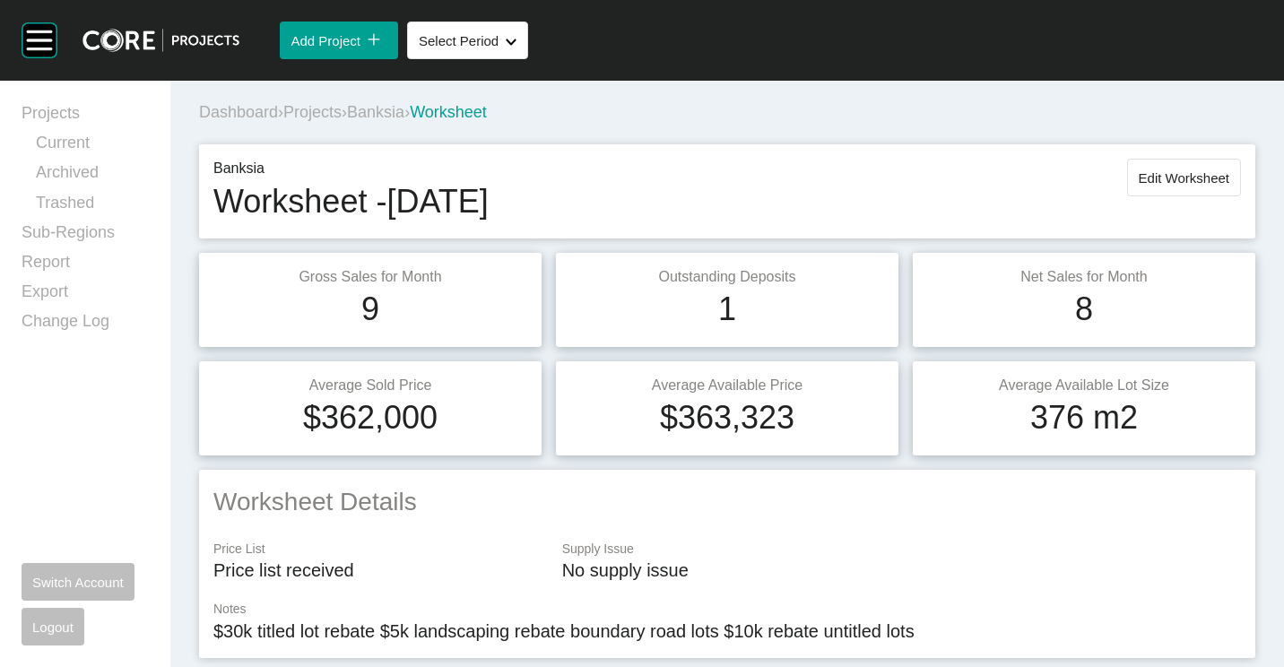
click at [320, 111] on span "Projects" at bounding box center [312, 112] width 58 height 18
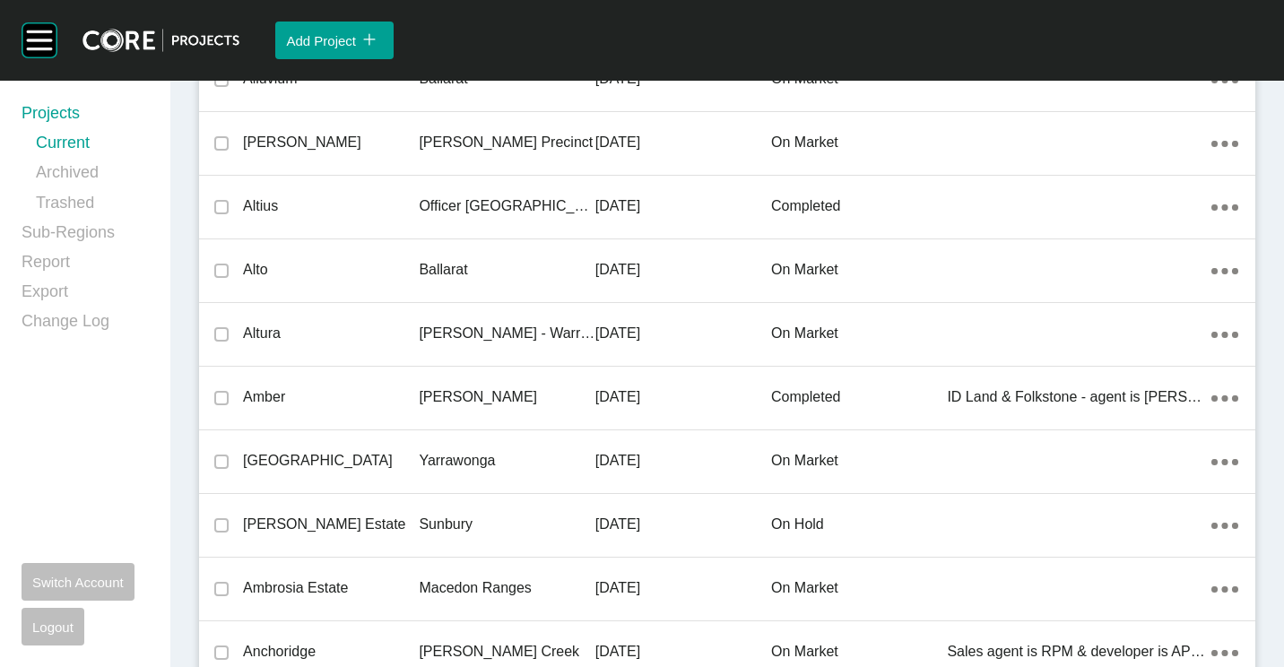
scroll to position [41046, 0]
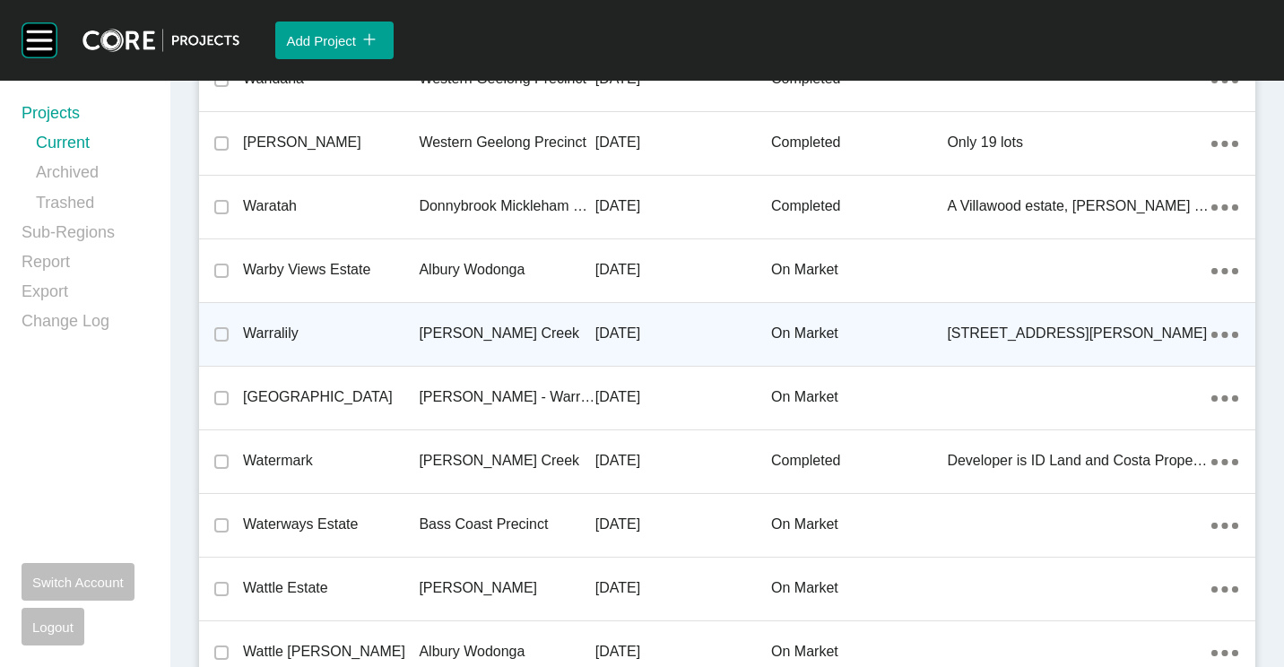
click at [536, 321] on div "[PERSON_NAME] Creek" at bounding box center [507, 334] width 176 height 56
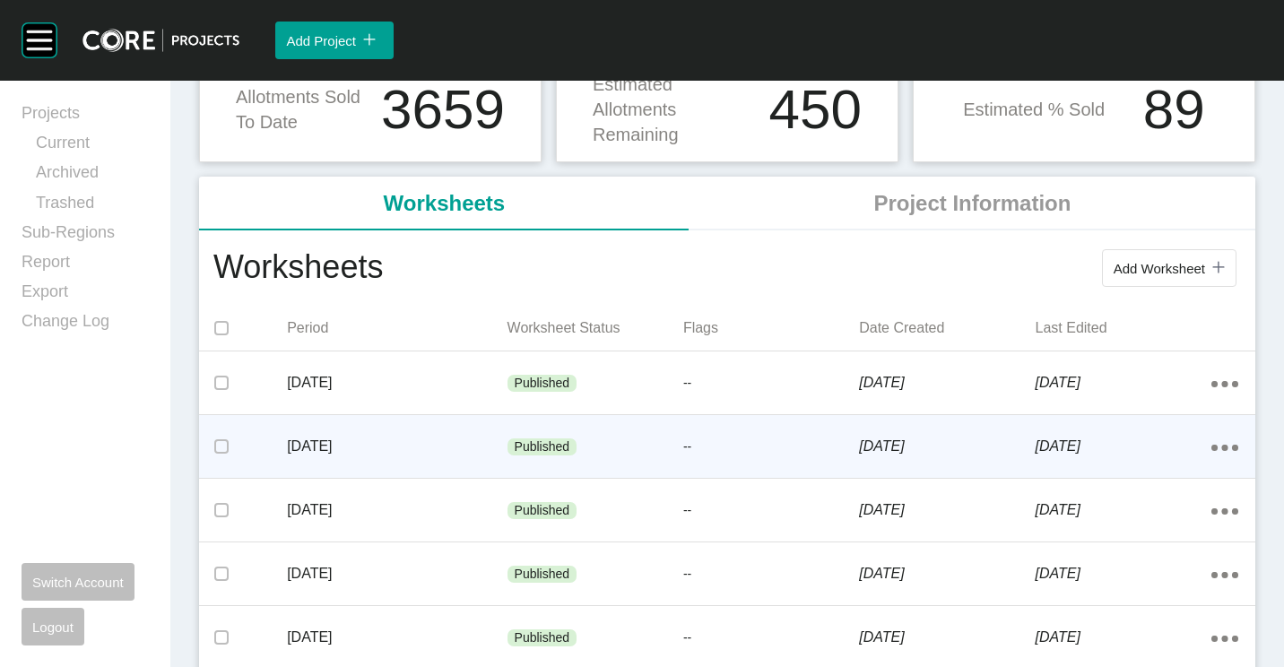
scroll to position [359, 0]
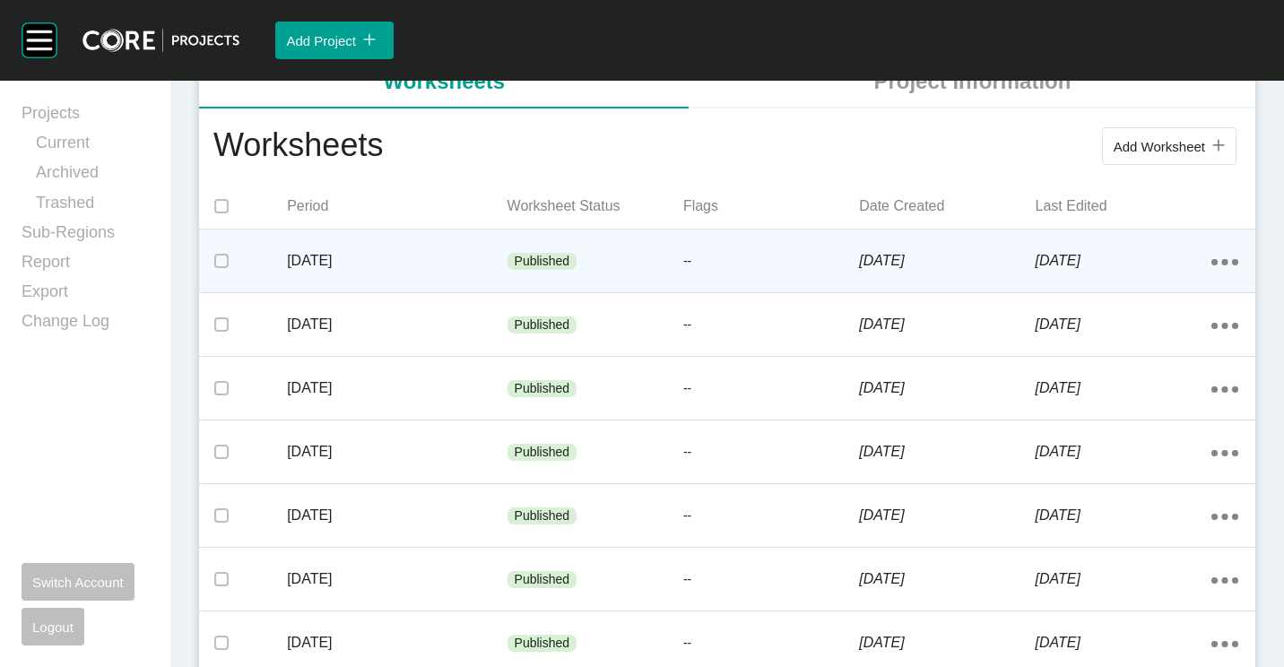
click at [408, 251] on p "[DATE]" at bounding box center [397, 261] width 220 height 20
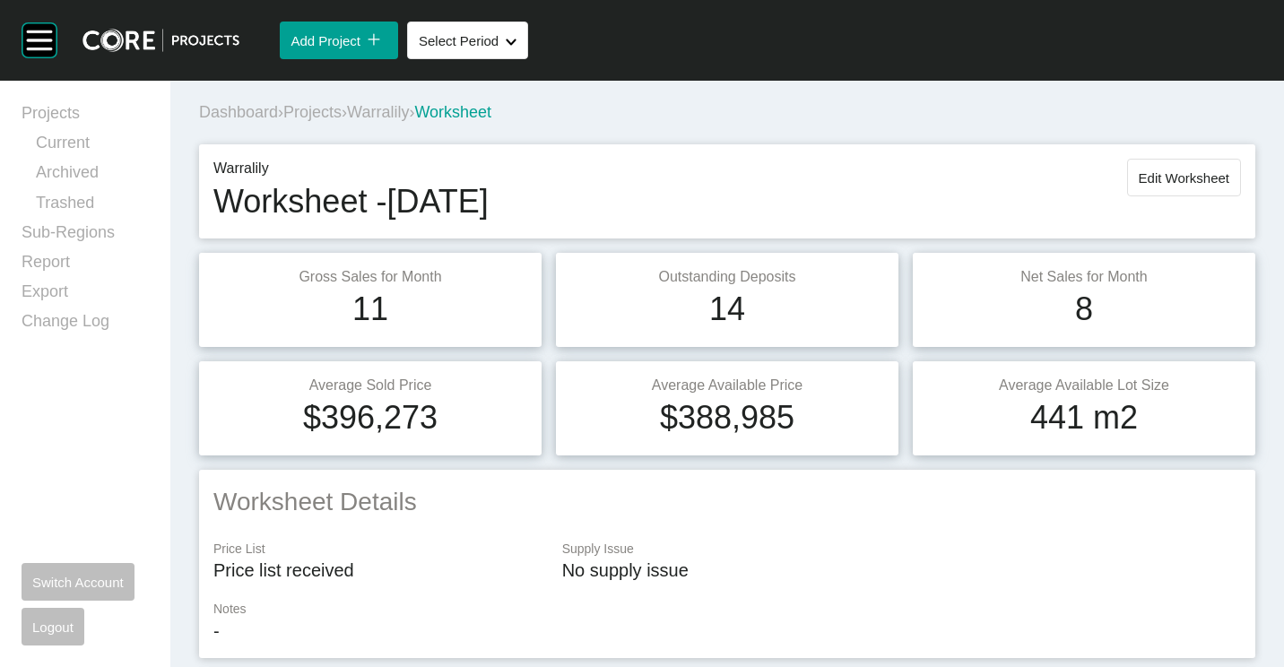
click at [405, 108] on span "Warralily" at bounding box center [378, 112] width 62 height 18
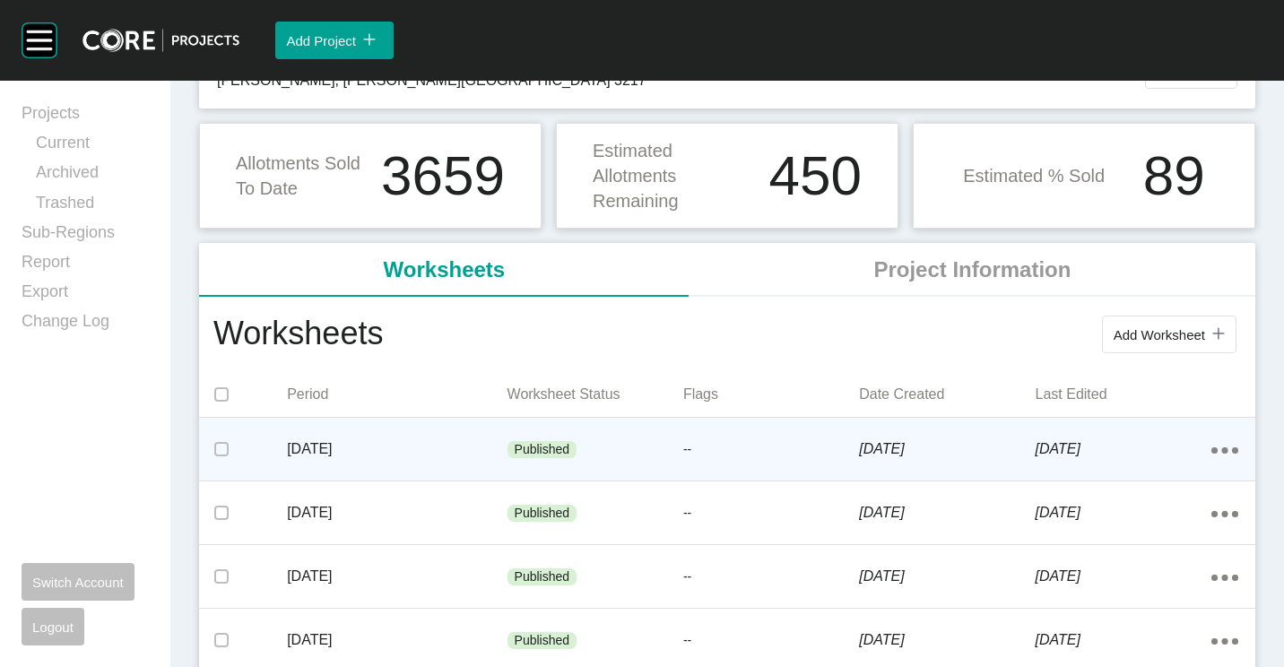
scroll to position [269, 0]
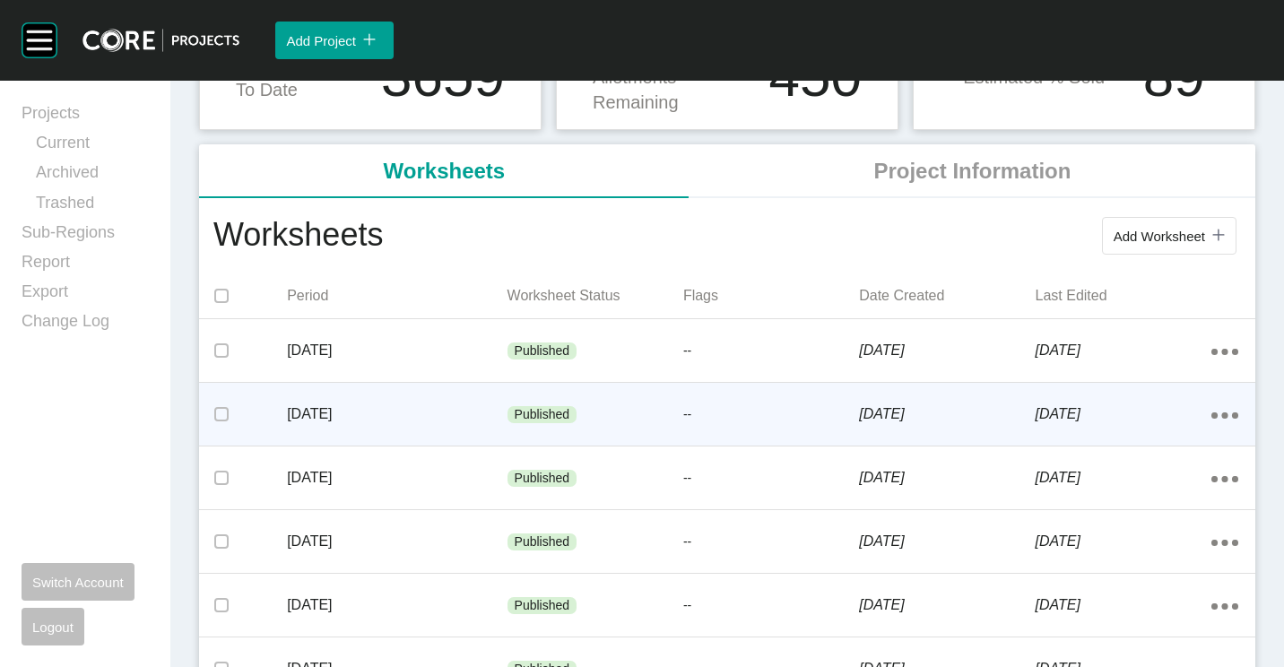
click at [377, 413] on p "[DATE]" at bounding box center [397, 415] width 220 height 20
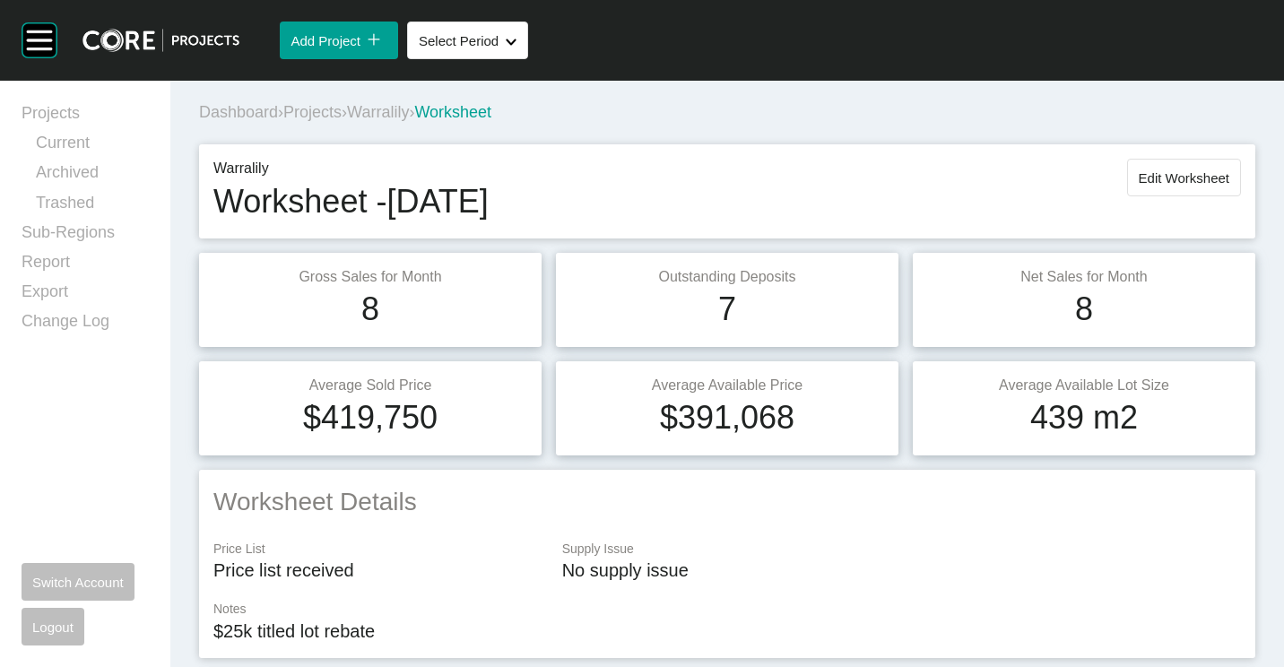
click at [385, 112] on span "Warralily" at bounding box center [378, 112] width 62 height 18
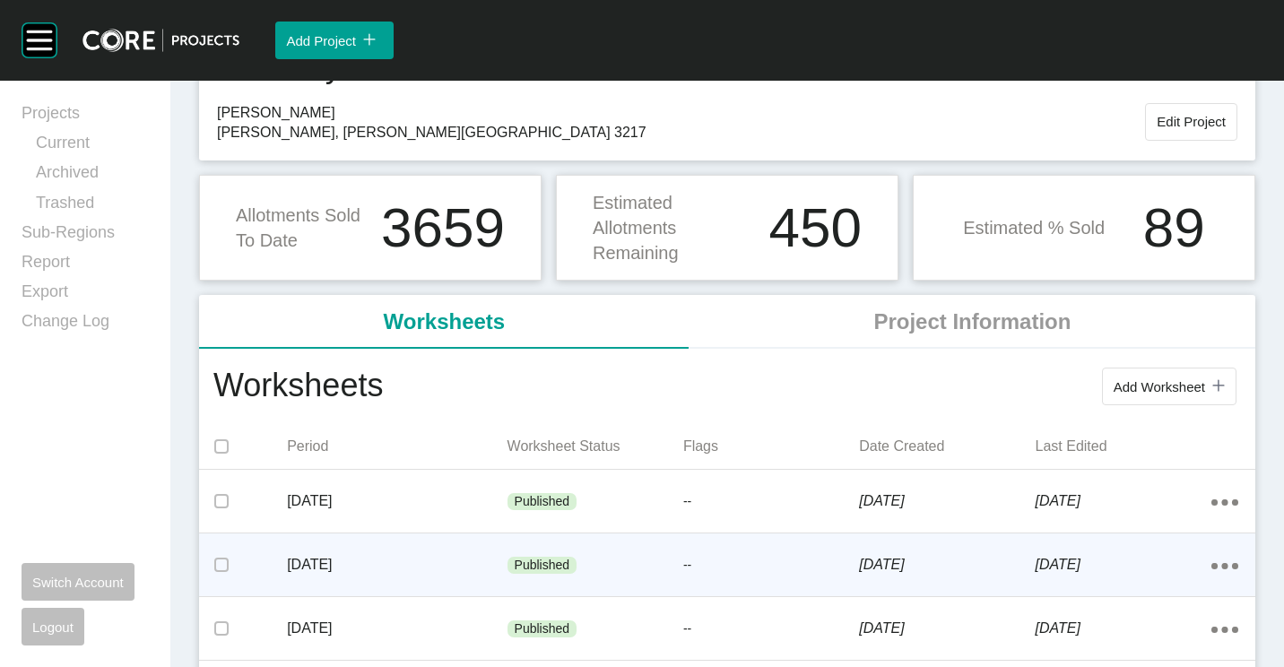
scroll to position [269, 0]
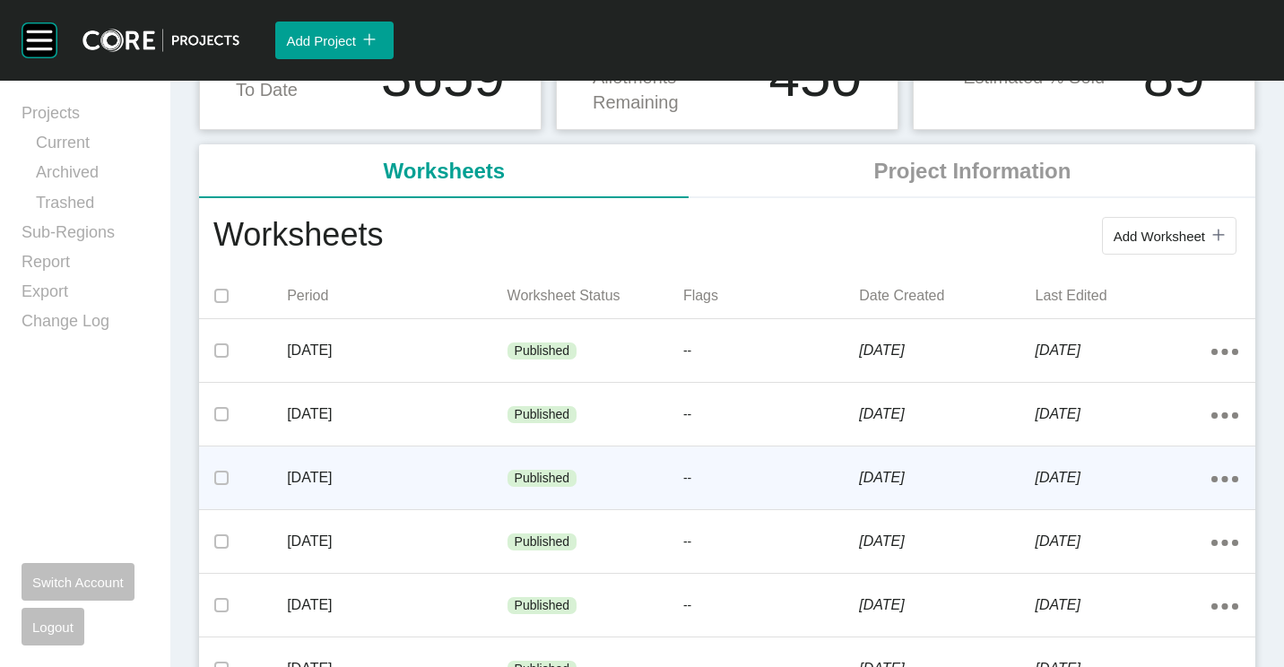
click at [378, 459] on div "[DATE]" at bounding box center [397, 478] width 220 height 56
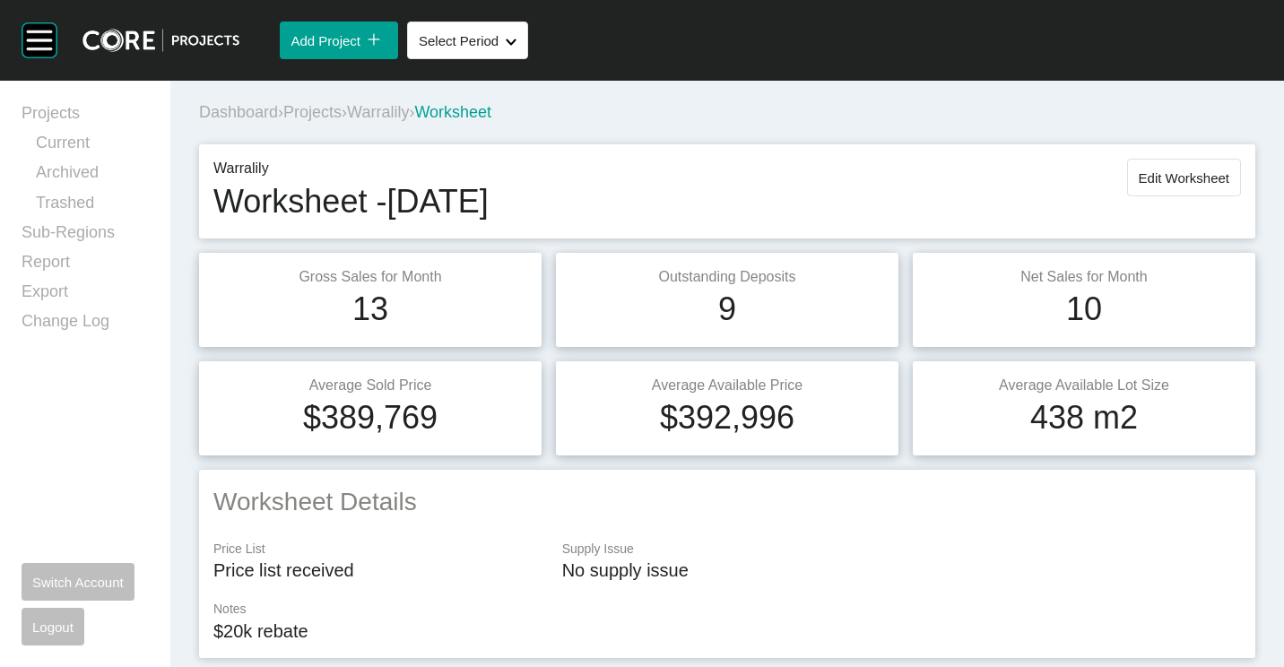
drag, startPoint x: 332, startPoint y: 110, endPoint x: 781, endPoint y: 52, distance: 453.2
click at [332, 110] on span "Projects" at bounding box center [312, 112] width 58 height 18
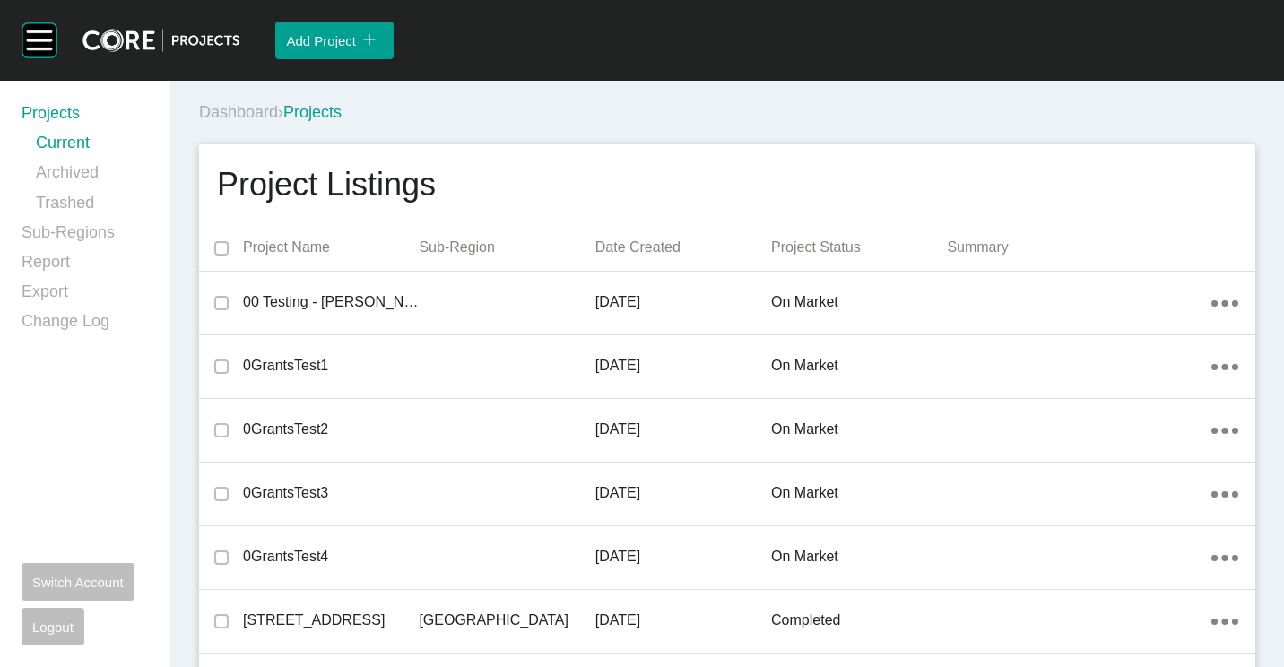
scroll to position [14680, 0]
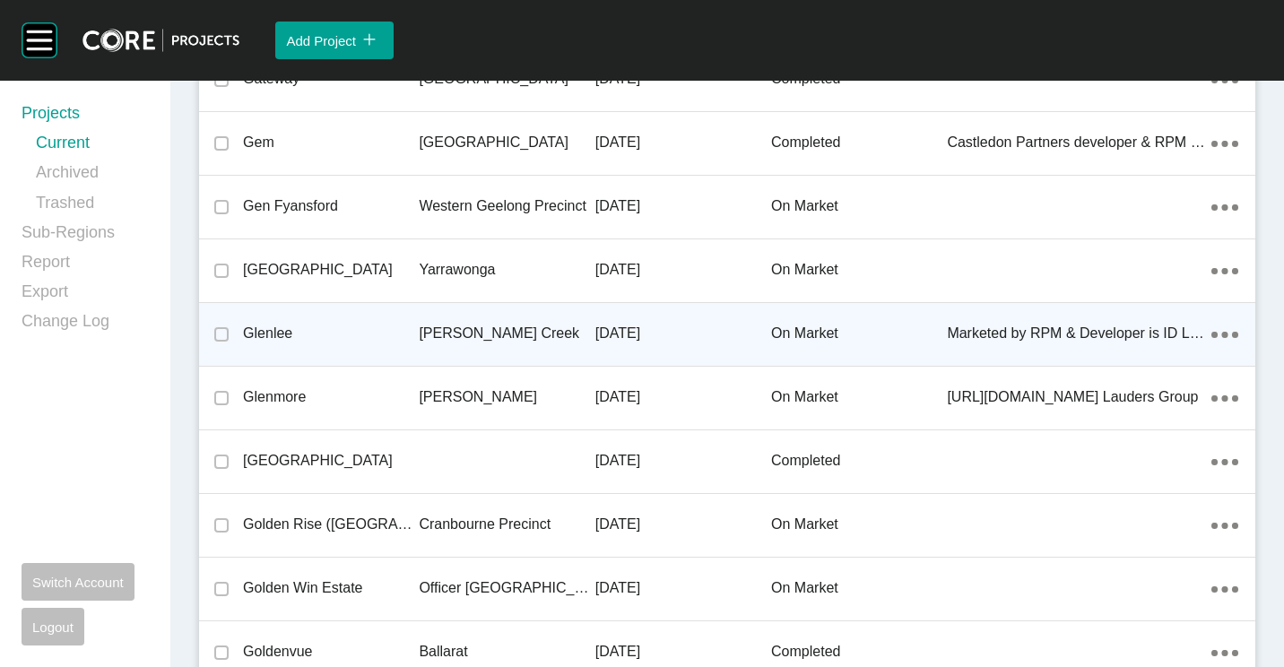
click at [479, 318] on div "[PERSON_NAME] Creek" at bounding box center [507, 334] width 176 height 56
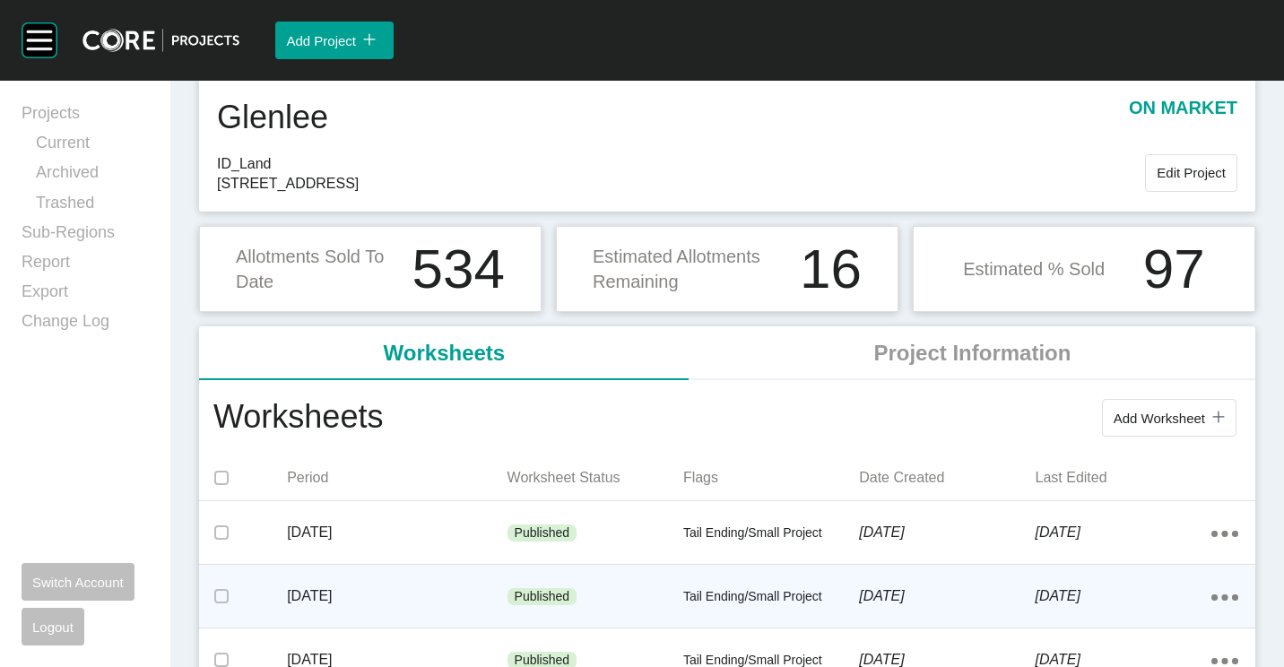
scroll to position [179, 0]
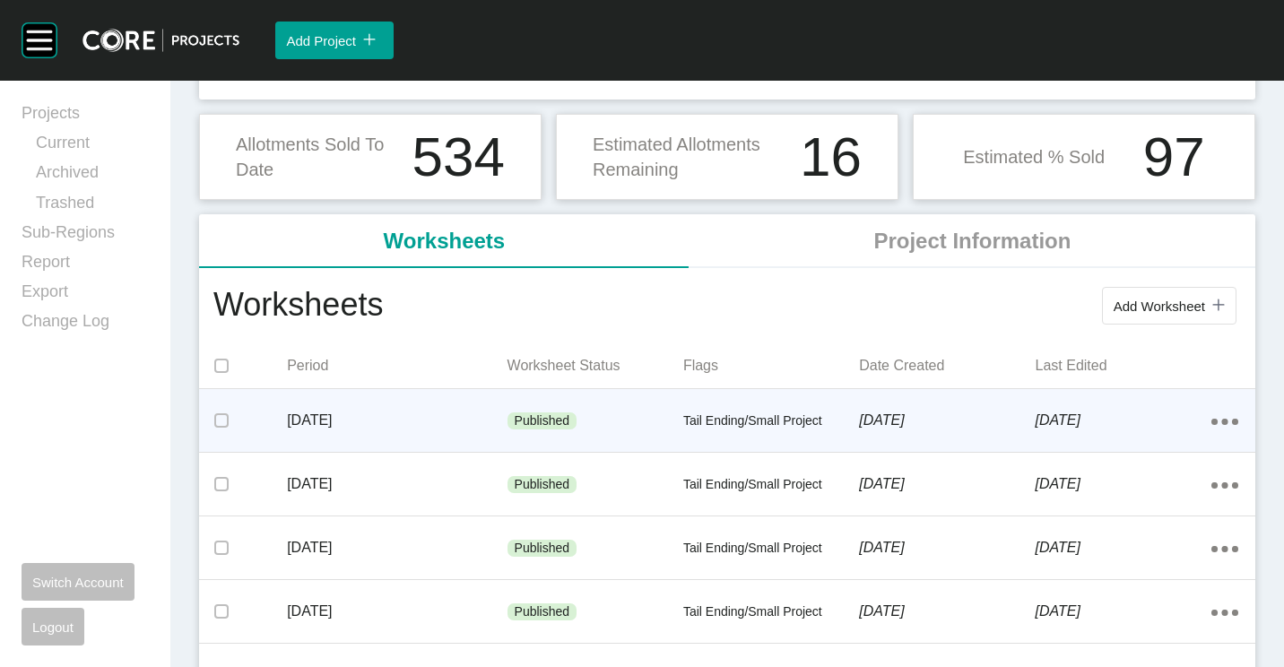
click at [446, 415] on p "[DATE]" at bounding box center [397, 421] width 220 height 20
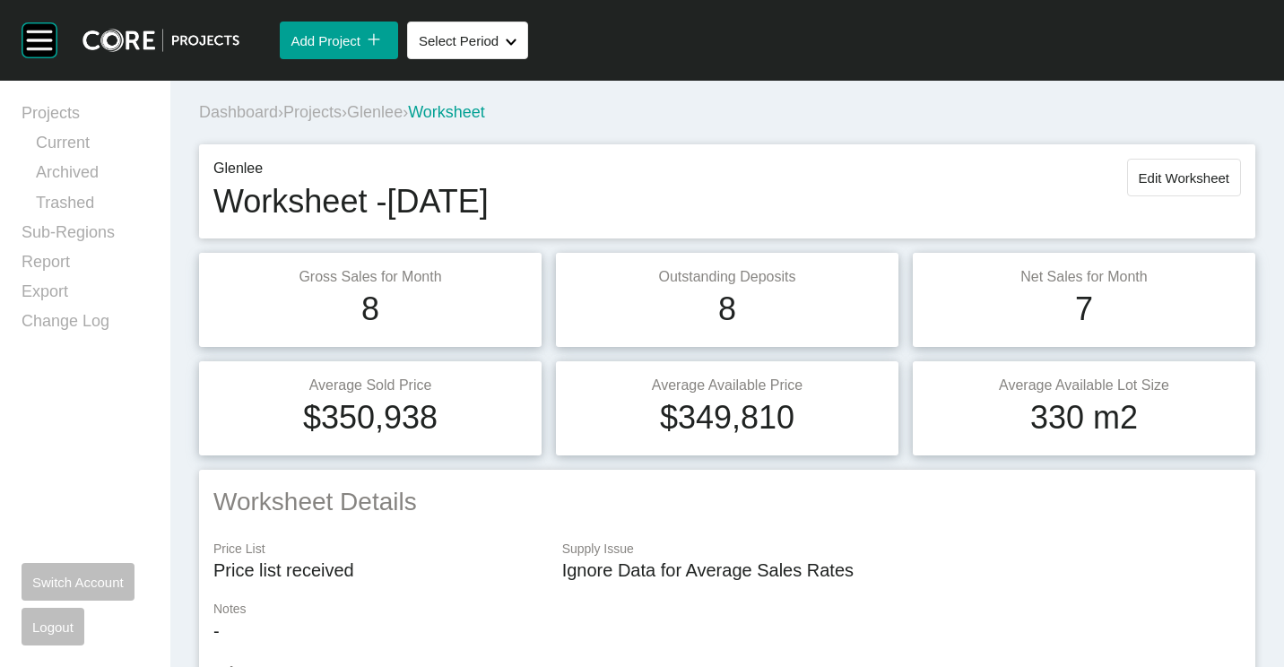
click at [403, 118] on span "Glenlee" at bounding box center [375, 112] width 56 height 18
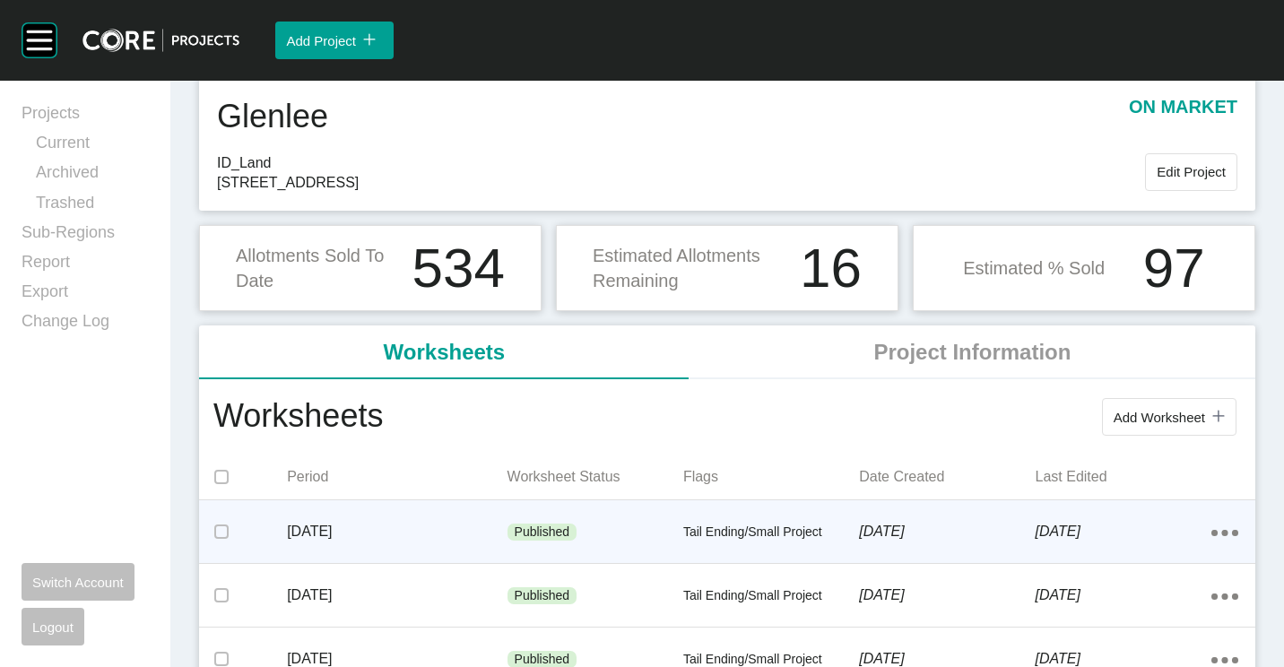
scroll to position [90, 0]
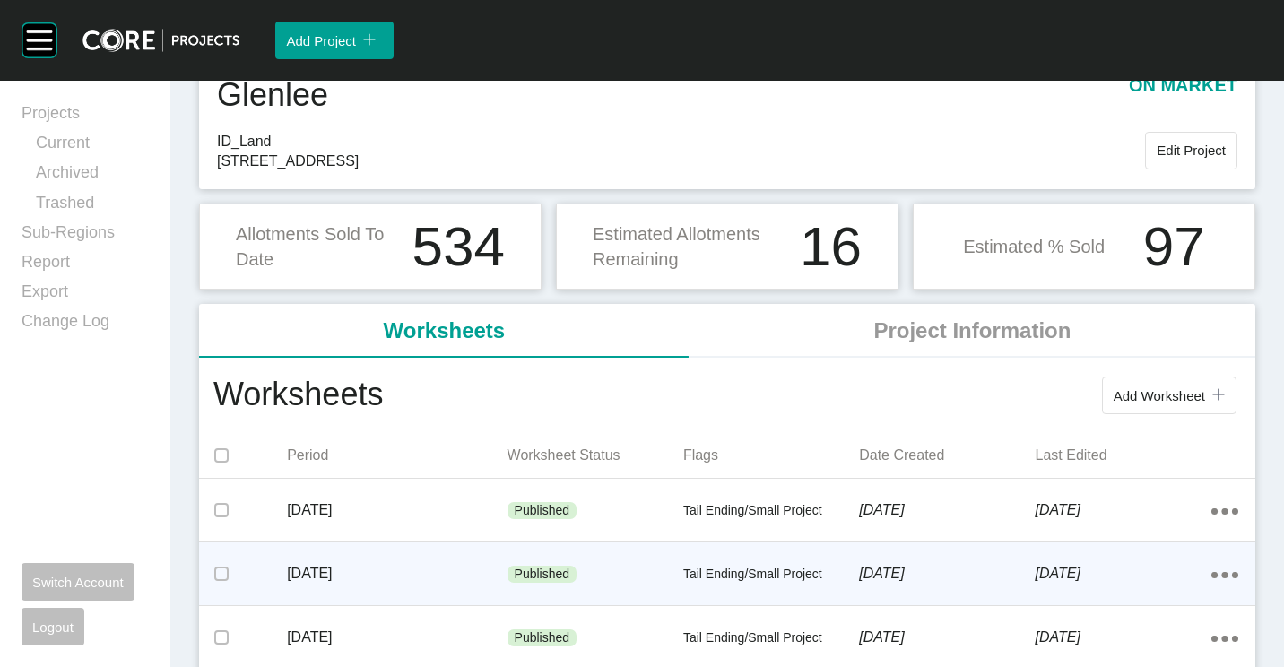
click at [379, 576] on p "[DATE]" at bounding box center [397, 574] width 220 height 20
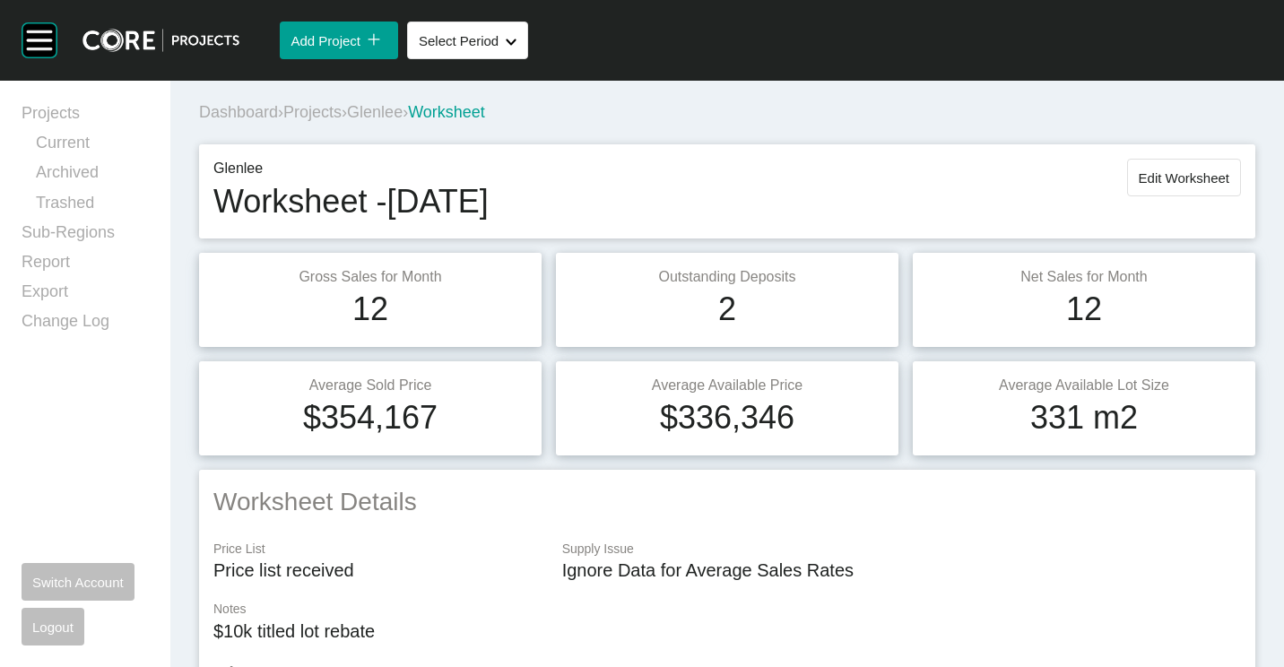
click at [403, 119] on span "Glenlee" at bounding box center [375, 112] width 56 height 18
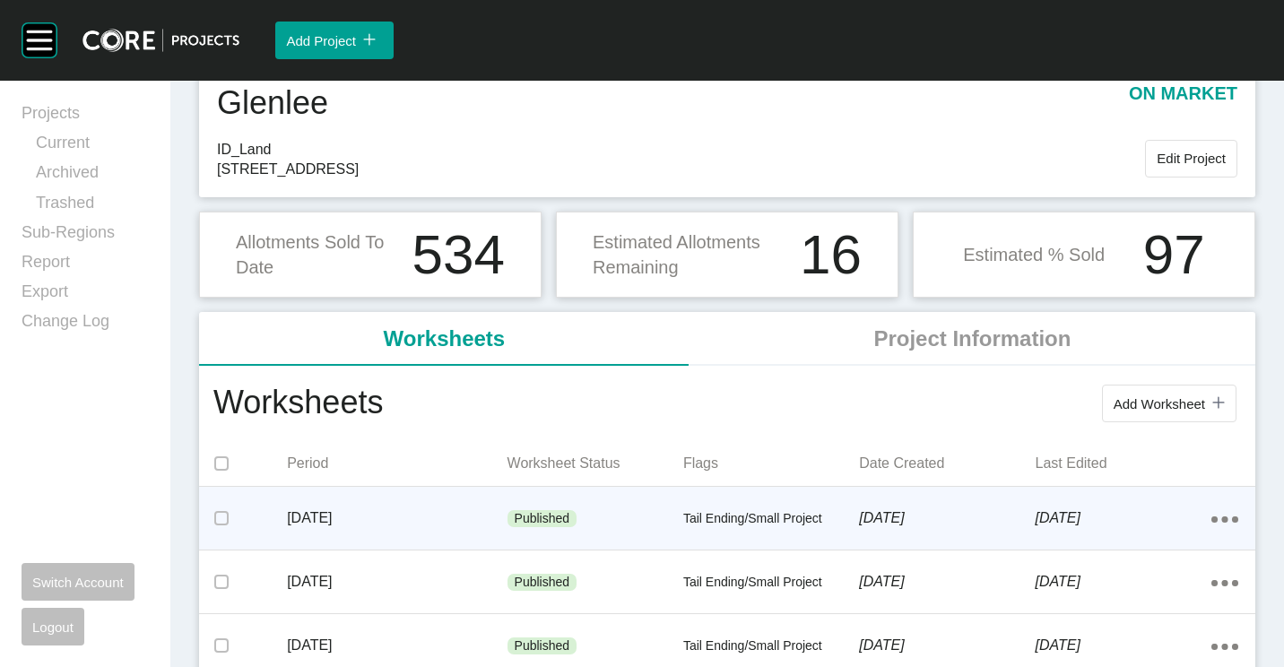
scroll to position [179, 0]
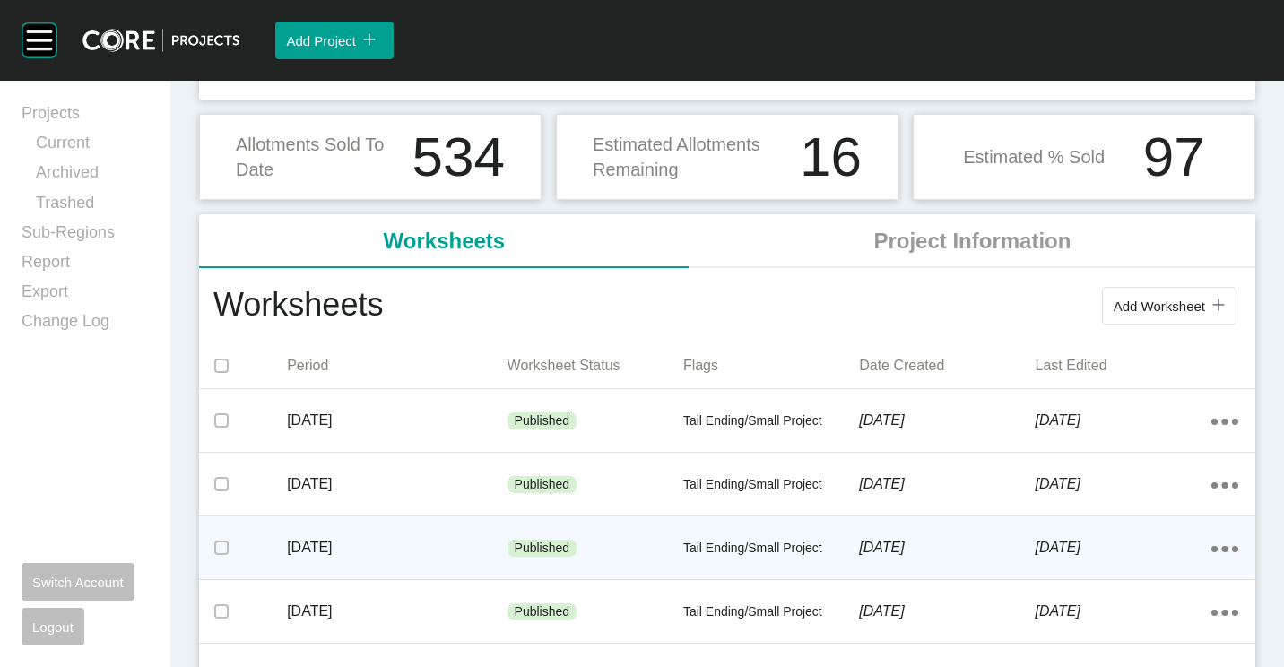
click at [355, 540] on p "[DATE]" at bounding box center [397, 548] width 220 height 20
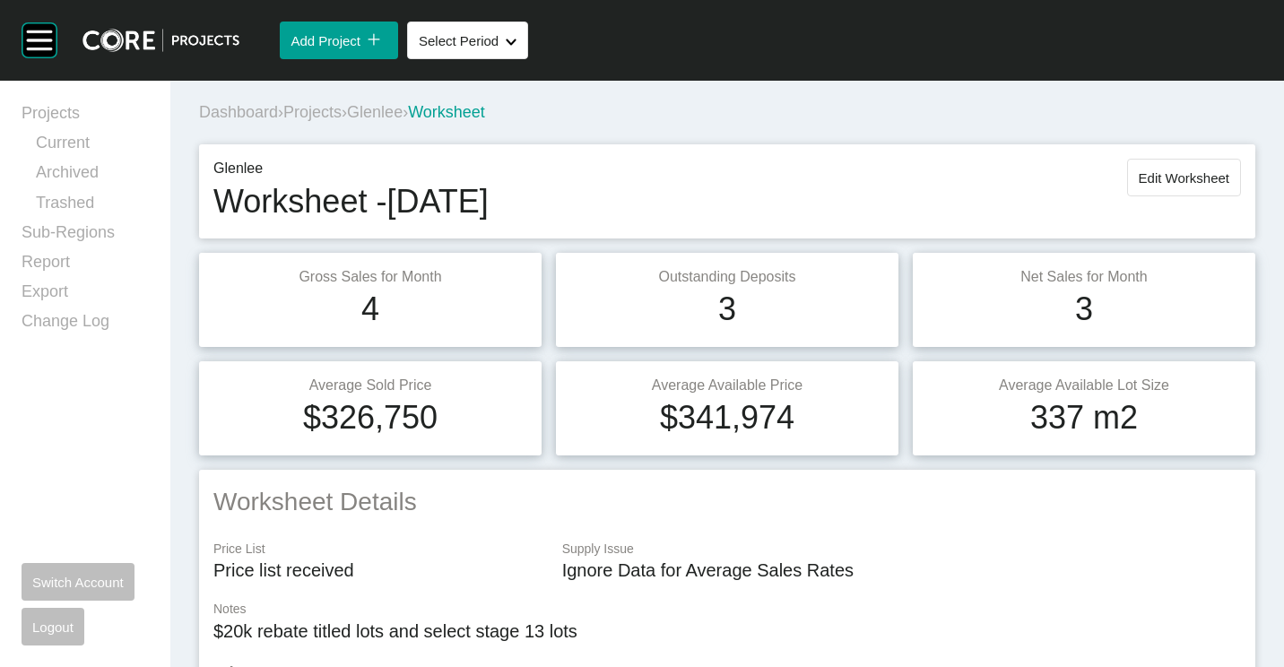
click at [312, 98] on div "Dashboard › Projects › Glenlee › Worksheet" at bounding box center [731, 112] width 1064 height 49
click at [323, 111] on span "Projects" at bounding box center [312, 112] width 58 height 18
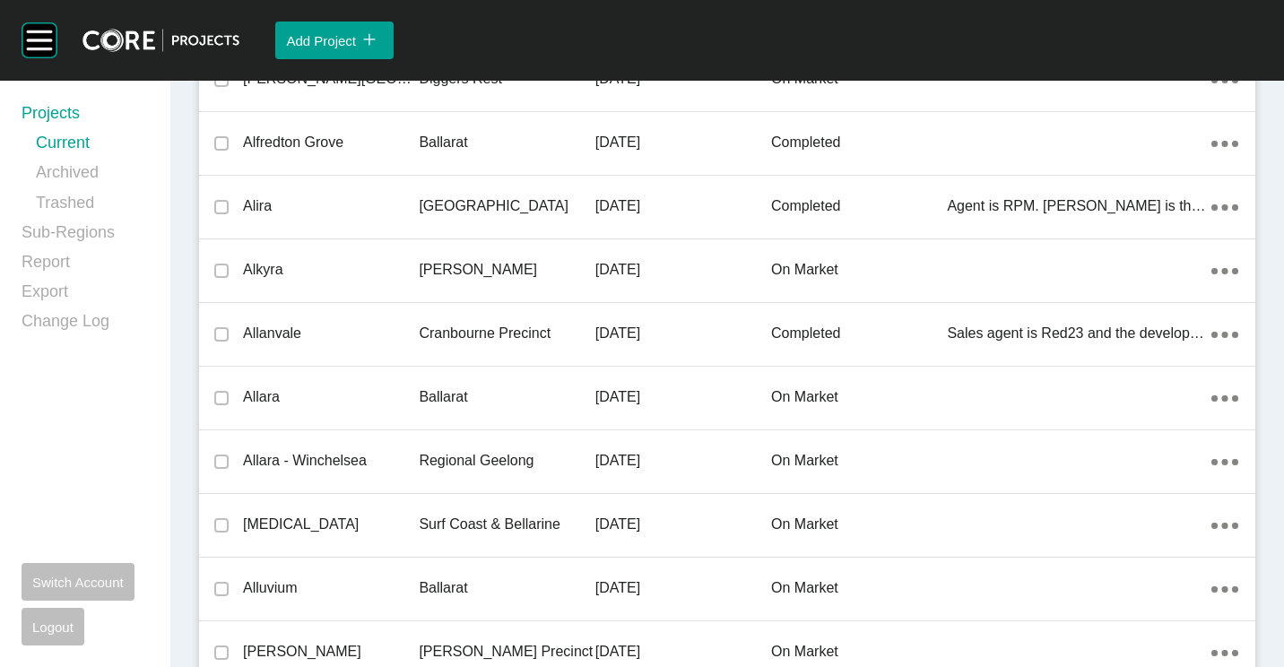
scroll to position [9649, 0]
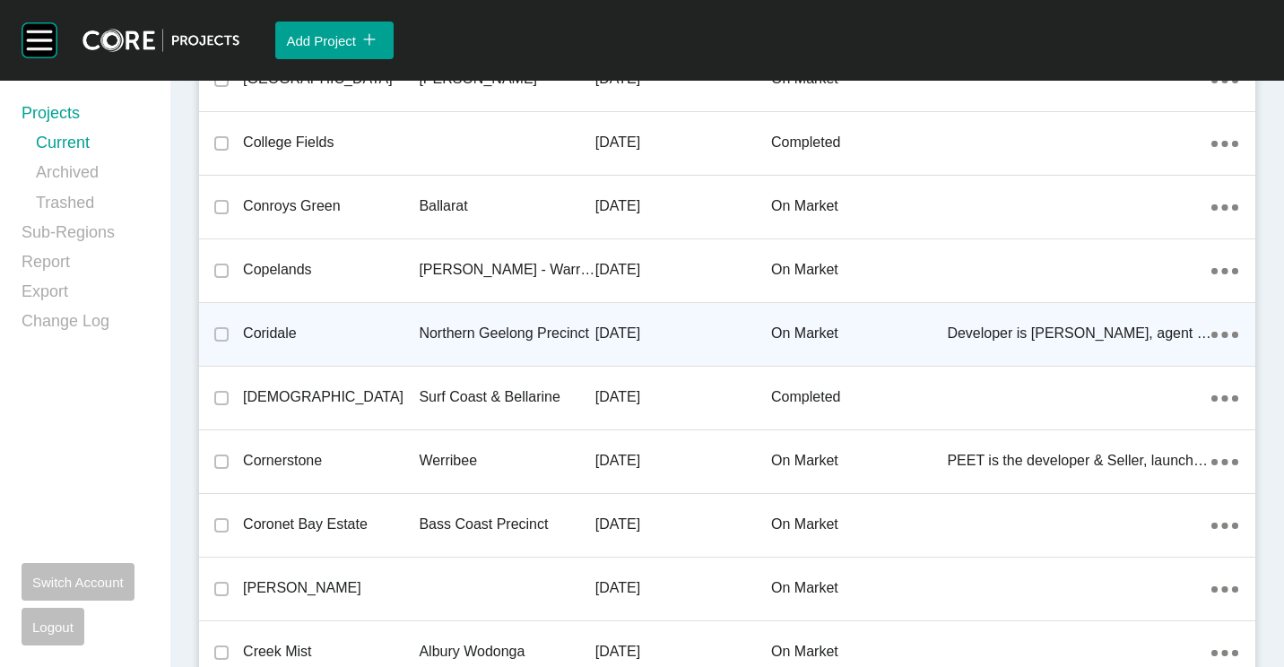
click at [467, 314] on div "Northern Geelong Precinct" at bounding box center [507, 334] width 176 height 56
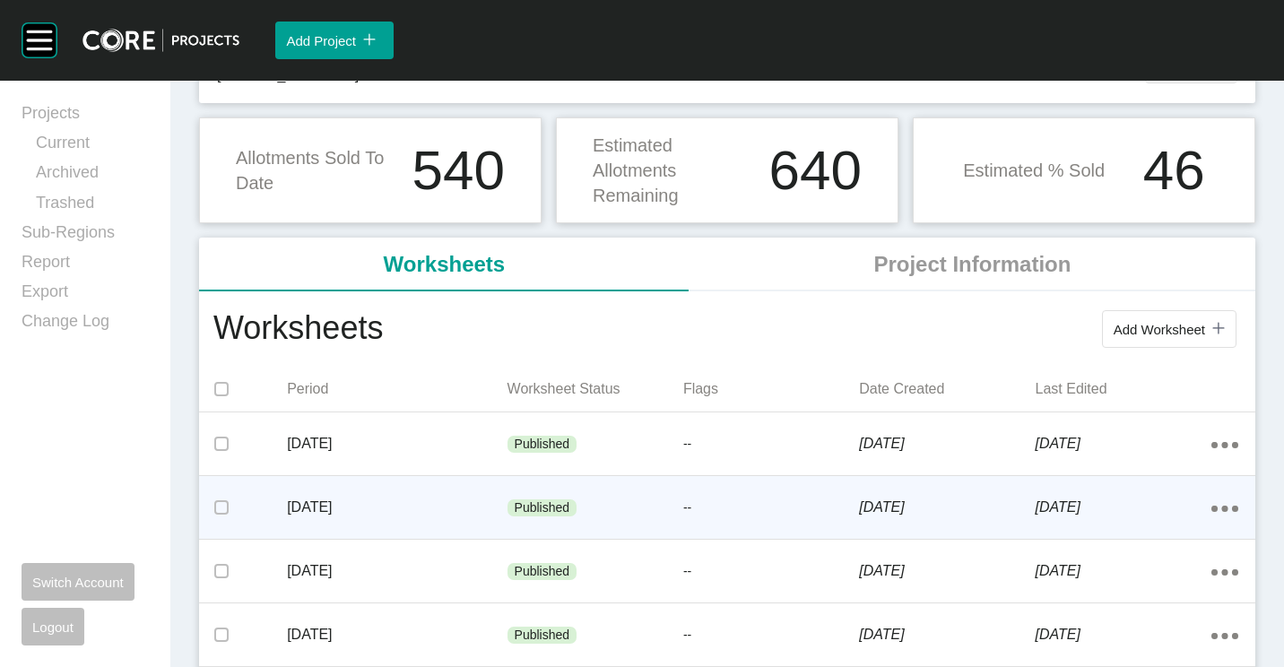
scroll to position [179, 0]
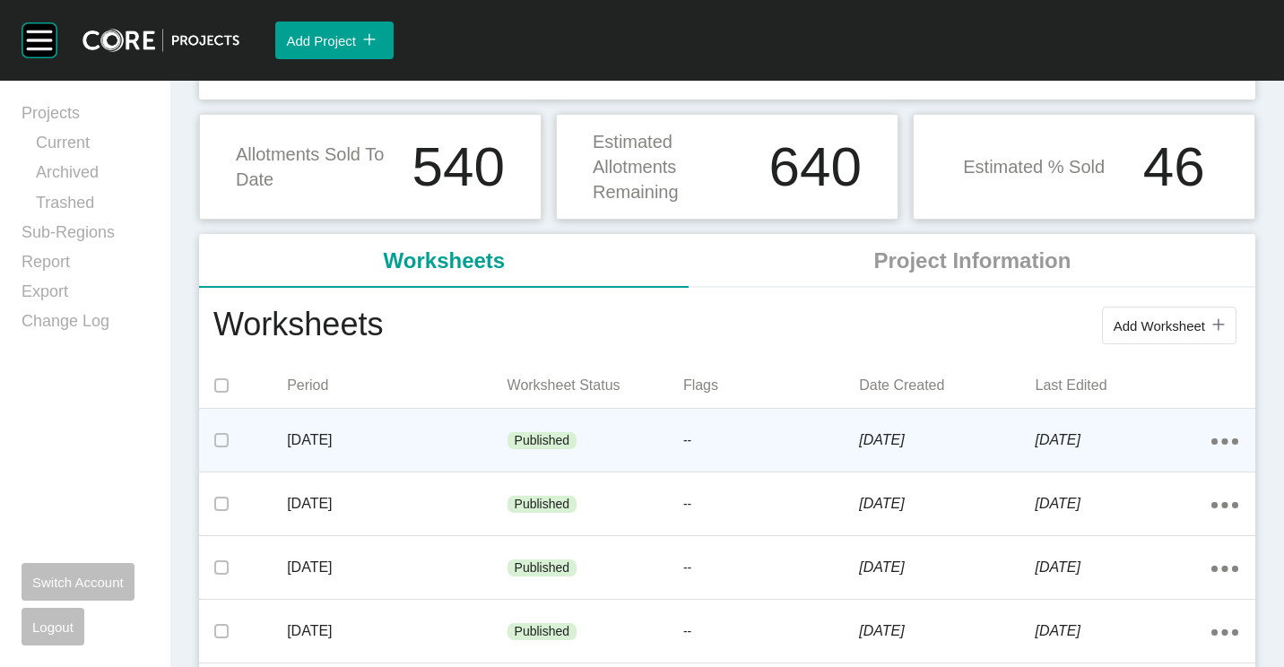
click at [466, 436] on p "[DATE]" at bounding box center [397, 441] width 220 height 20
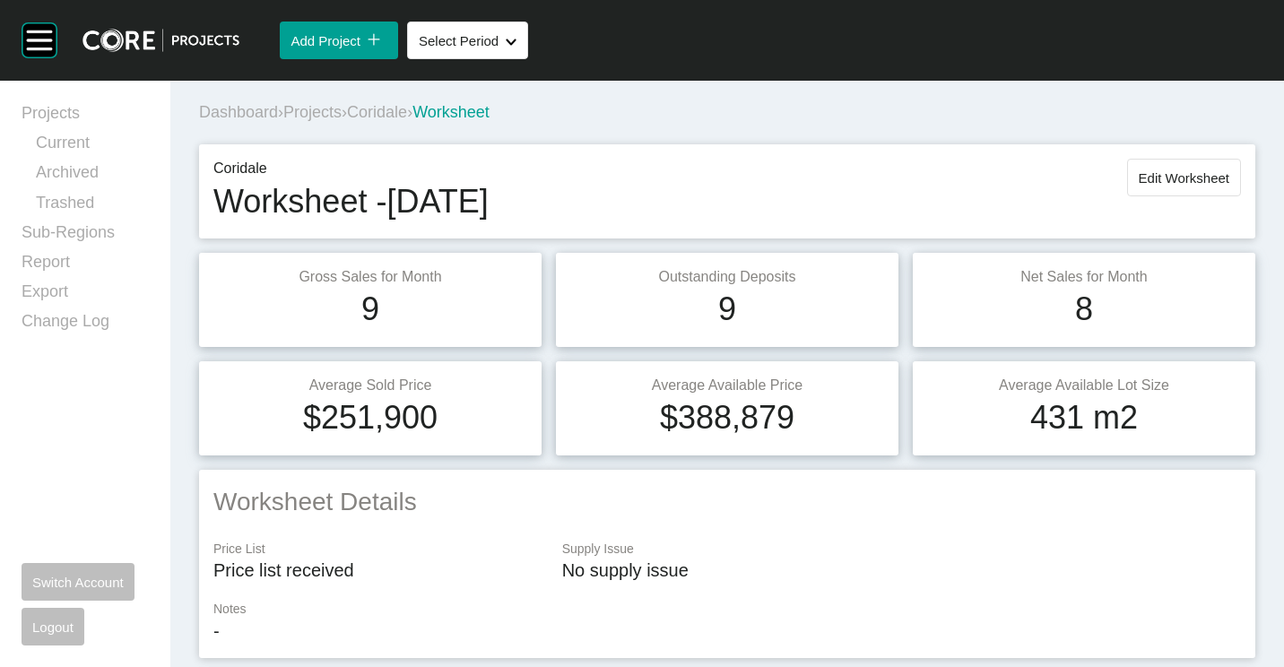
click at [405, 101] on div "Dashboard › Projects › Coridale › Worksheet" at bounding box center [731, 112] width 1064 height 22
click at [397, 119] on span "Coridale" at bounding box center [377, 112] width 60 height 18
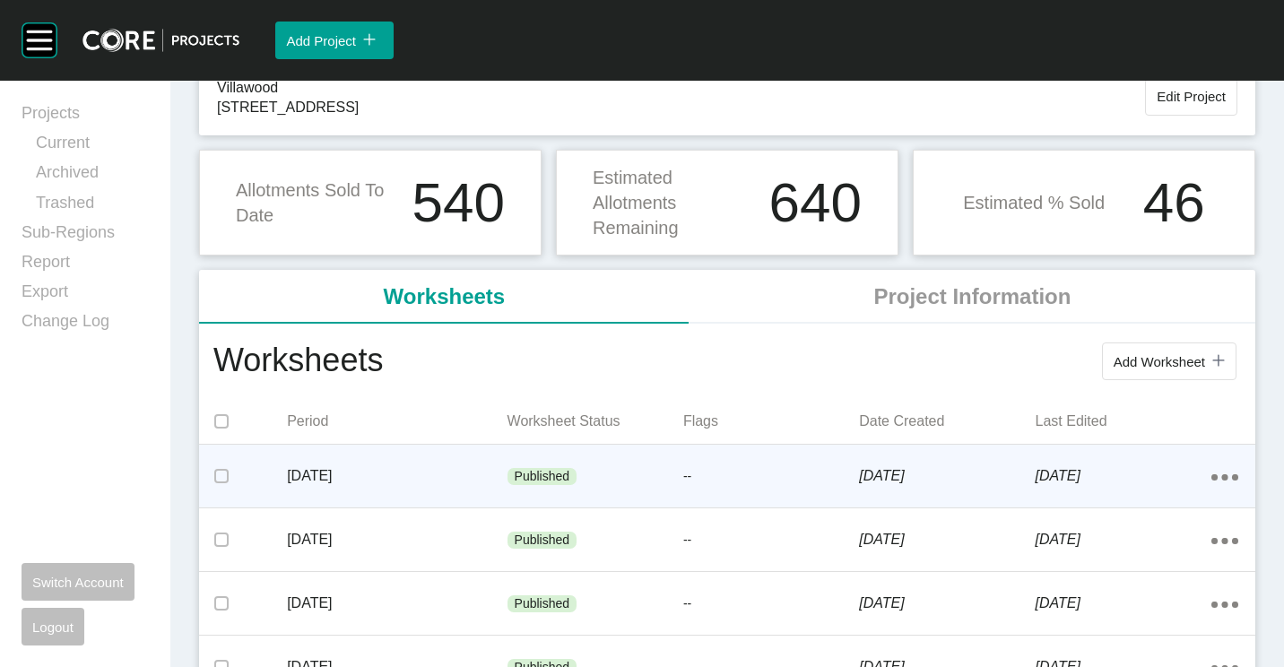
scroll to position [179, 0]
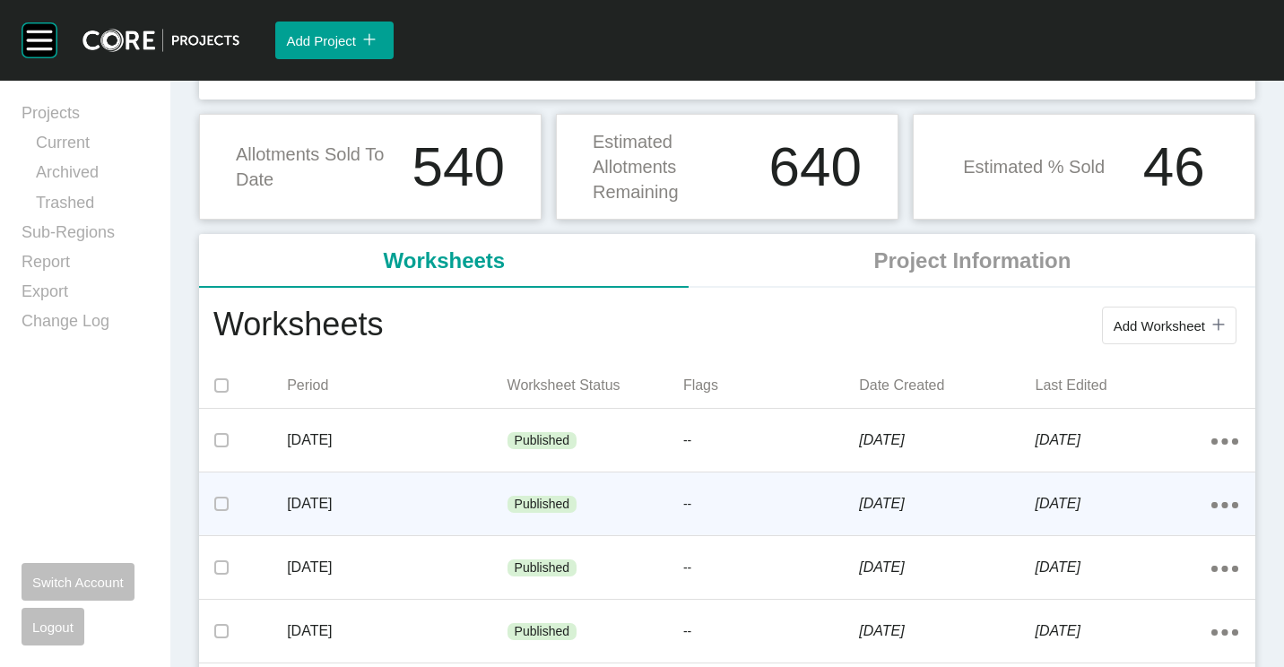
click at [373, 508] on p "[DATE]" at bounding box center [397, 504] width 220 height 20
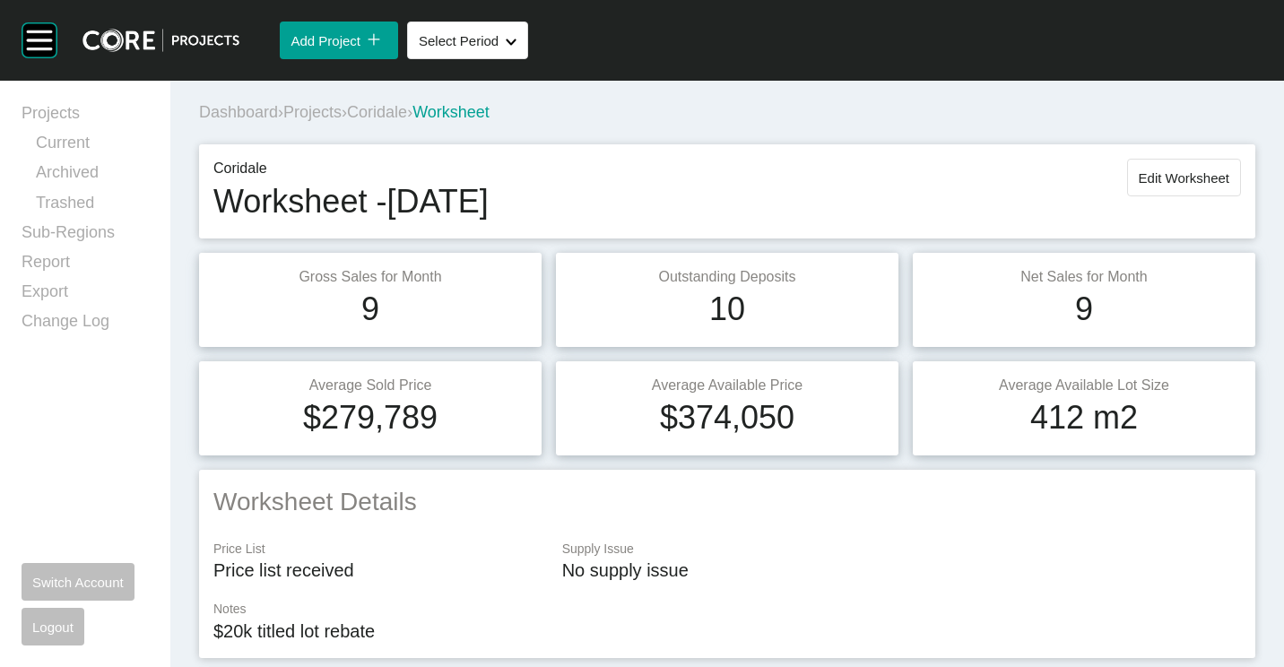
click at [393, 120] on span "Coridale" at bounding box center [377, 112] width 60 height 18
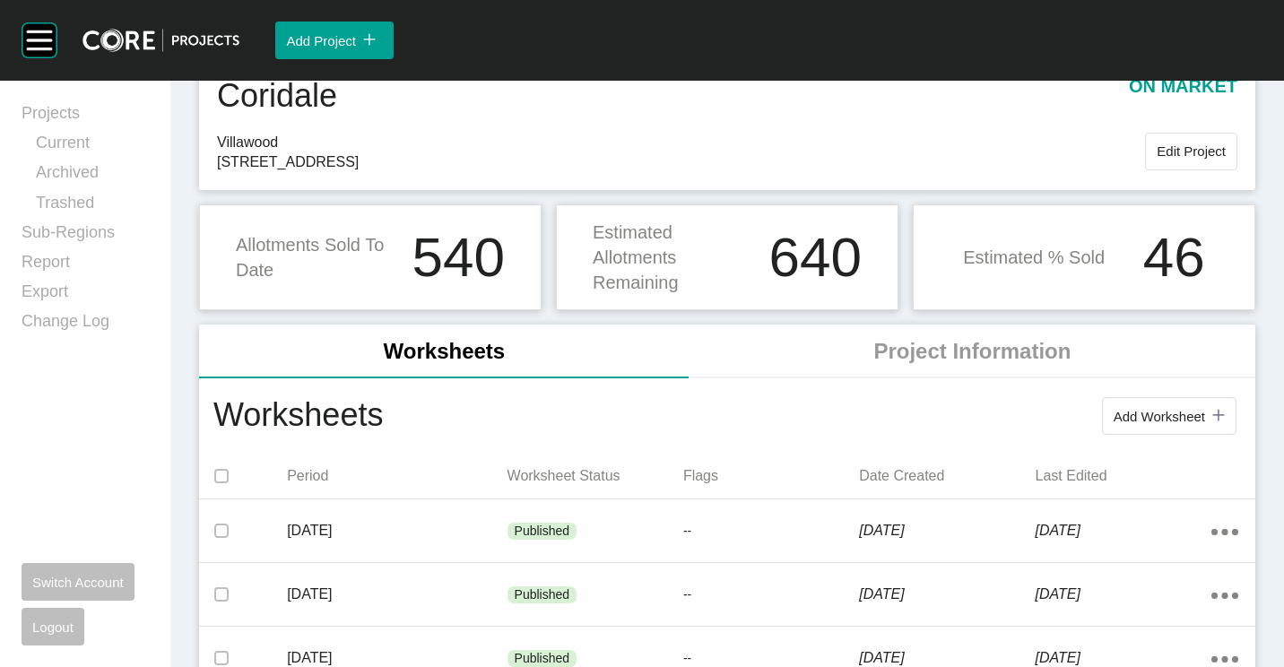
scroll to position [179, 0]
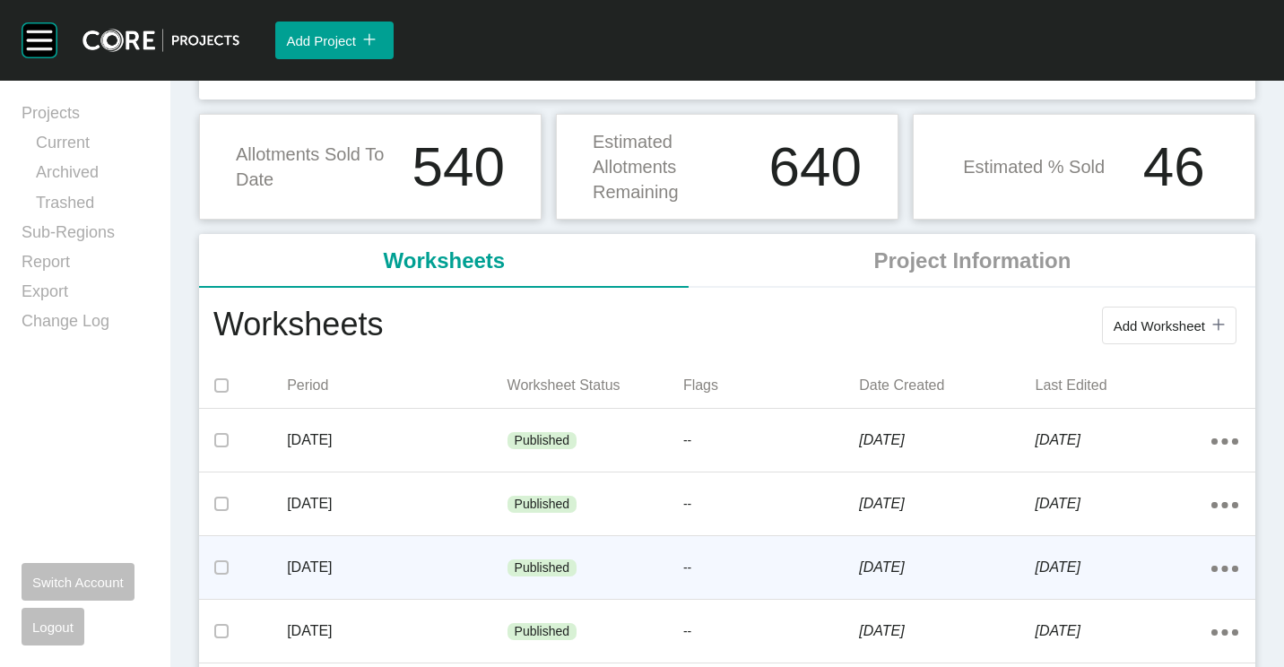
click at [354, 562] on p "[DATE]" at bounding box center [397, 568] width 220 height 20
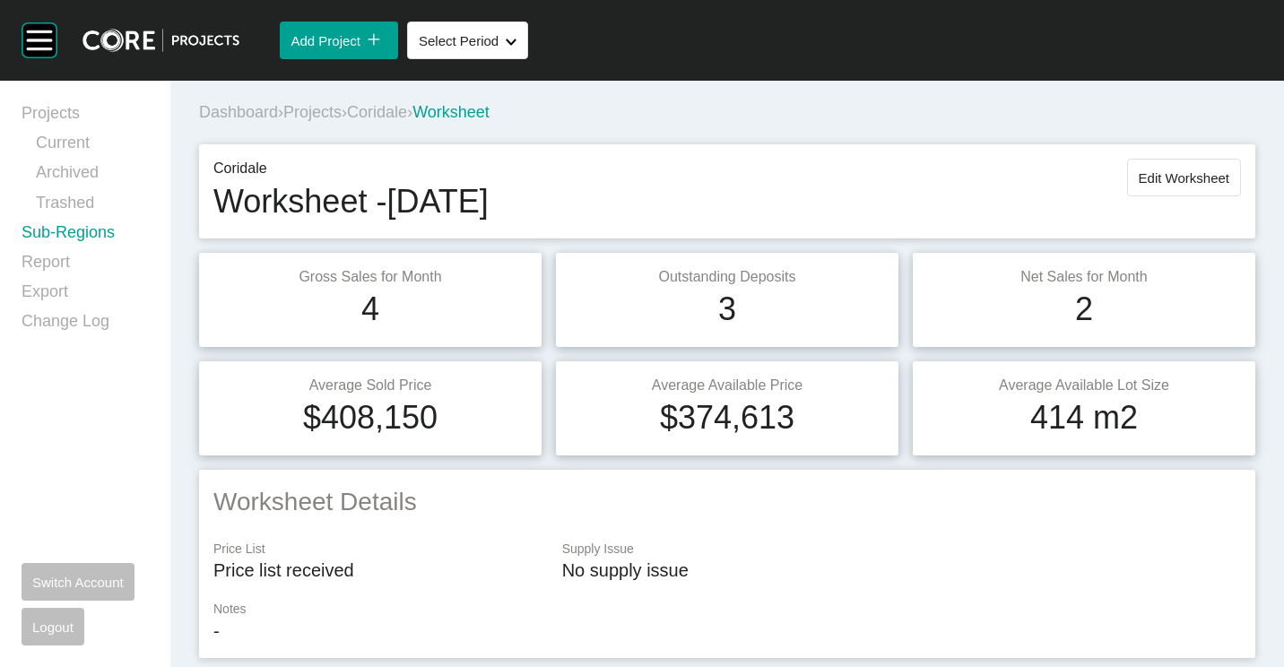
click at [62, 239] on link "Sub-Regions" at bounding box center [85, 237] width 127 height 30
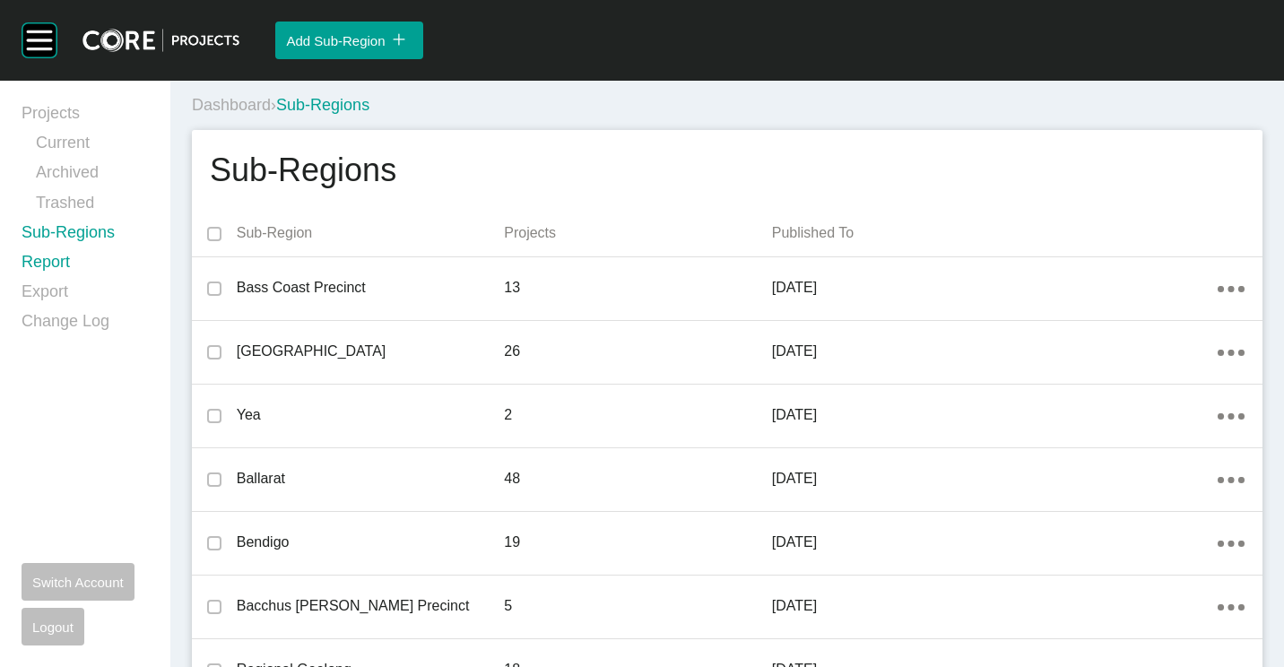
click at [69, 262] on link "Report" at bounding box center [85, 266] width 127 height 30
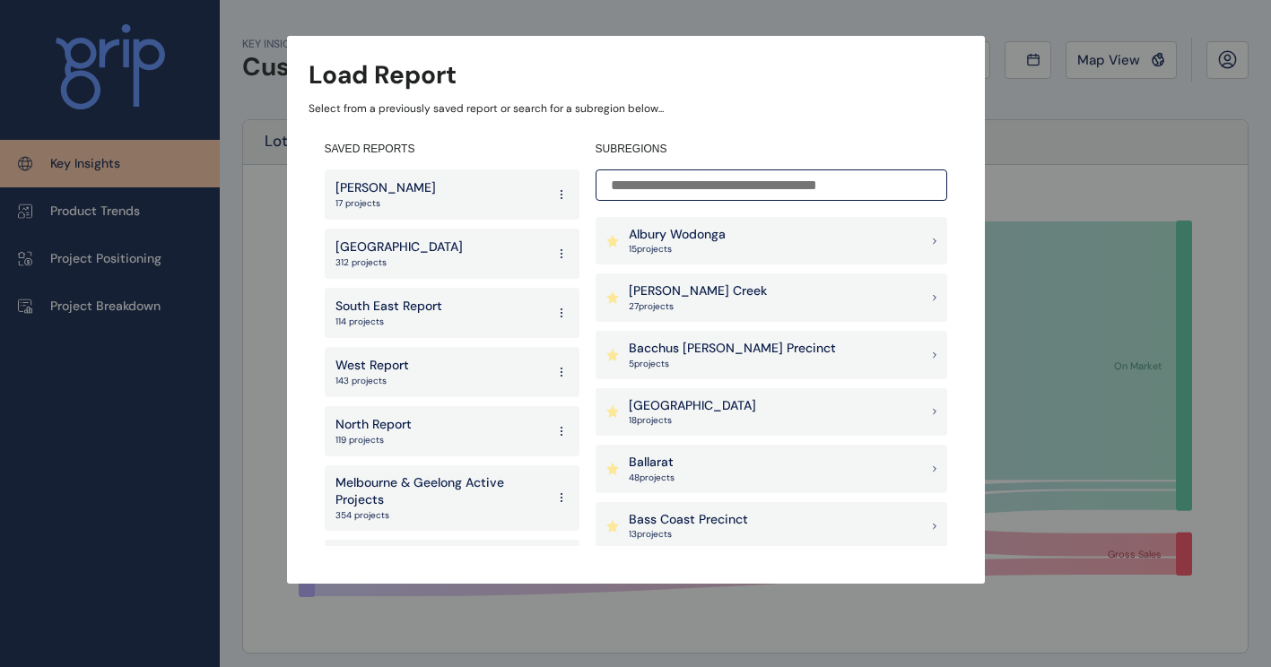
click at [759, 293] on div "[PERSON_NAME] Creek 27 project s" at bounding box center [772, 298] width 352 height 48
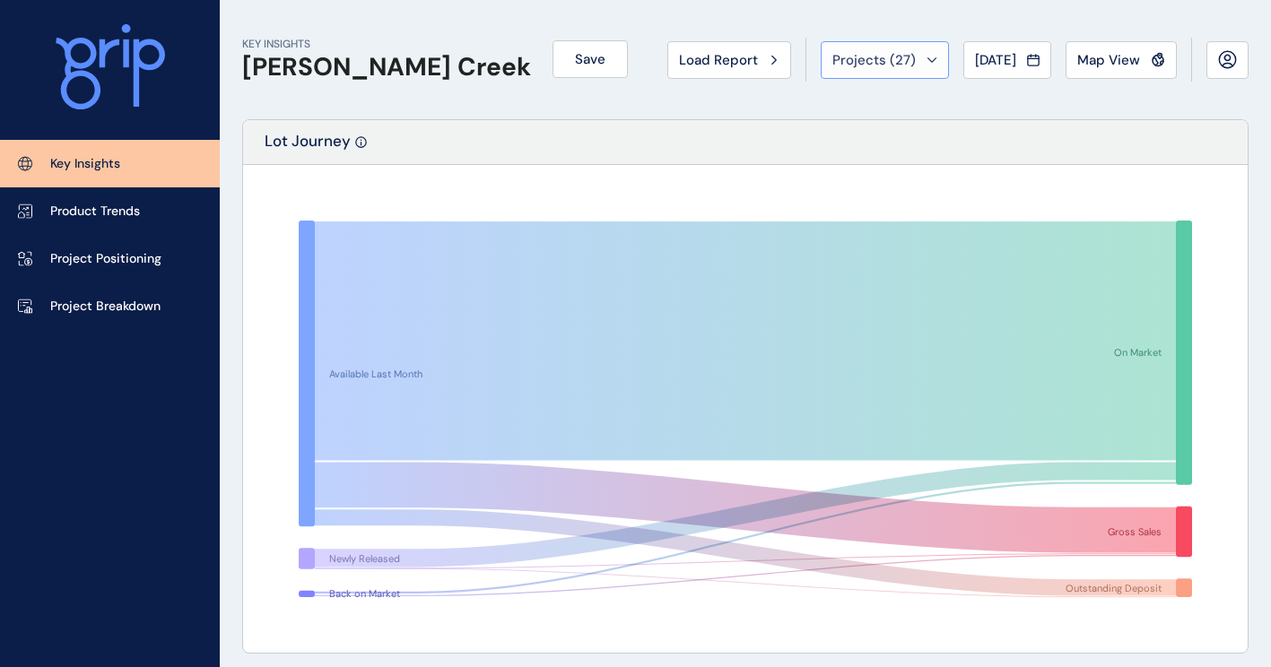
click at [927, 59] on icon at bounding box center [932, 59] width 11 height 5
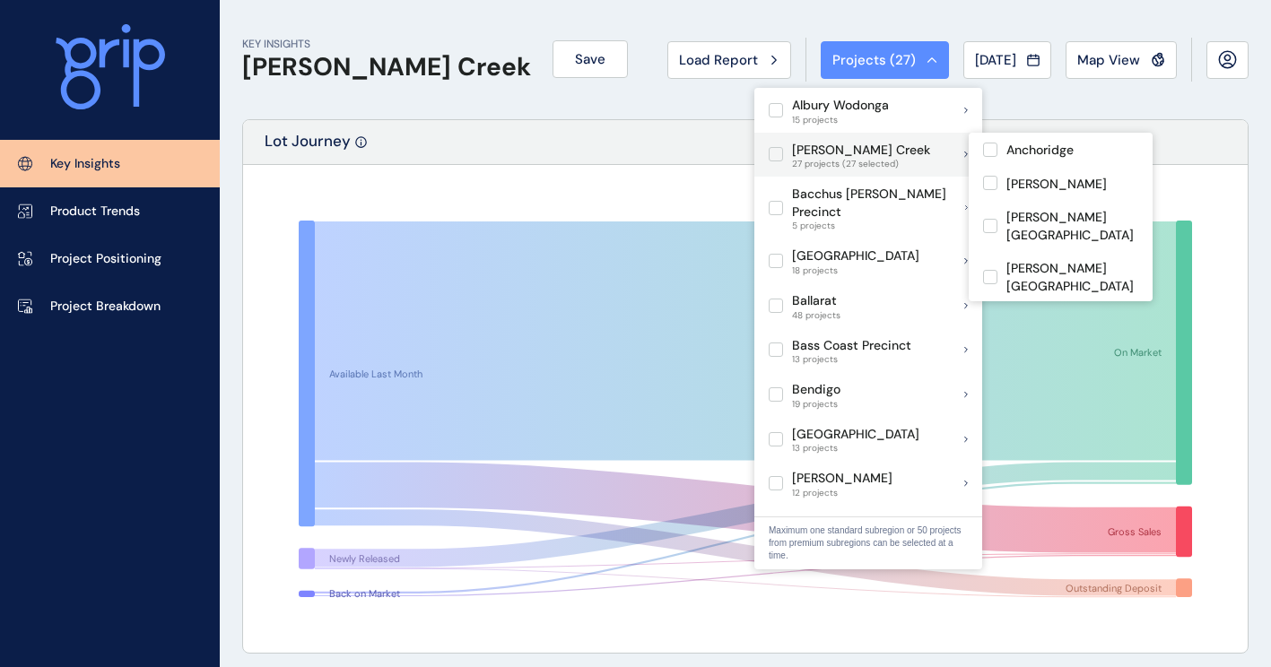
click at [778, 155] on label at bounding box center [776, 154] width 14 height 14
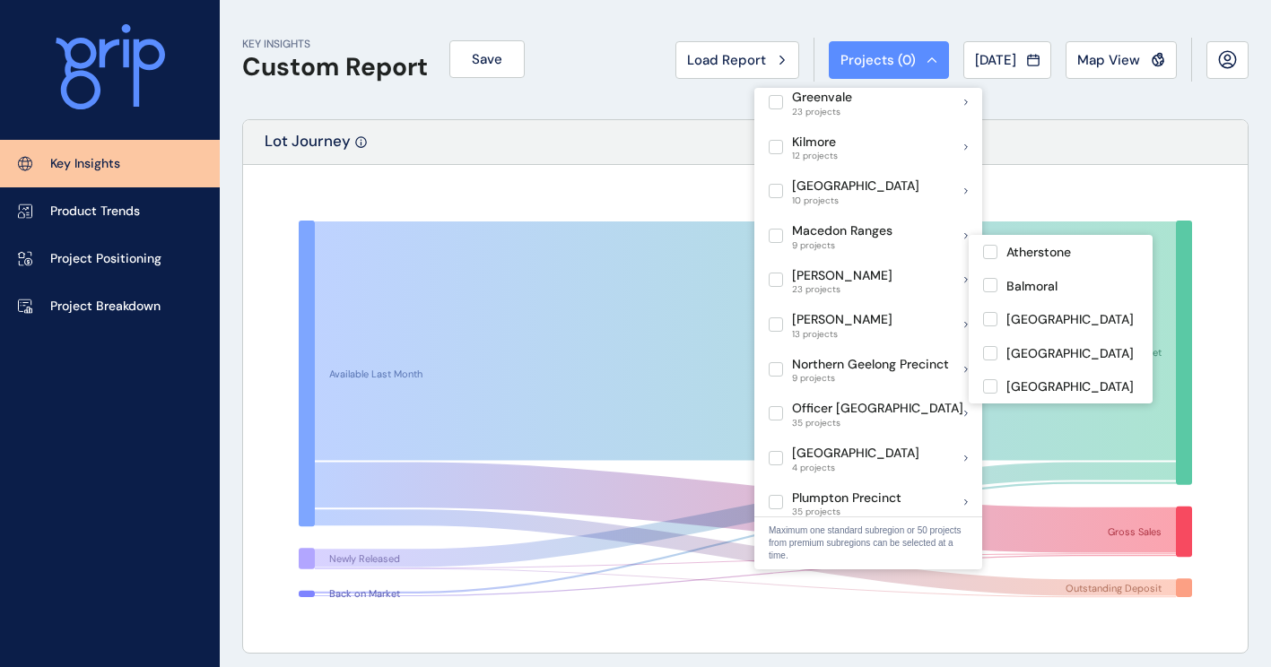
scroll to position [807, 0]
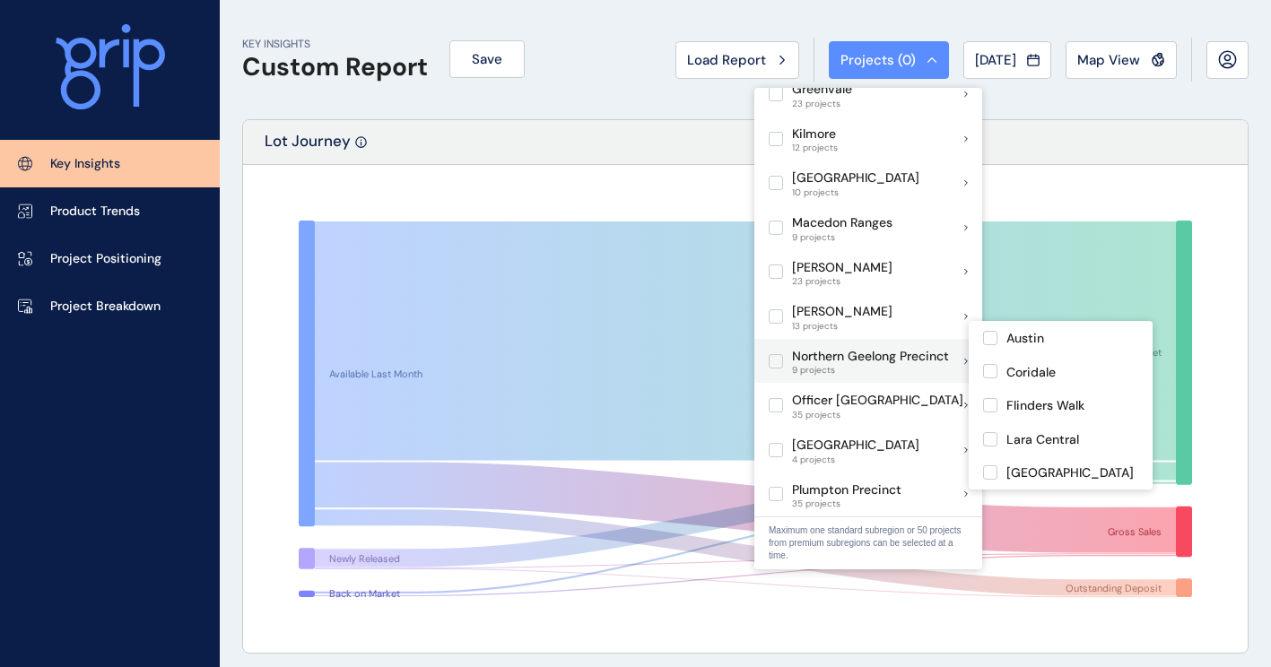
click at [769, 354] on label at bounding box center [776, 361] width 14 height 14
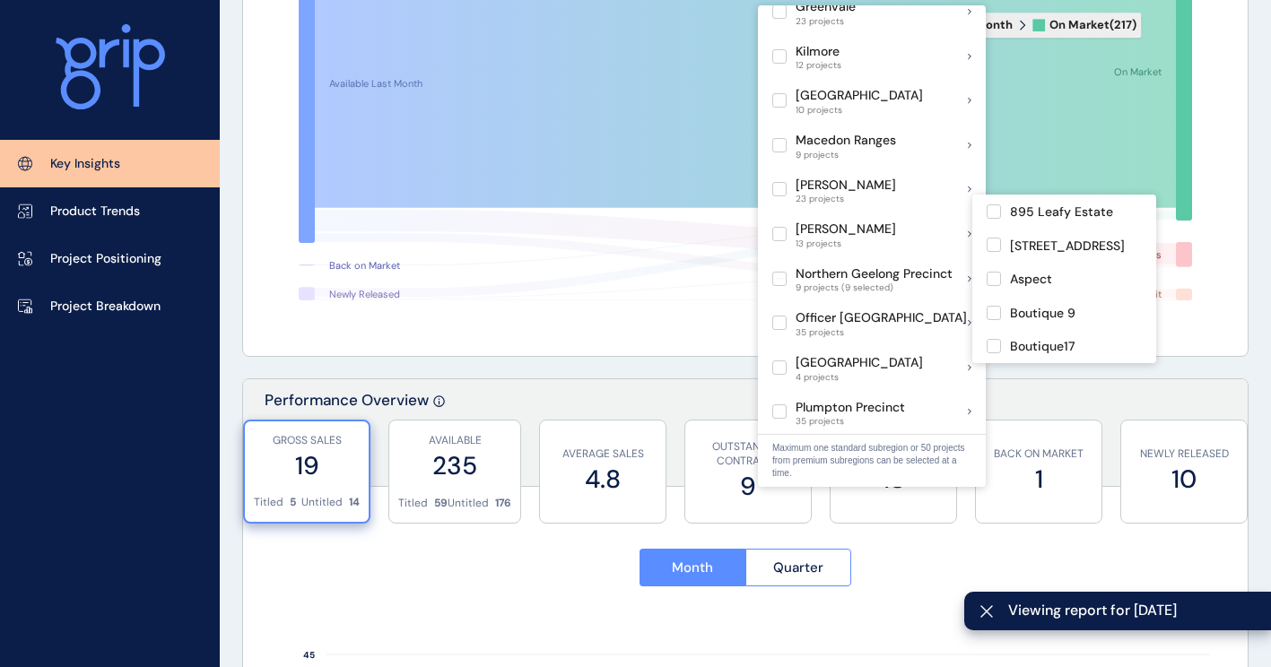
scroll to position [448, 0]
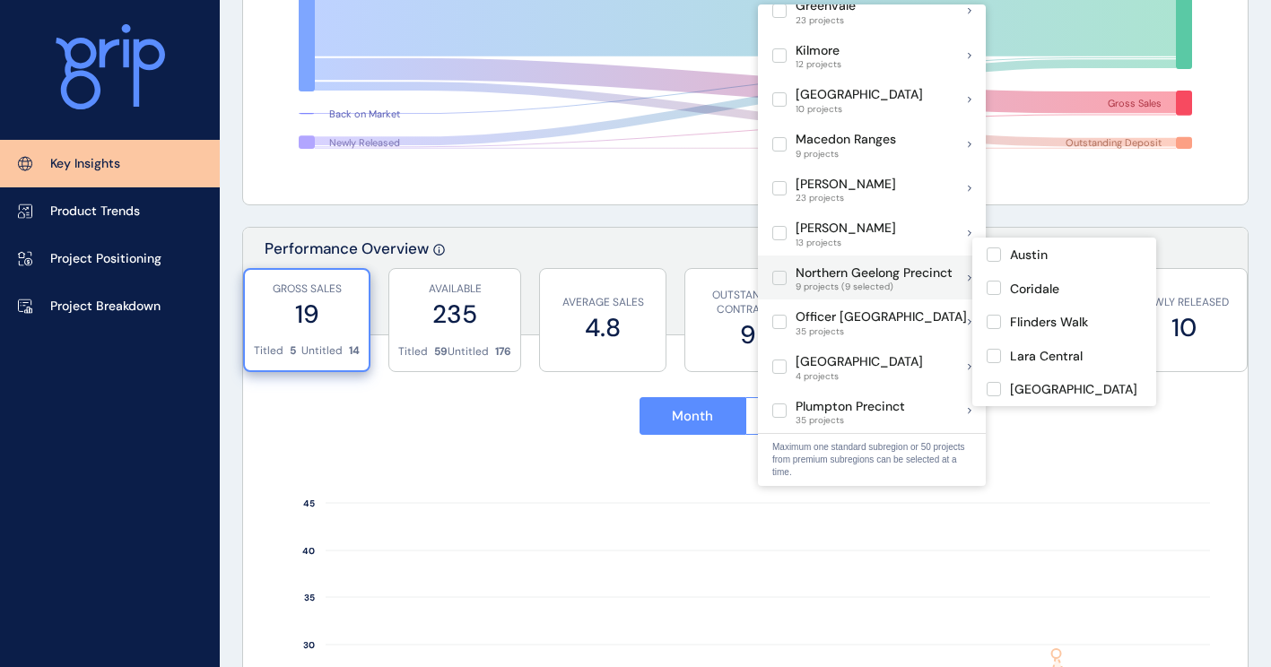
click at [780, 271] on label at bounding box center [779, 278] width 14 height 14
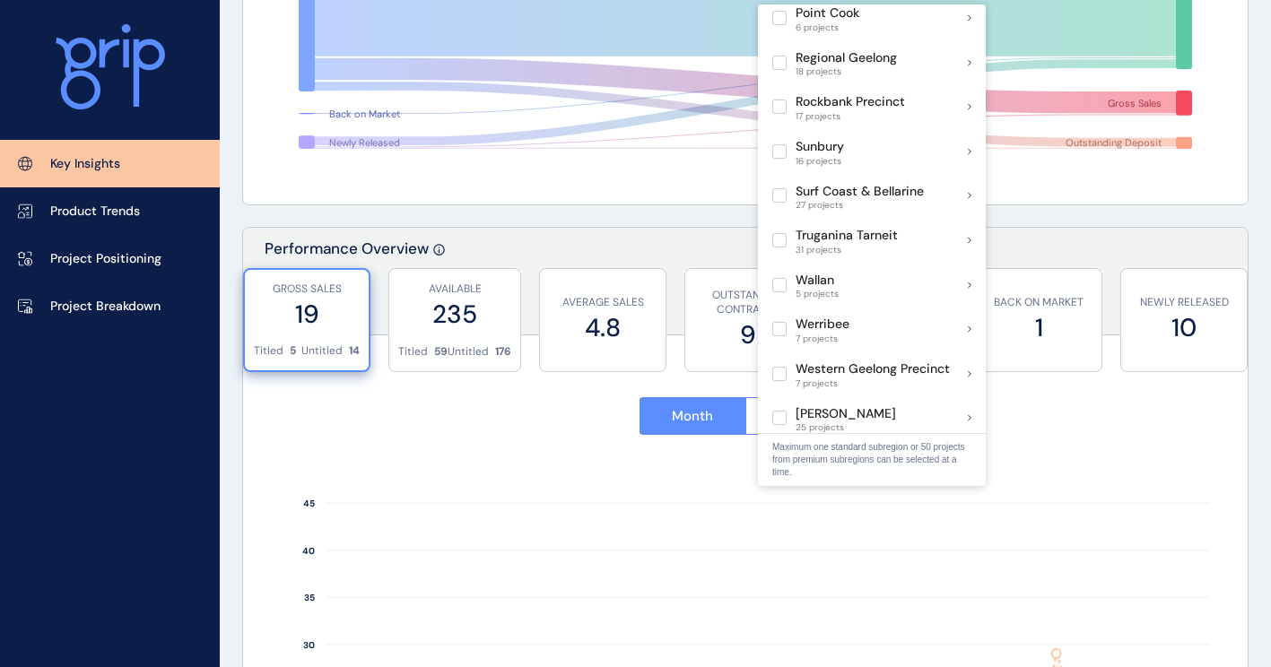
scroll to position [1256, 0]
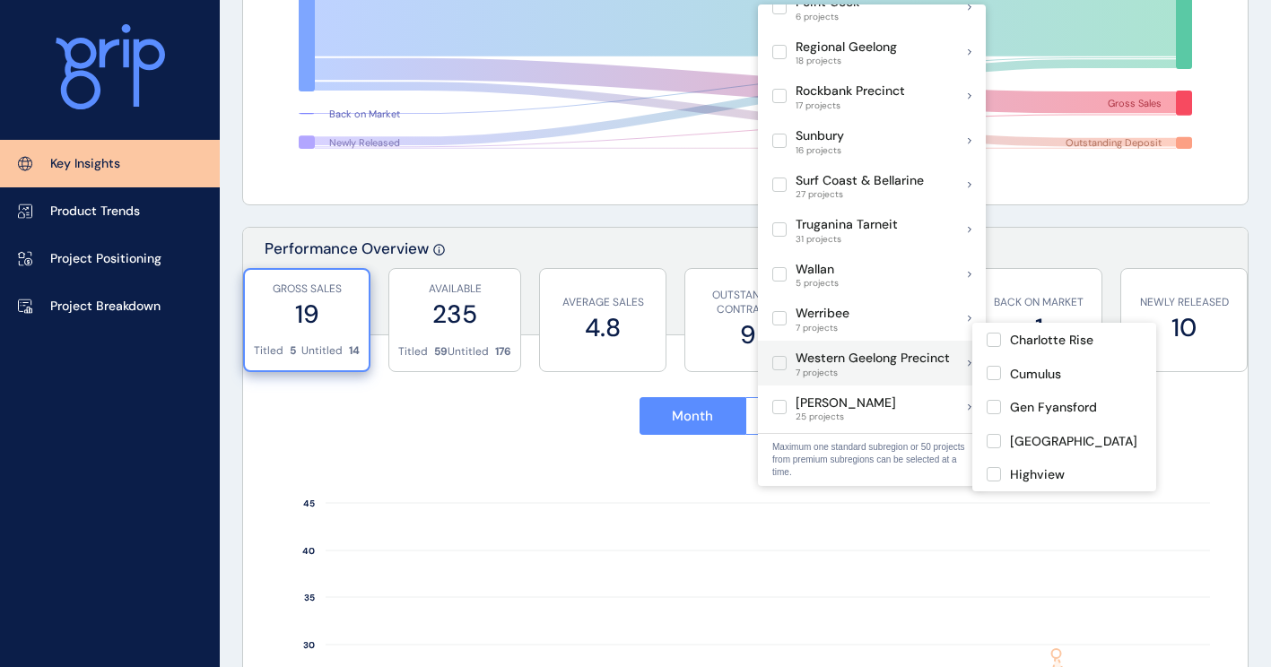
click at [781, 356] on label at bounding box center [779, 363] width 14 height 14
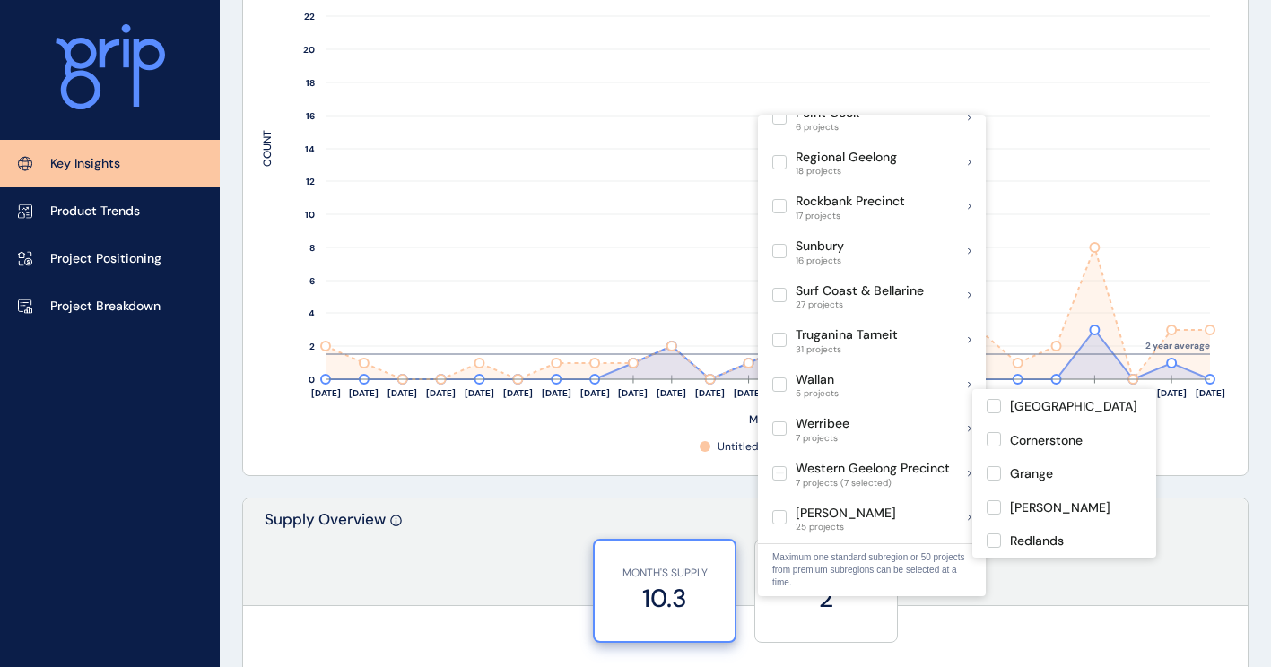
scroll to position [1166, 0]
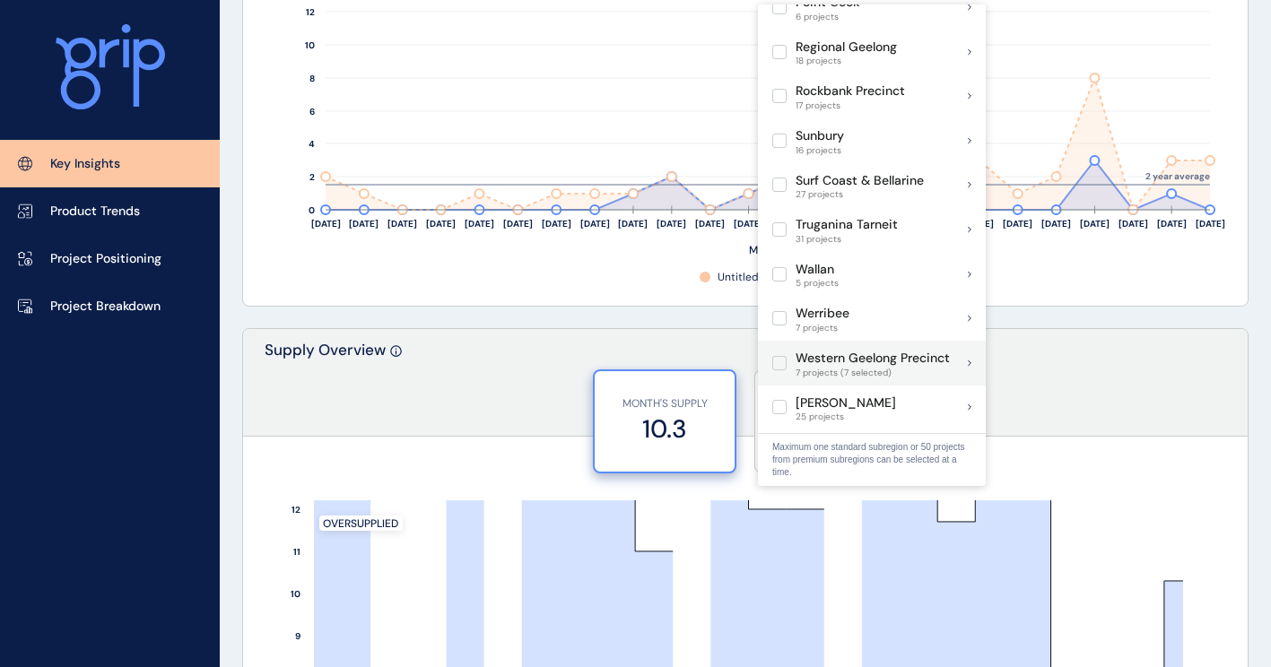
click at [779, 356] on label at bounding box center [779, 363] width 14 height 14
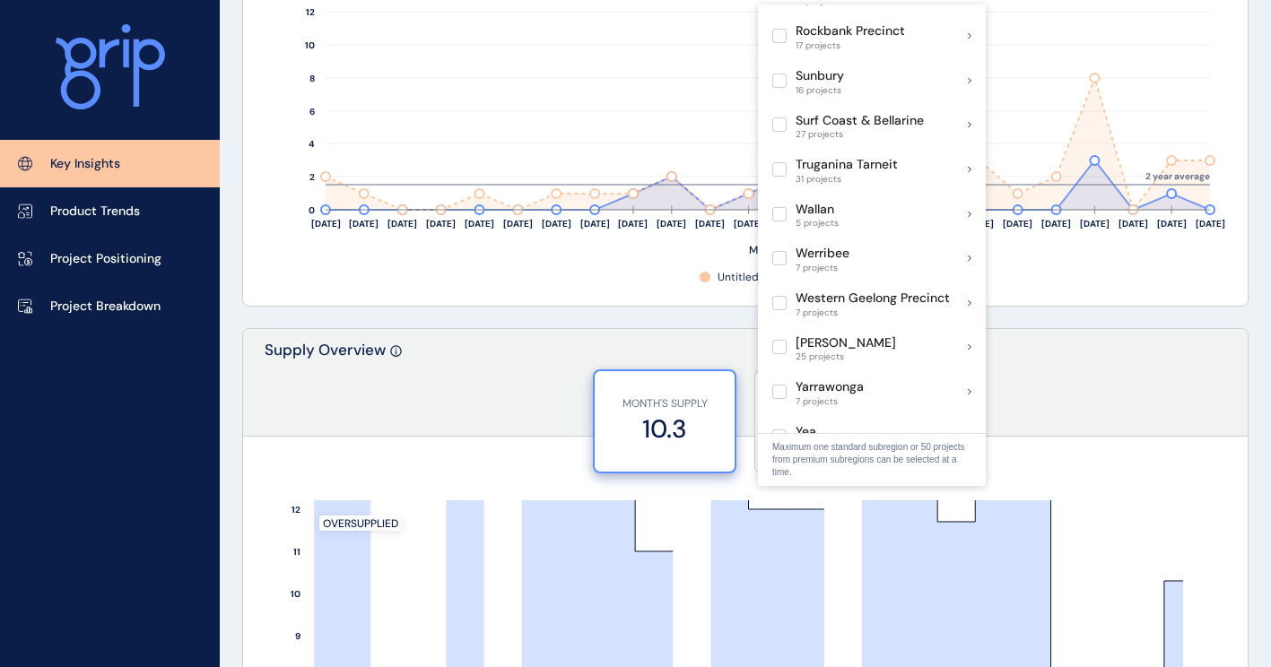
scroll to position [1215, 0]
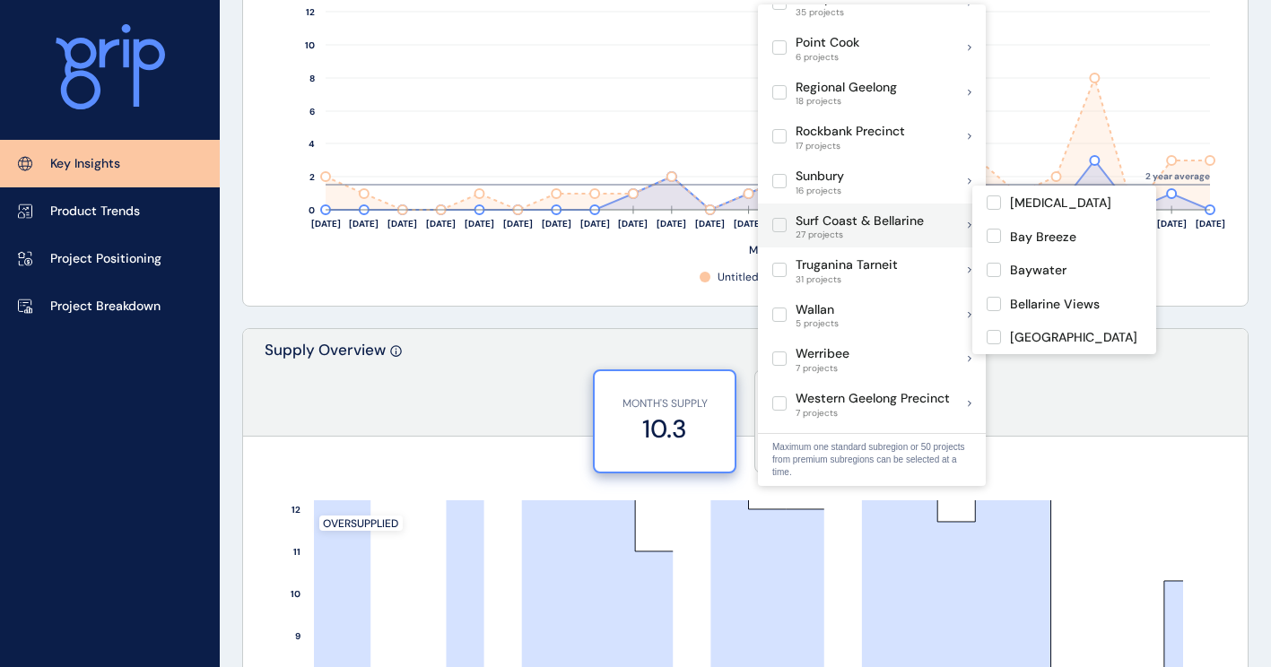
click at [779, 218] on label at bounding box center [779, 225] width 14 height 14
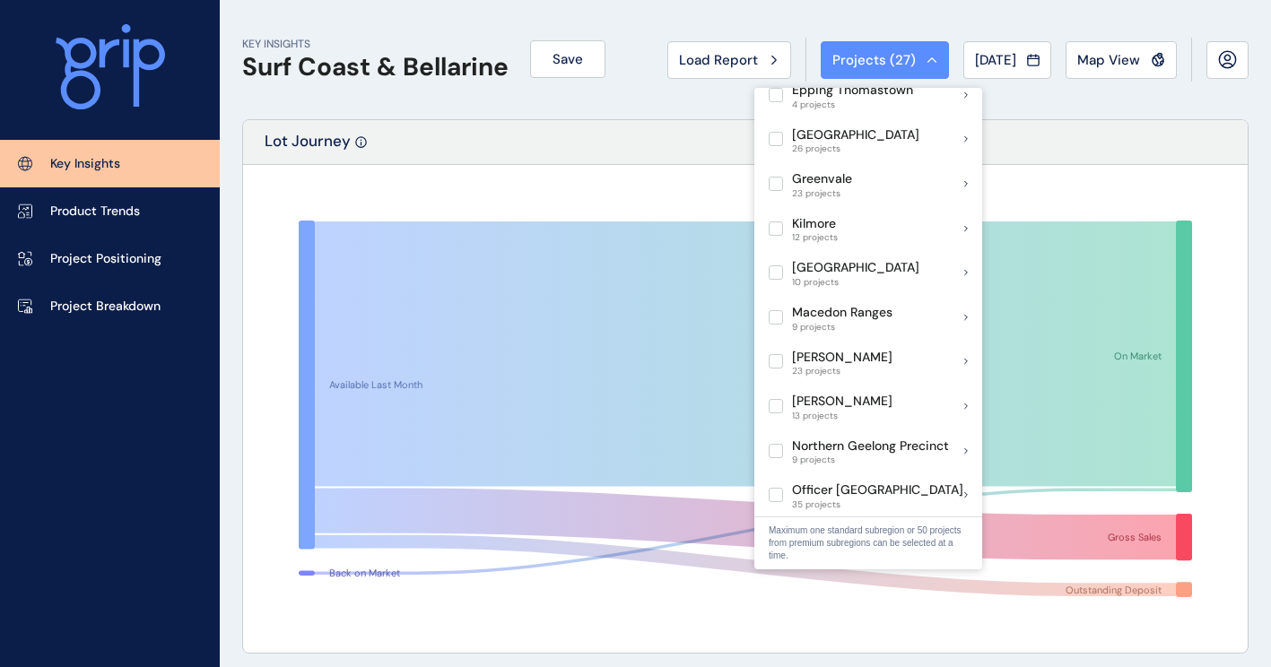
scroll to position [1395, 0]
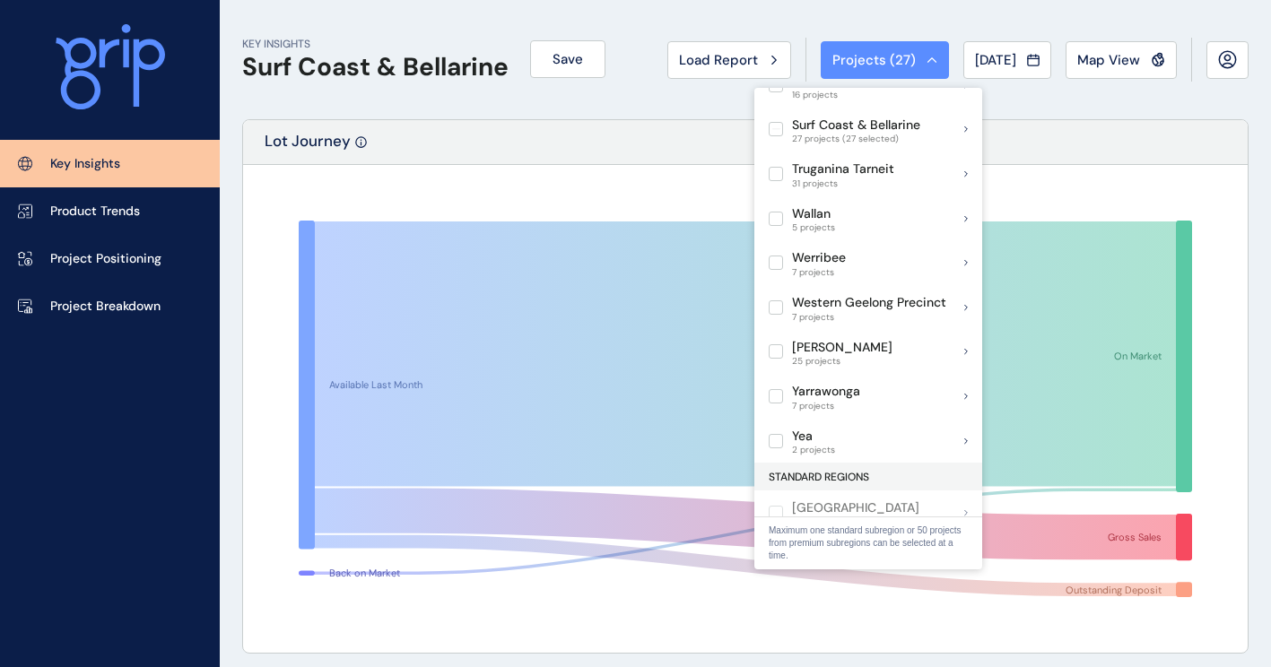
drag, startPoint x: 1258, startPoint y: 168, endPoint x: 1215, endPoint y: 189, distance: 48.9
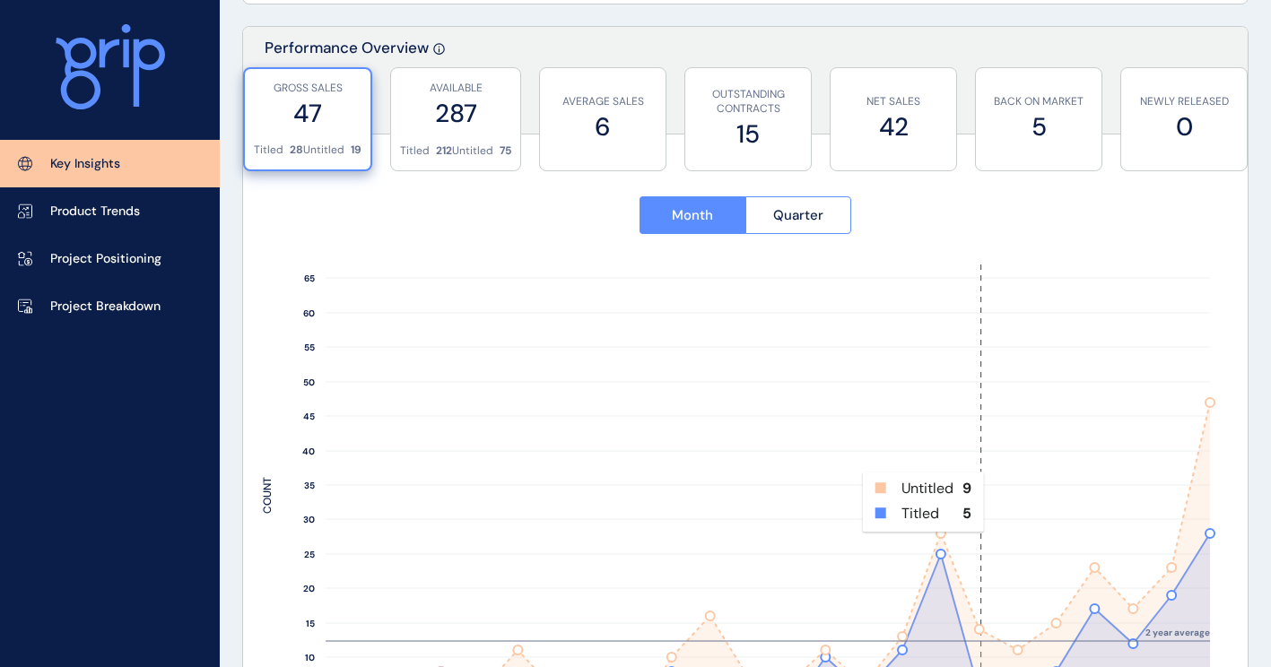
scroll to position [628, 0]
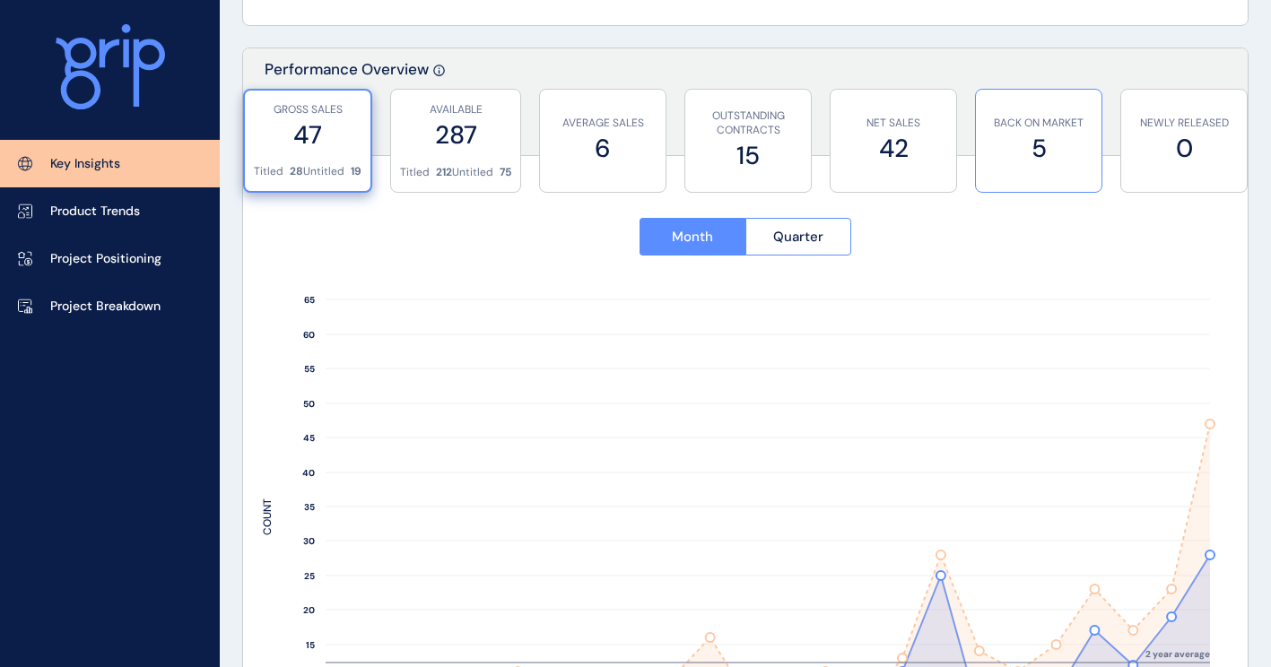
click at [1054, 96] on div "BACK ON MARKET 5" at bounding box center [1039, 141] width 108 height 102
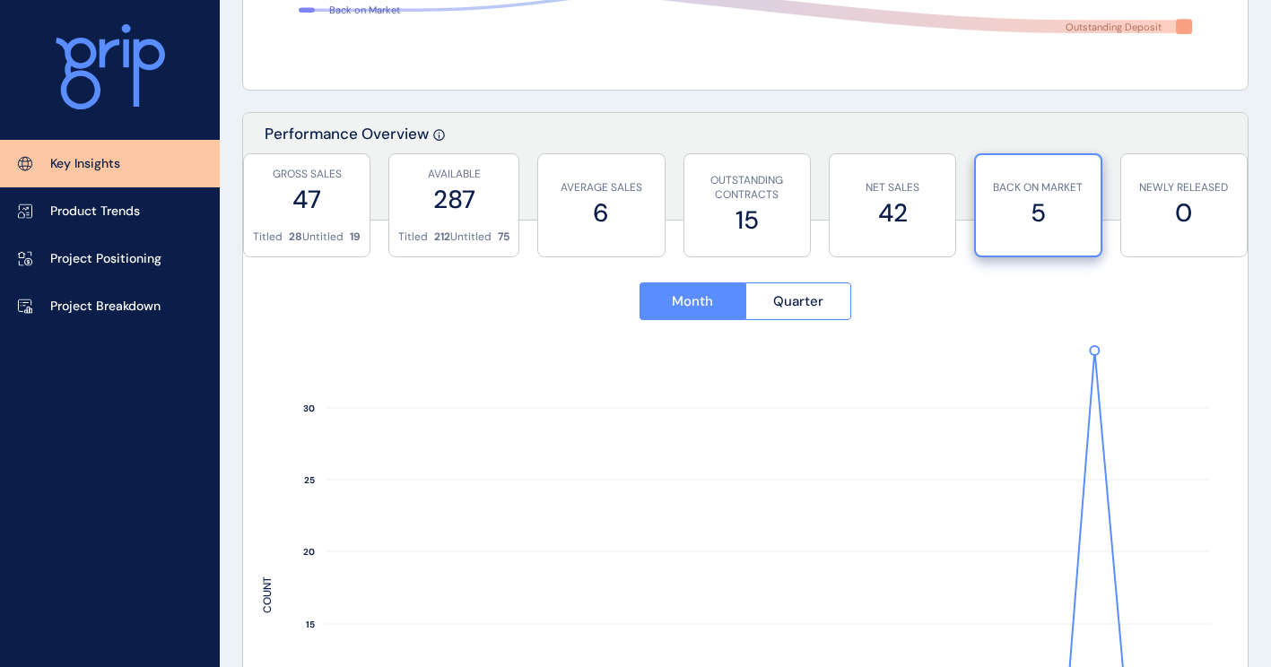
scroll to position [0, 0]
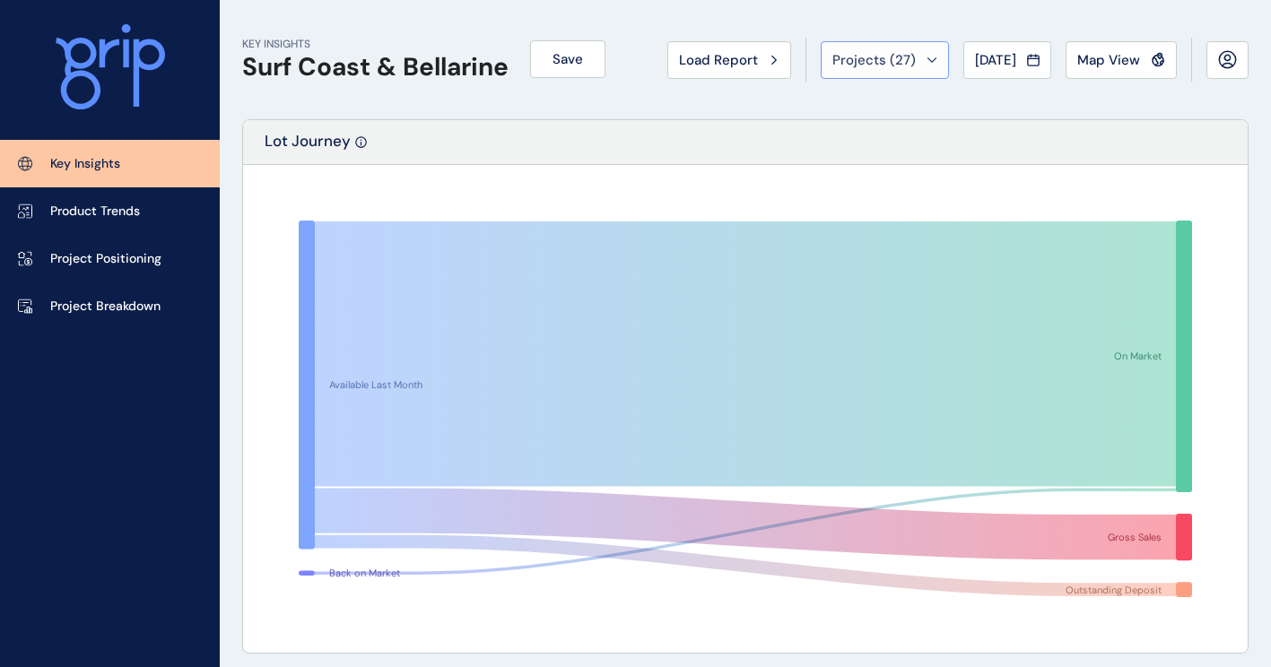
click at [902, 51] on div "Projects ( 27 )" at bounding box center [884, 60] width 105 height 18
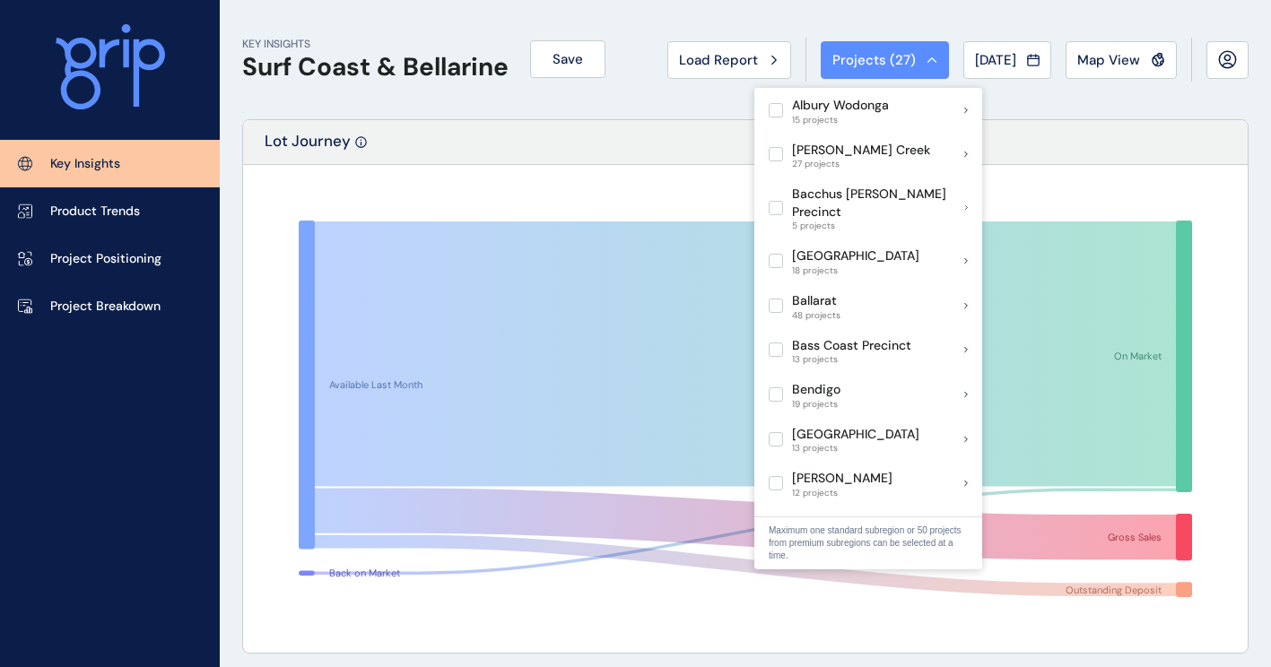
scroll to position [448, 0]
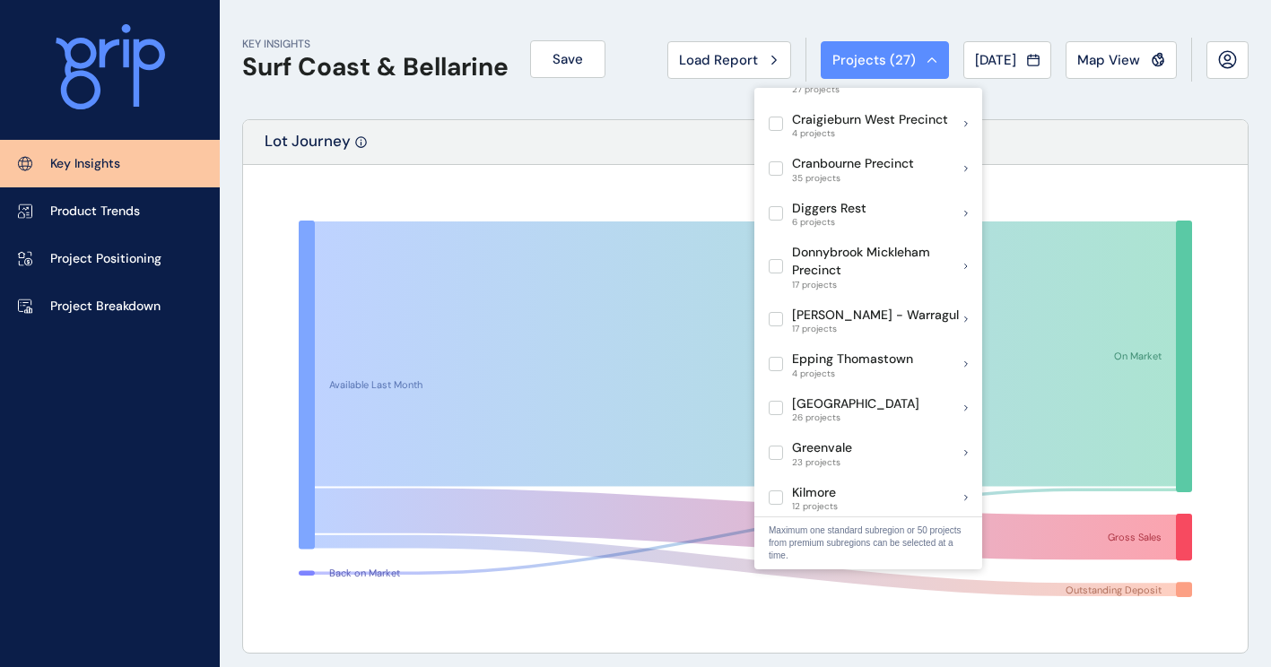
click at [1242, 182] on div "Available Last Month Back on Market On Market Gross Sales Outstanding Deposit" at bounding box center [745, 409] width 1005 height 488
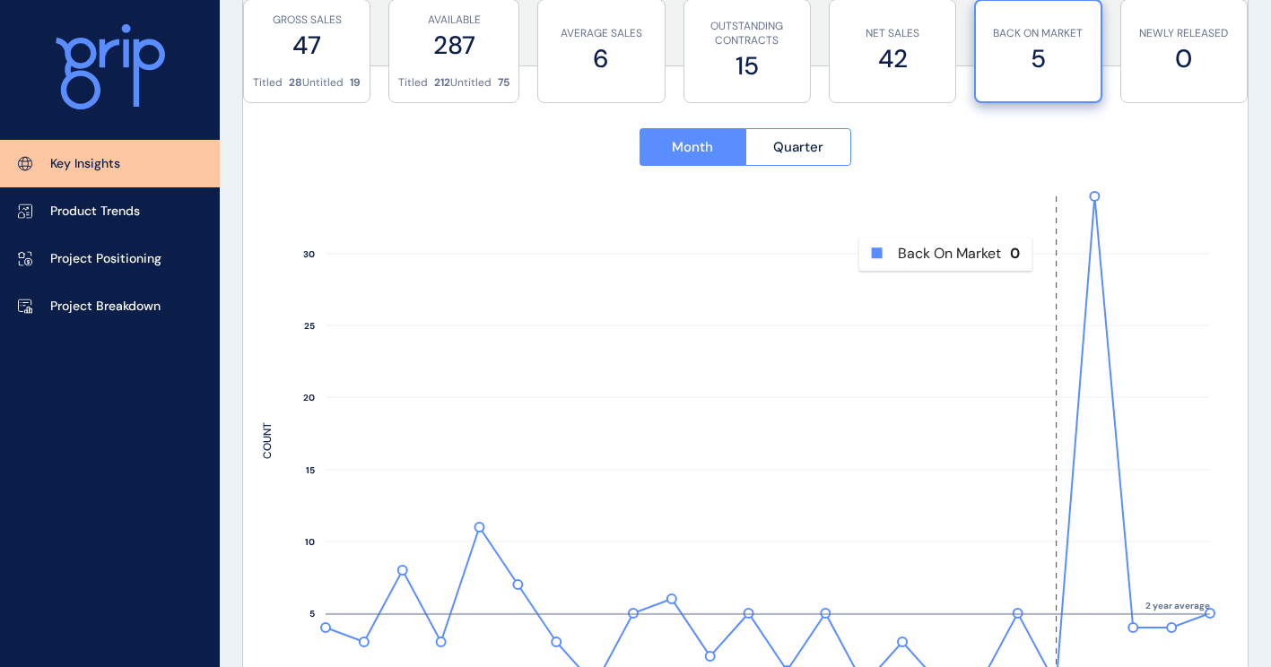
scroll to position [628, 0]
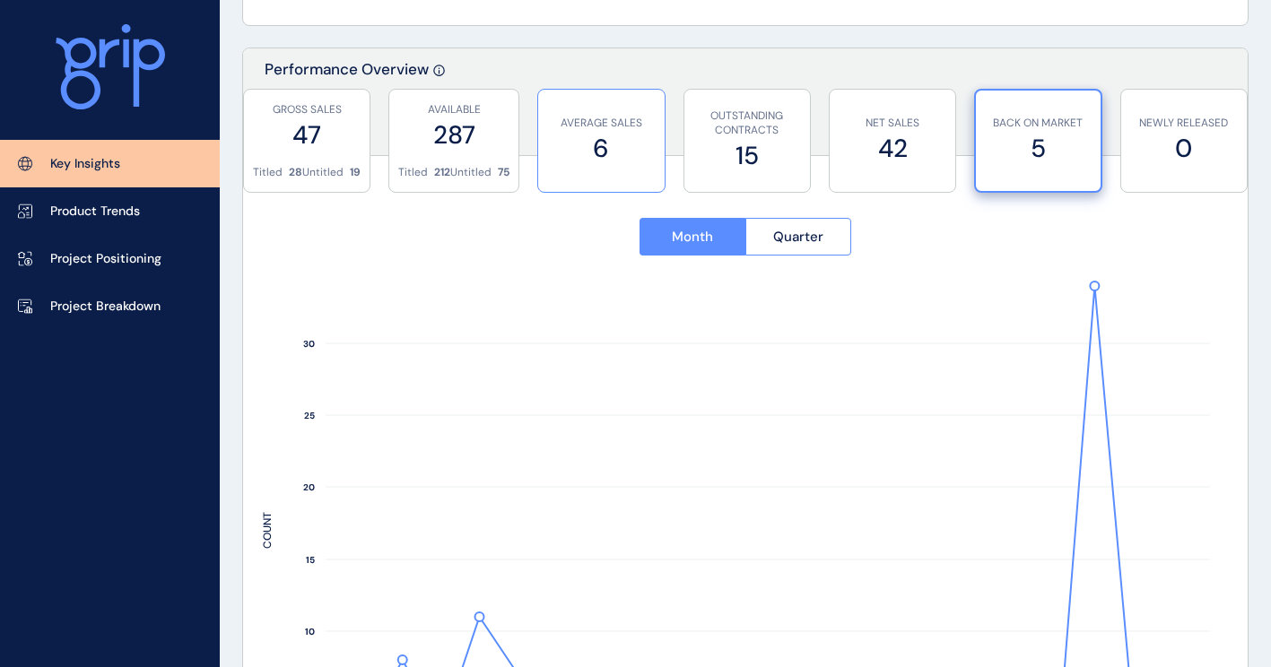
click at [631, 143] on label "6" at bounding box center [601, 148] width 108 height 35
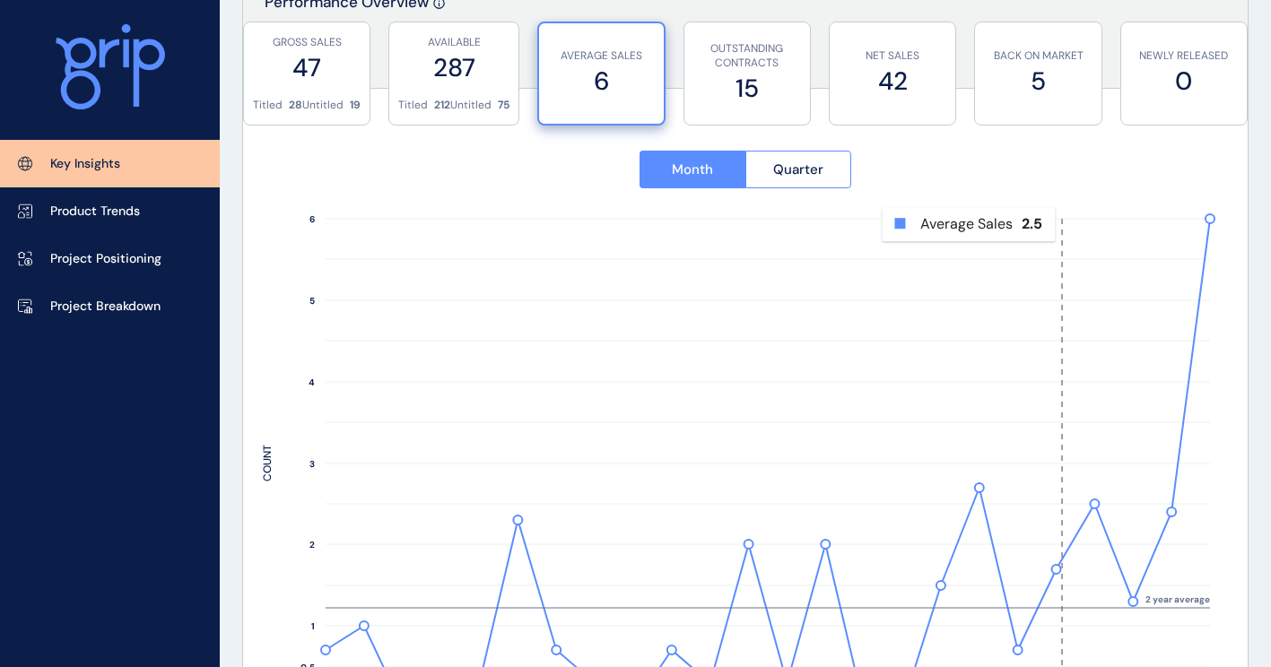
scroll to position [718, 0]
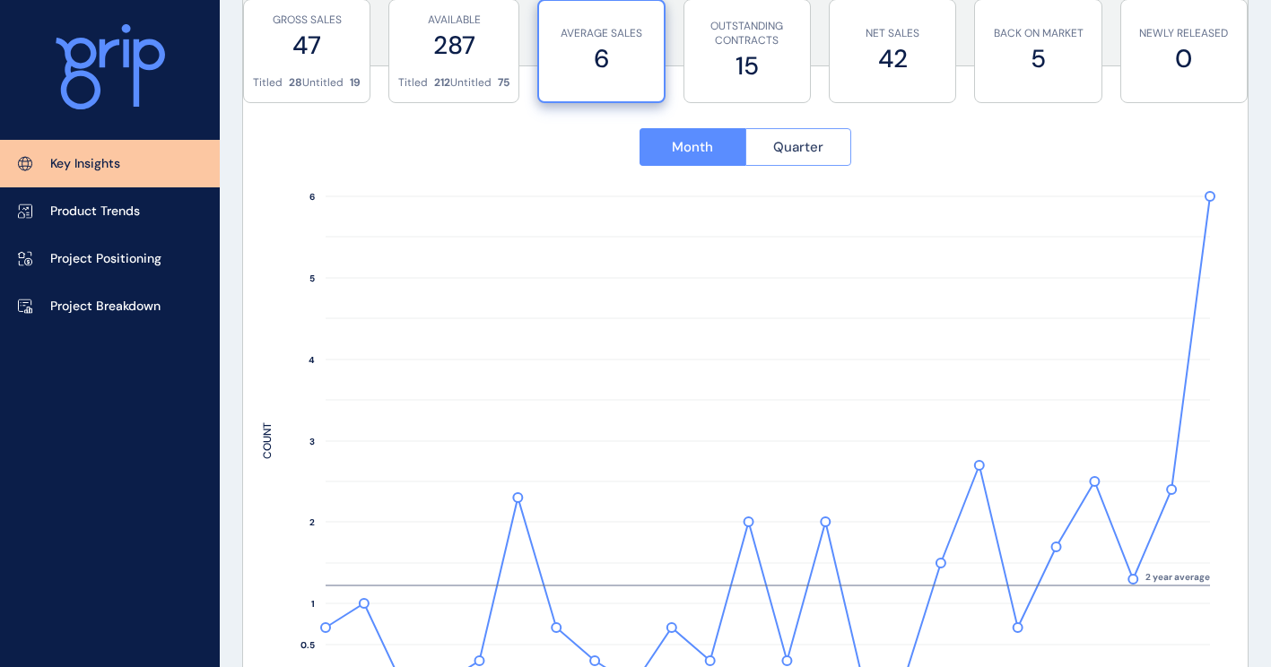
click at [824, 140] on button "Quarter" at bounding box center [798, 147] width 107 height 38
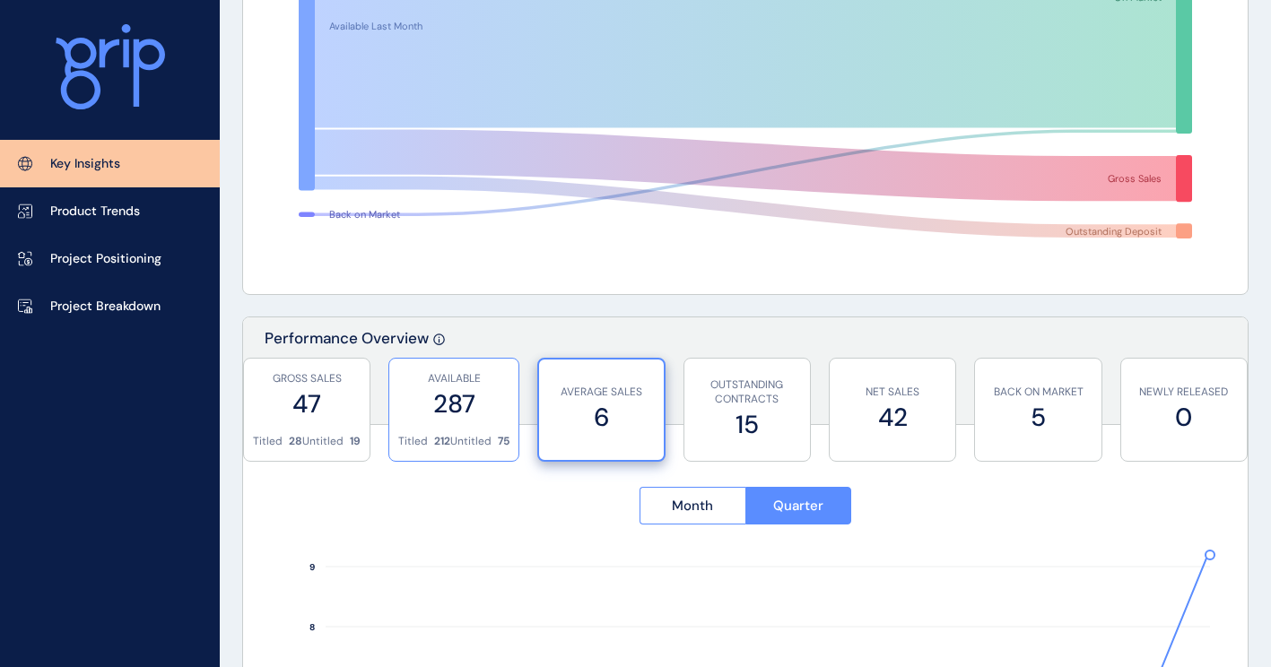
scroll to position [448, 0]
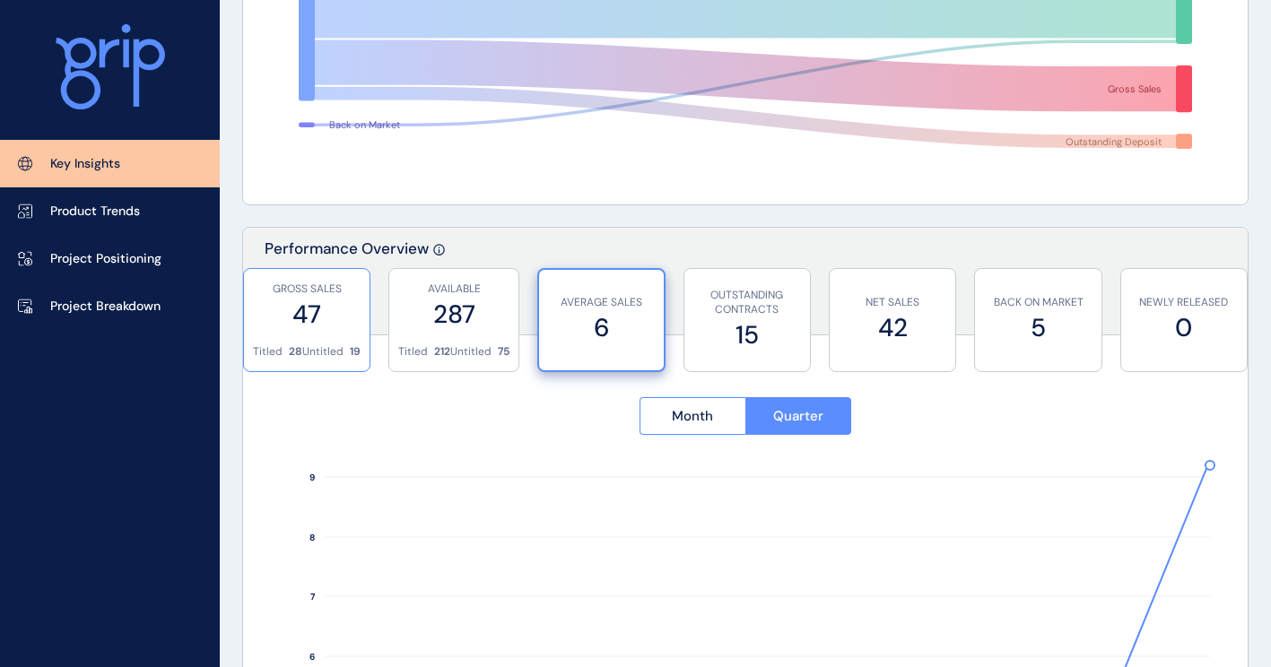
click at [319, 330] on label "47" at bounding box center [307, 314] width 108 height 35
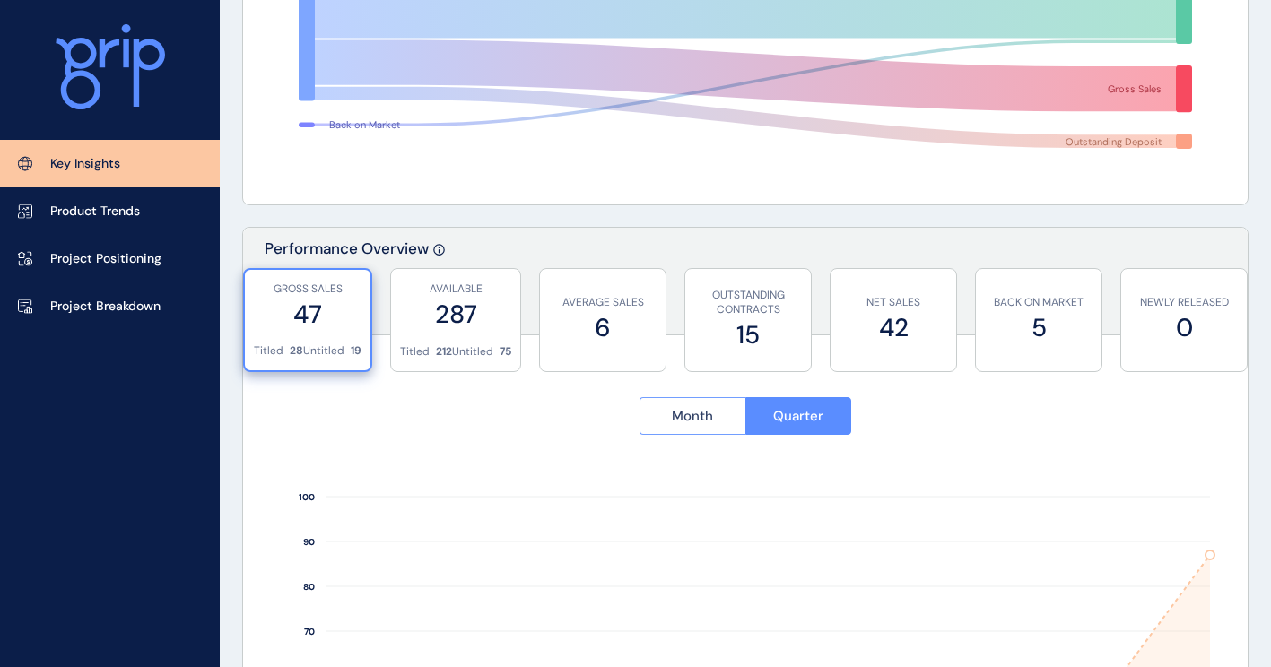
click at [697, 415] on span "Month" at bounding box center [692, 416] width 41 height 18
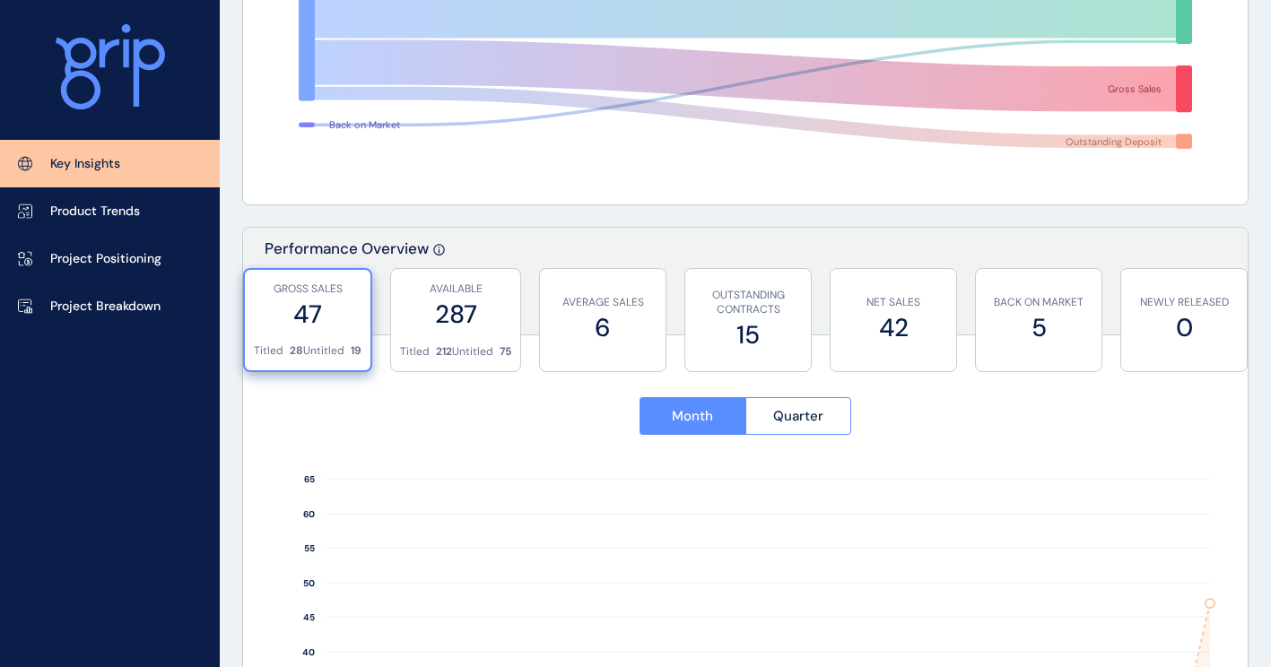
click at [318, 315] on label "47" at bounding box center [308, 314] width 108 height 35
click at [466, 323] on label "287" at bounding box center [455, 314] width 111 height 35
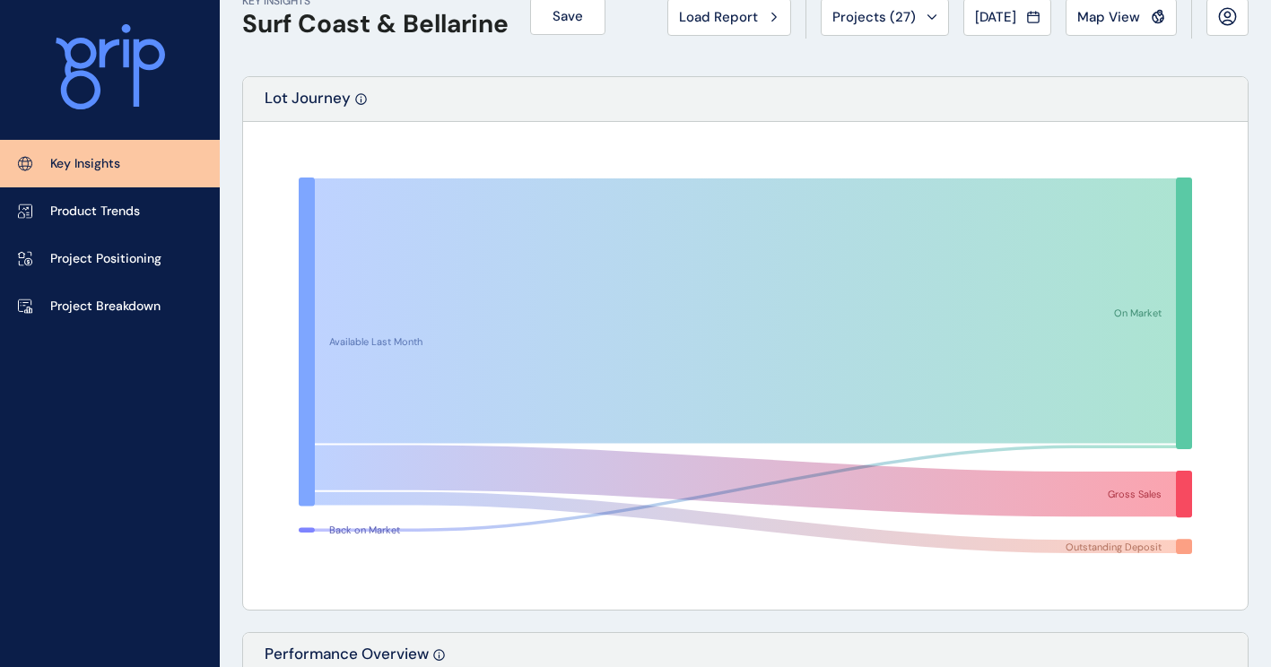
scroll to position [0, 0]
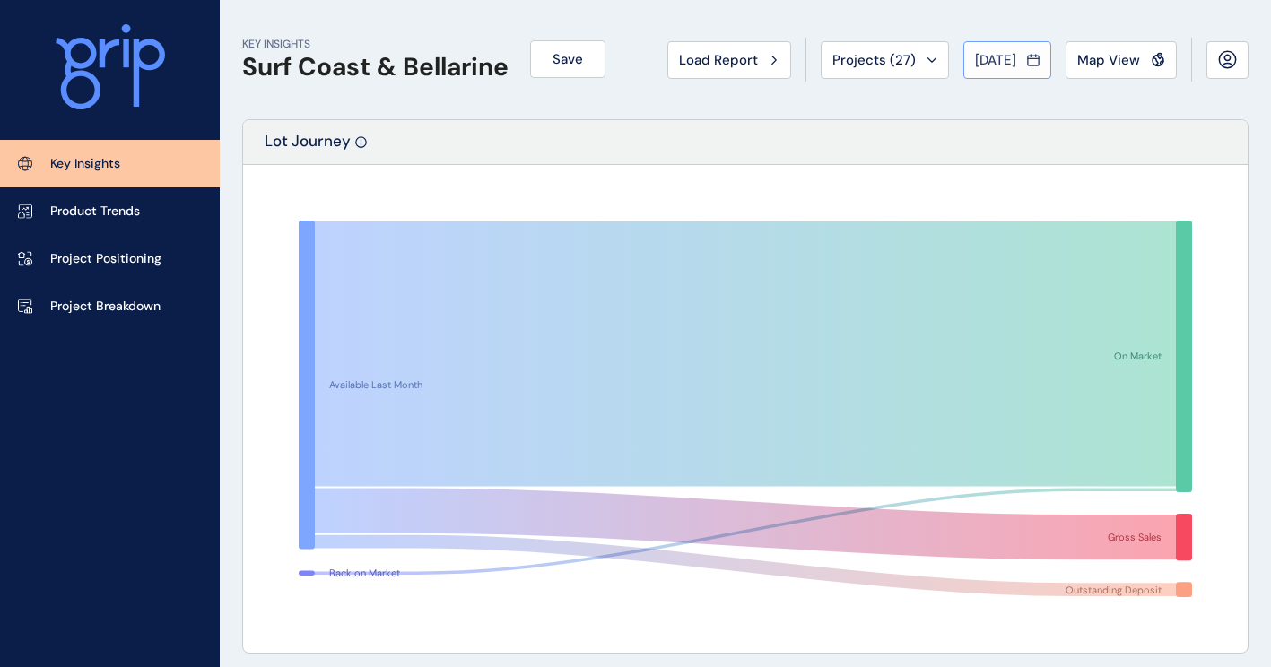
click at [1000, 66] on span "[DATE]" at bounding box center [995, 60] width 41 height 18
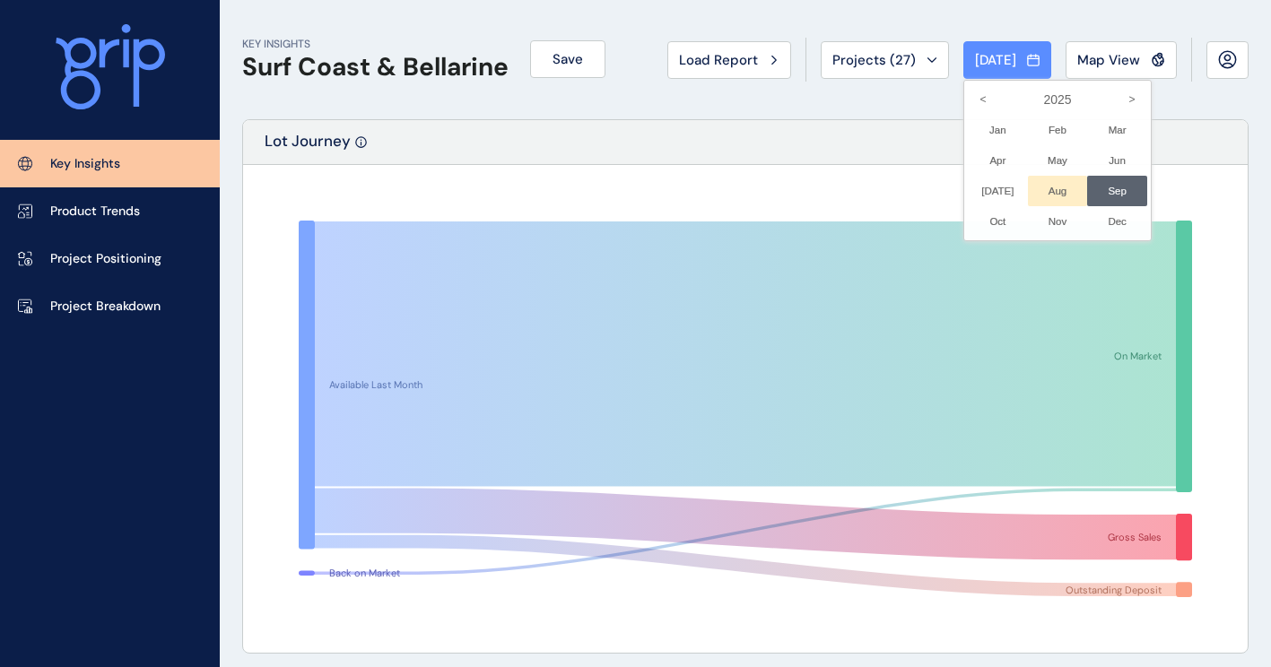
click at [1049, 190] on li "Aug No report is available for this period. New months are usually published 5 …" at bounding box center [1058, 191] width 60 height 30
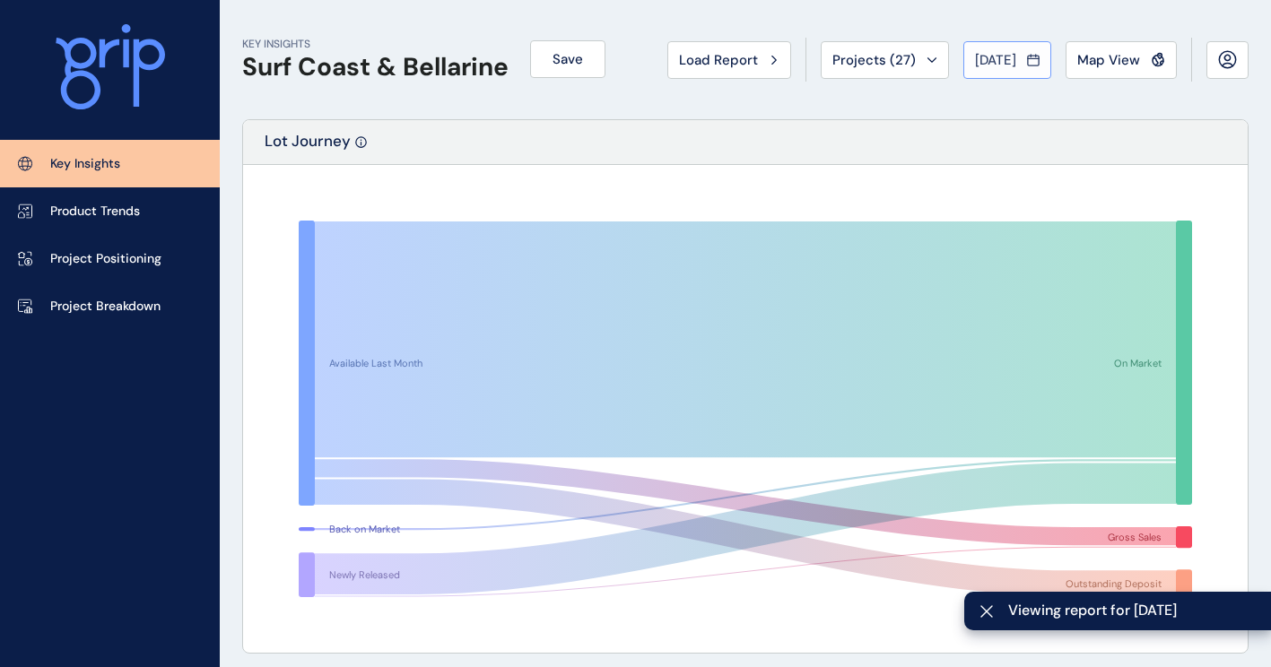
click at [1015, 65] on span "[DATE]" at bounding box center [995, 60] width 41 height 18
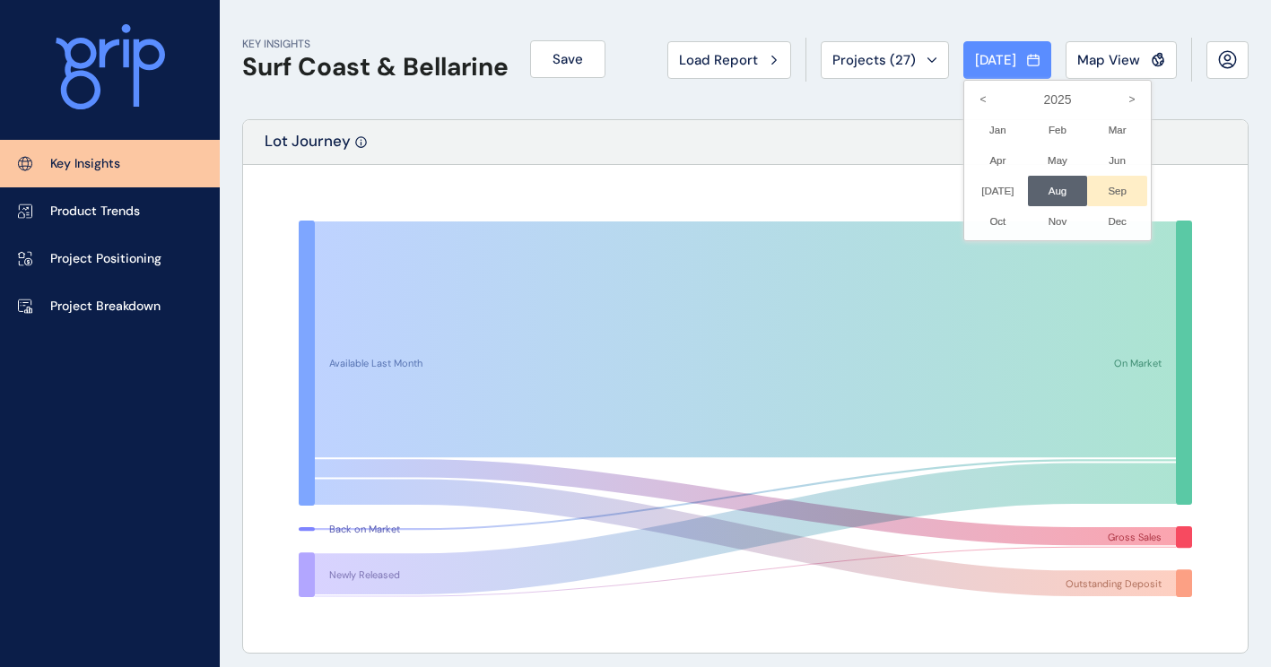
click at [1103, 182] on li "Sep No report is available for this period. New months are usually published 5 …" at bounding box center [1117, 191] width 60 height 30
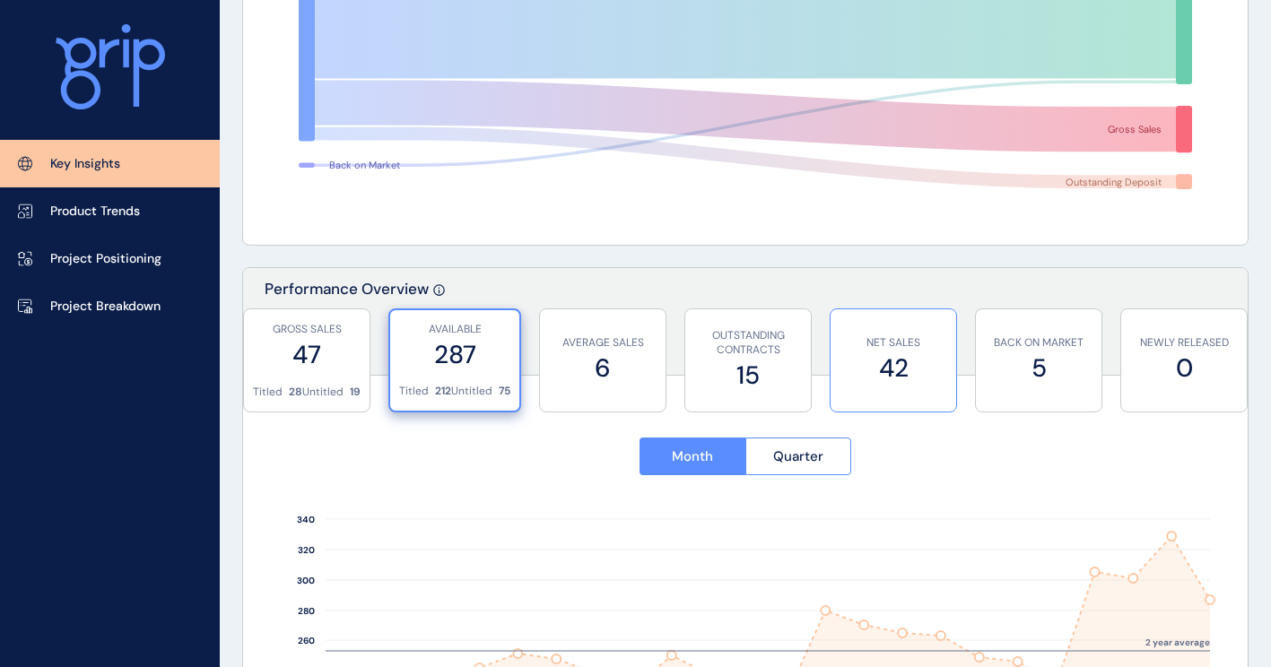
scroll to position [628, 0]
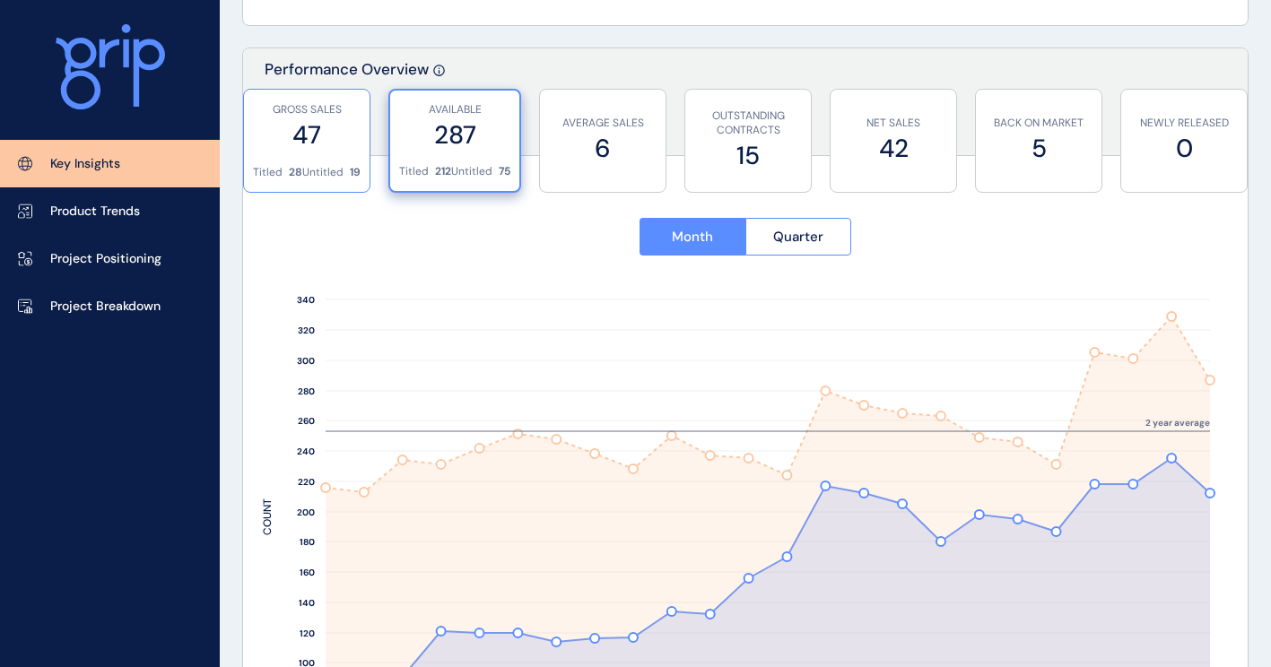
click at [320, 144] on label "47" at bounding box center [307, 135] width 108 height 35
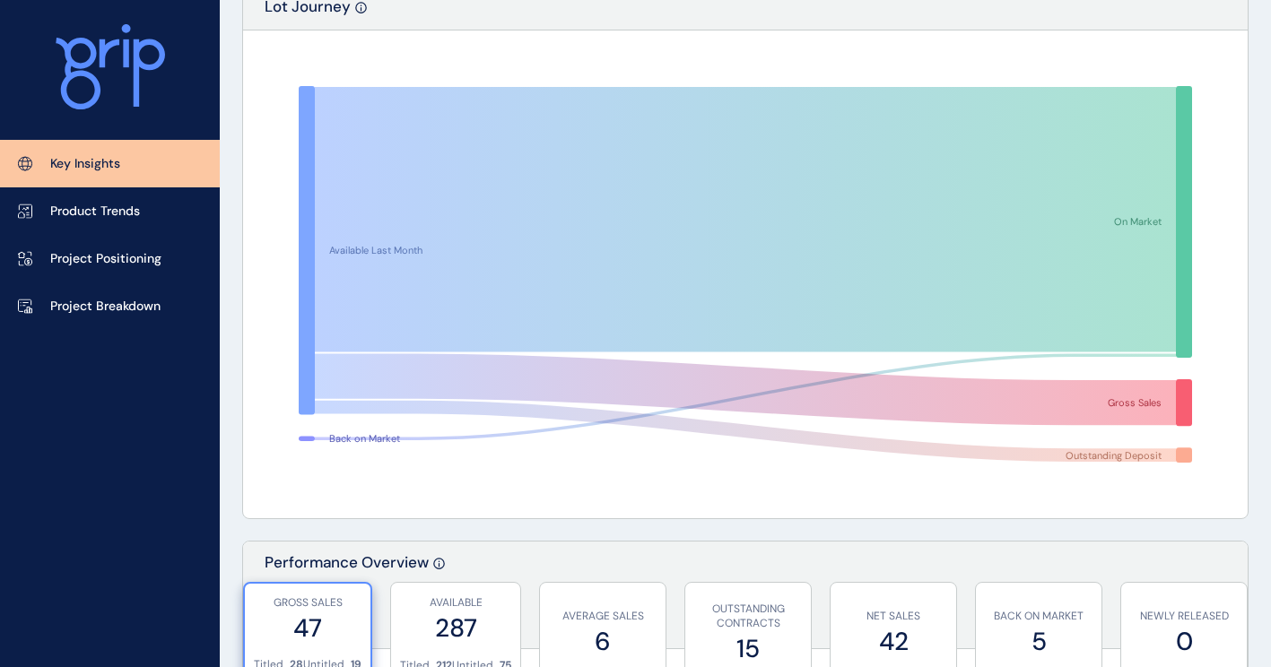
scroll to position [0, 0]
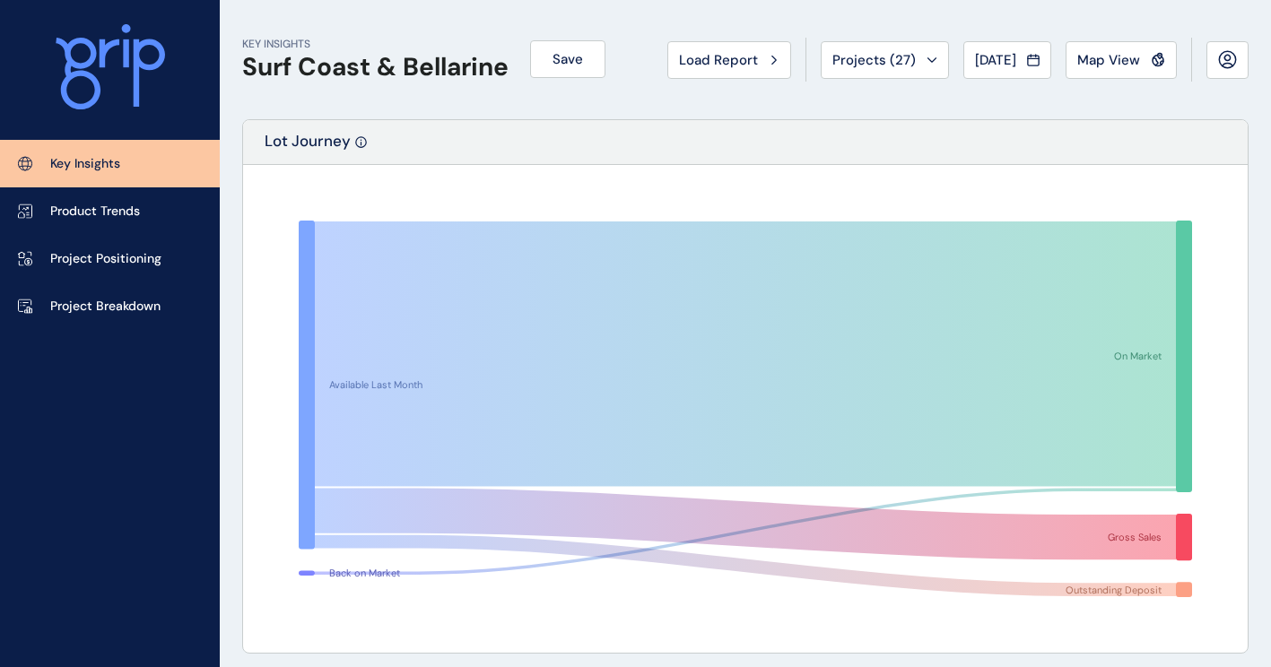
click at [1023, 54] on div "[DATE]" at bounding box center [1007, 60] width 65 height 18
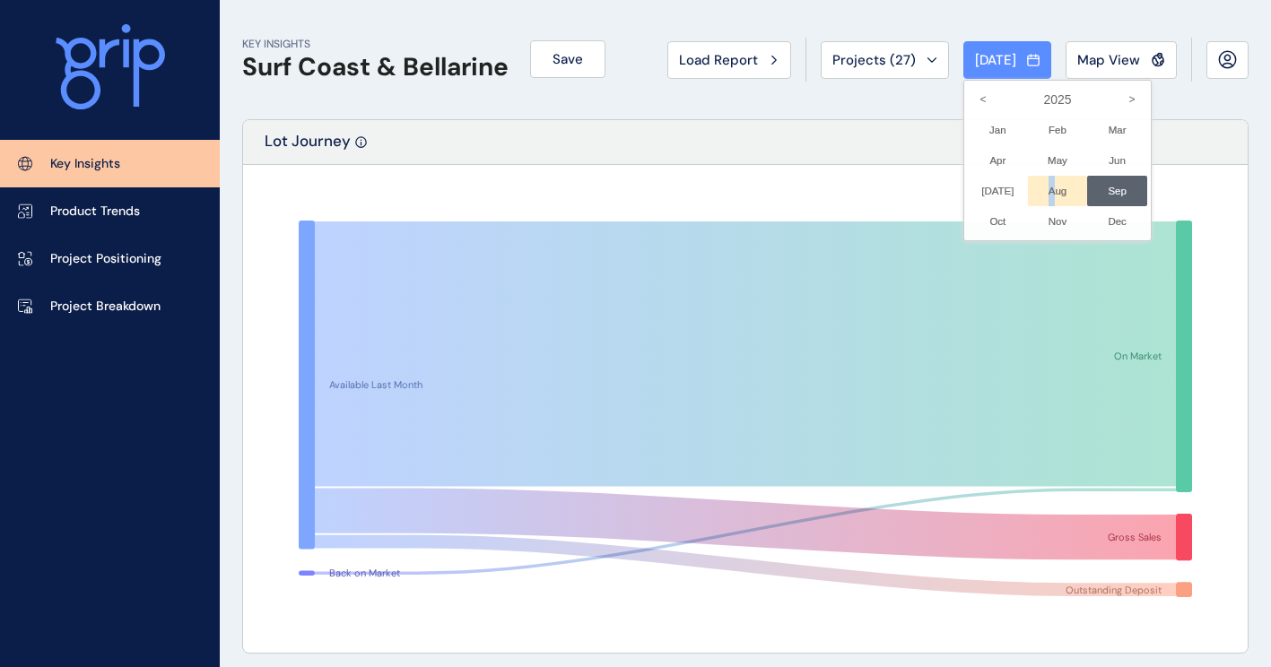
click at [1034, 188] on li "Aug No report is available for this period. New months are usually published 5 …" at bounding box center [1058, 191] width 60 height 30
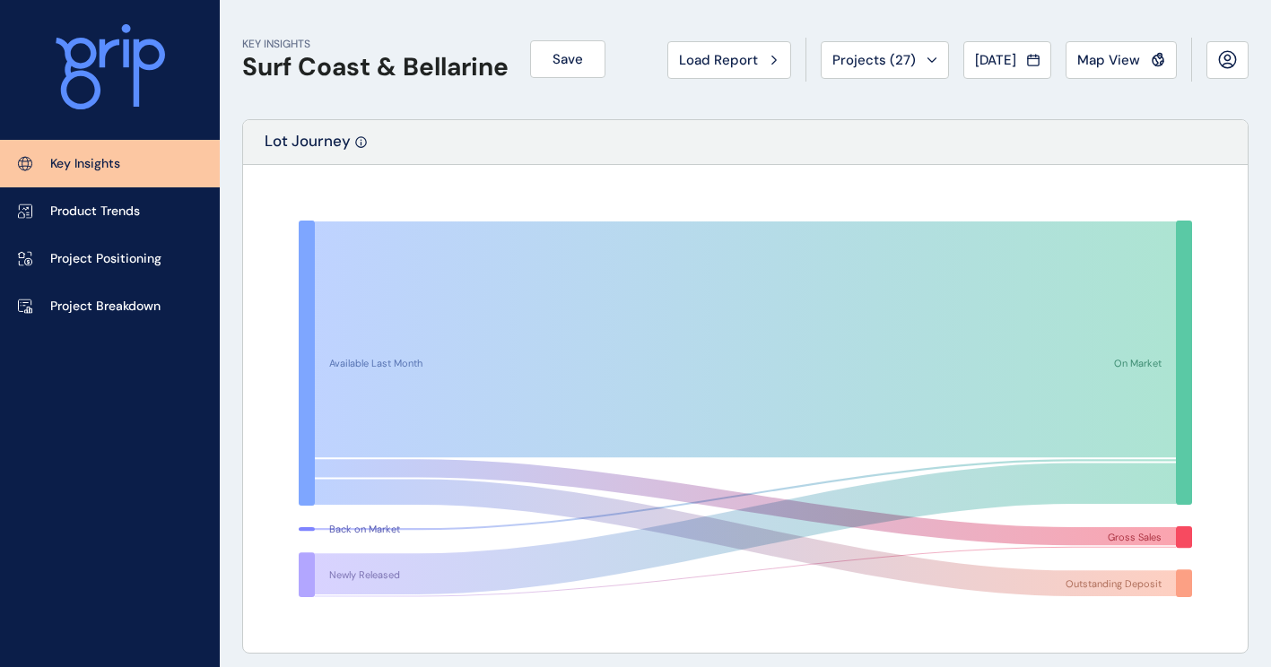
click at [1057, 57] on div "Load Report Projects ( 27 ) [DATE] 2025 < > Jan No report is available for this…" at bounding box center [957, 60] width 581 height 44
click at [1035, 57] on icon at bounding box center [1033, 60] width 13 height 18
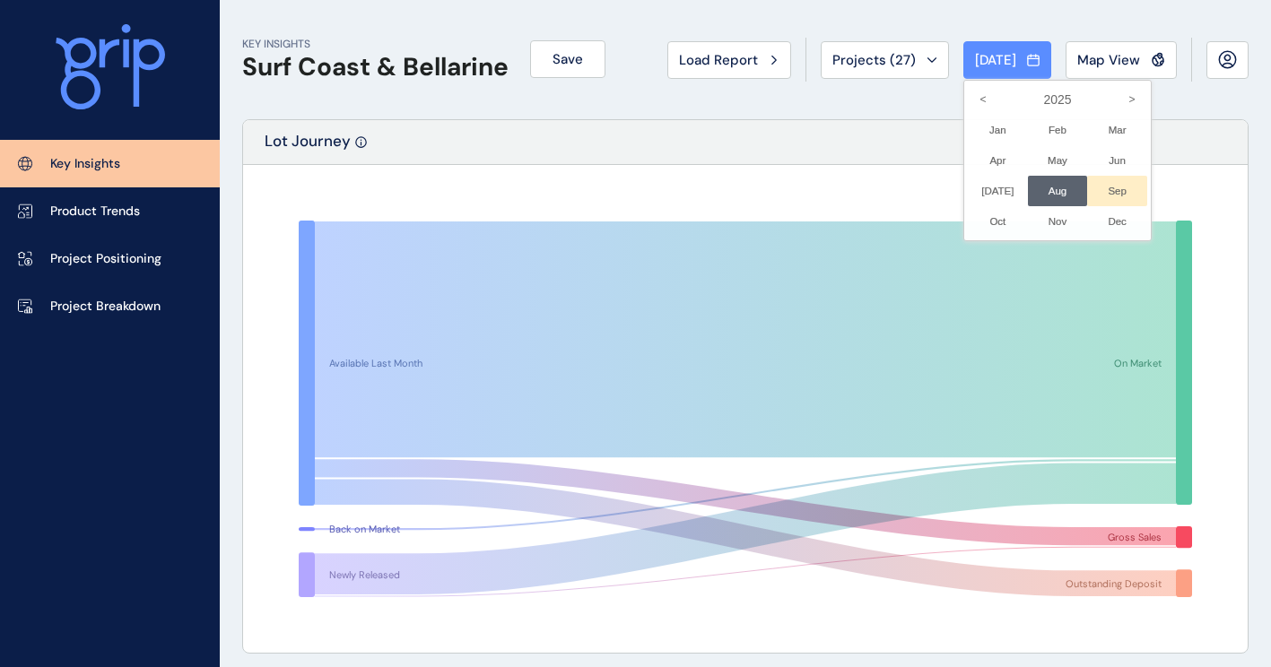
click at [1088, 192] on li "Sep No report is available for this period. New months are usually published 5 …" at bounding box center [1117, 191] width 60 height 30
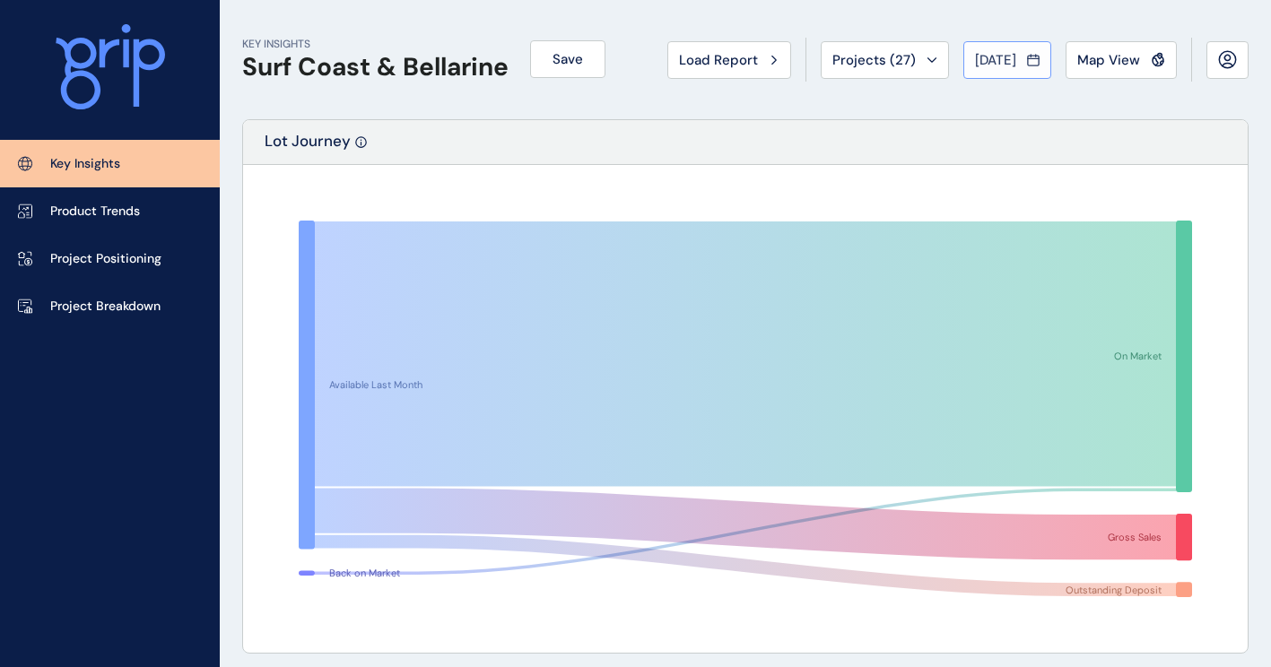
click at [1049, 57] on button "[DATE]" at bounding box center [1007, 60] width 88 height 38
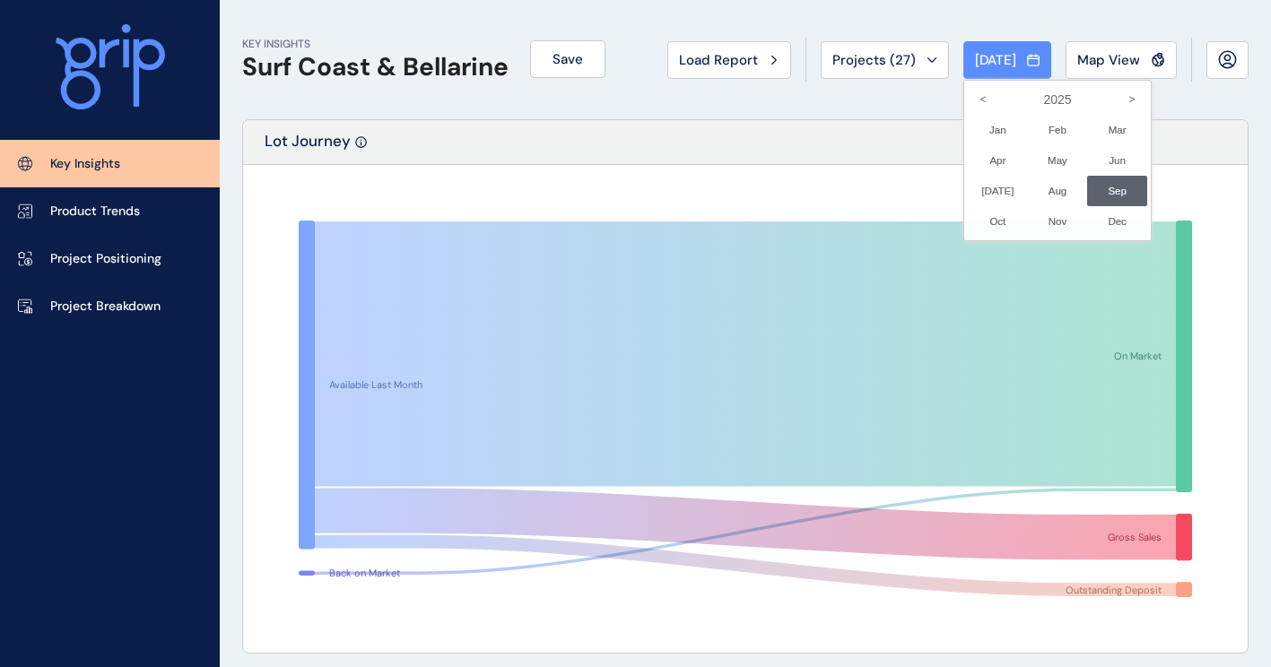
click at [891, 67] on div at bounding box center [635, 333] width 1271 height 667
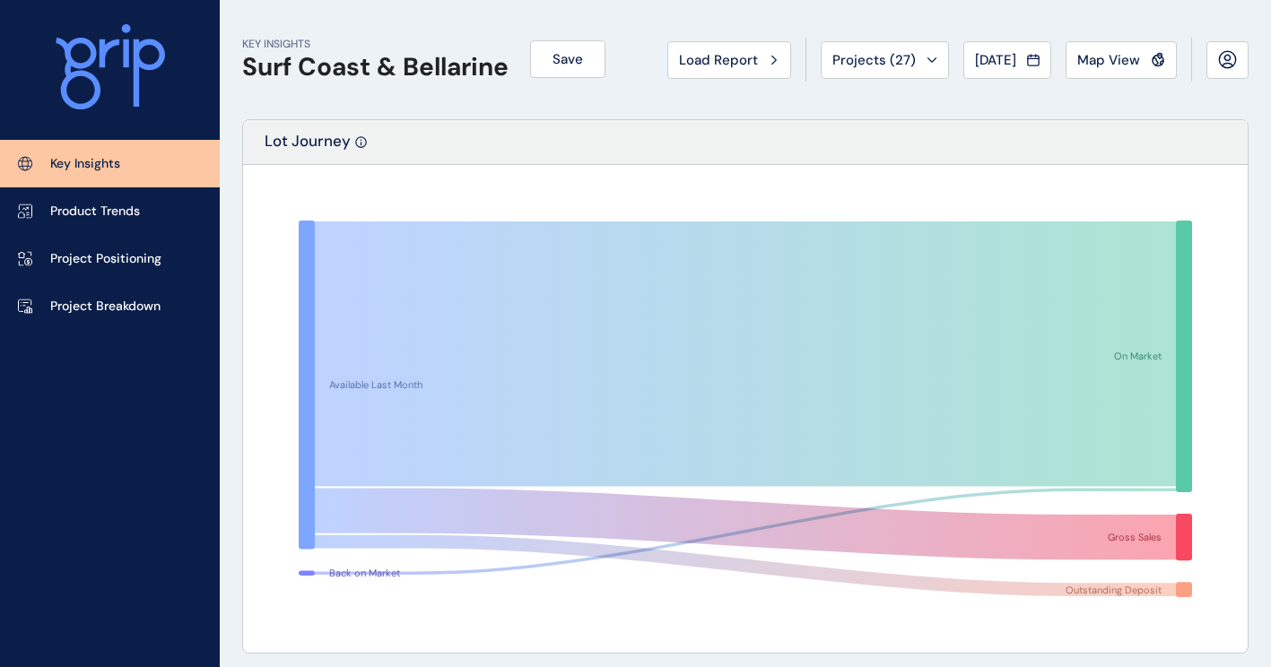
click at [891, 67] on span "Projects ( 27 )" at bounding box center [873, 60] width 83 height 18
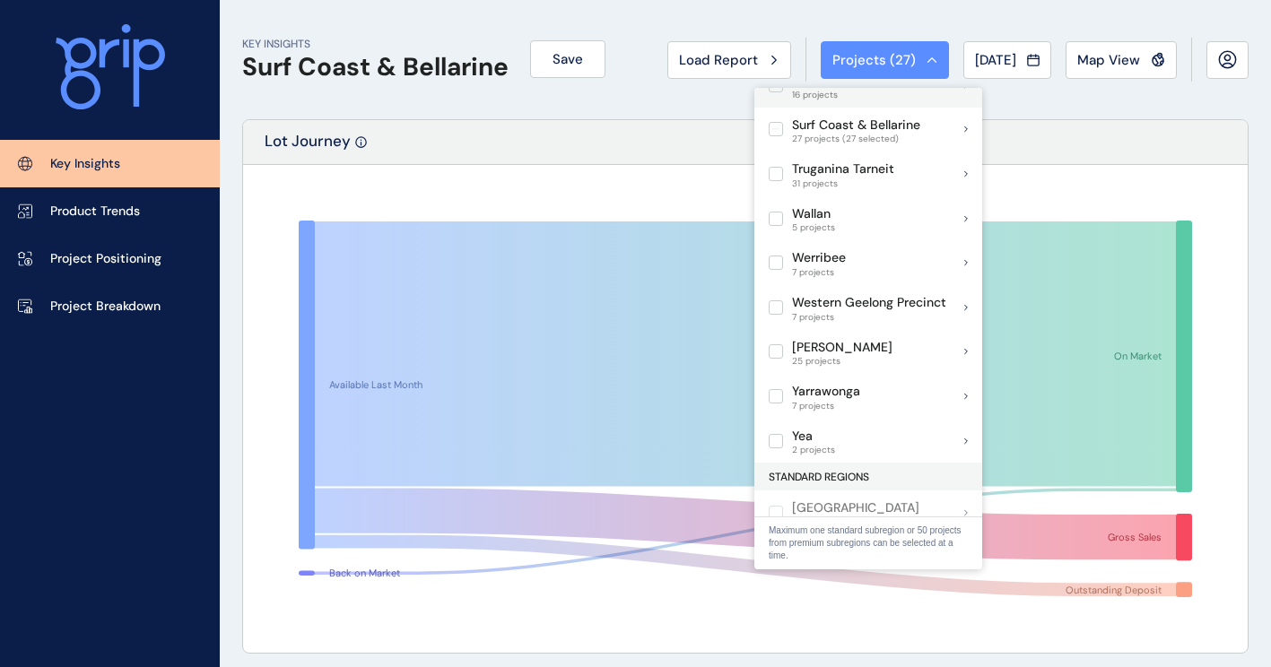
scroll to position [1126, 0]
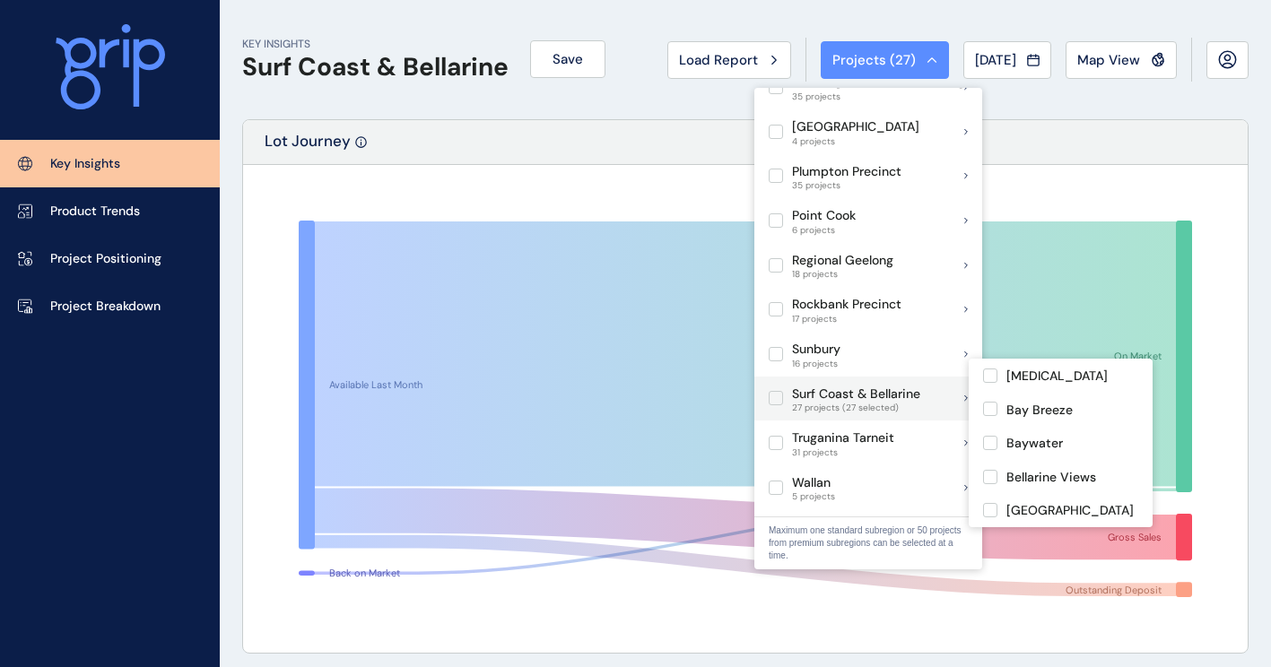
click at [772, 391] on label at bounding box center [776, 398] width 14 height 14
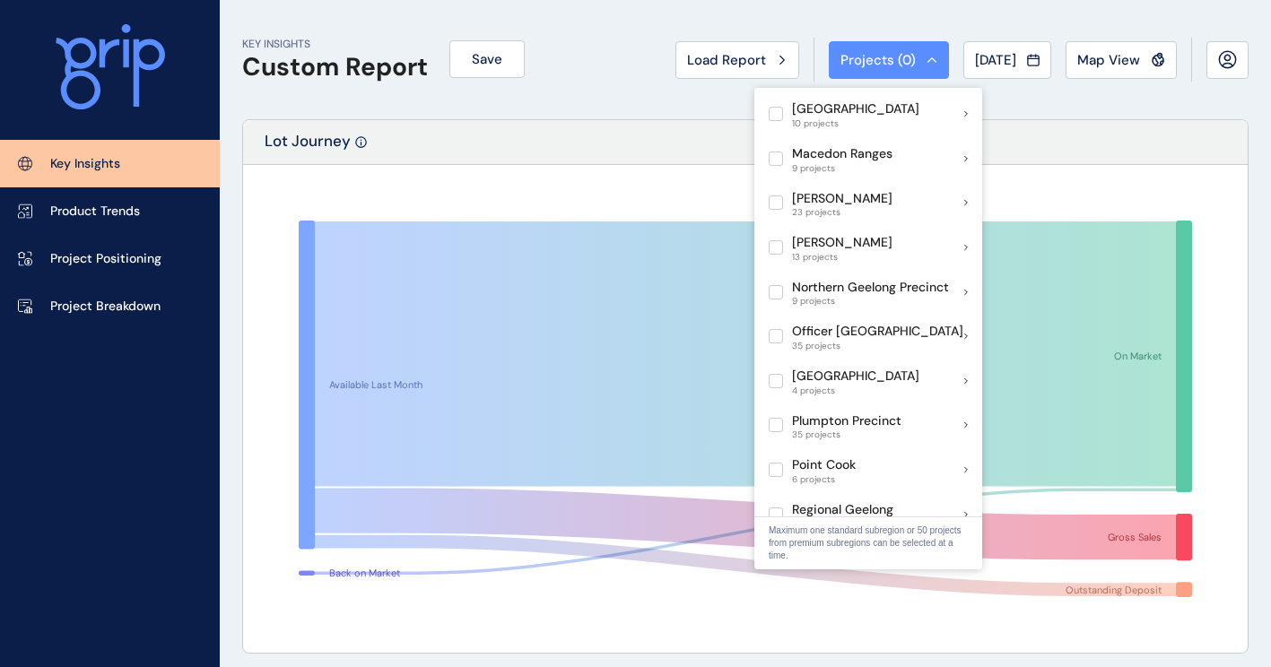
scroll to position [857, 0]
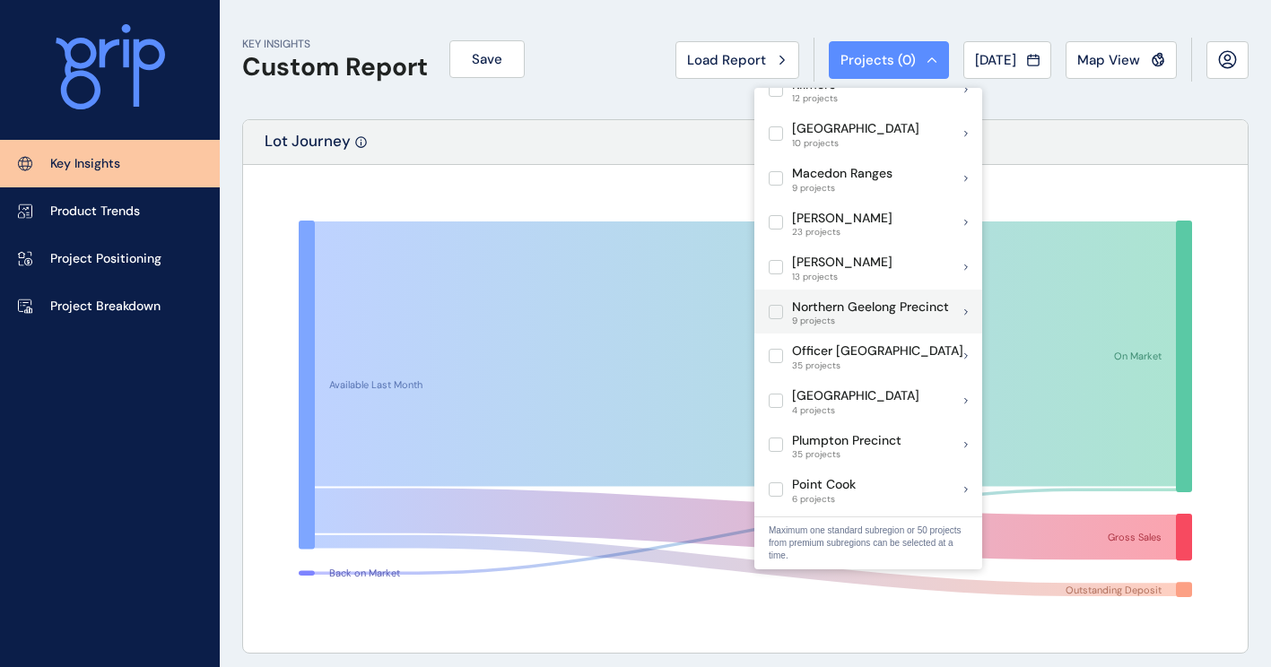
drag, startPoint x: 769, startPoint y: 288, endPoint x: 777, endPoint y: 293, distance: 9.7
click at [769, 305] on label at bounding box center [776, 312] width 14 height 14
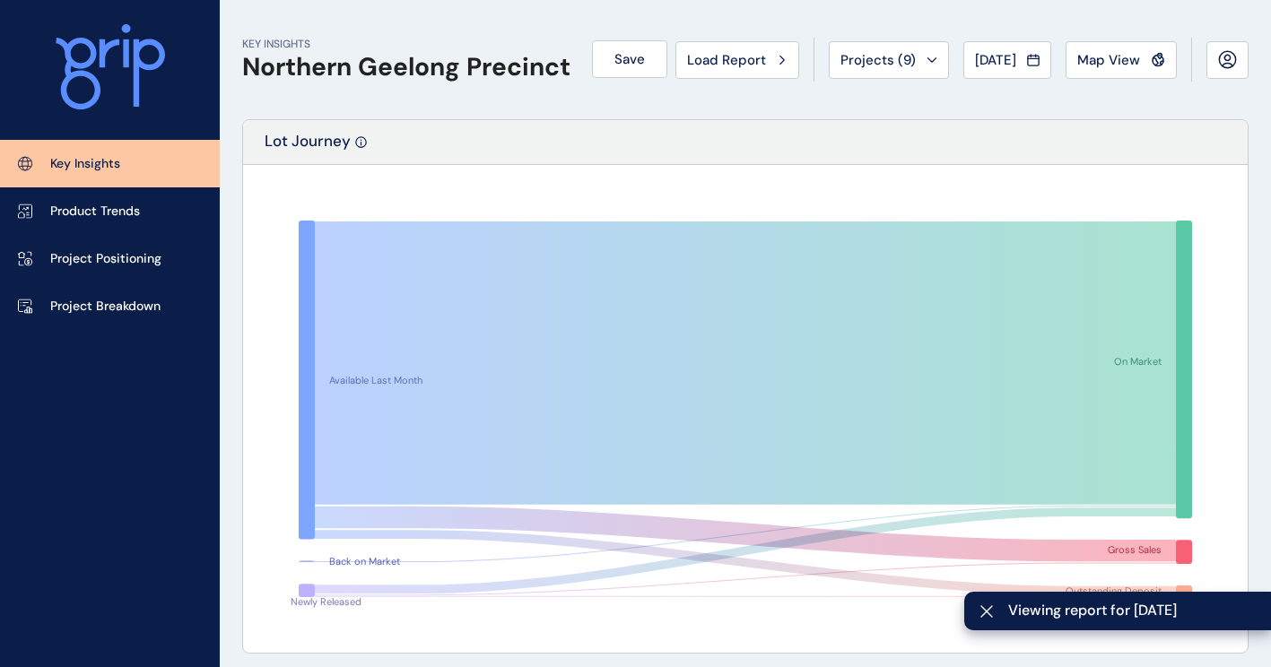
click at [1115, 160] on div "Lot Journey" at bounding box center [745, 142] width 1005 height 45
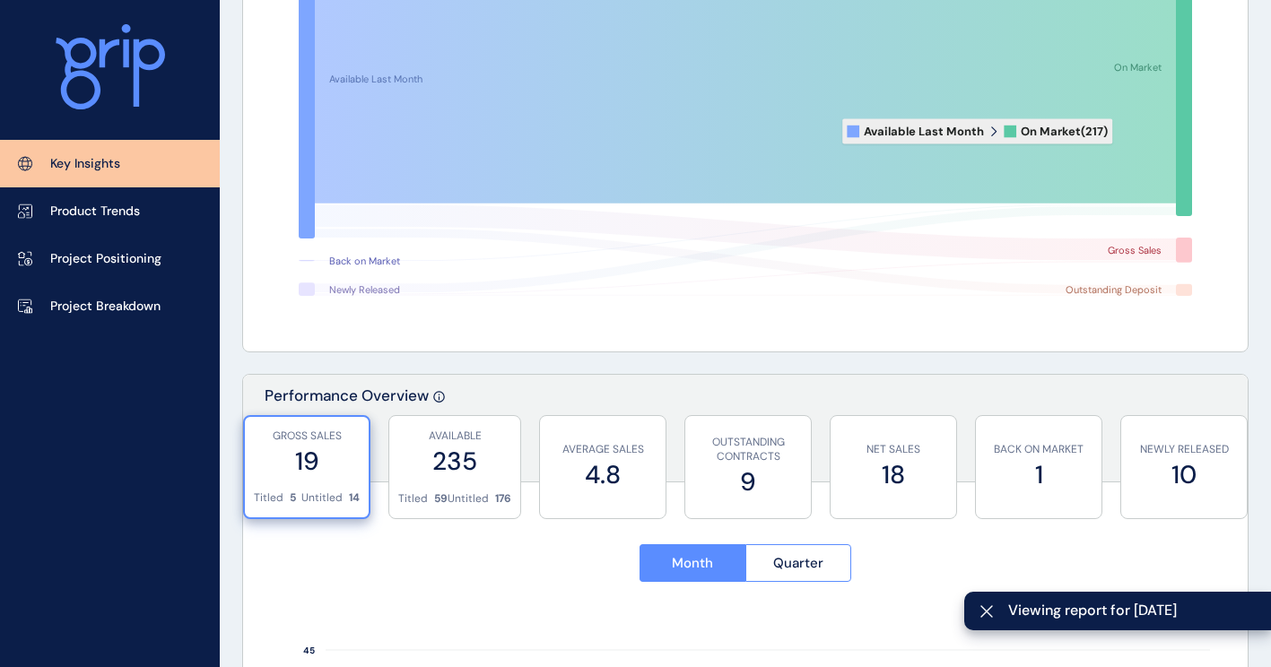
scroll to position [628, 0]
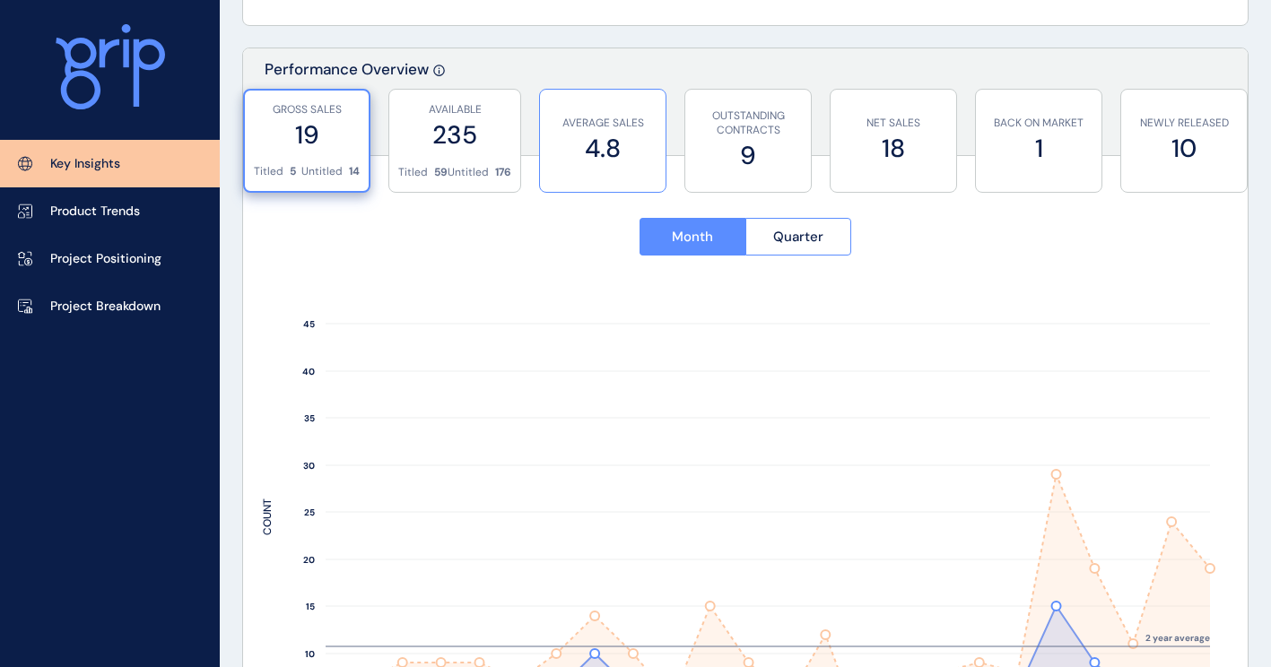
click at [599, 119] on p "AVERAGE SALES" at bounding box center [603, 123] width 108 height 15
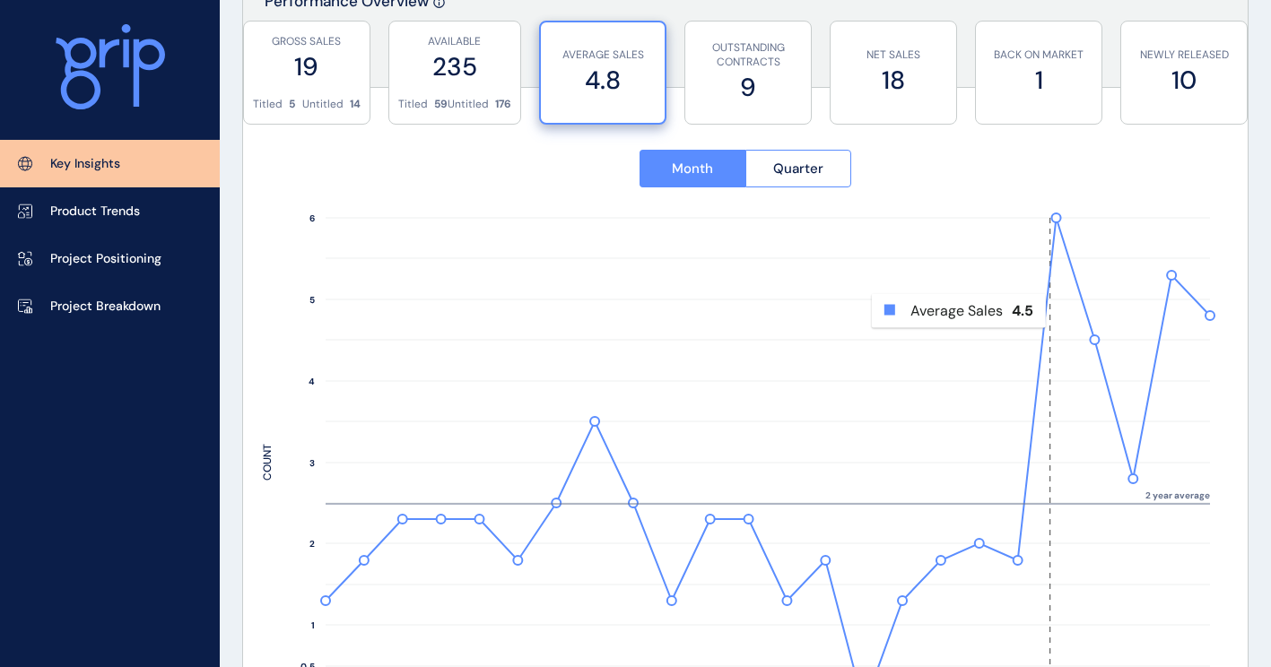
scroll to position [718, 0]
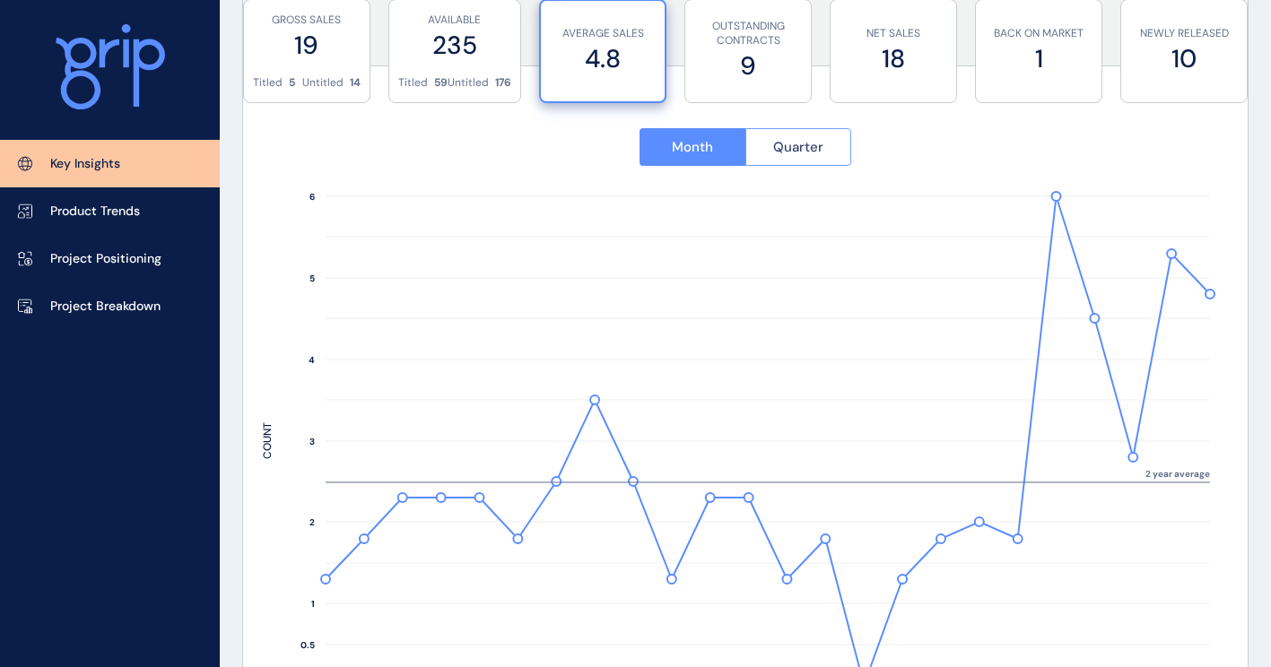
click at [803, 144] on span "Quarter" at bounding box center [798, 147] width 50 height 18
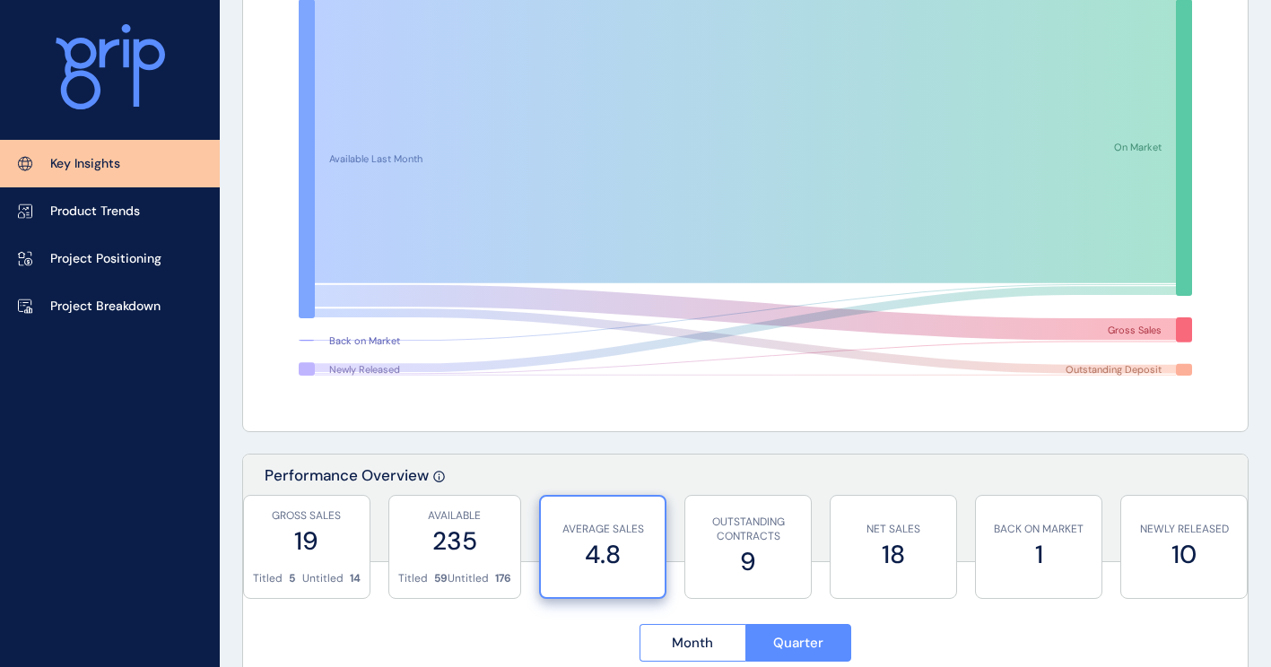
scroll to position [0, 0]
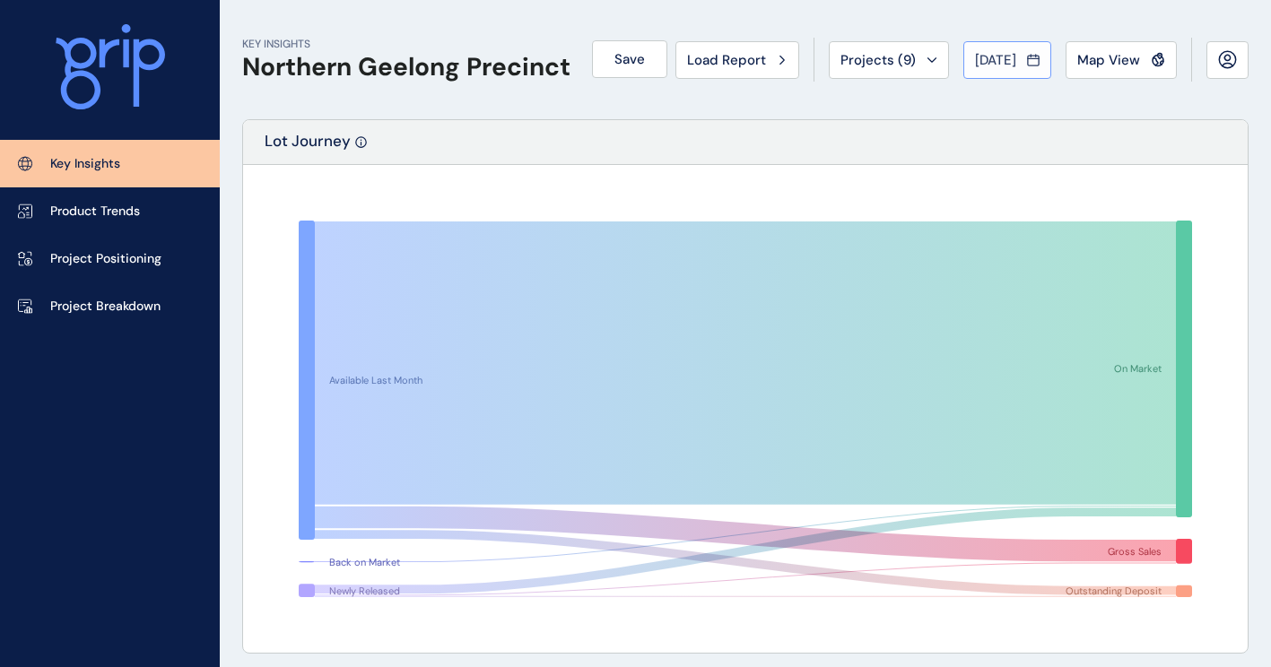
click at [1030, 62] on icon at bounding box center [1033, 60] width 13 height 18
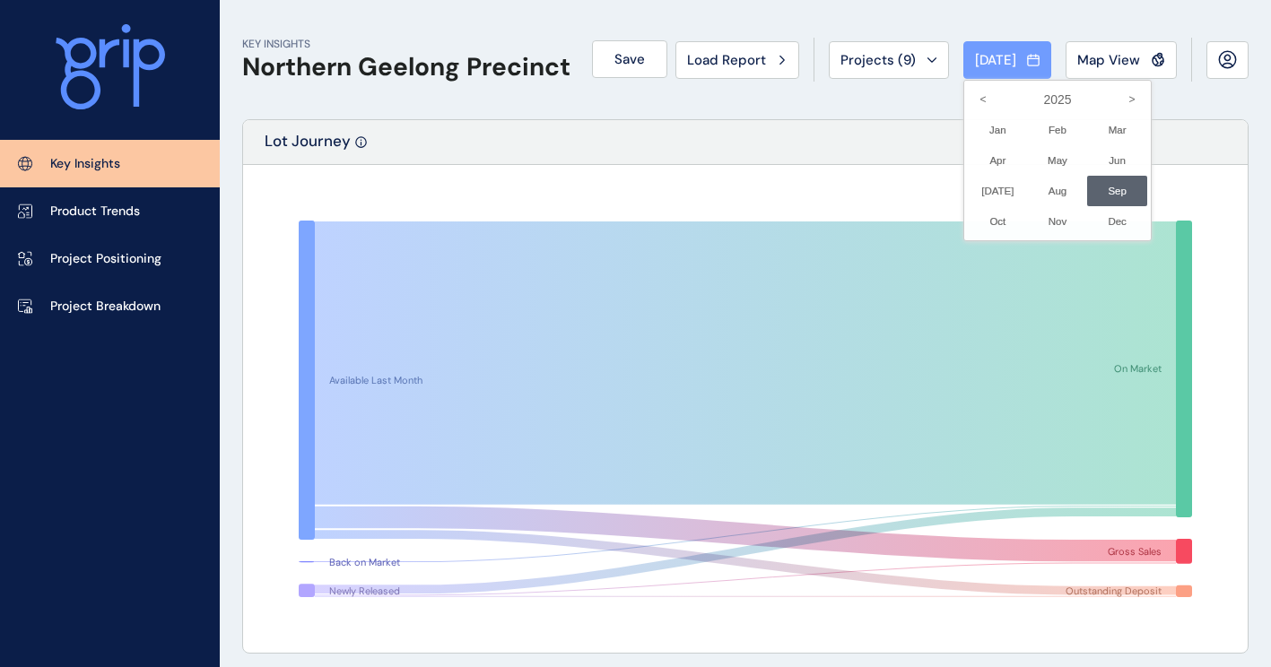
click at [1030, 62] on div at bounding box center [635, 333] width 1271 height 667
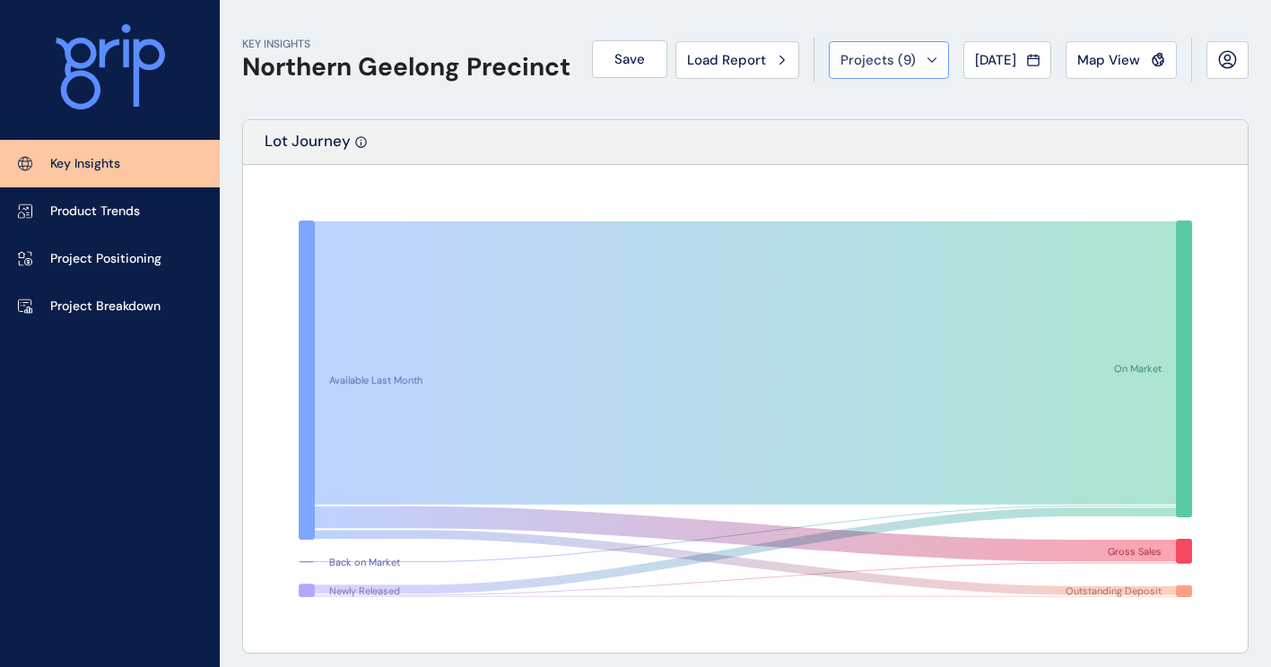
click at [921, 56] on button "Projects ( 9 )" at bounding box center [889, 60] width 120 height 38
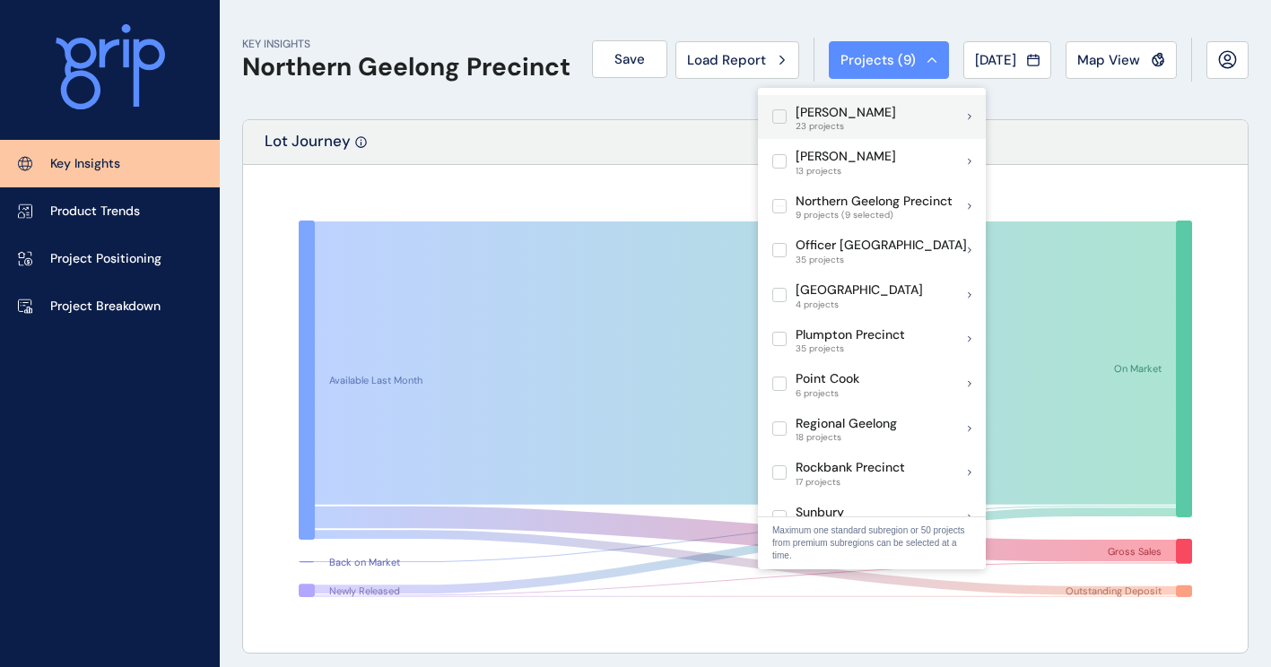
scroll to position [897, 0]
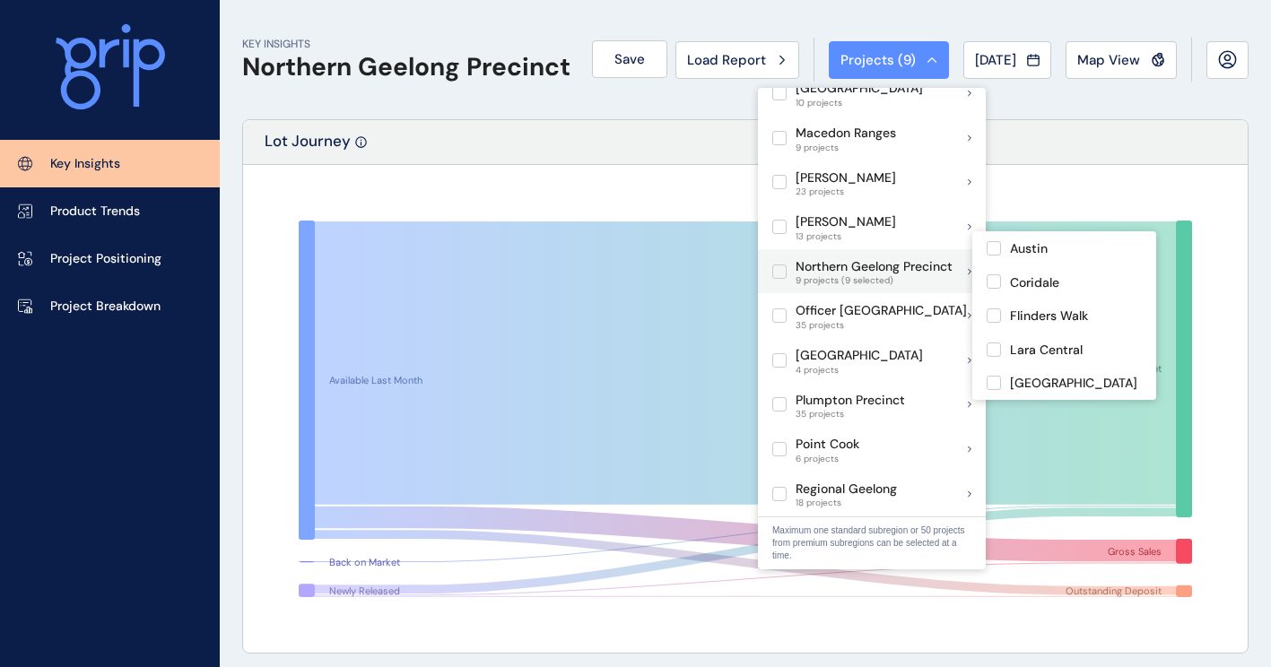
click at [780, 265] on label at bounding box center [779, 272] width 14 height 14
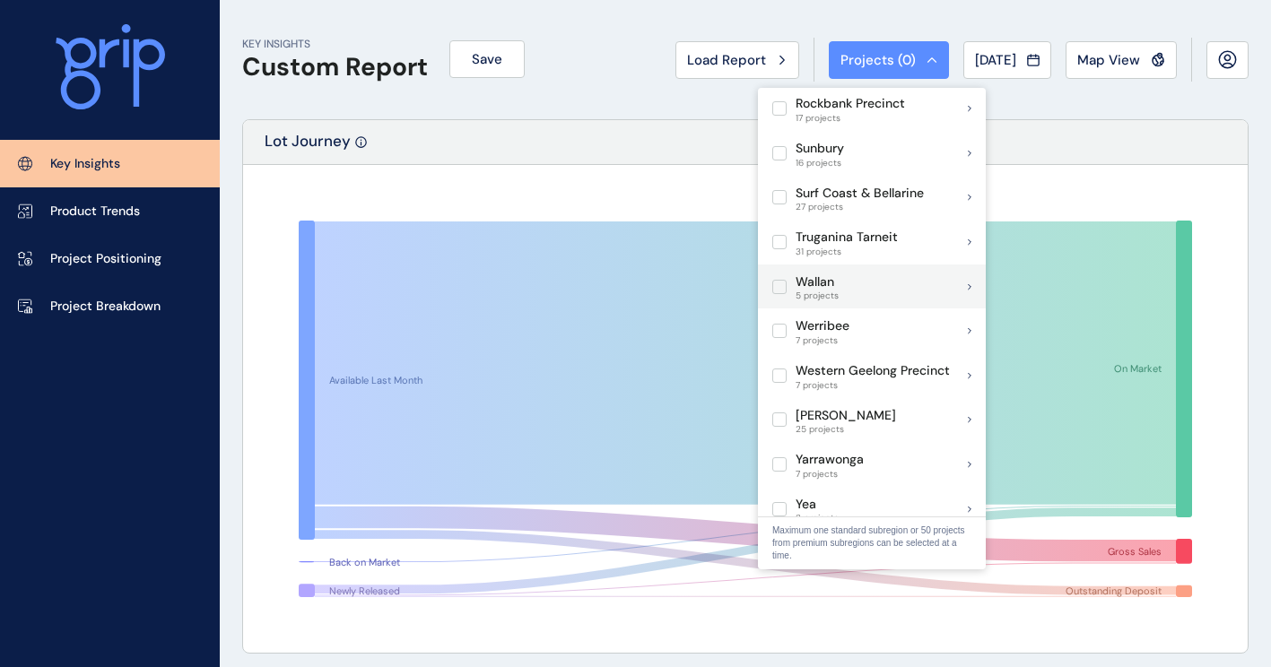
scroll to position [1345, 0]
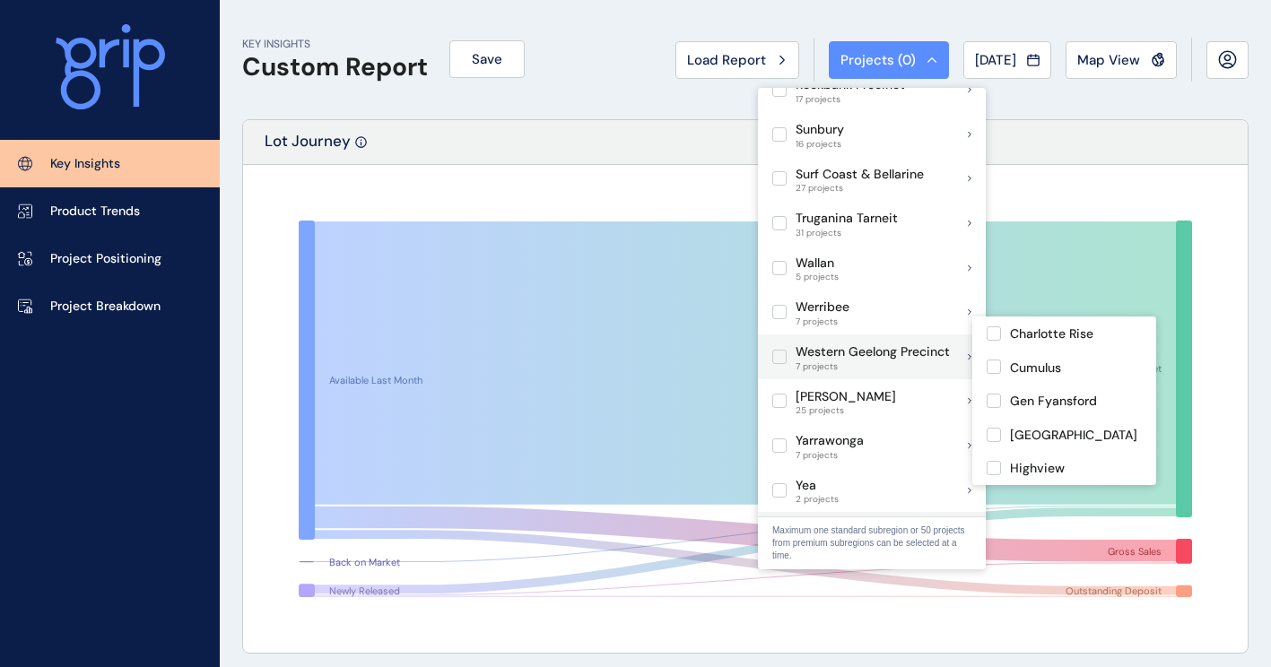
click at [781, 350] on label at bounding box center [779, 357] width 14 height 14
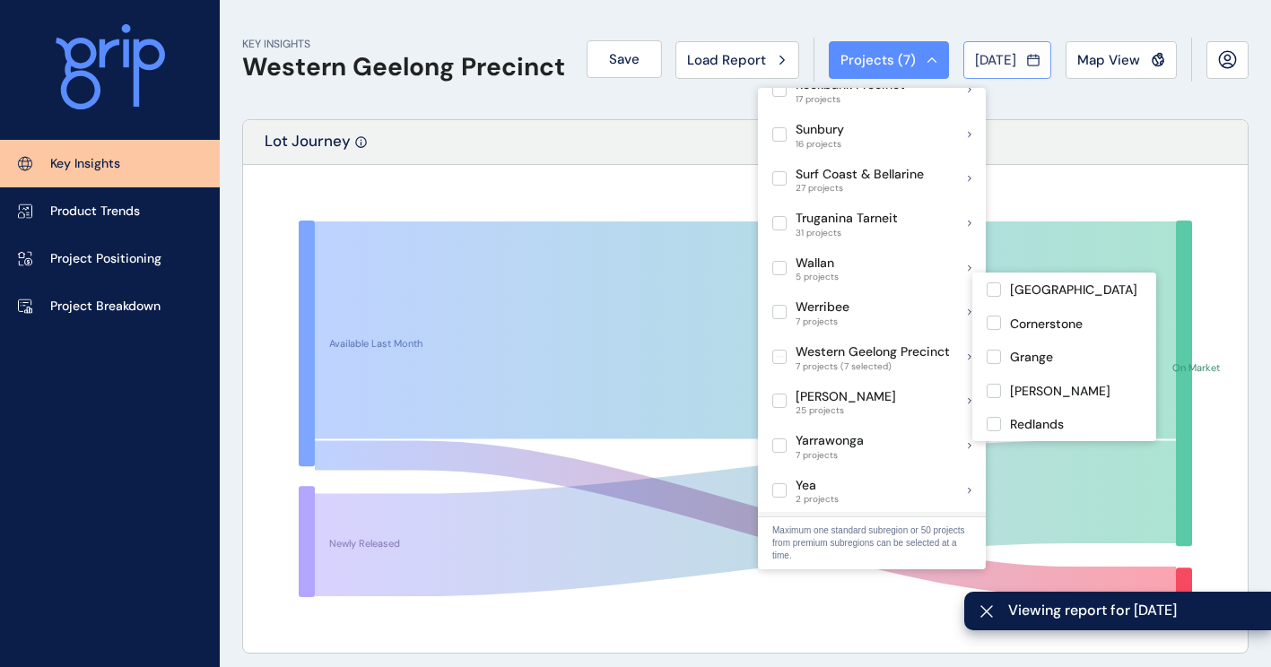
click at [1002, 55] on span "[DATE]" at bounding box center [995, 60] width 41 height 18
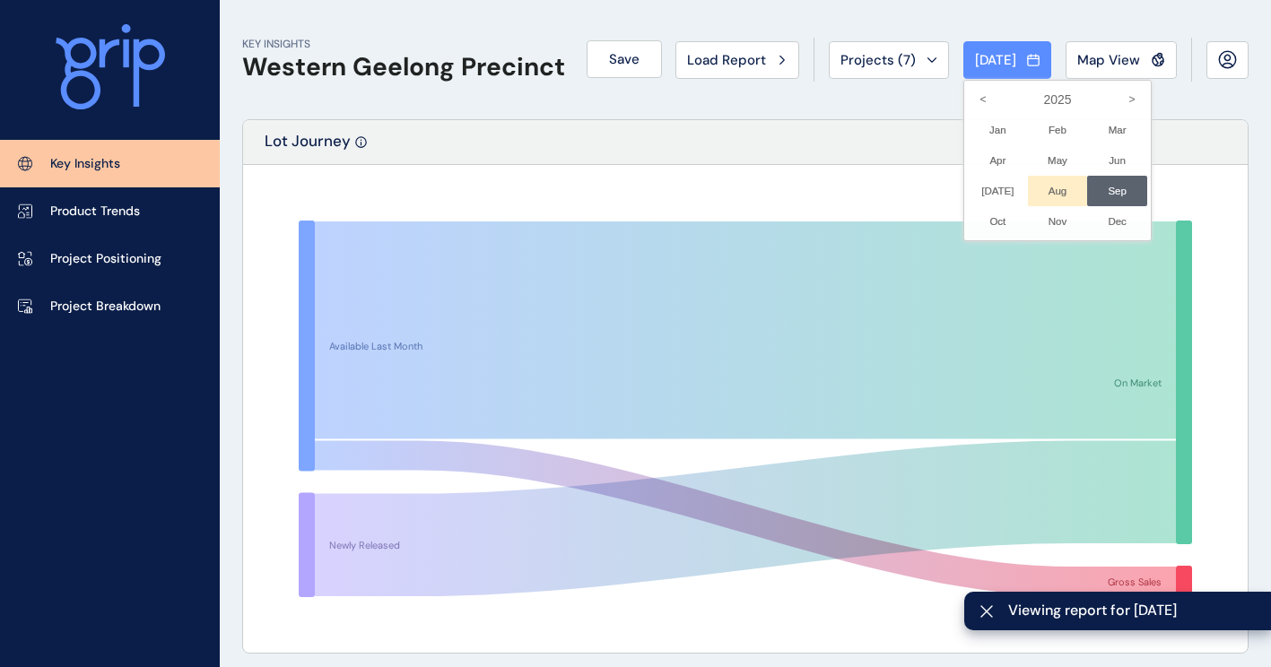
click at [1041, 193] on li "Aug No report is available for this period. New months are usually published 5 …" at bounding box center [1058, 191] width 60 height 30
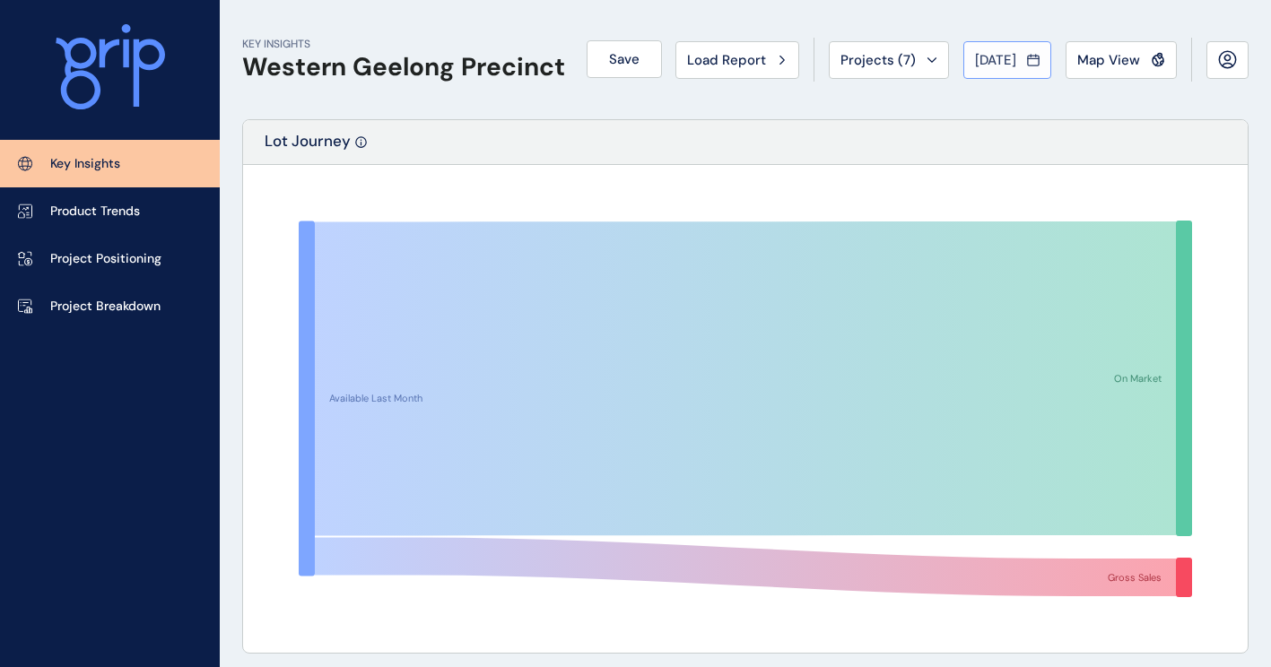
click at [1030, 65] on icon at bounding box center [1033, 61] width 11 height 10
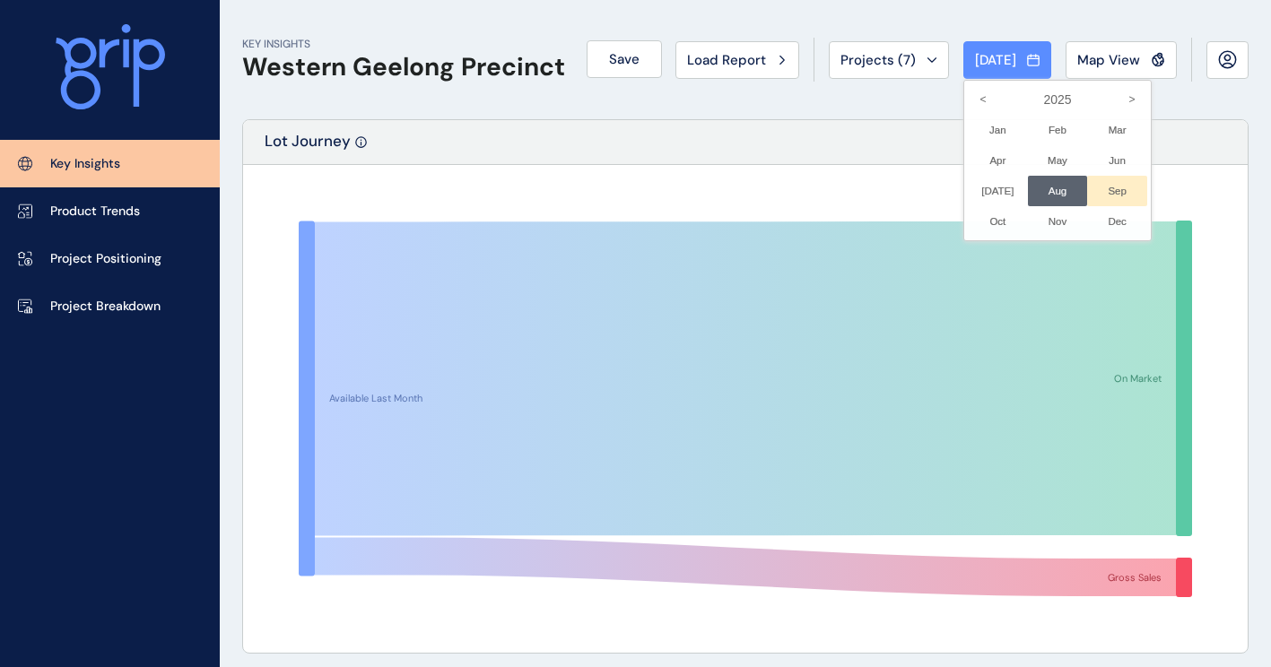
click at [1090, 188] on li "Sep No report is available for this period. New months are usually published 5 …" at bounding box center [1117, 191] width 60 height 30
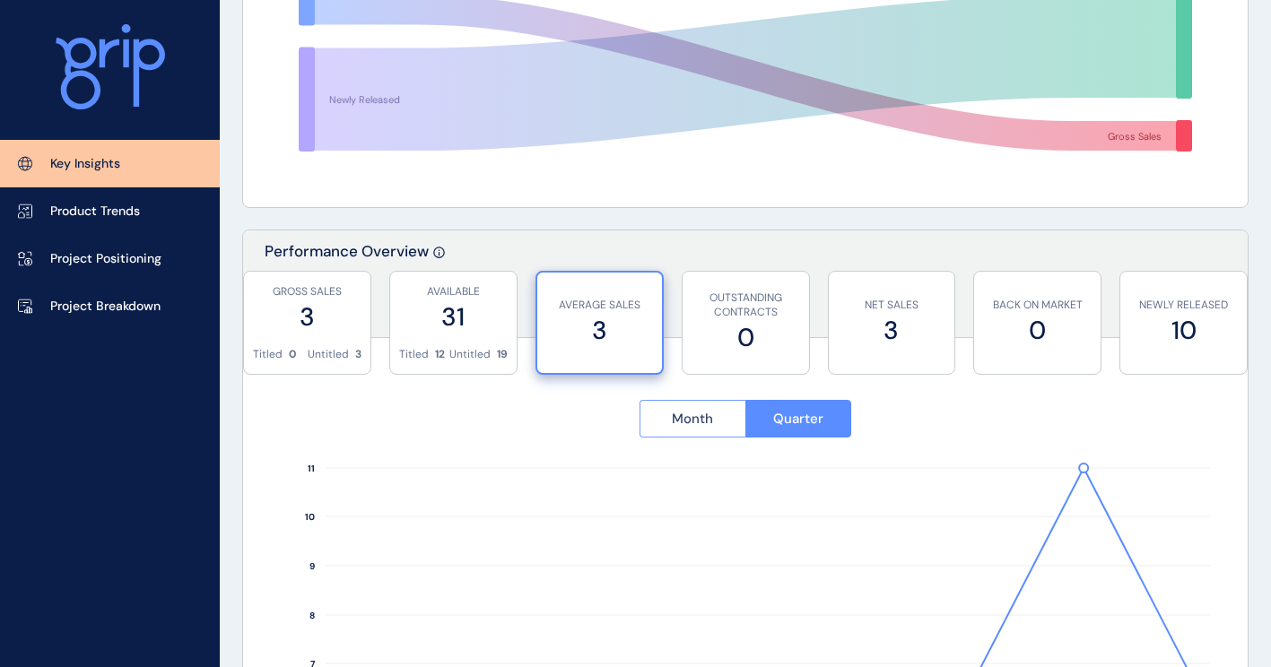
scroll to position [448, 0]
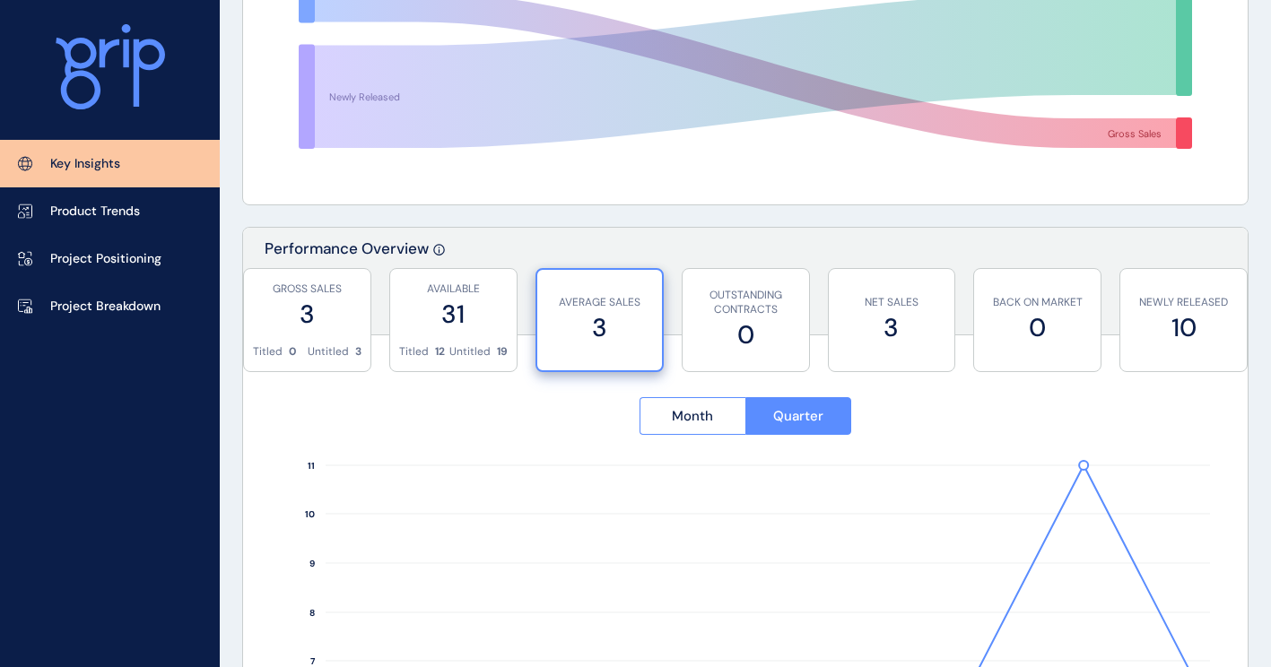
click at [624, 342] on label "3" at bounding box center [599, 327] width 107 height 35
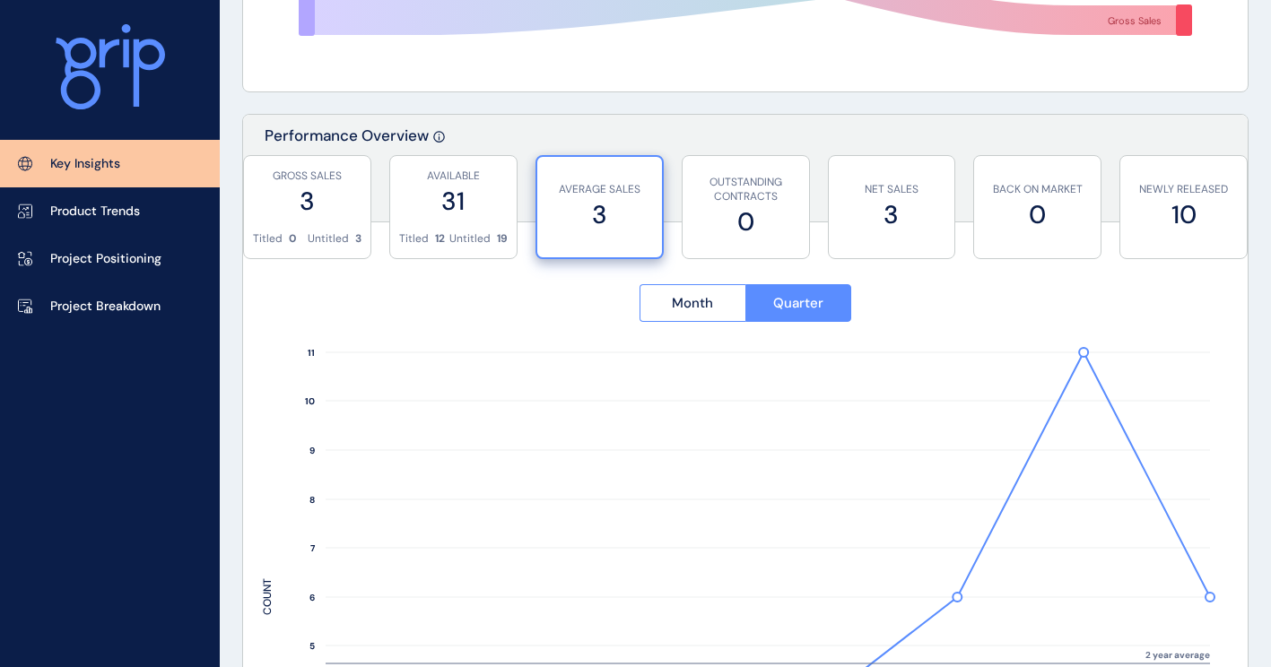
scroll to position [718, 0]
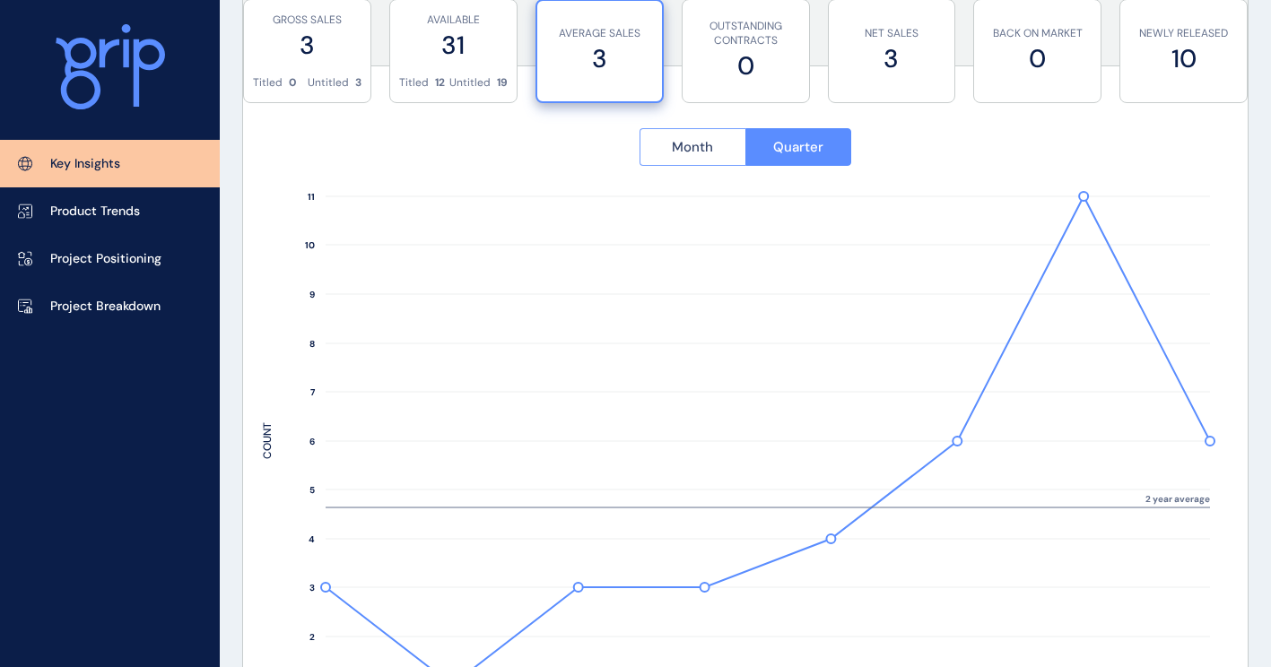
click at [678, 134] on button "Month" at bounding box center [693, 147] width 106 height 38
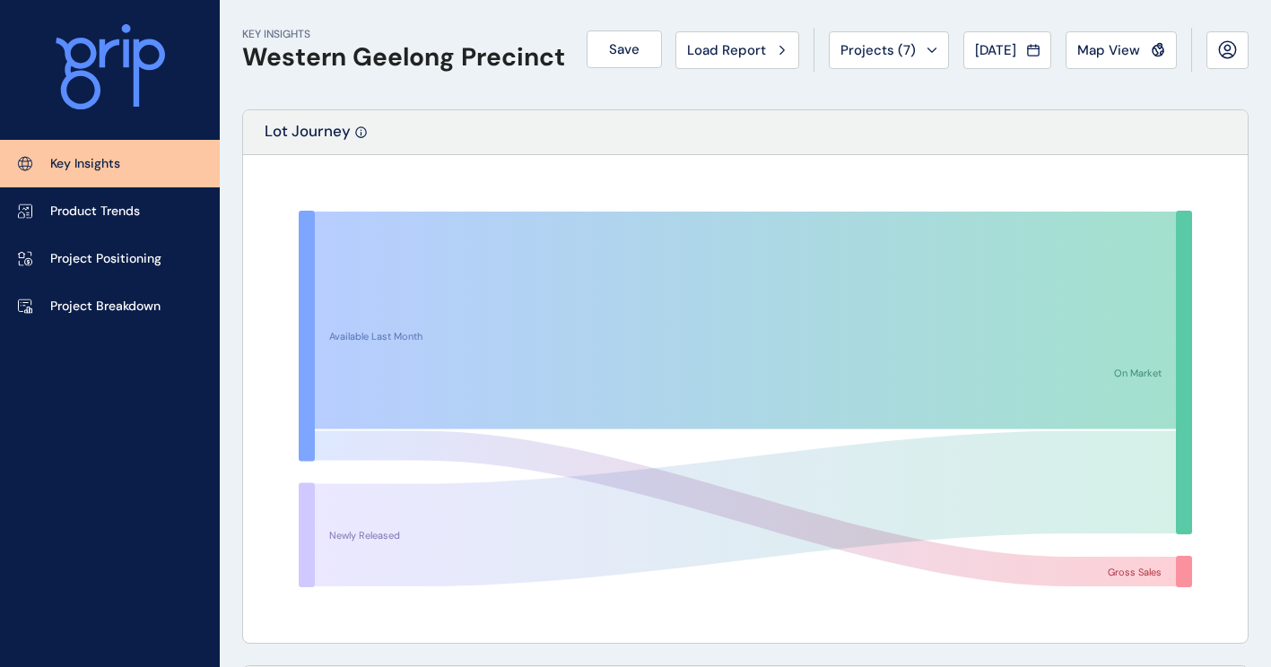
scroll to position [0, 0]
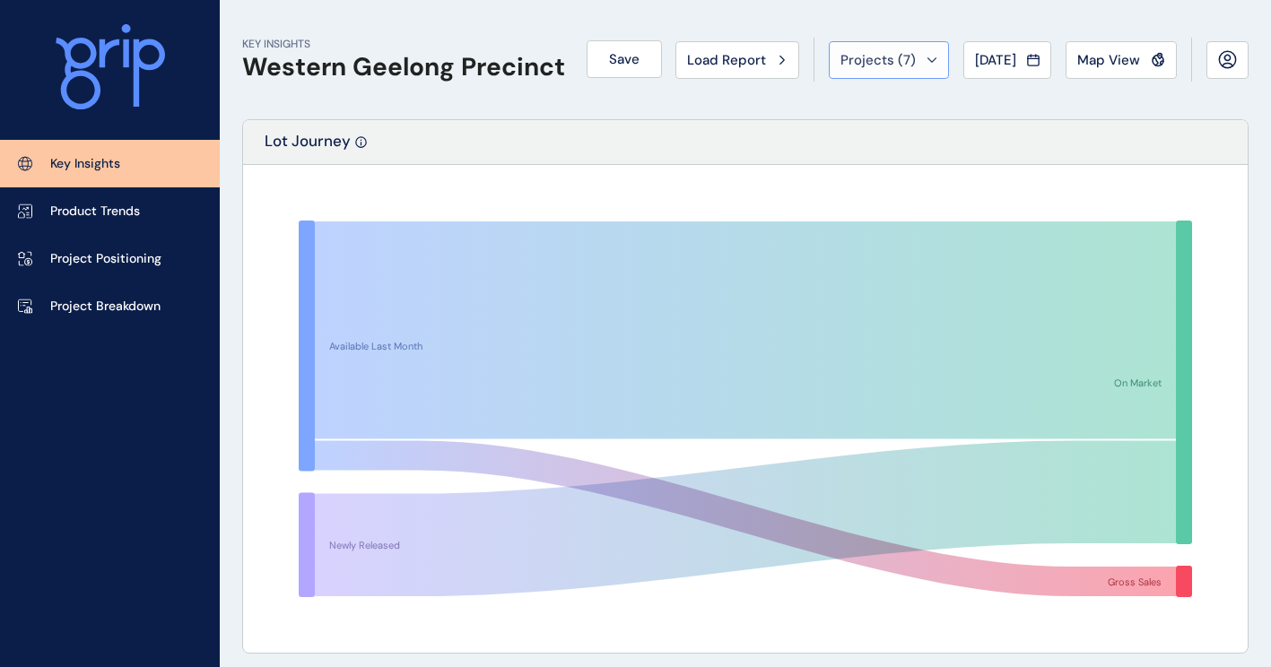
click at [927, 57] on icon at bounding box center [932, 59] width 11 height 5
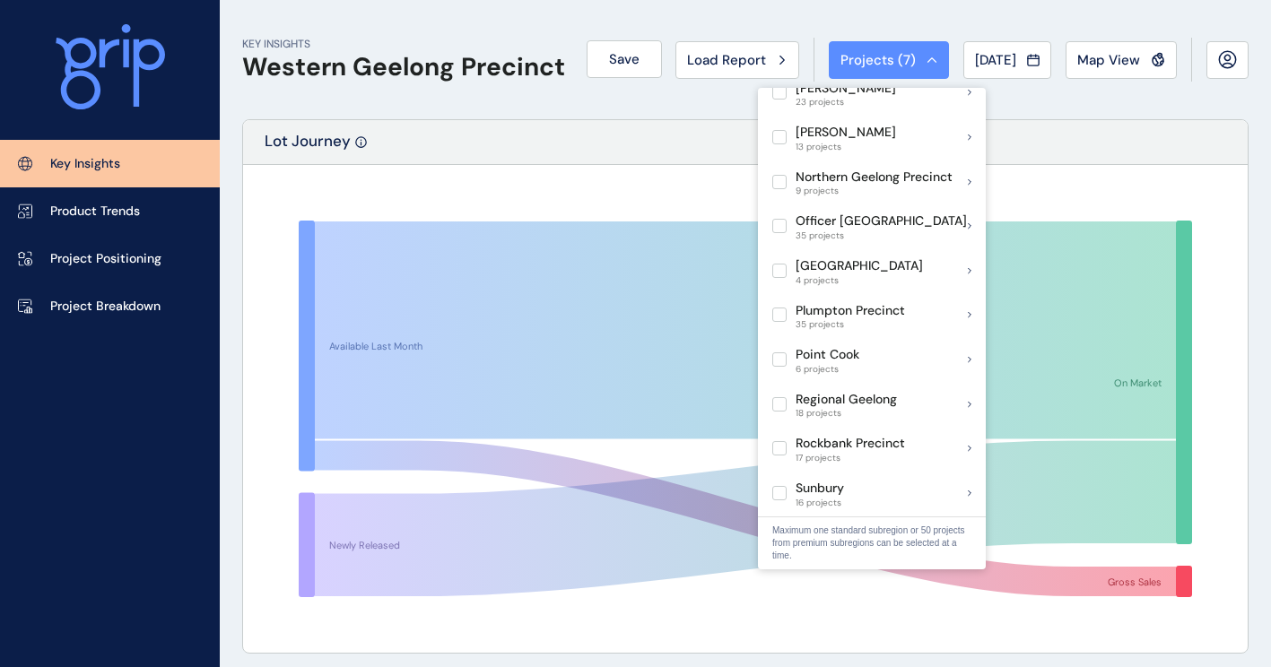
scroll to position [1345, 0]
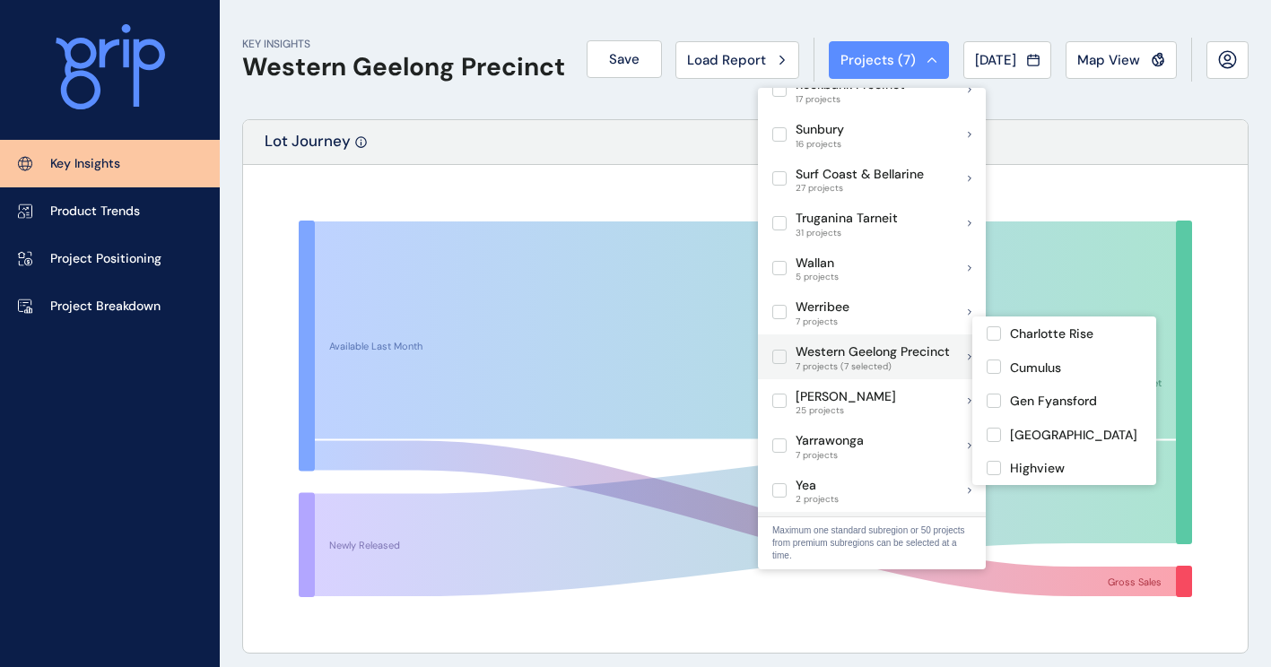
click at [779, 350] on label at bounding box center [779, 357] width 14 height 14
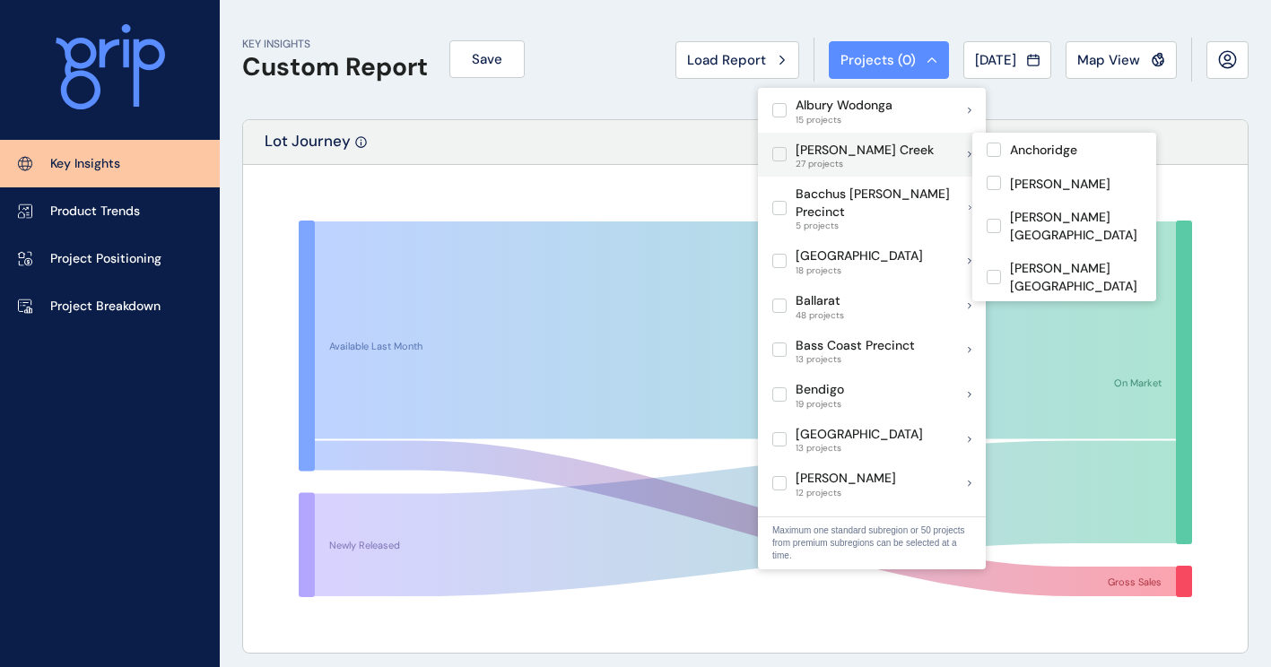
click at [783, 149] on label at bounding box center [779, 154] width 14 height 14
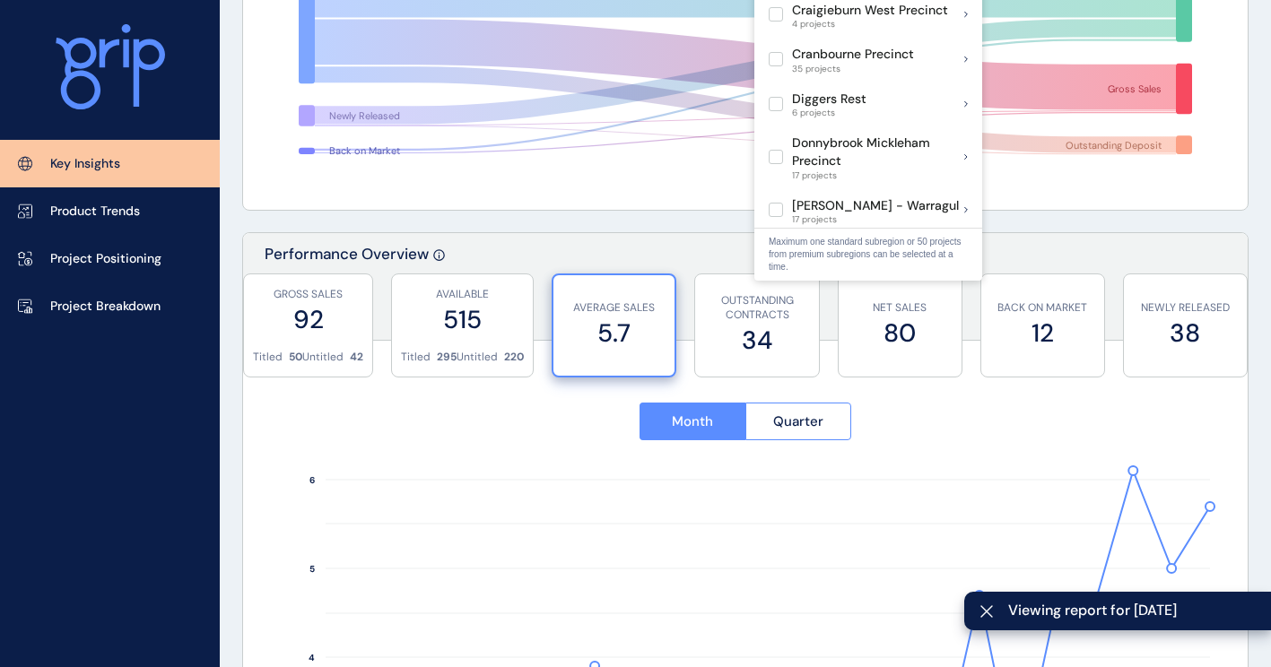
scroll to position [538, 0]
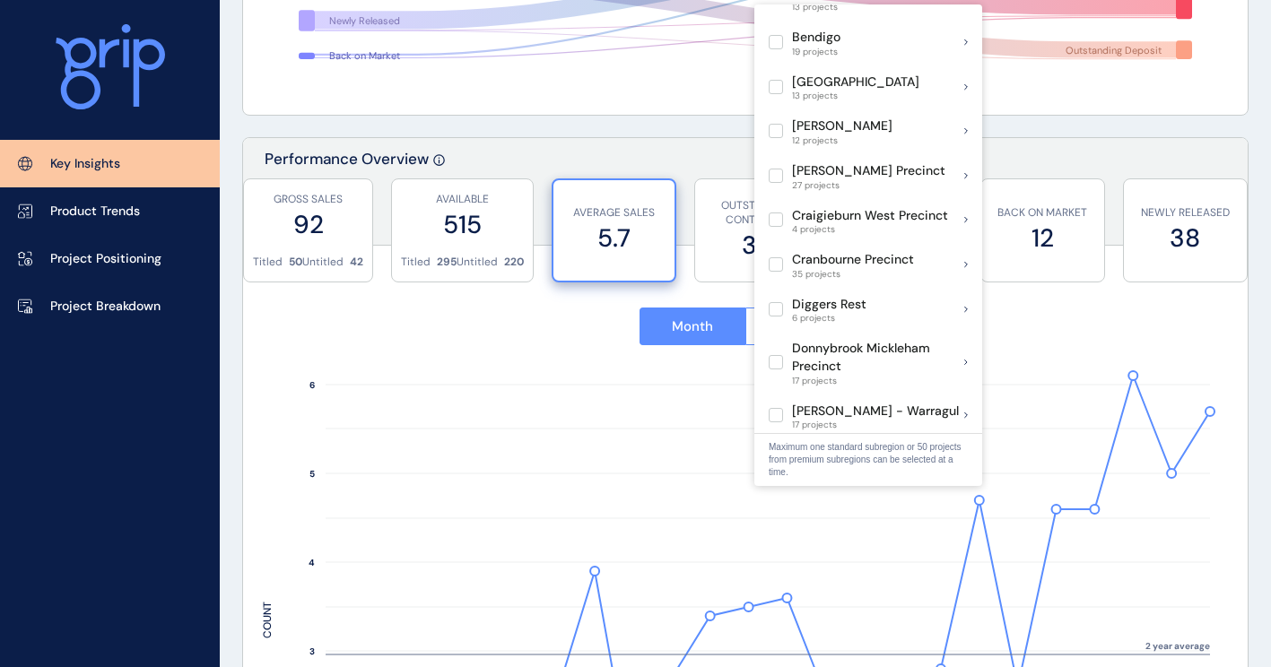
drag, startPoint x: 675, startPoint y: 147, endPoint x: 760, endPoint y: 304, distance: 178.2
click at [675, 147] on div "Performance Overview" at bounding box center [745, 192] width 1005 height 108
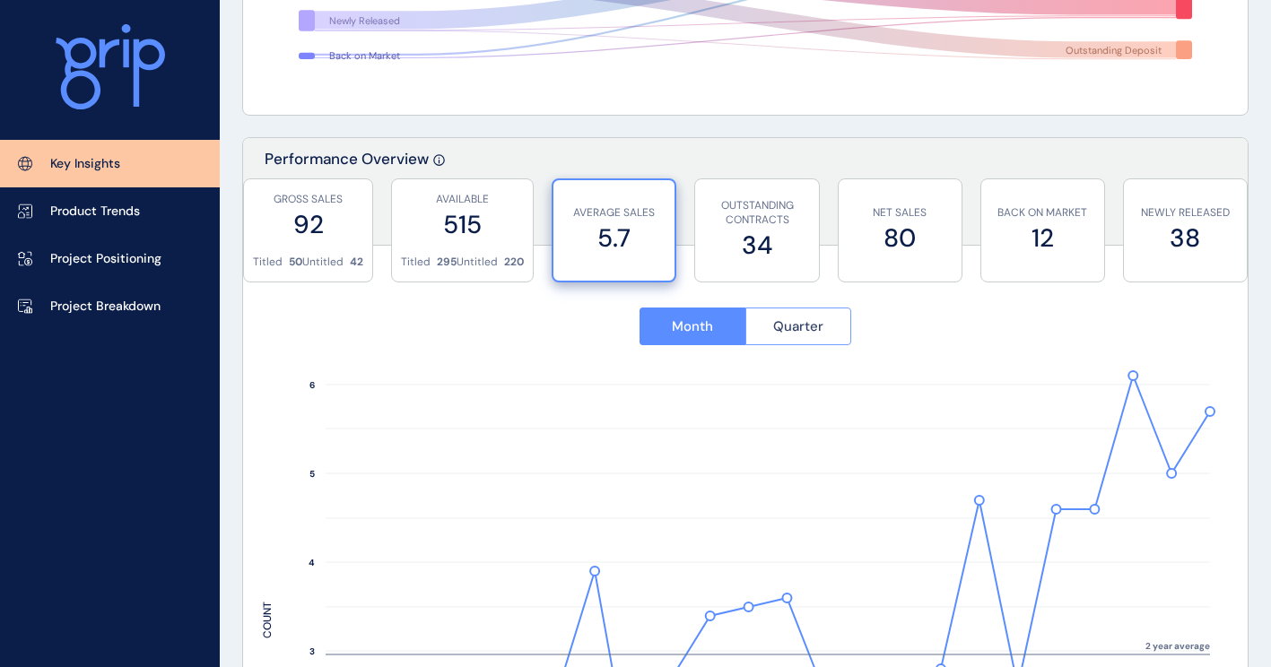
click at [777, 318] on span "Quarter" at bounding box center [798, 327] width 50 height 18
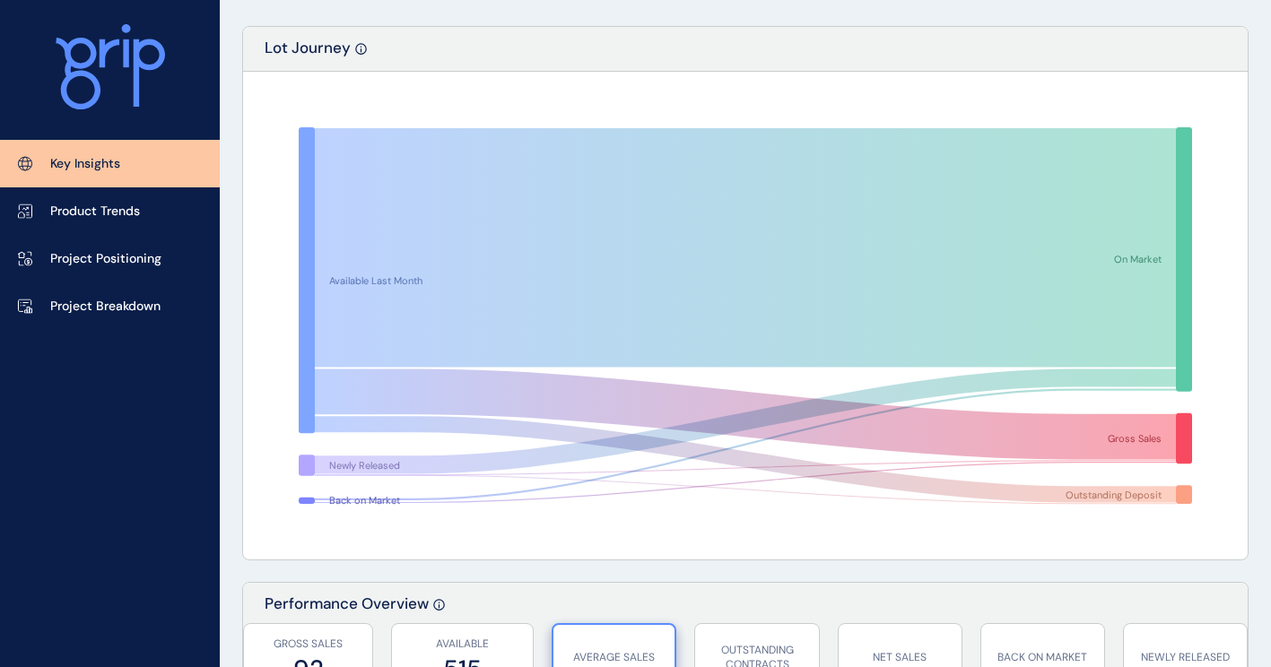
scroll to position [0, 0]
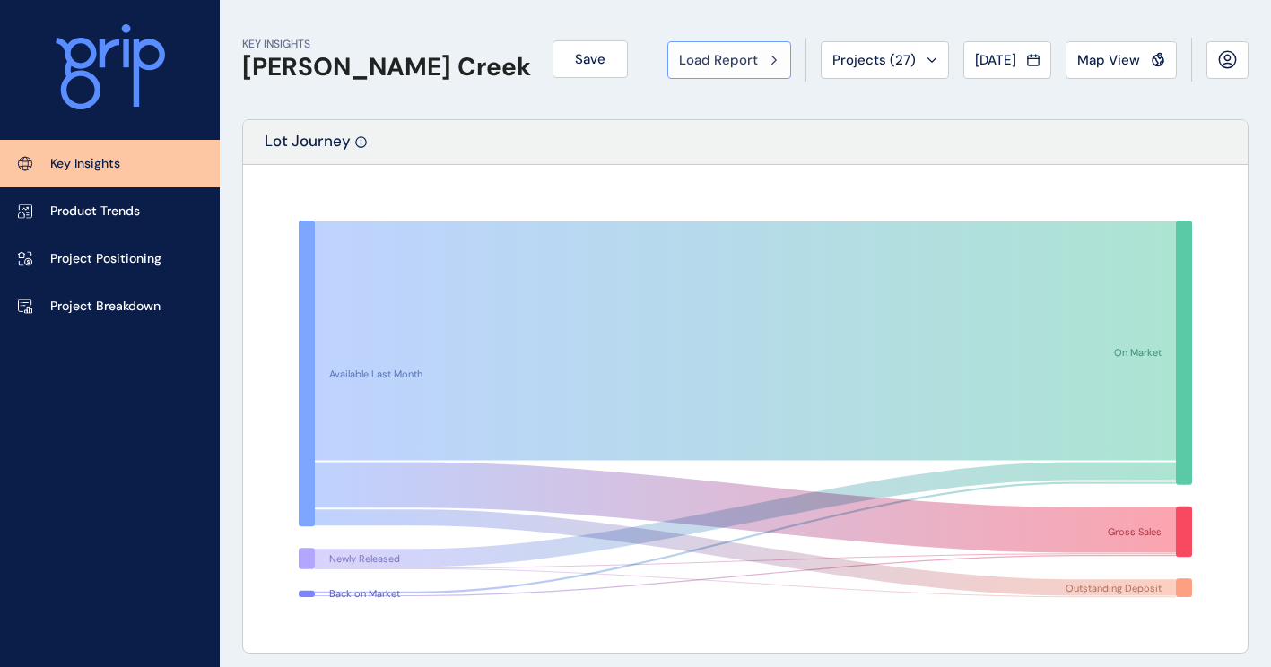
click at [720, 55] on span "Load Report" at bounding box center [718, 60] width 79 height 18
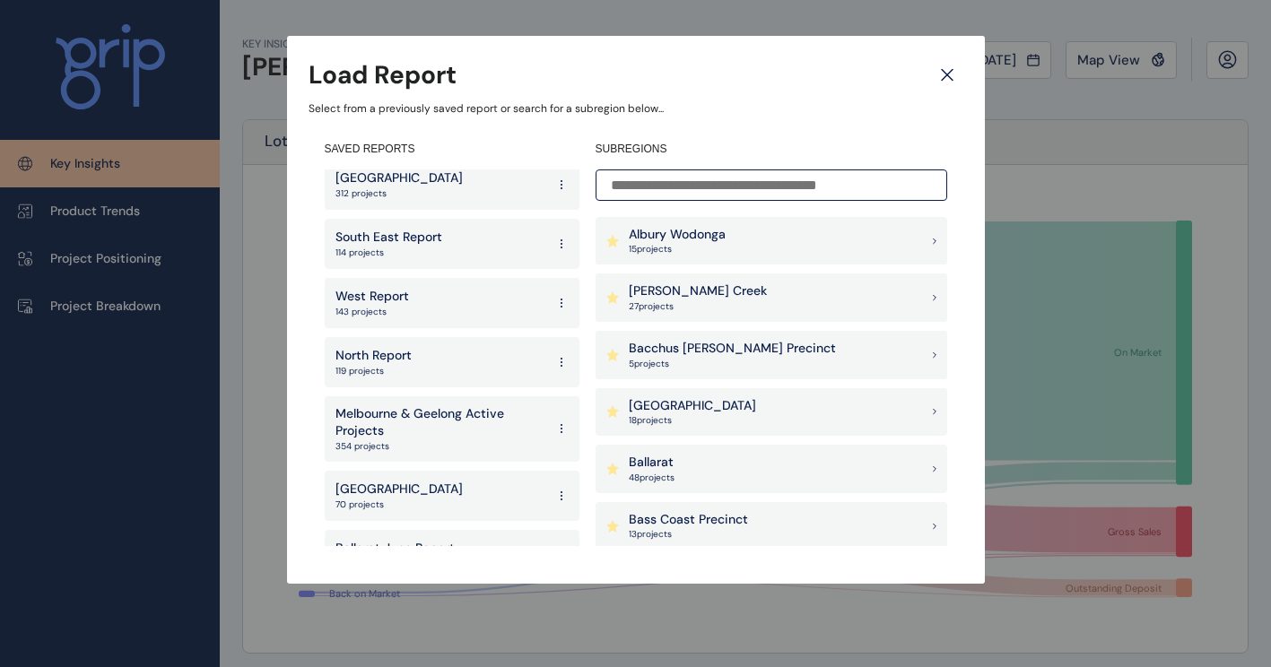
scroll to position [103, 0]
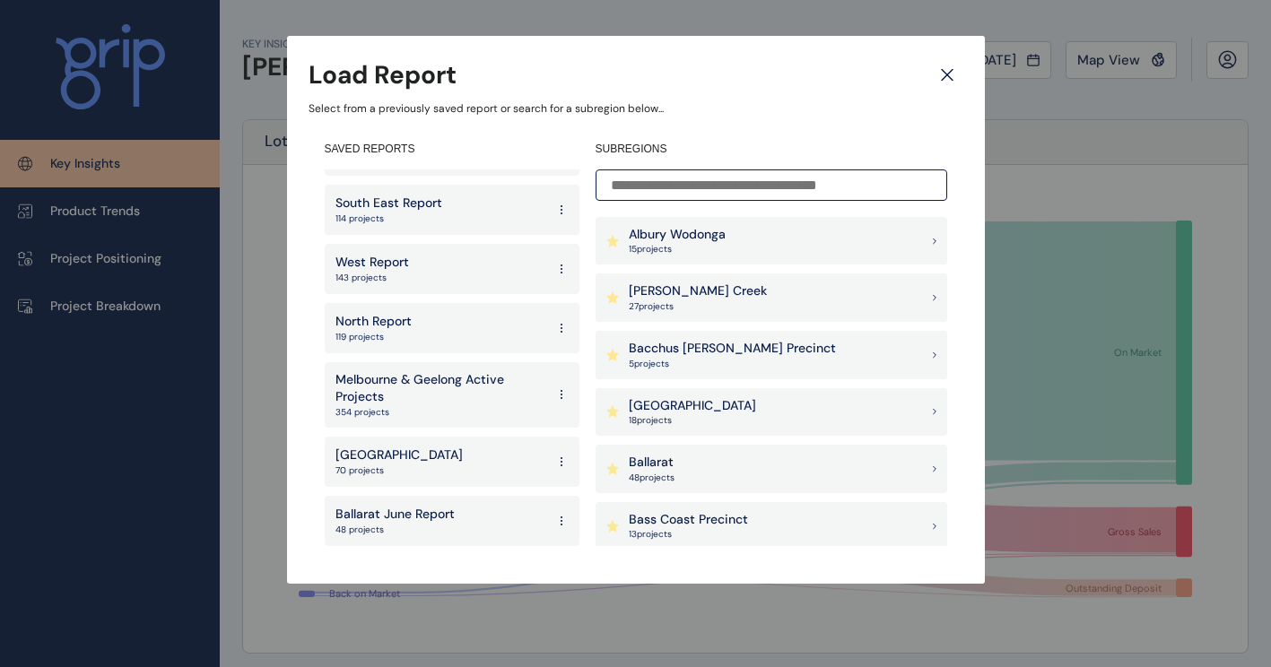
click at [403, 468] on p "70 projects" at bounding box center [398, 471] width 127 height 13
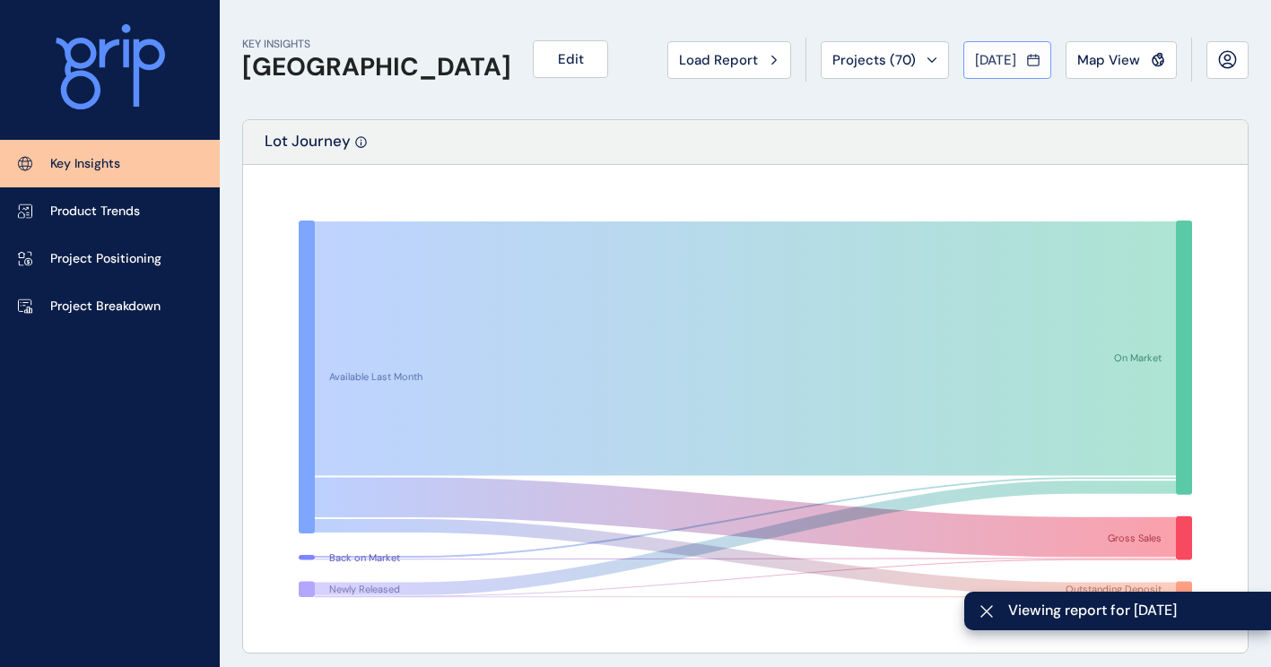
click at [1015, 59] on span "[DATE]" at bounding box center [995, 60] width 41 height 18
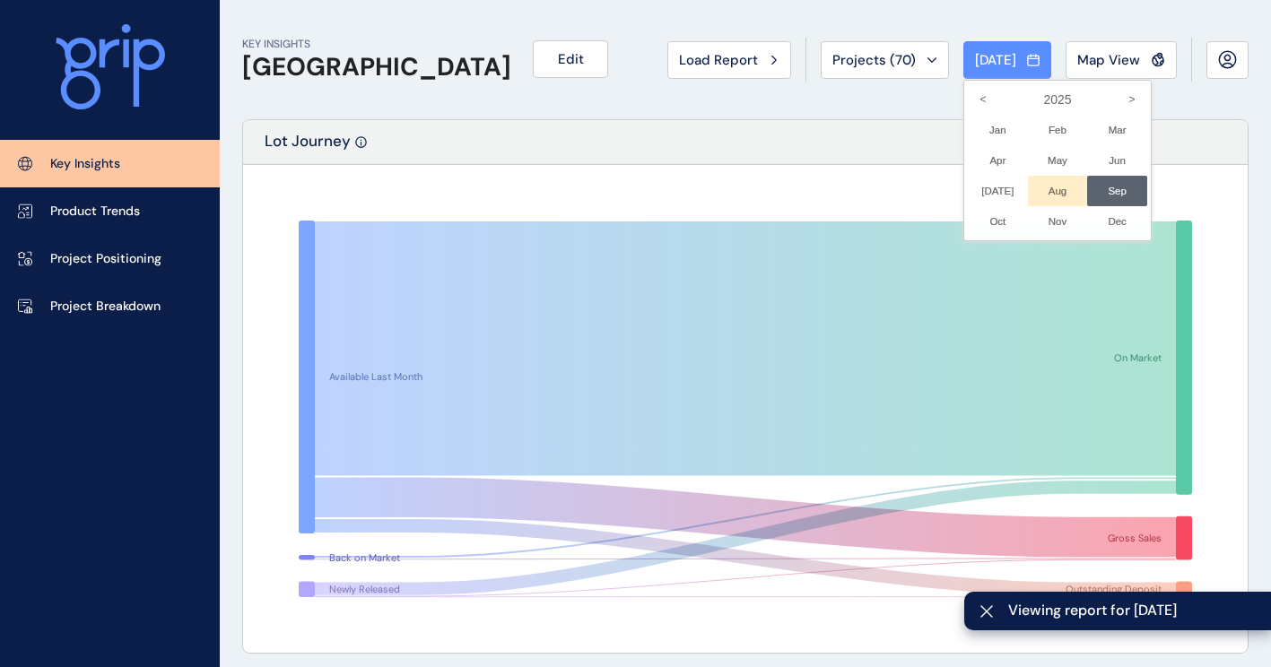
click at [1038, 187] on li "Aug No report is available for this period. New months are usually published 5 …" at bounding box center [1058, 191] width 60 height 30
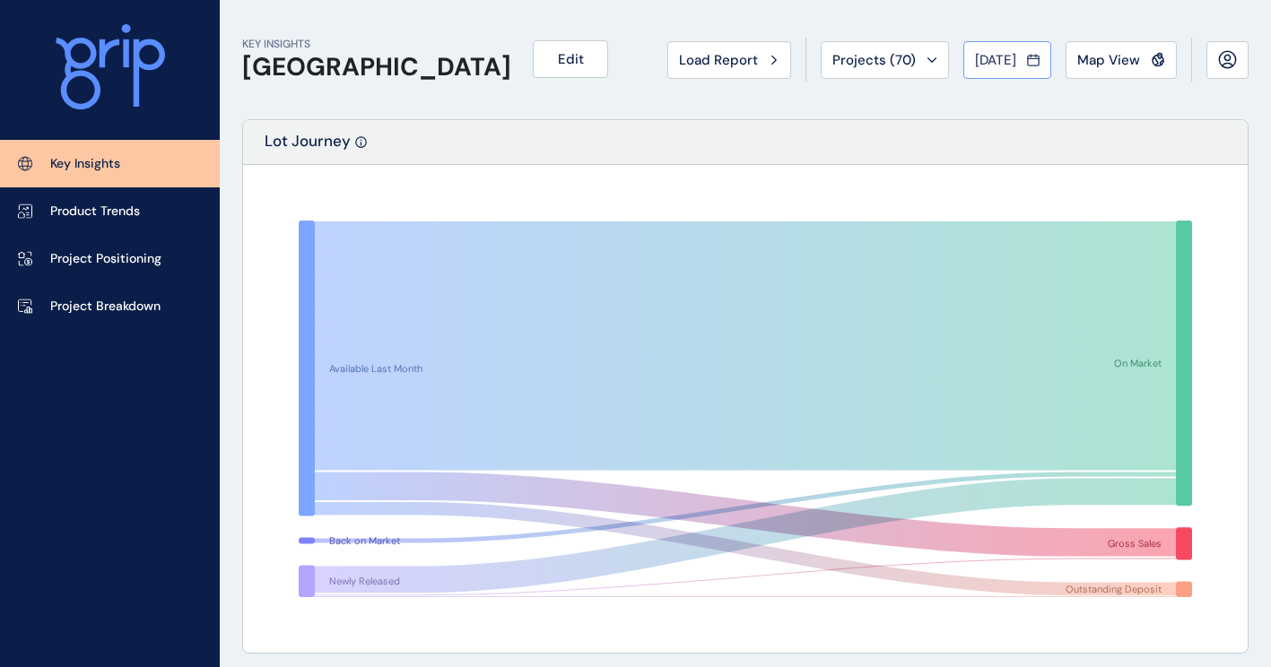
click at [1010, 59] on span "[DATE]" at bounding box center [995, 60] width 41 height 18
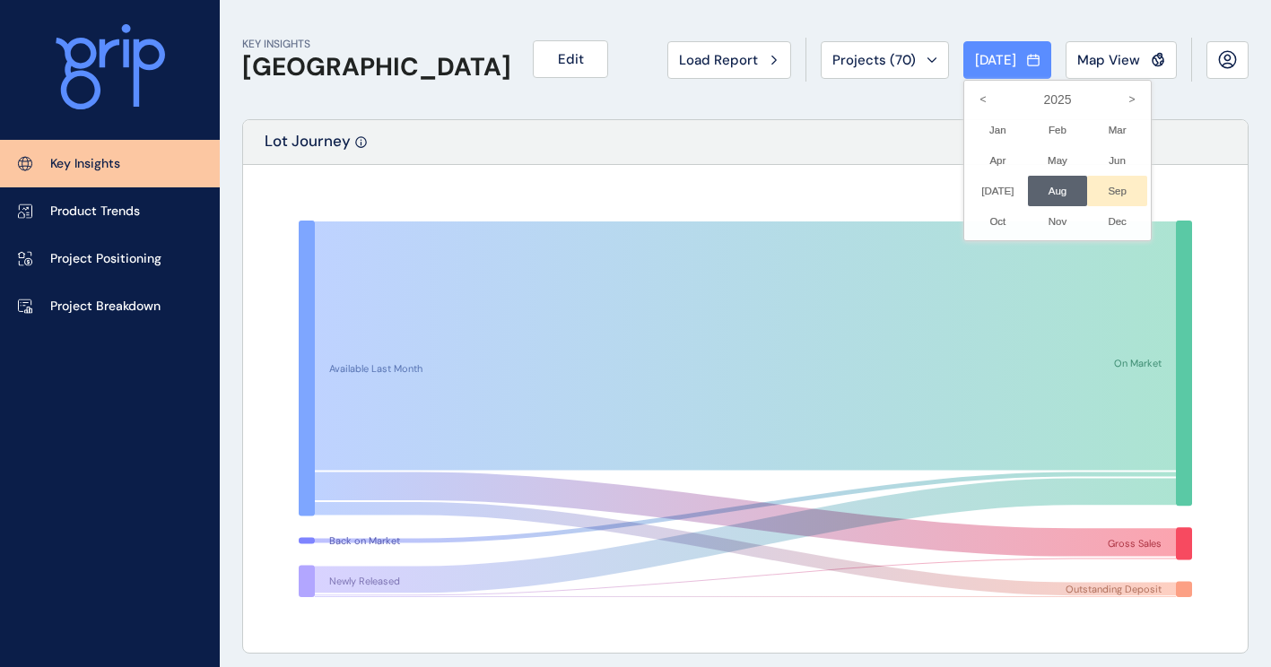
click at [1109, 181] on li "Sep No report is available for this period. New months are usually published 5 …" at bounding box center [1117, 191] width 60 height 30
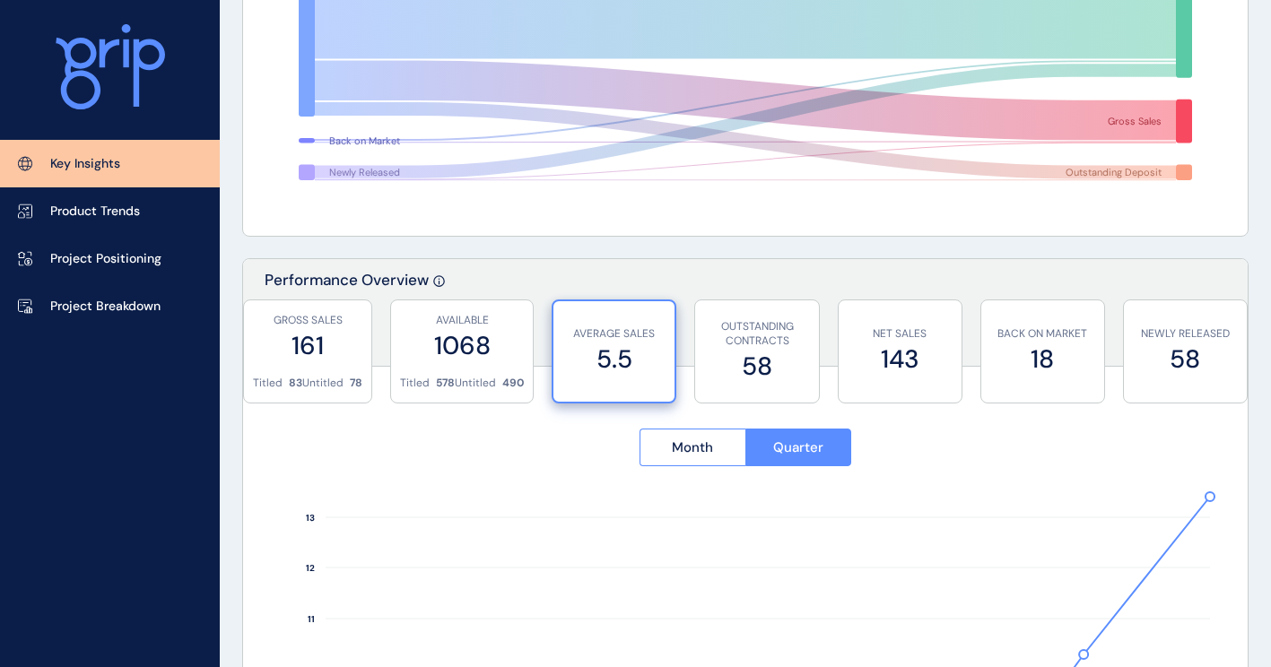
scroll to position [269, 0]
